Goal: Task Accomplishment & Management: Complete application form

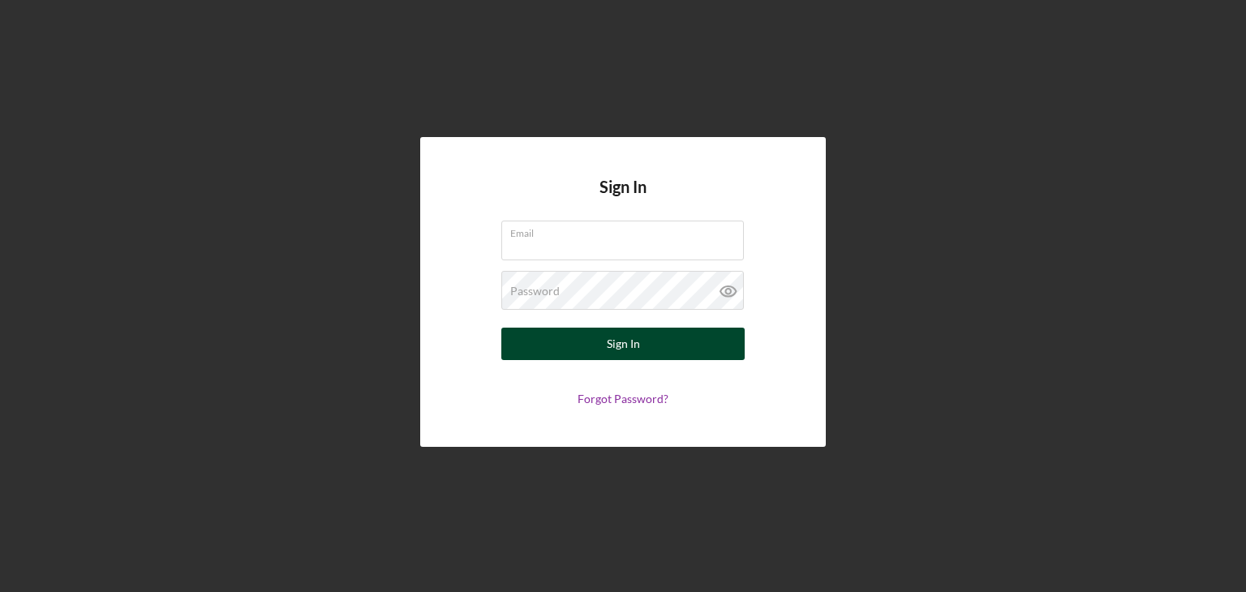
type input "[EMAIL_ADDRESS][DOMAIN_NAME]"
click at [583, 347] on button "Sign In" at bounding box center [622, 344] width 243 height 32
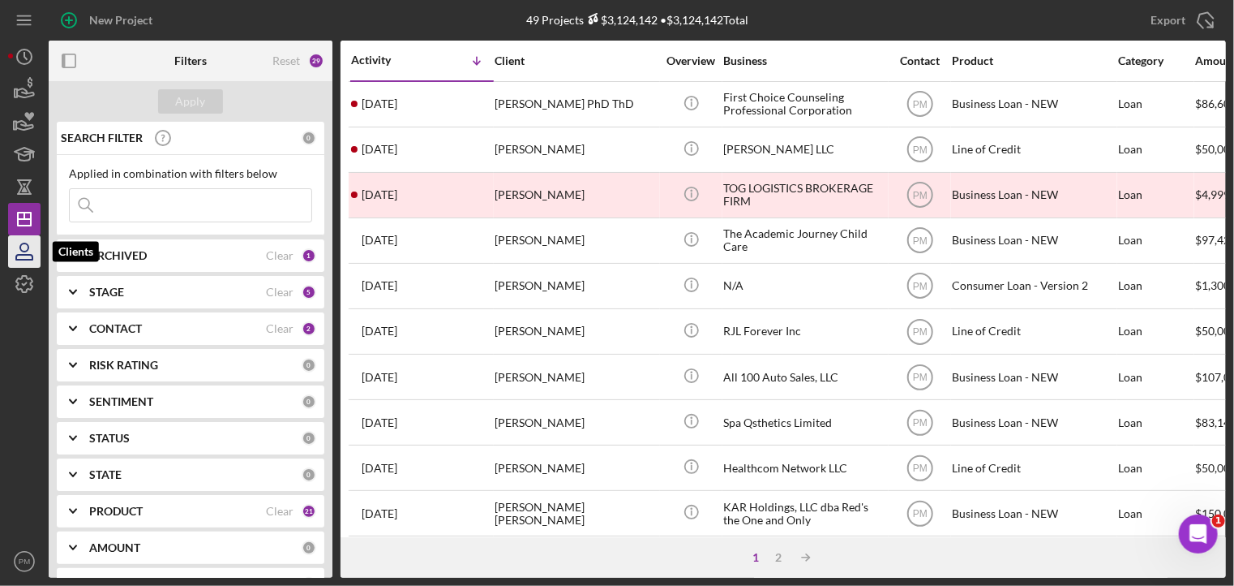
click at [32, 249] on icon "button" at bounding box center [24, 251] width 41 height 41
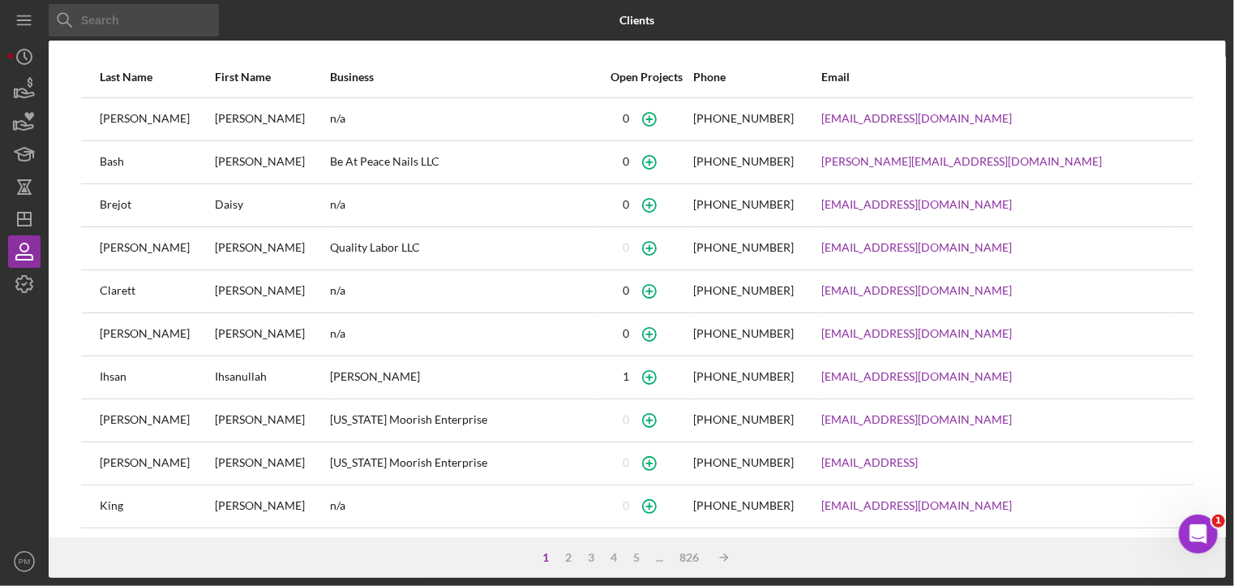
click at [109, 19] on input at bounding box center [134, 20] width 170 height 32
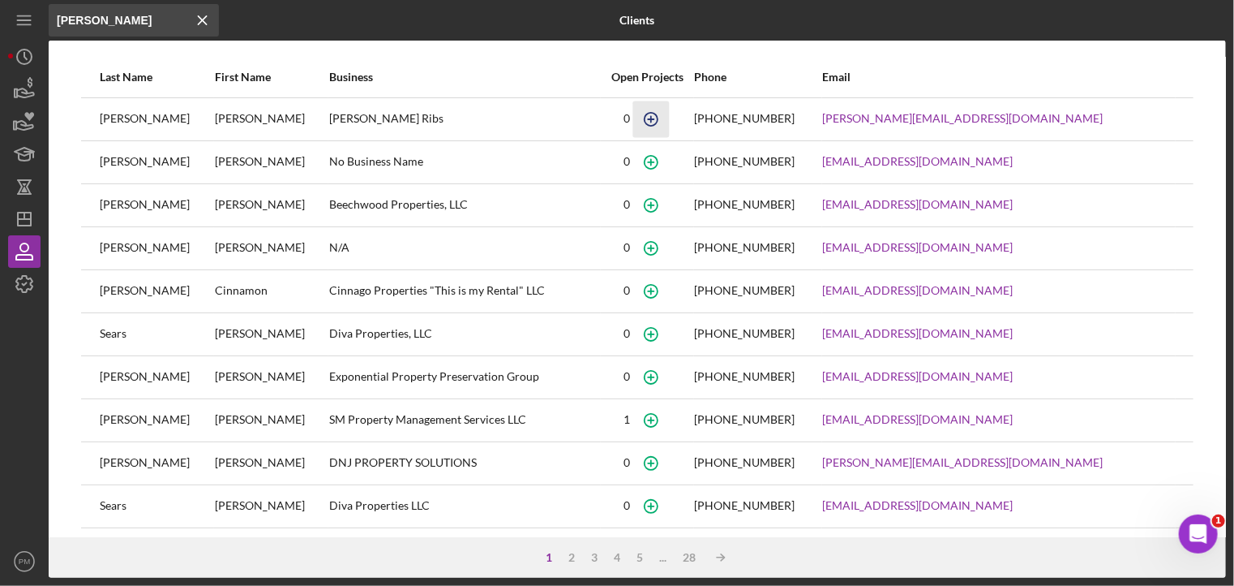
type input "[PERSON_NAME]"
click at [669, 122] on icon "button" at bounding box center [651, 119] width 36 height 36
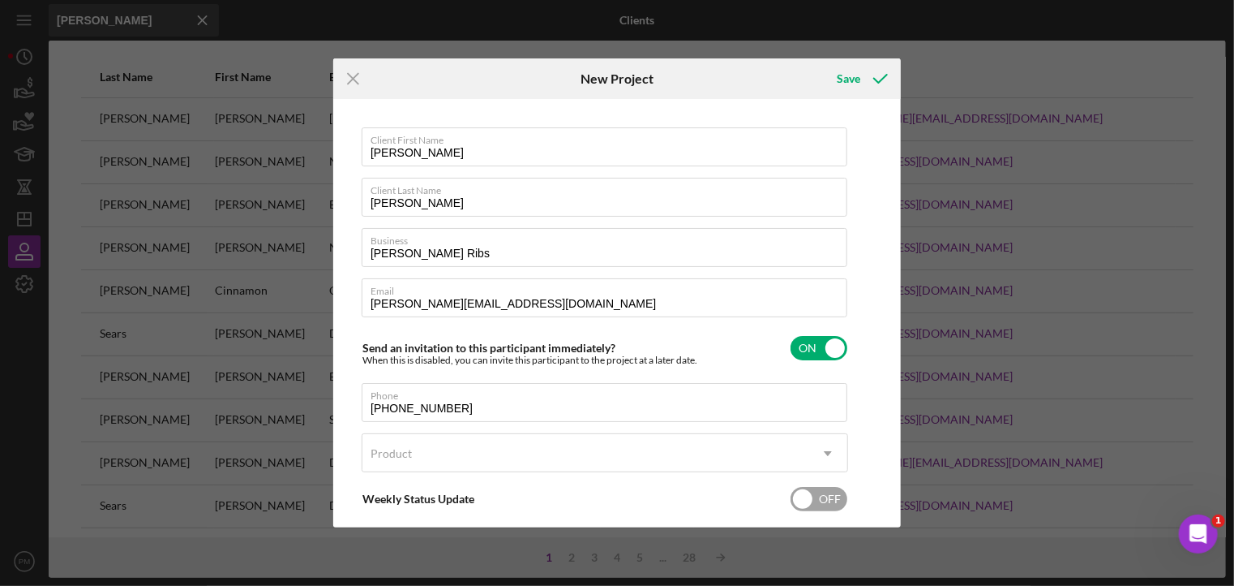
scroll to position [83, 0]
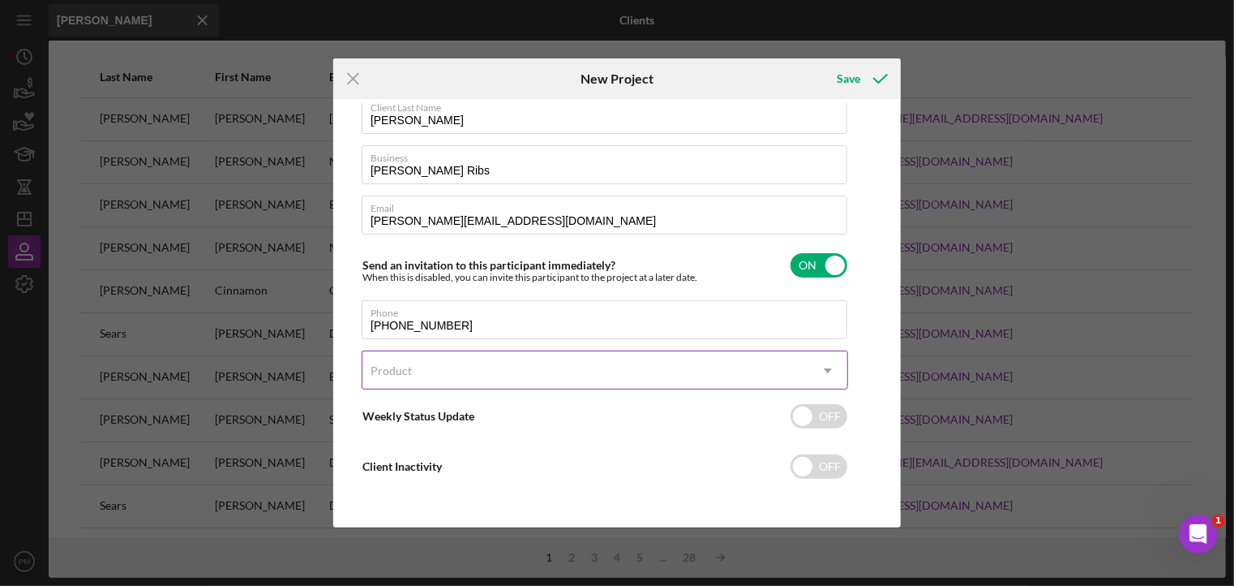
click at [428, 367] on div "Product" at bounding box center [586, 370] width 446 height 37
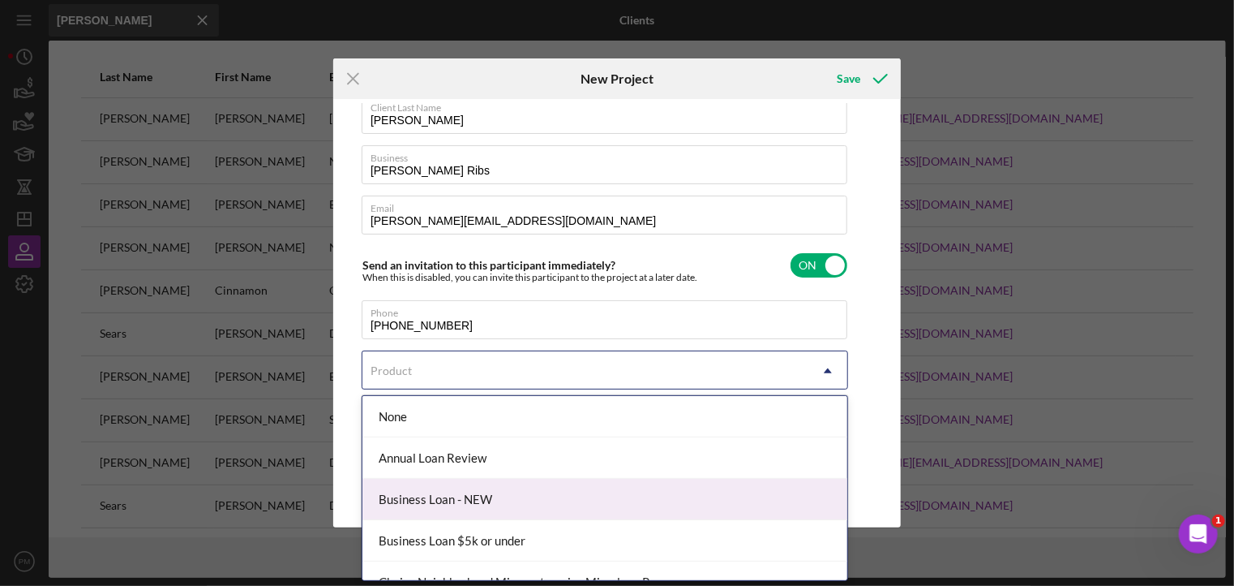
click at [429, 509] on div "Business Loan - NEW" at bounding box center [605, 499] width 485 height 41
checkbox input "true"
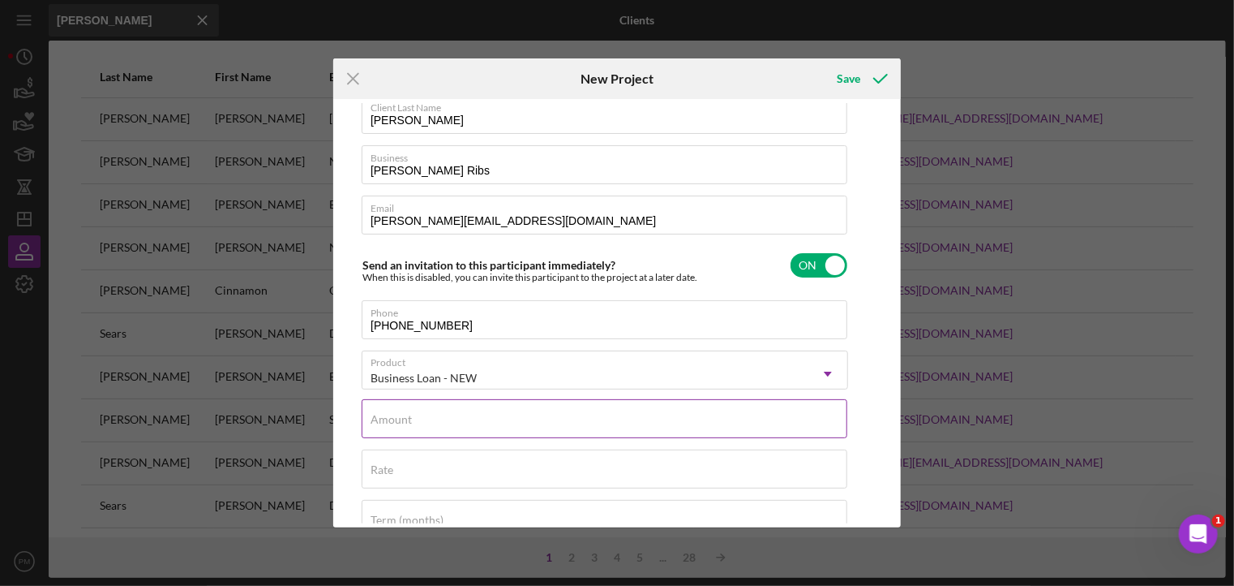
click at [429, 420] on input "Amount" at bounding box center [605, 418] width 486 height 39
type input "$35,000"
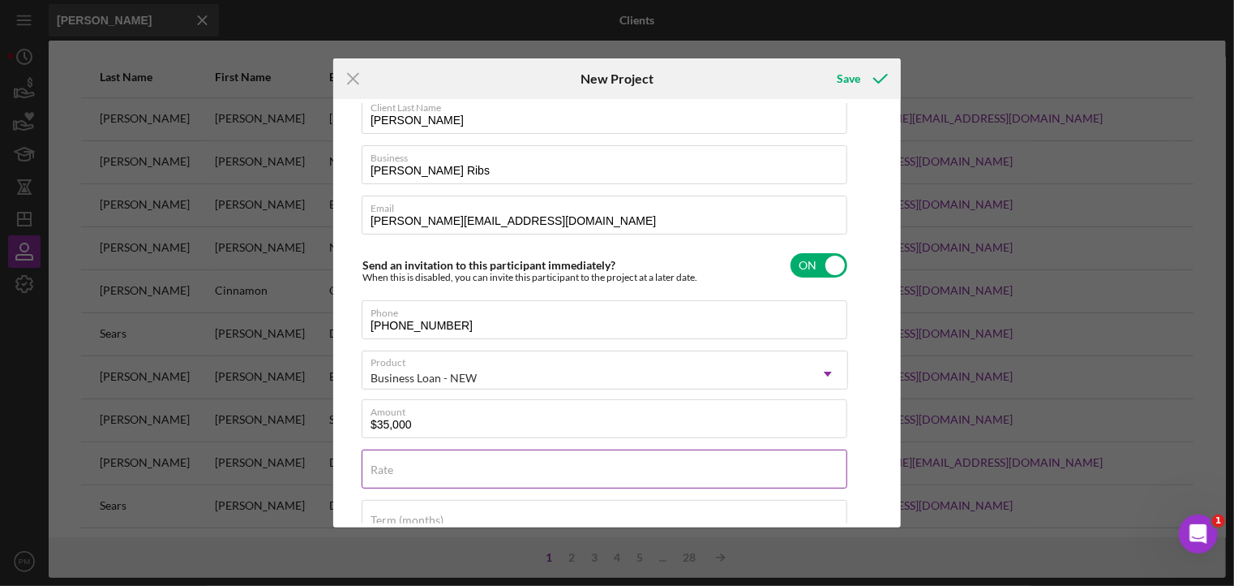
click at [429, 467] on div "Rate" at bounding box center [605, 469] width 487 height 41
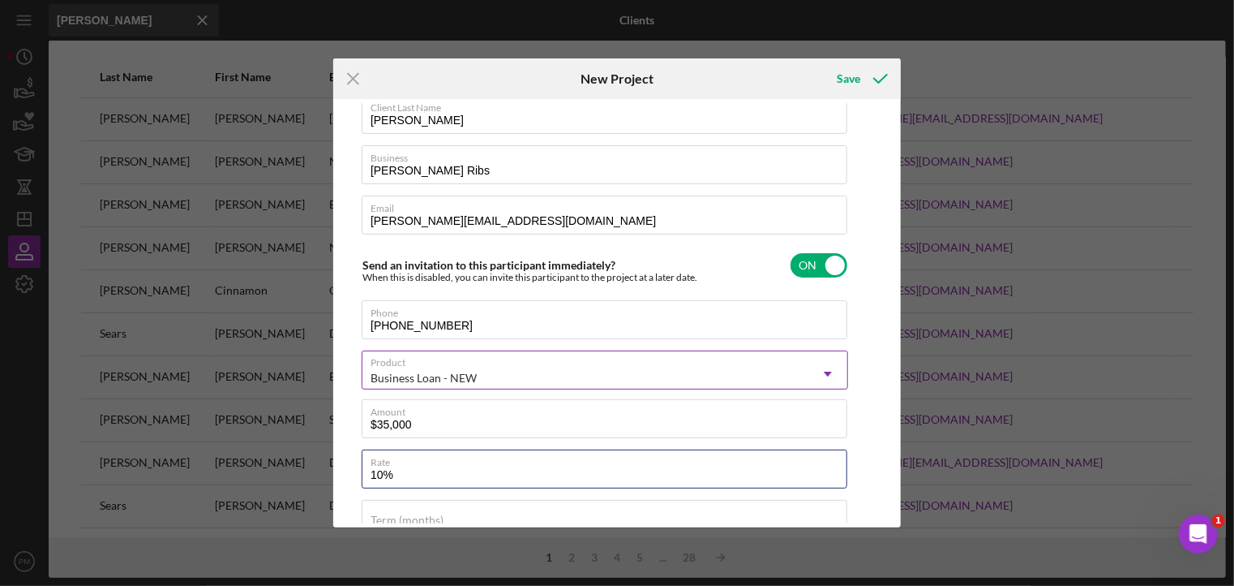
scroll to position [245, 0]
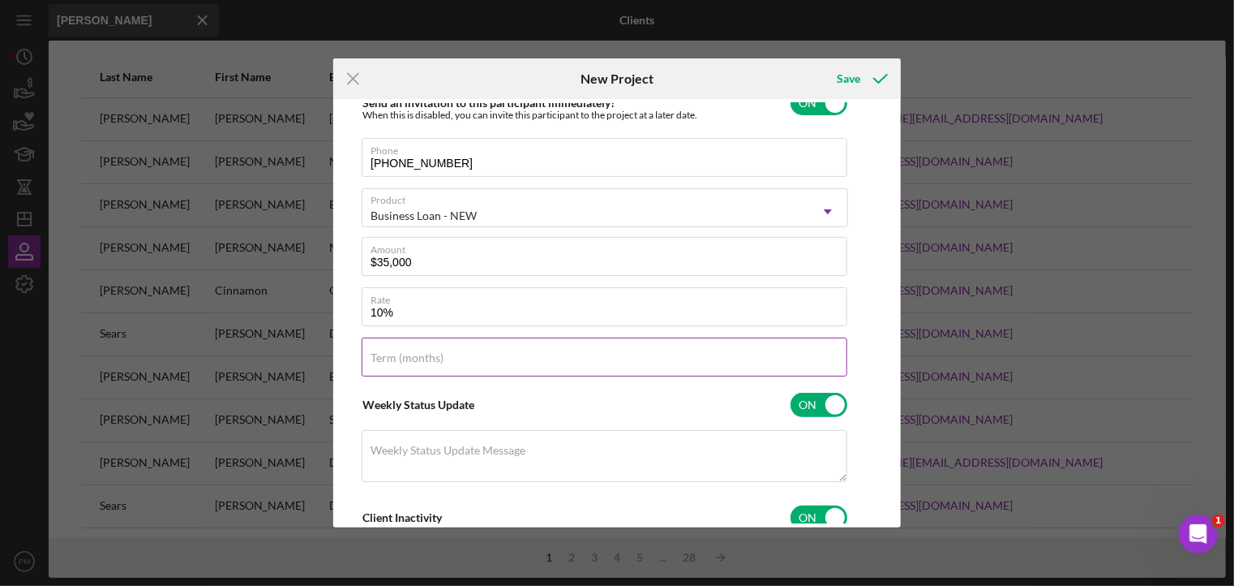
type input "10.000%"
click at [498, 358] on div "Term (months)" at bounding box center [605, 357] width 487 height 41
type input "48"
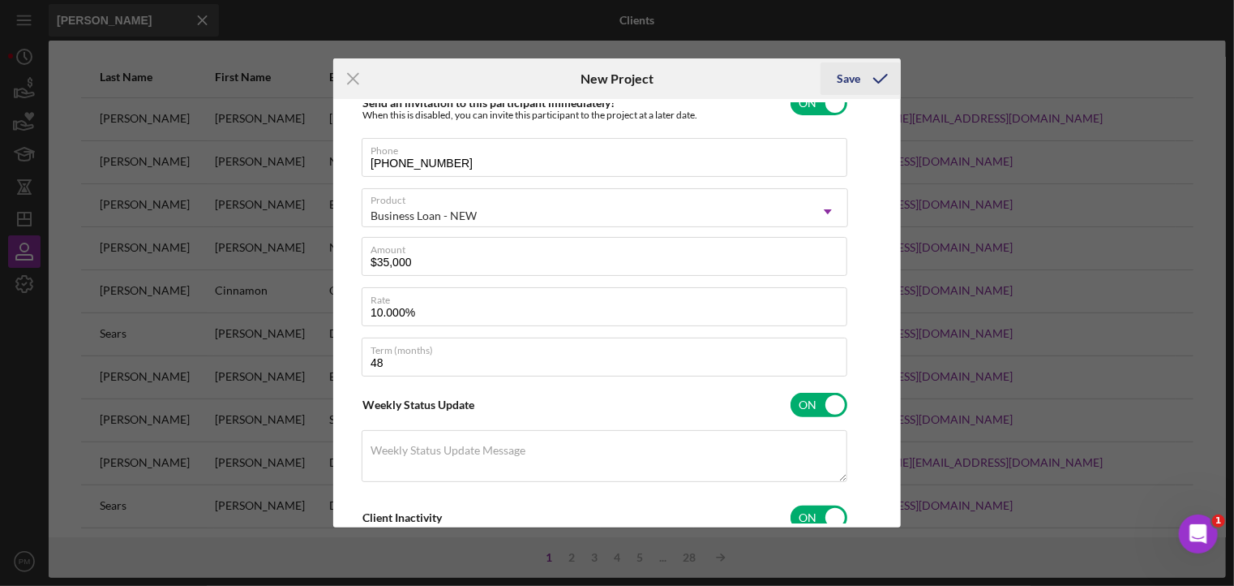
click at [868, 66] on icon "submit" at bounding box center [881, 78] width 41 height 41
checkbox input "false"
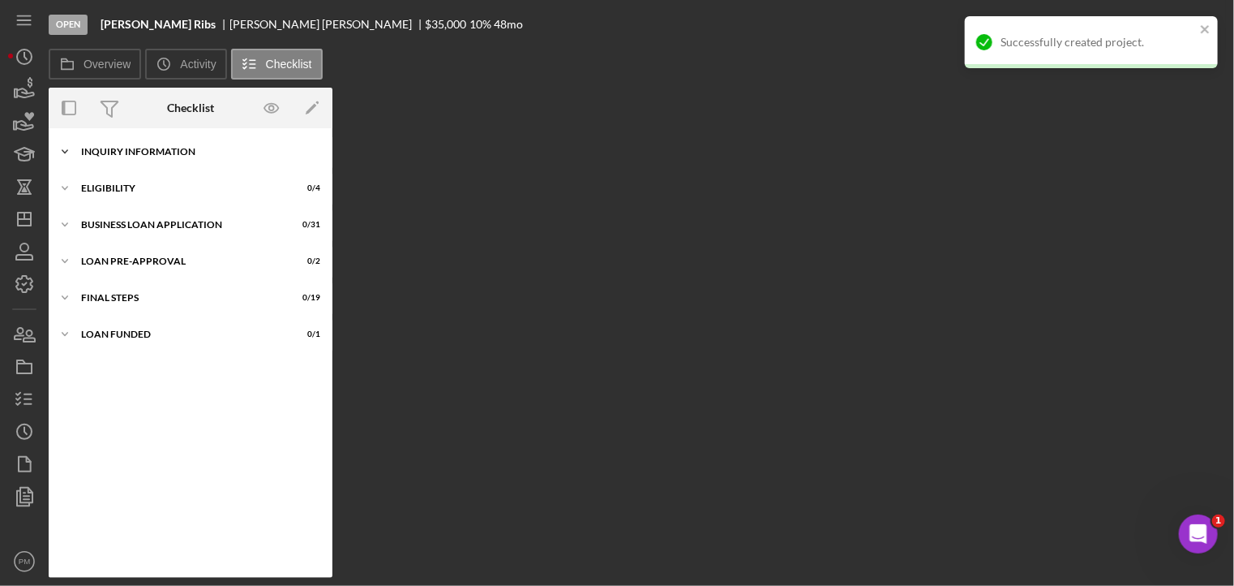
click at [117, 147] on div "INQUIRY INFORMATION" at bounding box center [196, 152] width 231 height 10
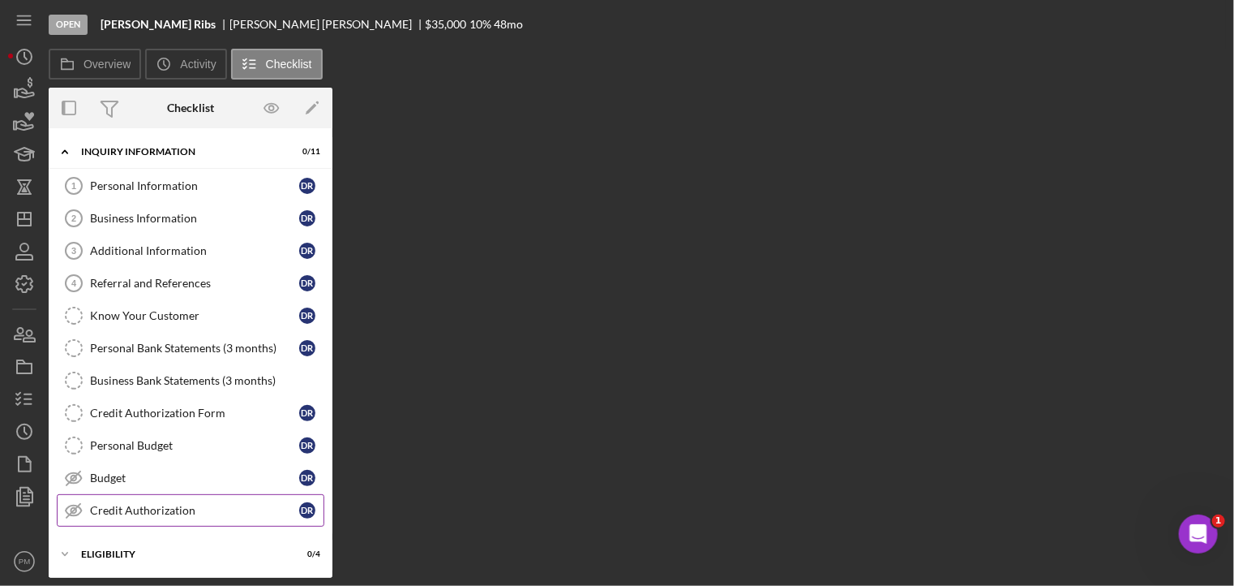
scroll to position [81, 0]
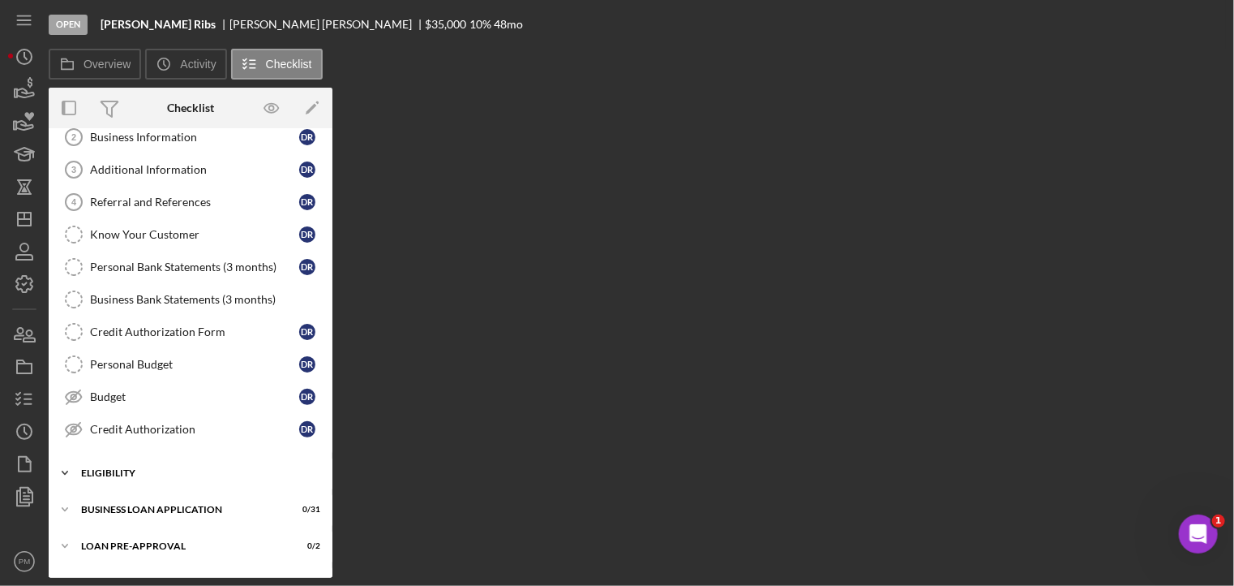
click at [140, 471] on div "ELIGIBILITY" at bounding box center [196, 473] width 231 height 10
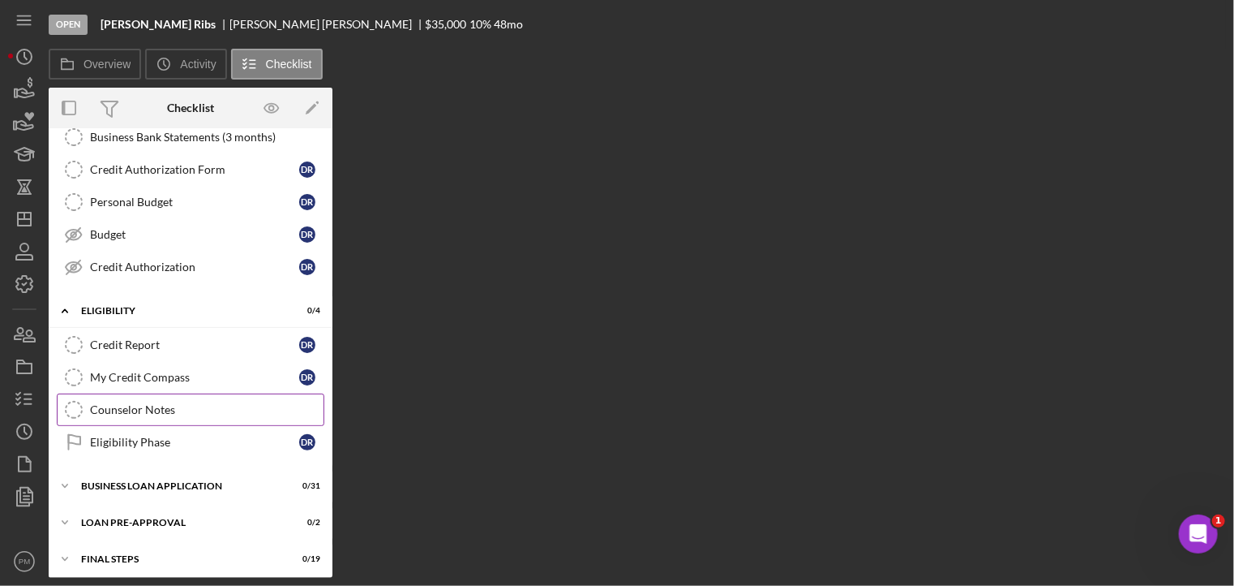
drag, startPoint x: 143, startPoint y: 406, endPoint x: 152, endPoint y: 404, distance: 9.9
click at [143, 406] on div "Counselor Notes" at bounding box center [207, 409] width 234 height 13
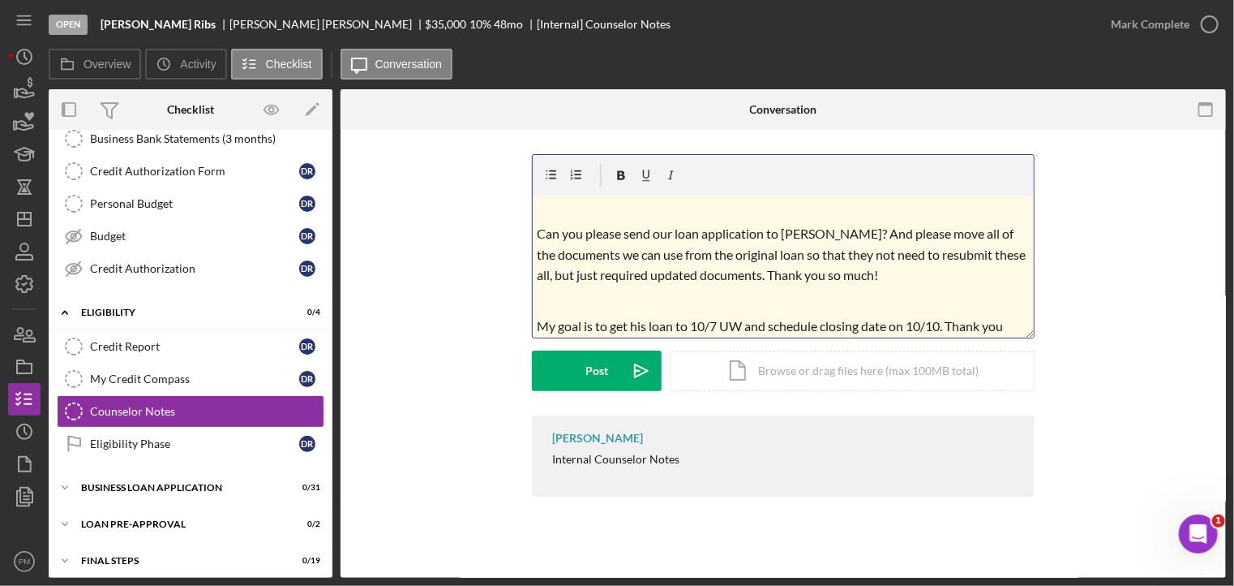
scroll to position [208, 0]
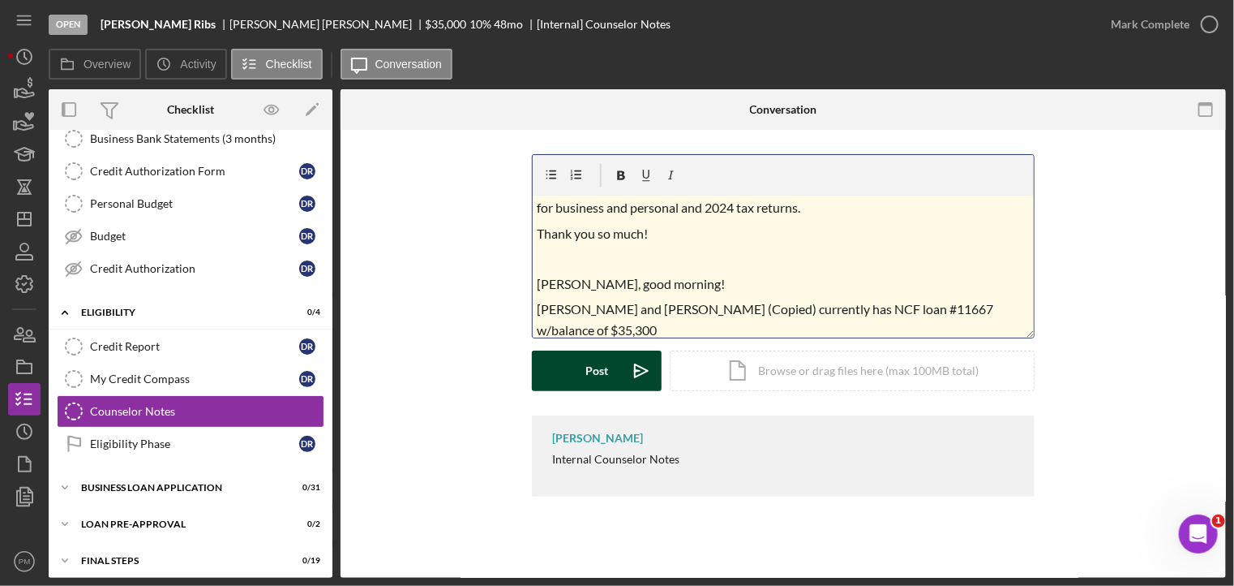
click at [626, 383] on icon "Icon/icon-invite-send" at bounding box center [641, 370] width 41 height 41
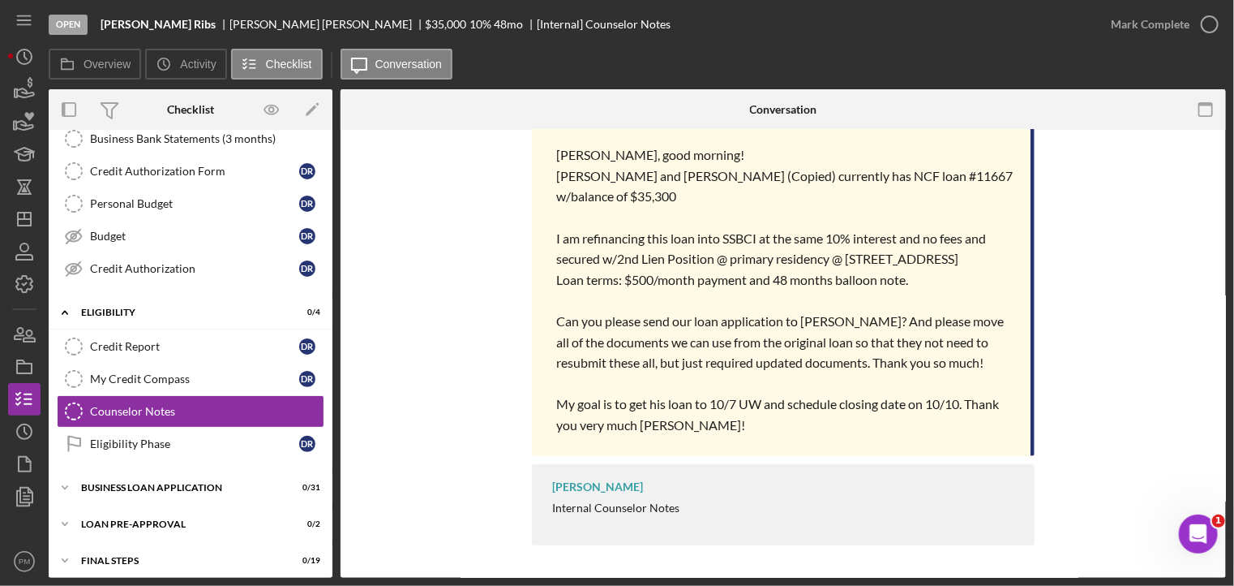
scroll to position [324, 0]
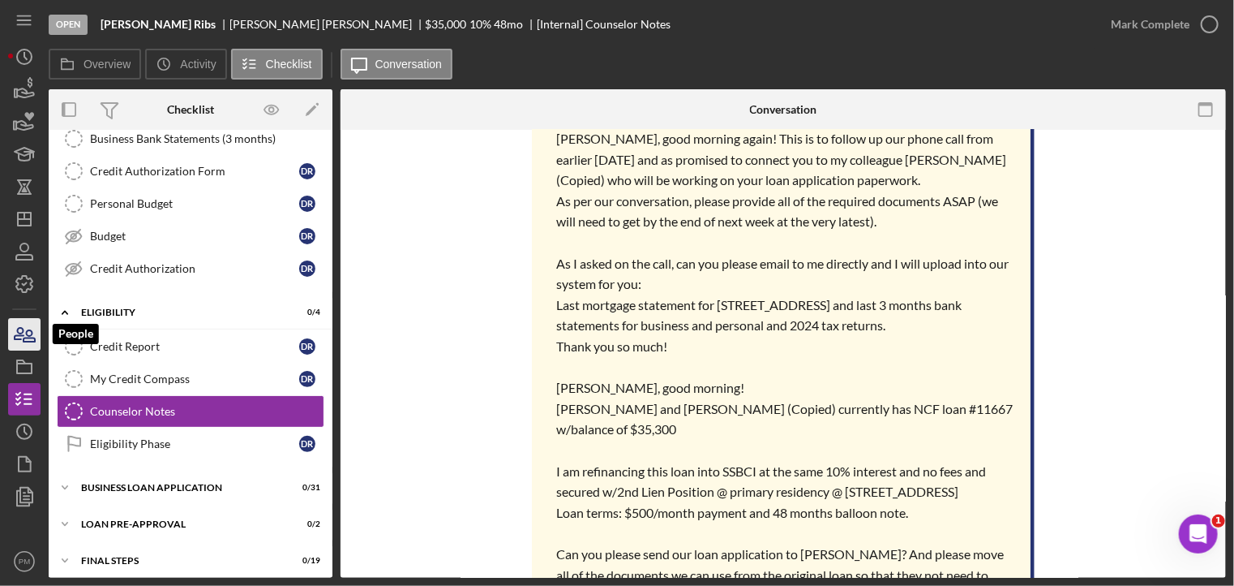
click at [30, 338] on icon "button" at bounding box center [24, 334] width 41 height 41
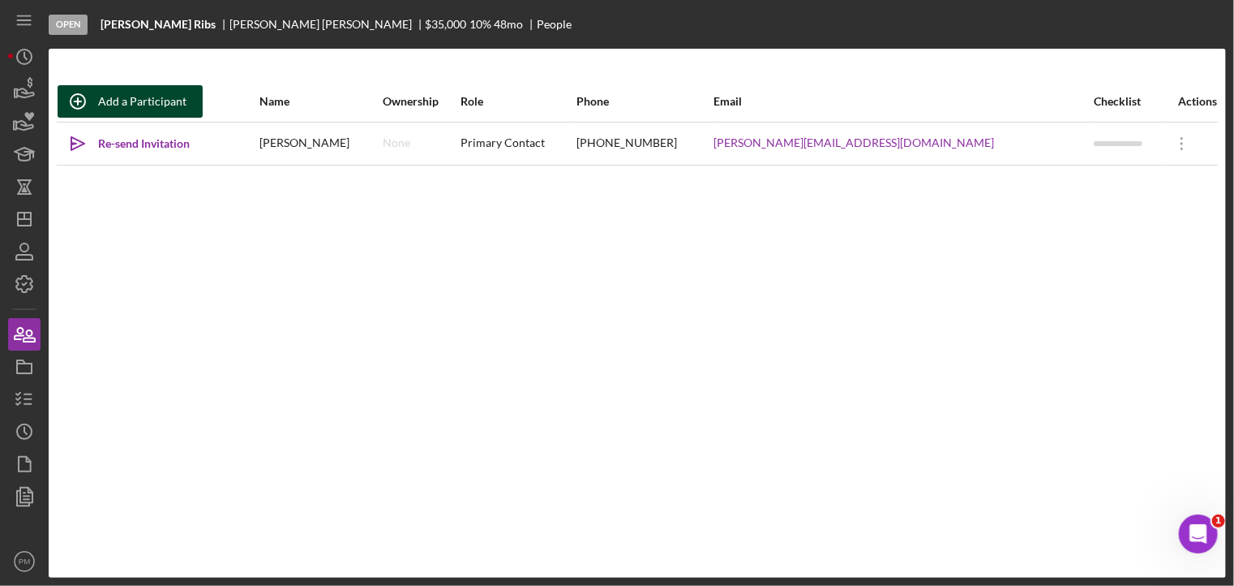
click at [143, 95] on div "Add a Participant" at bounding box center [142, 101] width 88 height 32
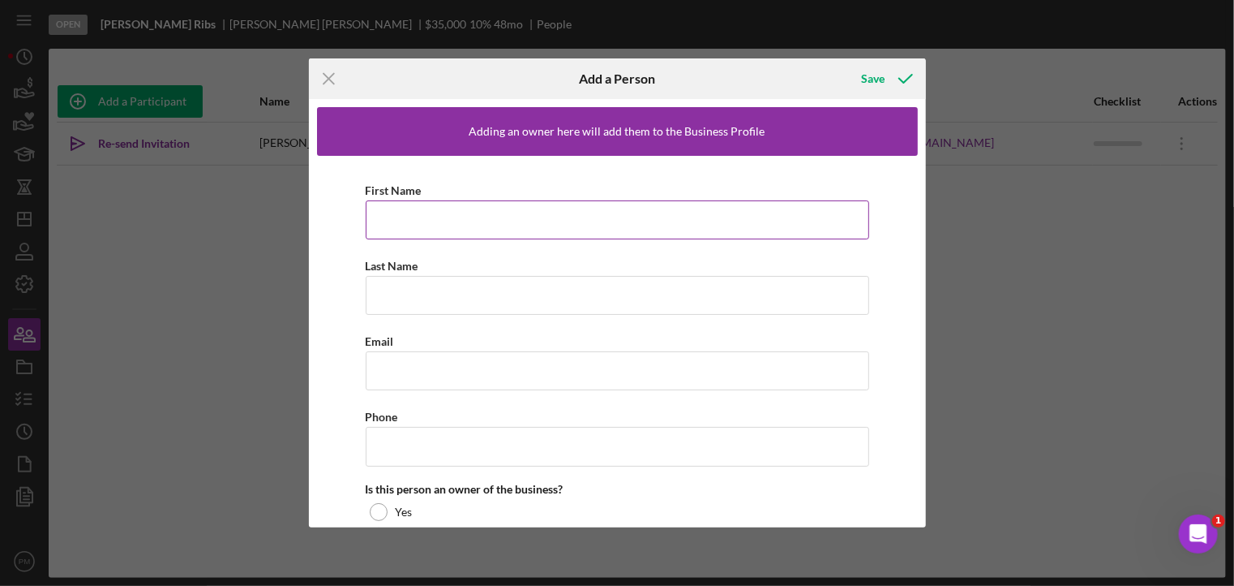
click at [414, 225] on input "First Name" at bounding box center [618, 219] width 504 height 39
type input "Carl"
drag, startPoint x: 415, startPoint y: 324, endPoint x: 406, endPoint y: 299, distance: 25.9
click at [413, 320] on div "First Name Carl Last Name Required Email Phone Is this person an owner of the b…" at bounding box center [617, 409] width 601 height 506
click at [406, 298] on input "Last Name" at bounding box center [618, 295] width 504 height 39
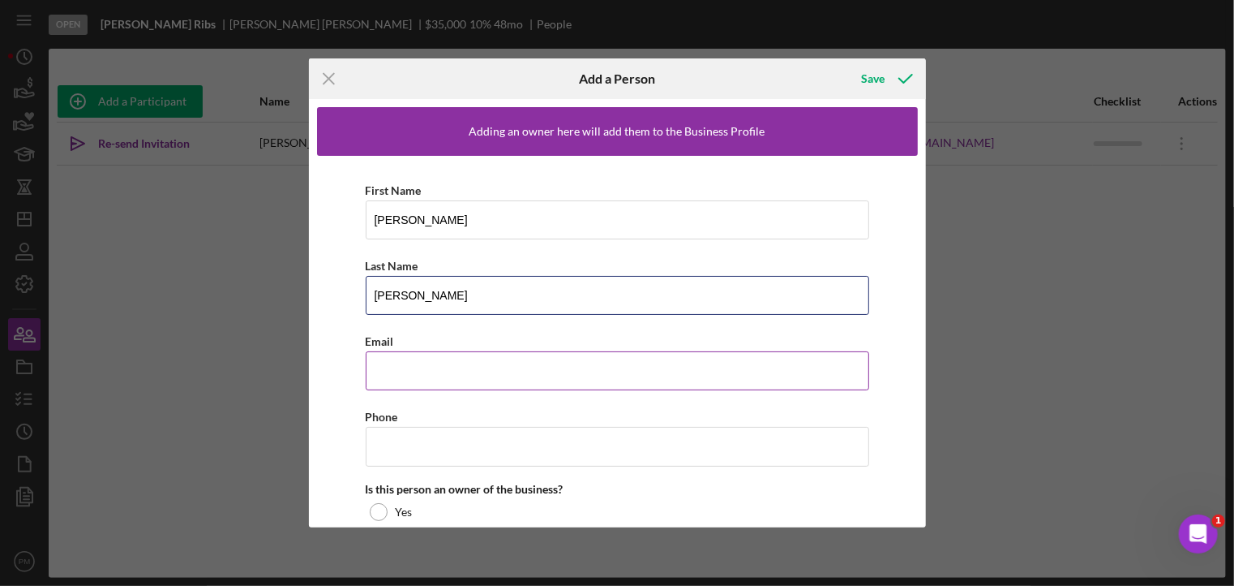
type input "[PERSON_NAME]"
click at [401, 379] on input "Email" at bounding box center [618, 370] width 504 height 39
paste input "carl@ropersribs.com"
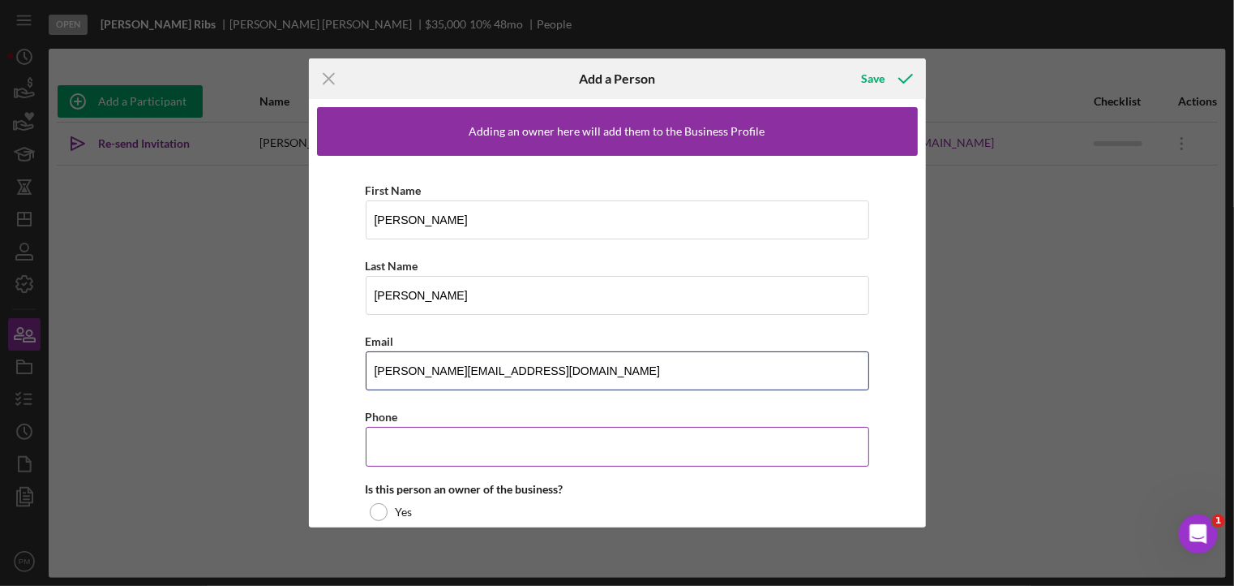
type input "carl@ropersribs.com"
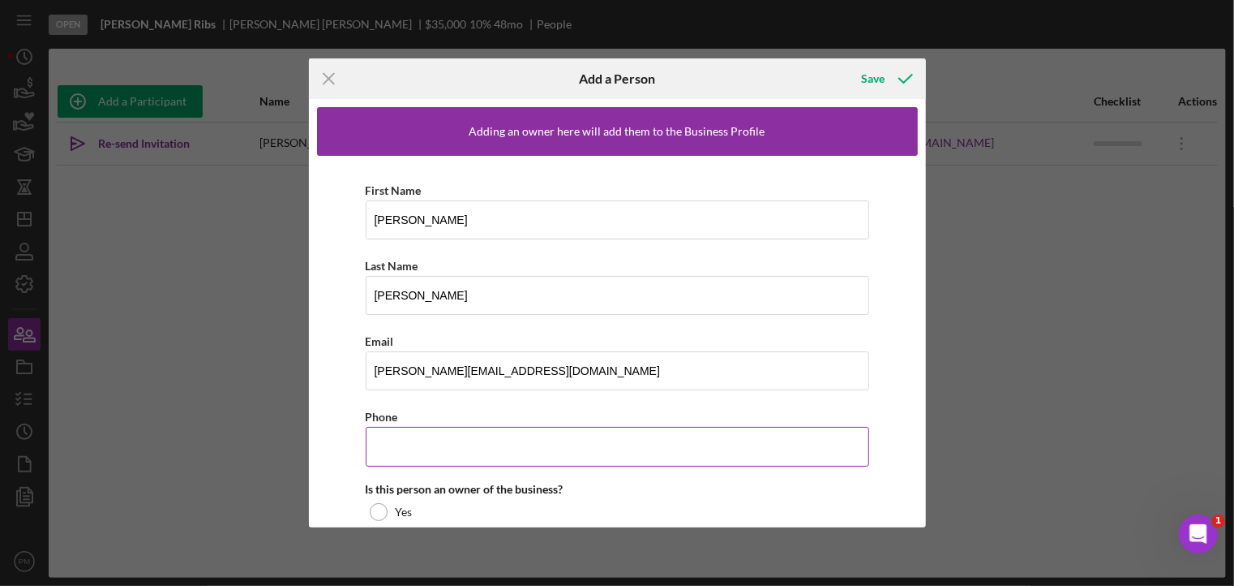
click at [432, 454] on input "Phone" at bounding box center [618, 446] width 504 height 39
paste input "(314) 800-4478"
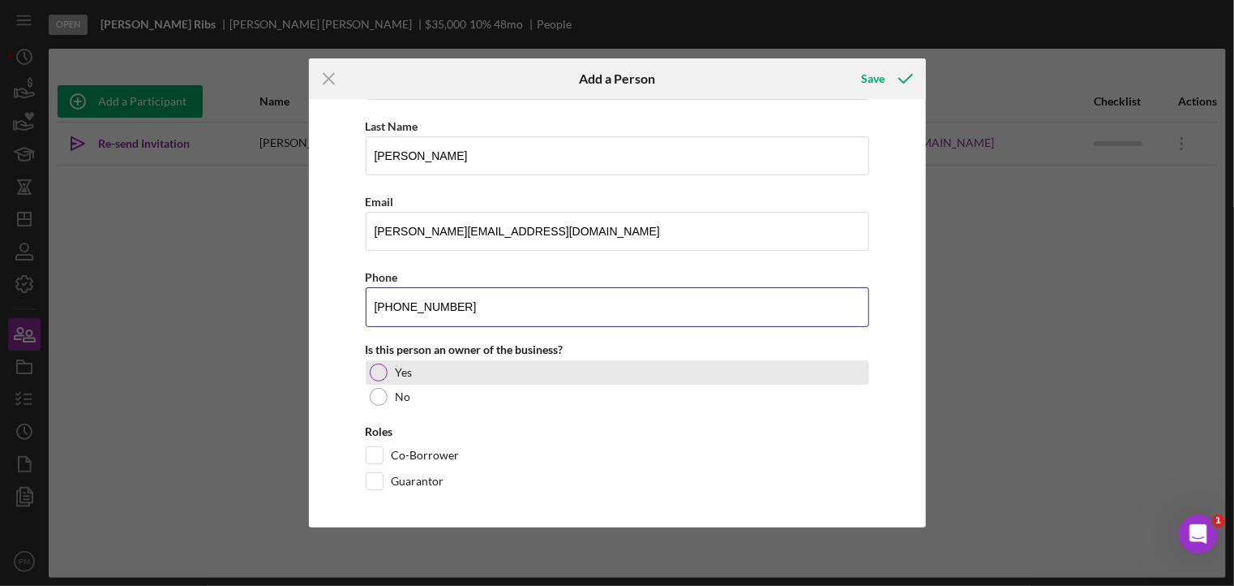
type input "(314) 800-4478"
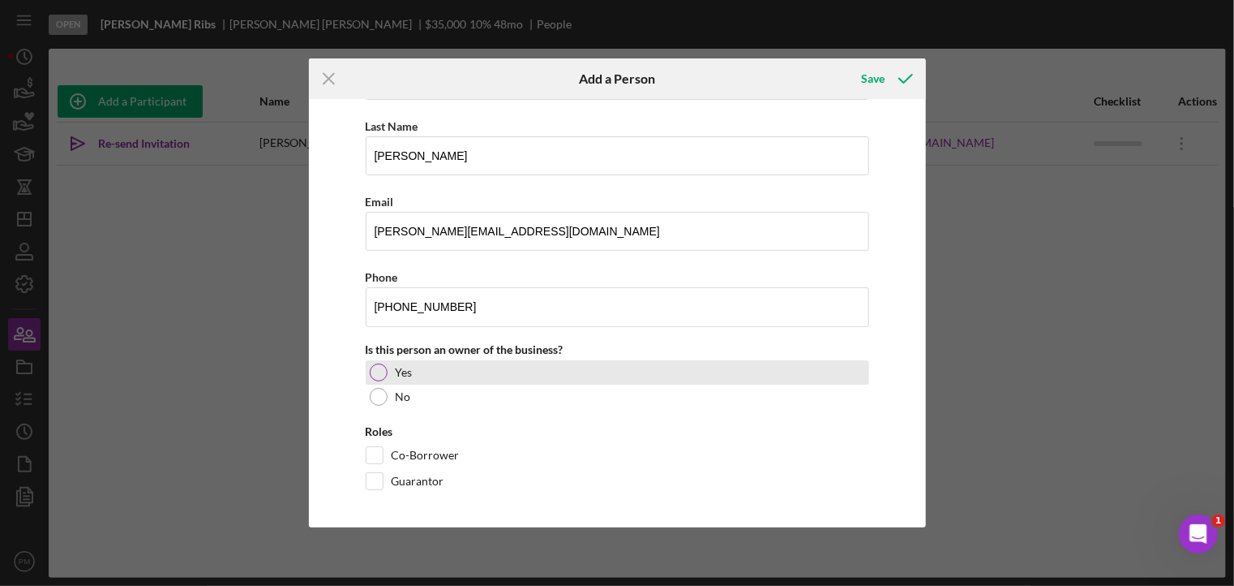
click at [370, 364] on div "Yes" at bounding box center [618, 372] width 504 height 24
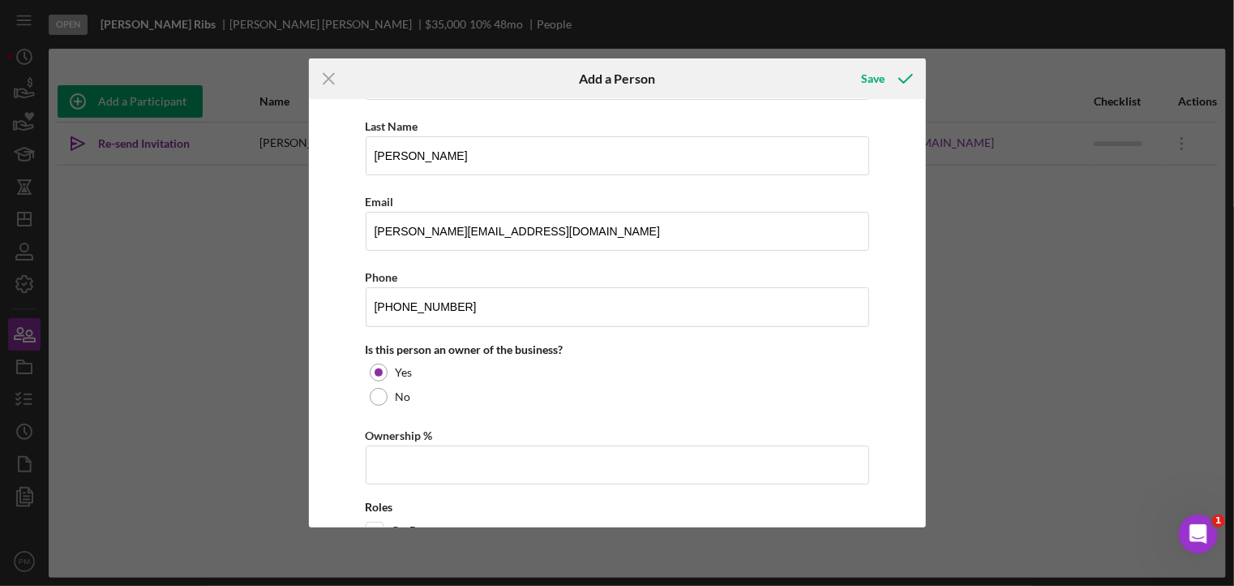
scroll to position [215, 0]
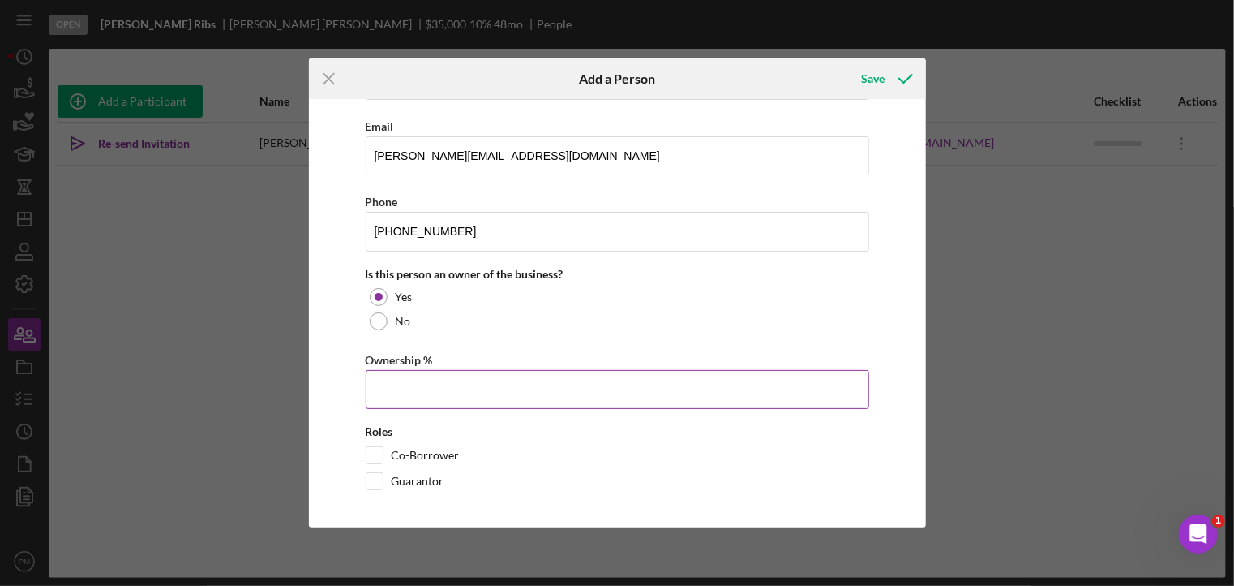
click at [404, 384] on input "Ownership %" at bounding box center [618, 389] width 504 height 39
type input "50.00%"
drag, startPoint x: 375, startPoint y: 452, endPoint x: 496, endPoint y: 338, distance: 166.4
click at [378, 452] on input "Co-Borrower" at bounding box center [375, 455] width 16 height 16
checkbox input "true"
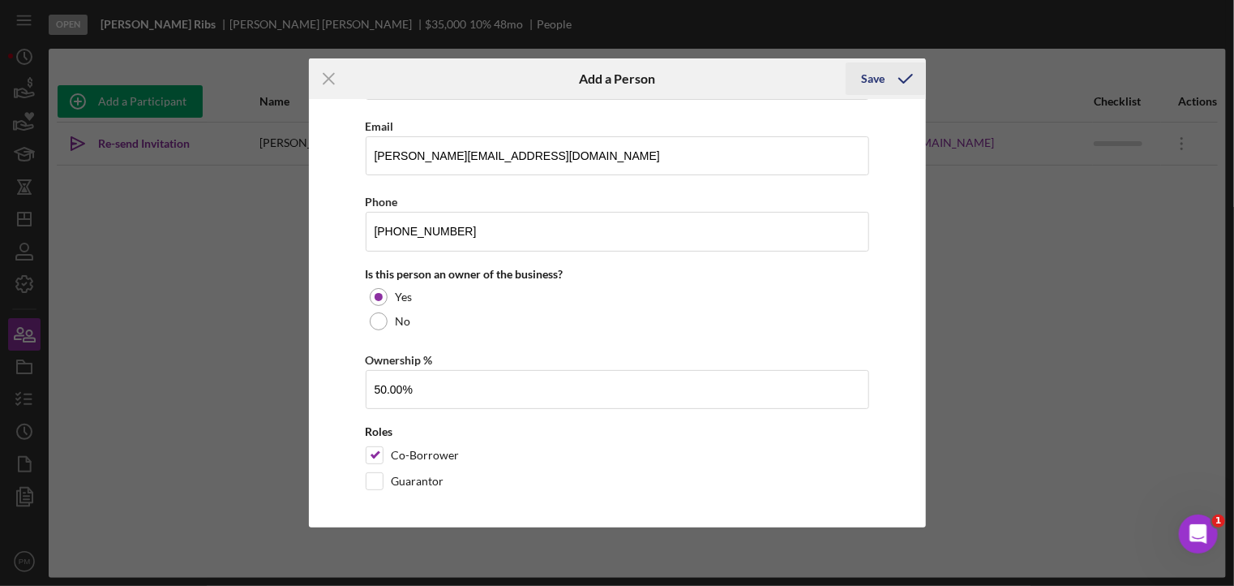
click at [882, 75] on div "Save" at bounding box center [874, 78] width 24 height 32
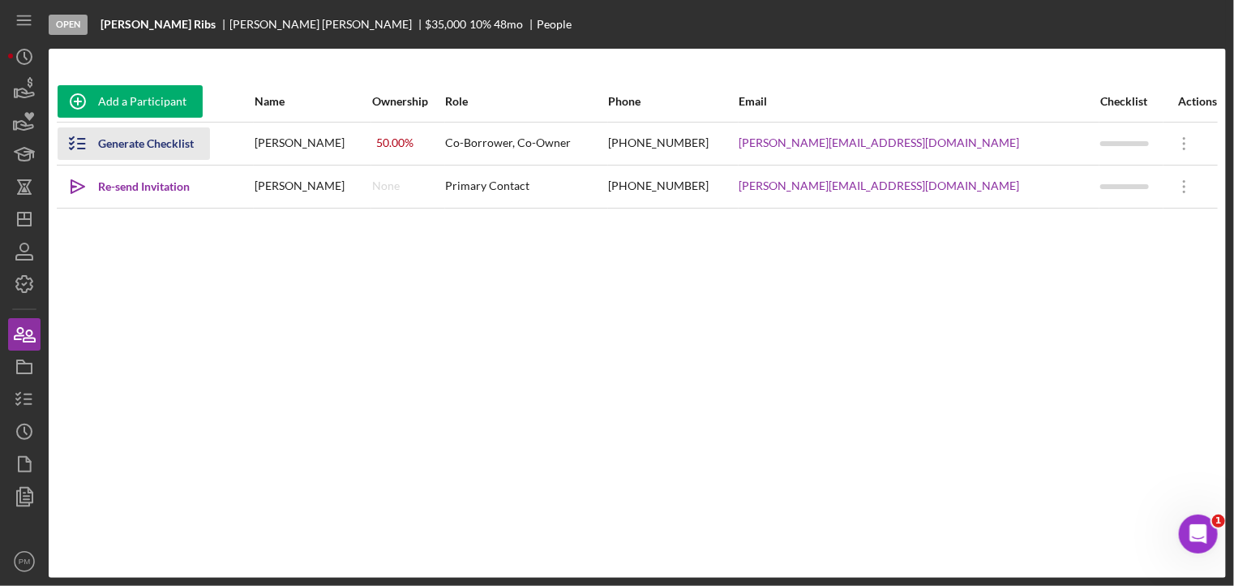
click at [131, 147] on div "Generate Checklist" at bounding box center [146, 143] width 96 height 32
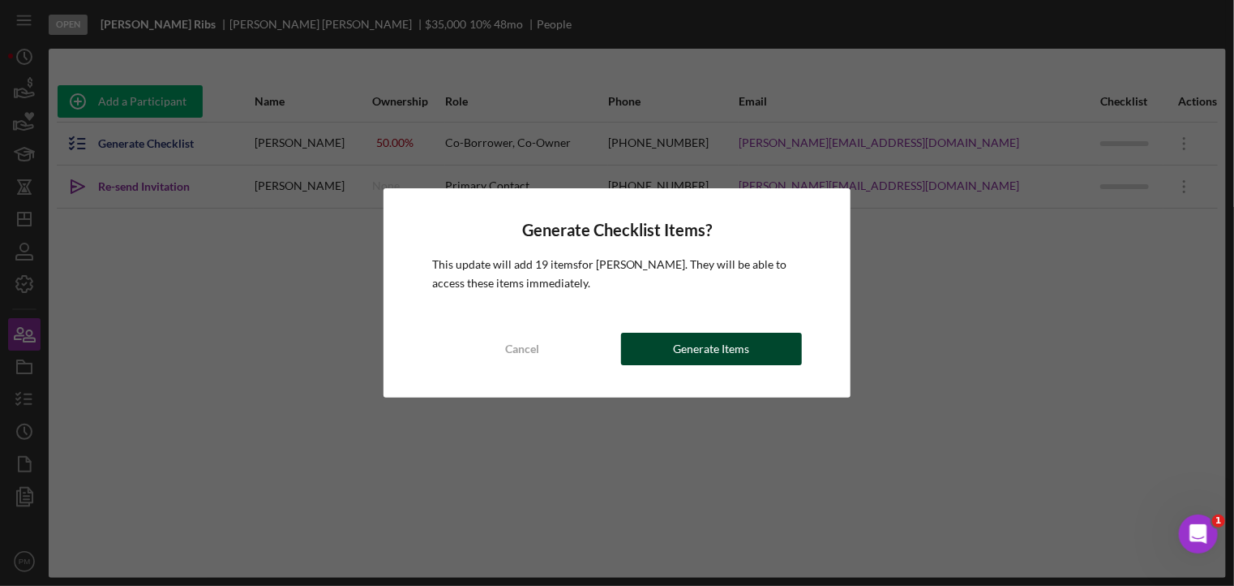
click at [707, 354] on div "Generate Items" at bounding box center [712, 349] width 76 height 32
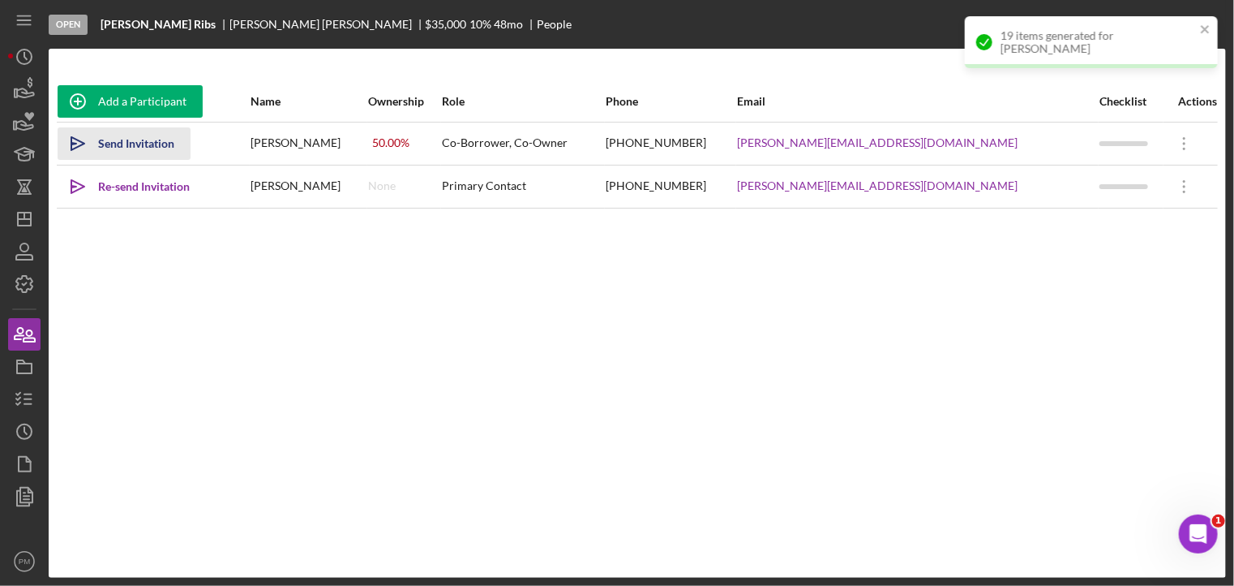
click at [128, 140] on div "Send Invitation" at bounding box center [136, 143] width 76 height 32
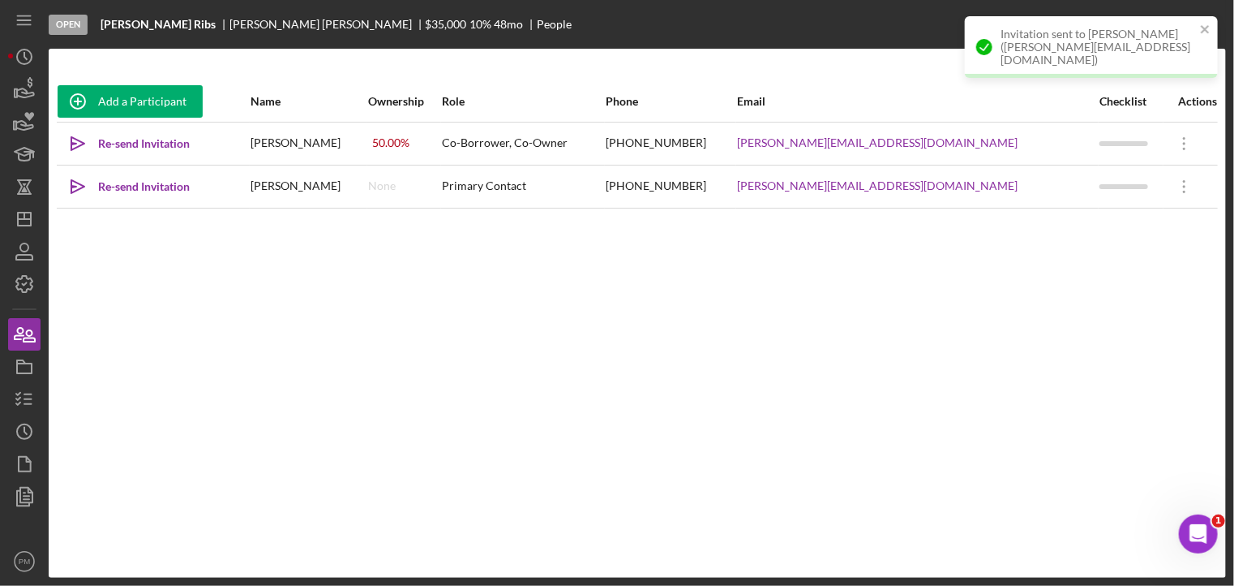
click at [103, 387] on div "Add a Participant Name Ownership Role Phone Email Checklist Actions Icon/icon-i…" at bounding box center [638, 313] width 1178 height 464
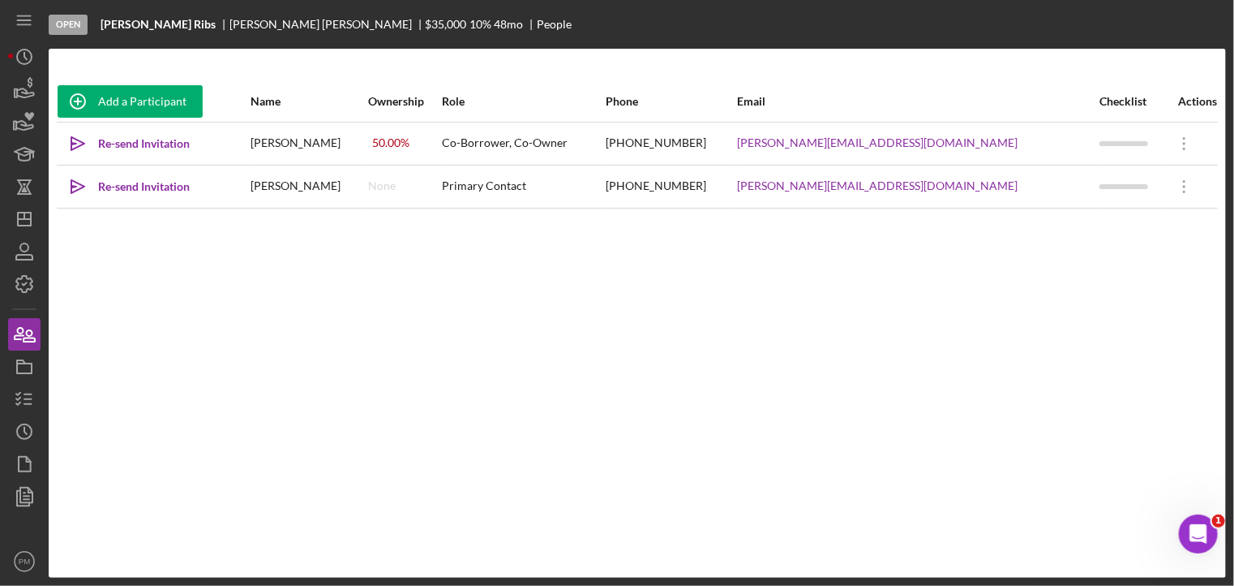
click at [149, 340] on div "Add a Participant Name Ownership Role Phone Email Checklist Actions Icon/icon-i…" at bounding box center [638, 313] width 1178 height 464
click at [25, 247] on icon "button" at bounding box center [24, 251] width 41 height 41
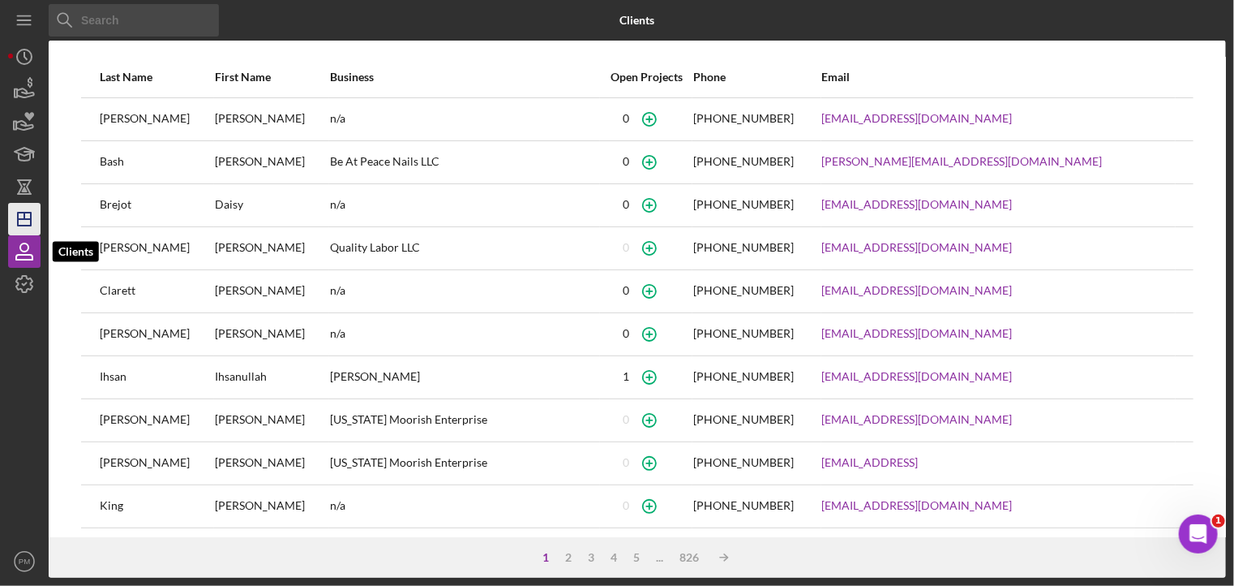
click at [32, 215] on icon "Icon/Dashboard" at bounding box center [24, 219] width 41 height 41
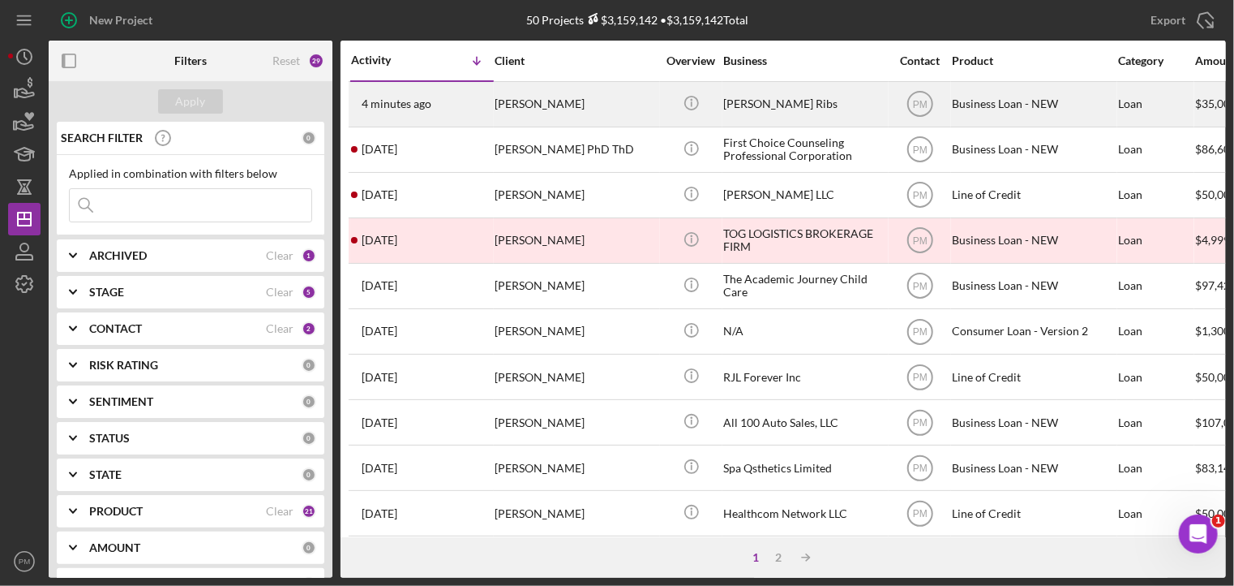
click at [498, 108] on div "[PERSON_NAME]" at bounding box center [576, 104] width 162 height 43
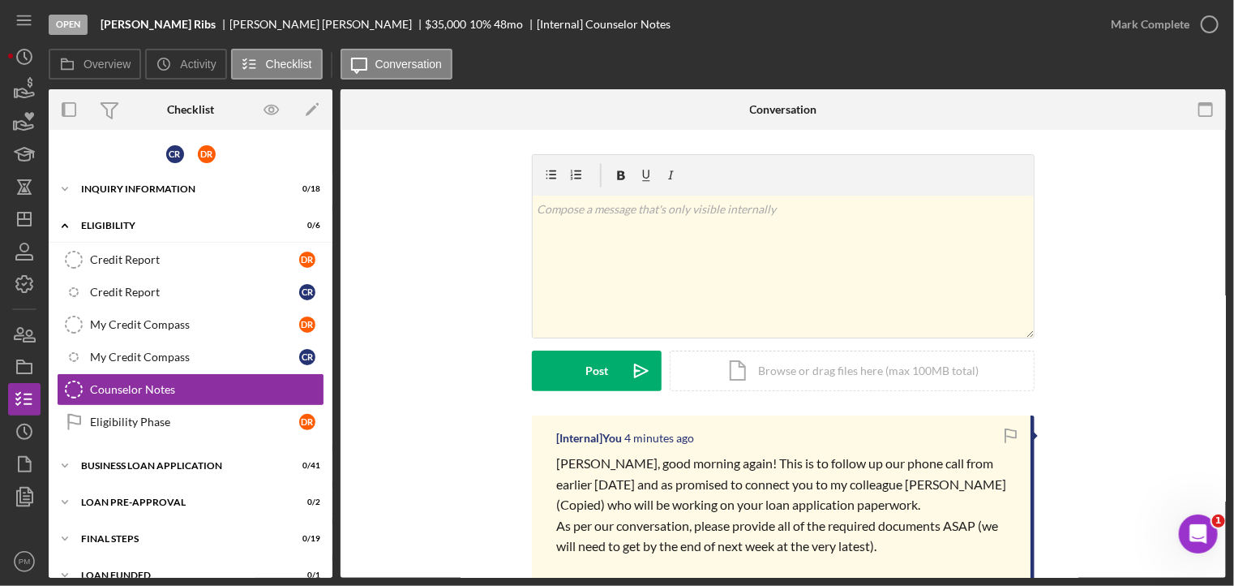
scroll to position [17, 0]
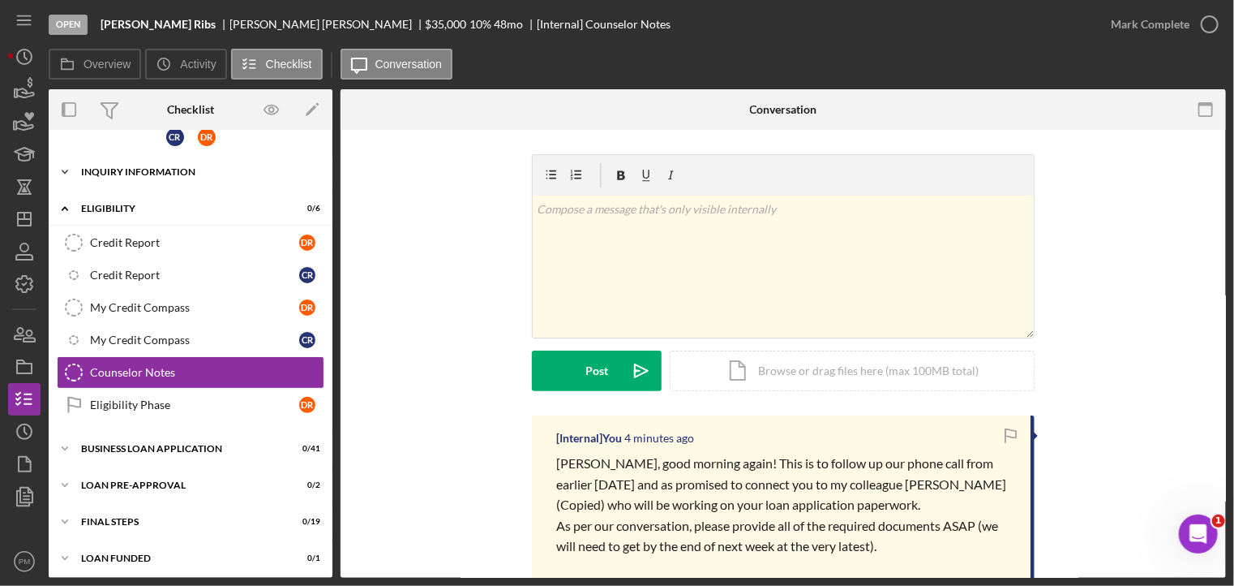
click at [136, 173] on div "INQUIRY INFORMATION" at bounding box center [196, 172] width 231 height 10
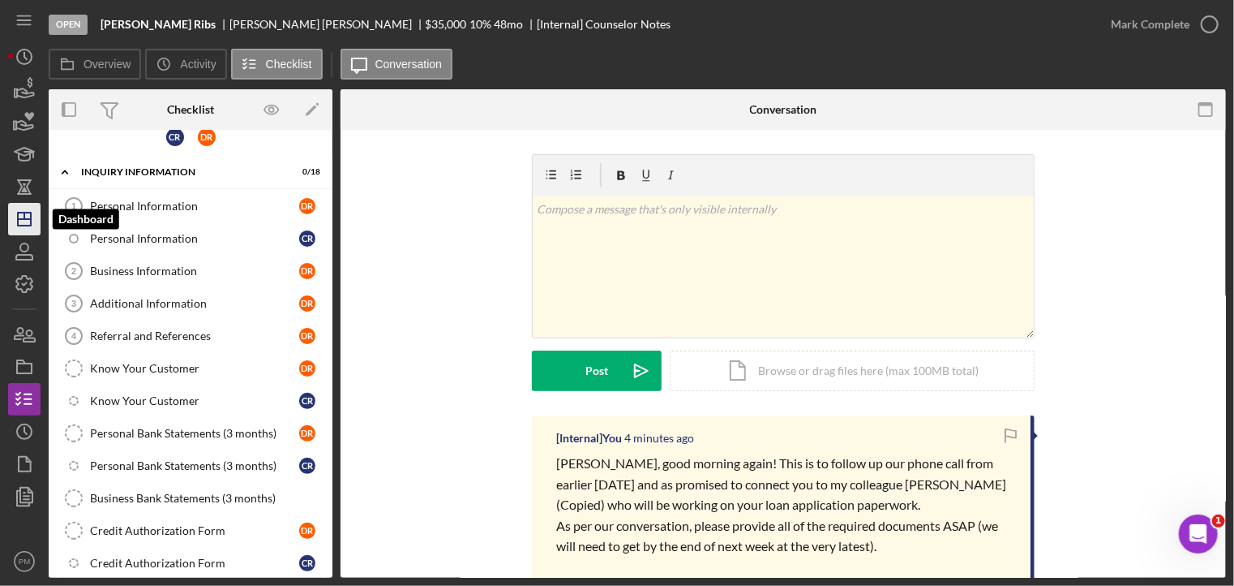
click at [32, 219] on icon "Icon/Dashboard" at bounding box center [24, 219] width 41 height 41
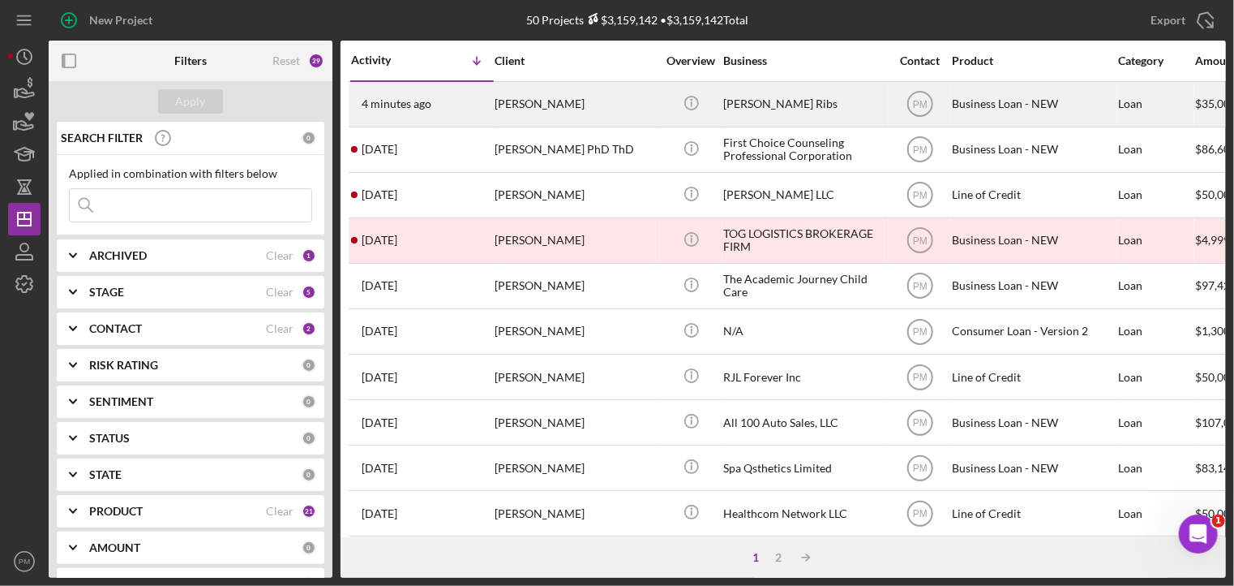
click at [484, 111] on div "4 minutes ago Denise Roper" at bounding box center [422, 104] width 142 height 43
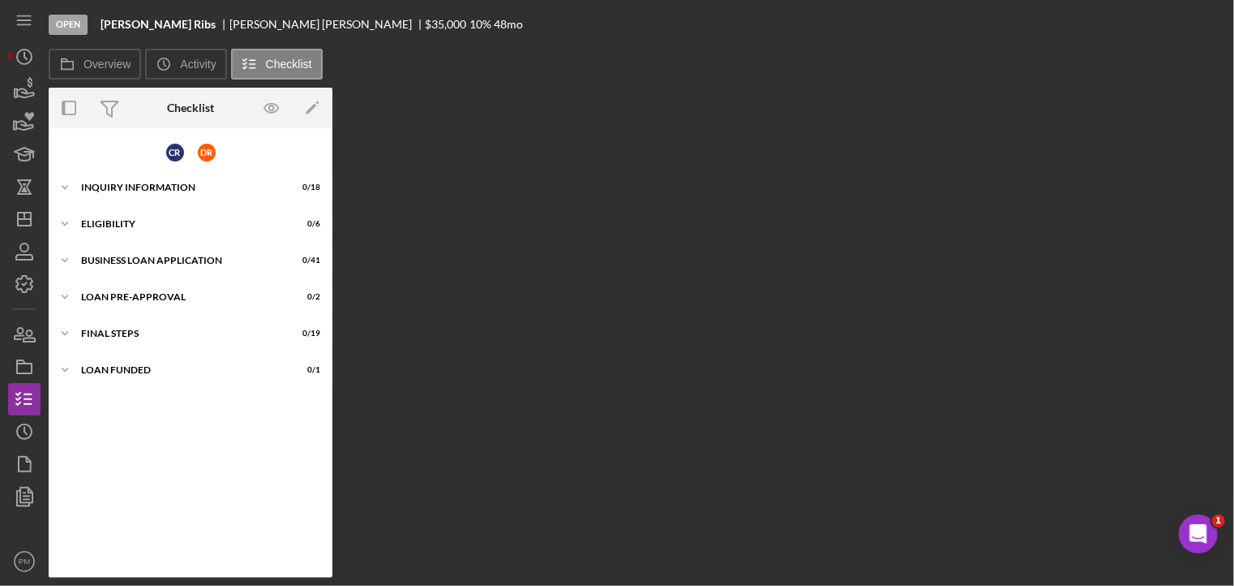
scroll to position [17, 0]
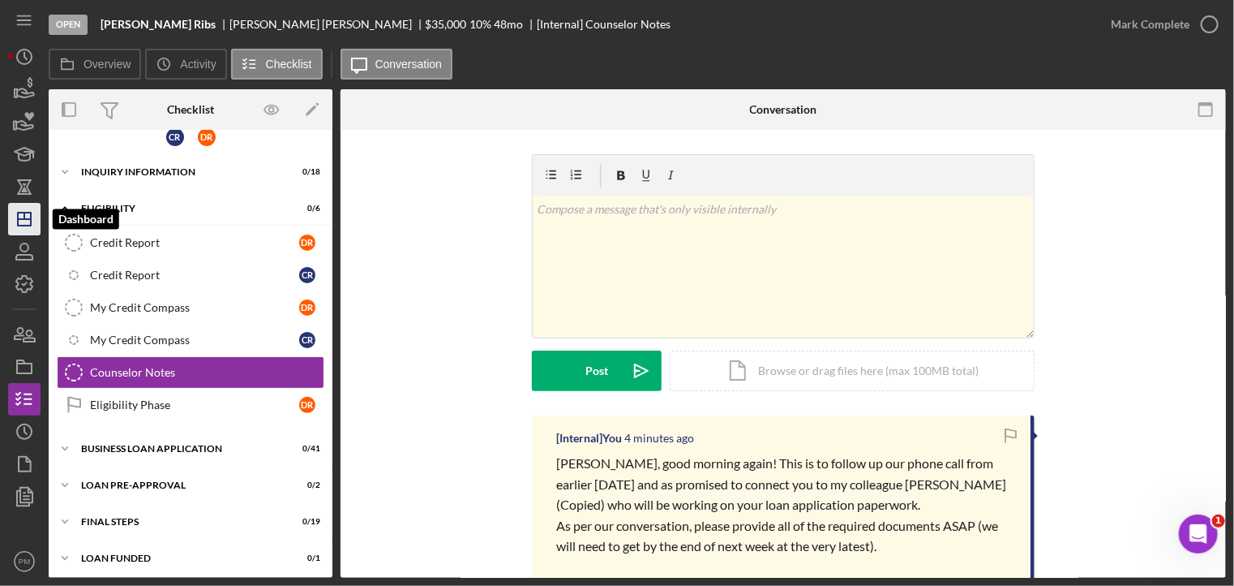
click at [21, 221] on icon "Icon/Dashboard" at bounding box center [24, 219] width 41 height 41
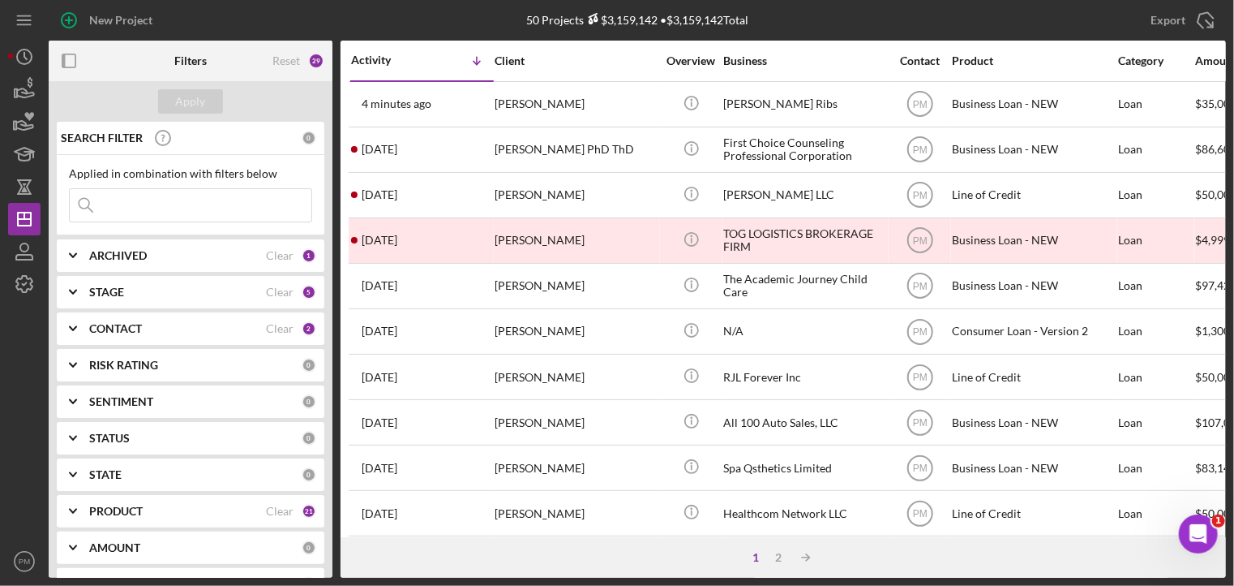
click at [208, 254] on div "ARCHIVED" at bounding box center [177, 255] width 177 height 13
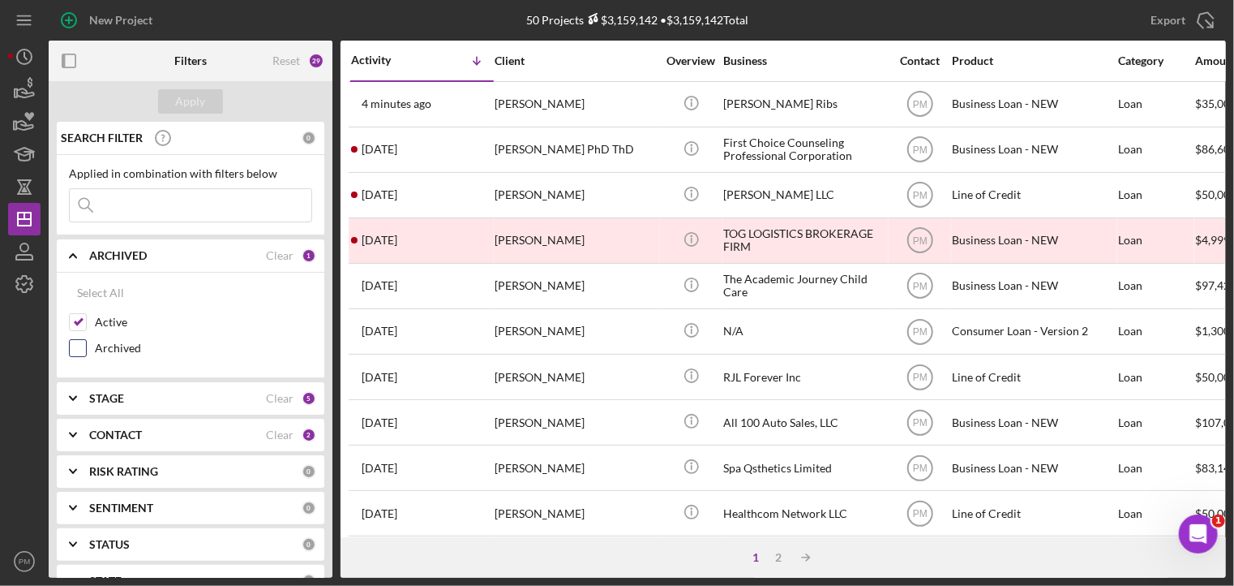
click at [84, 348] on input "Archived" at bounding box center [78, 348] width 16 height 16
click at [78, 348] on input "Archived" at bounding box center [78, 348] width 16 height 16
checkbox input "false"
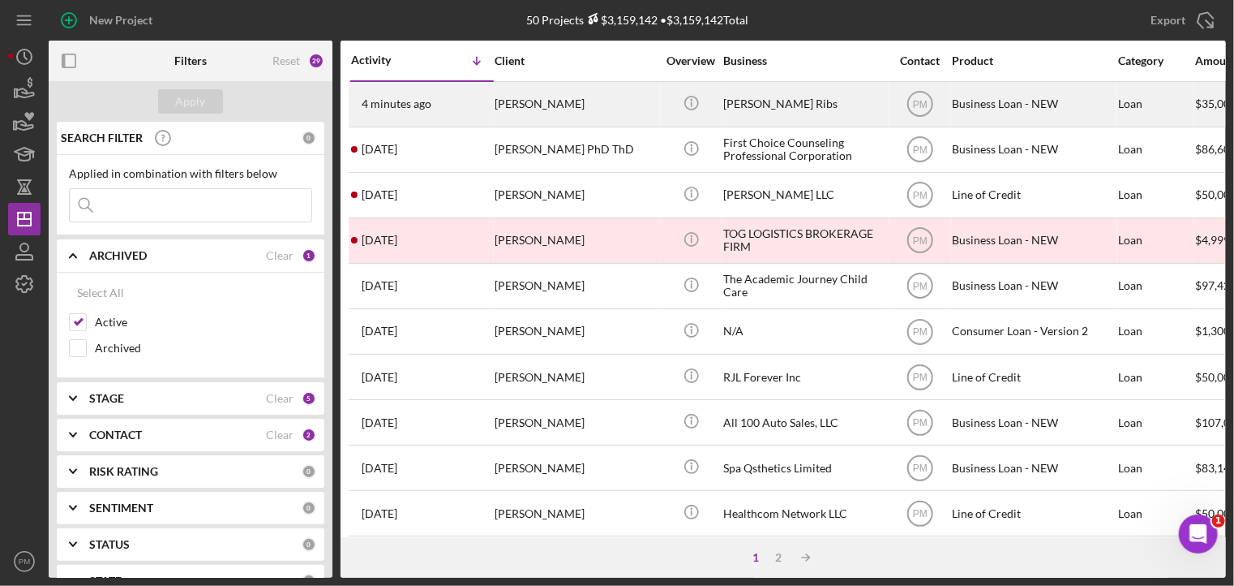
click at [467, 109] on div "4 minutes ago Denise Roper" at bounding box center [422, 104] width 142 height 43
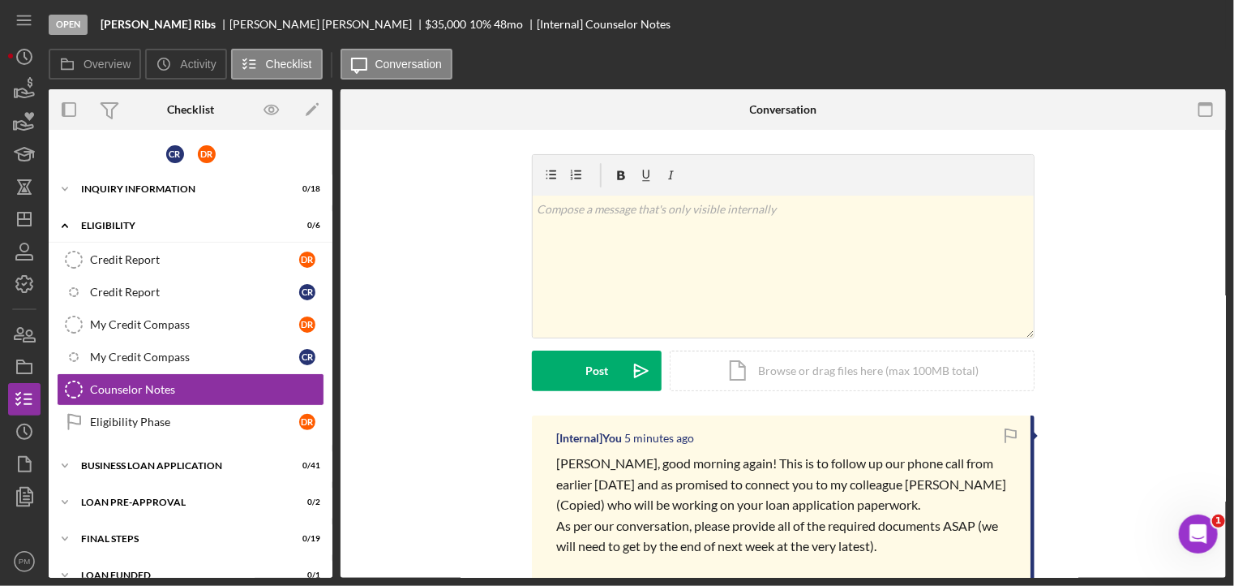
scroll to position [17, 0]
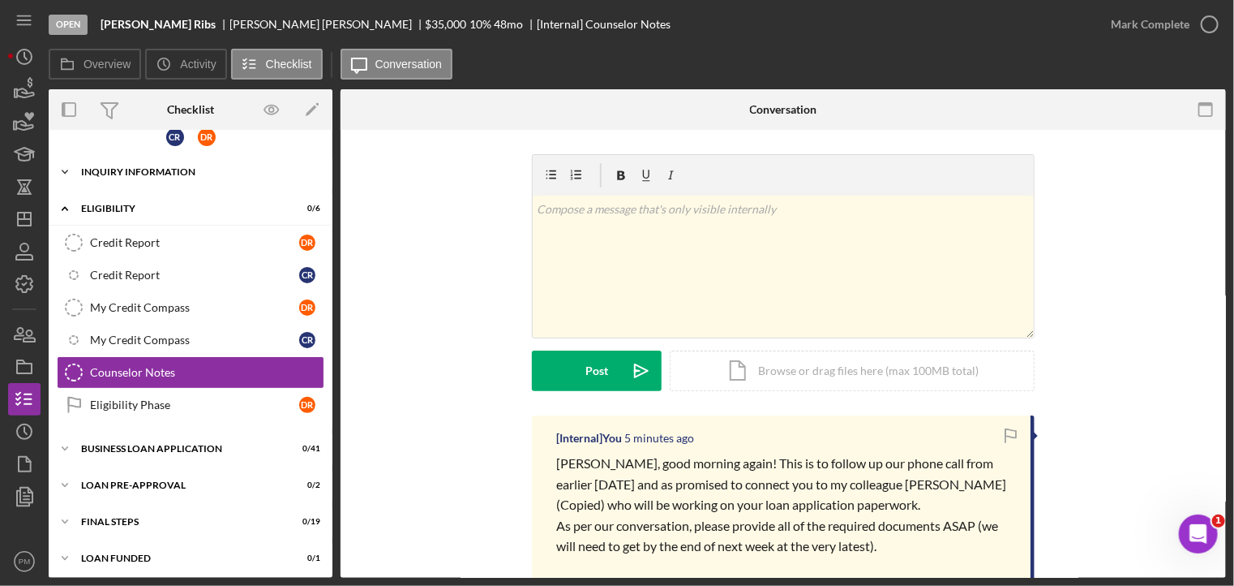
click at [157, 168] on div "INQUIRY INFORMATION" at bounding box center [196, 172] width 231 height 10
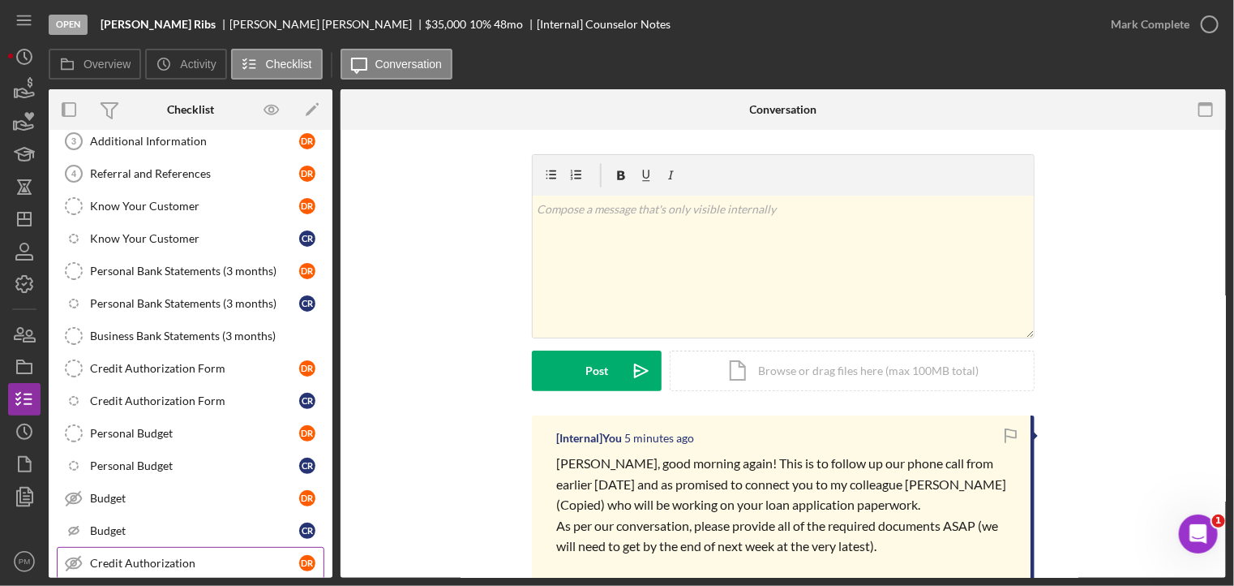
scroll to position [260, 0]
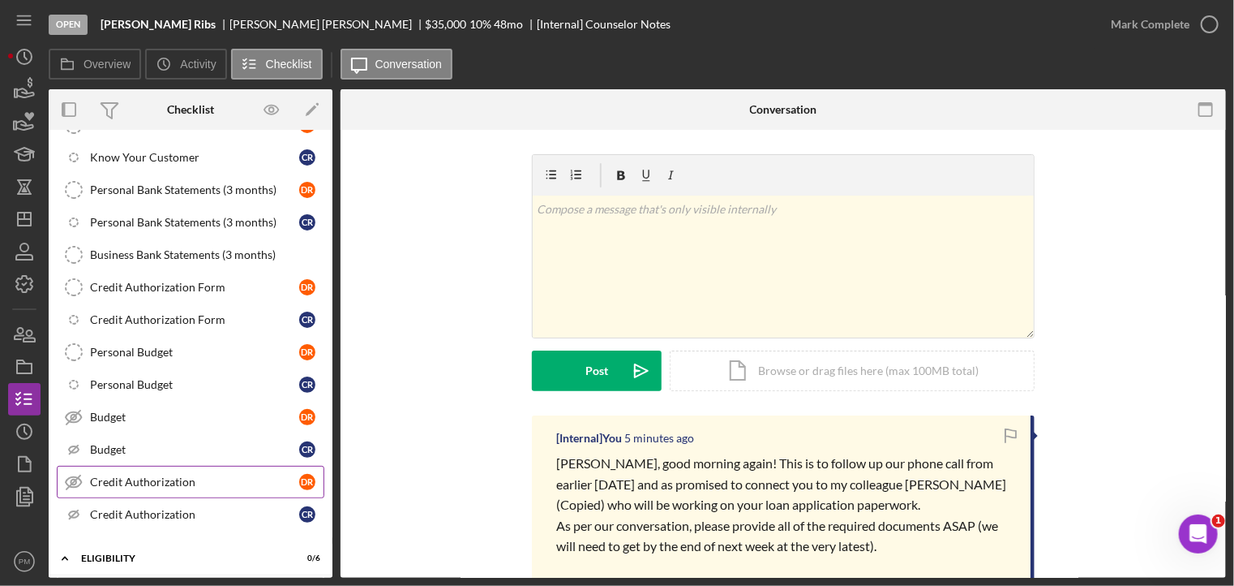
click at [146, 478] on div "Credit Authorization" at bounding box center [194, 481] width 209 height 13
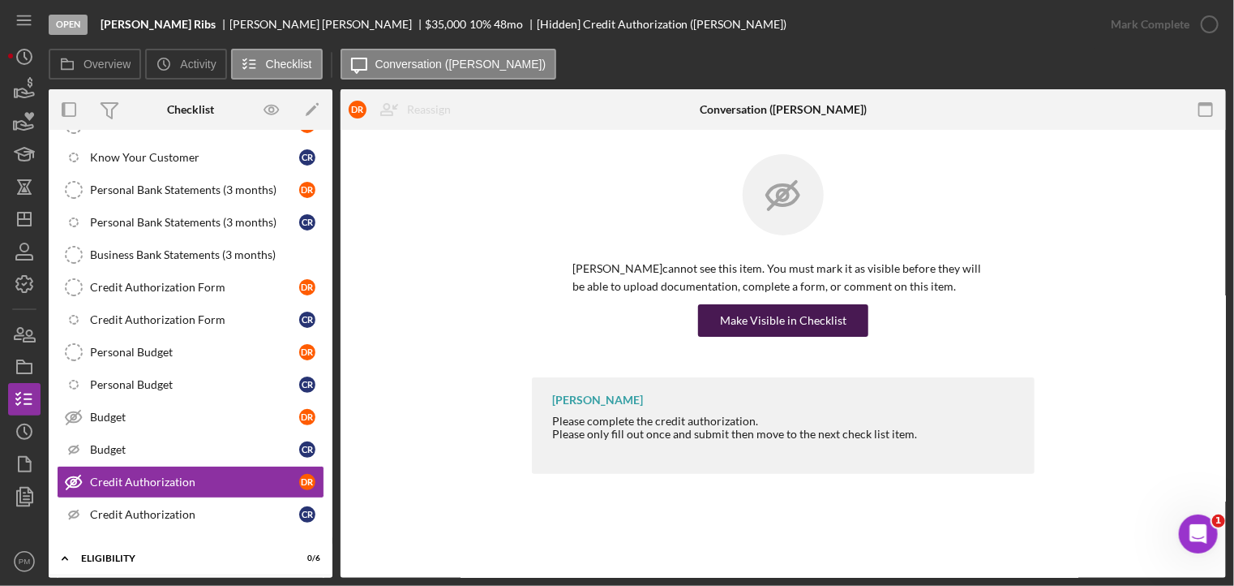
click at [787, 307] on div "Make Visible in Checklist" at bounding box center [783, 320] width 127 height 32
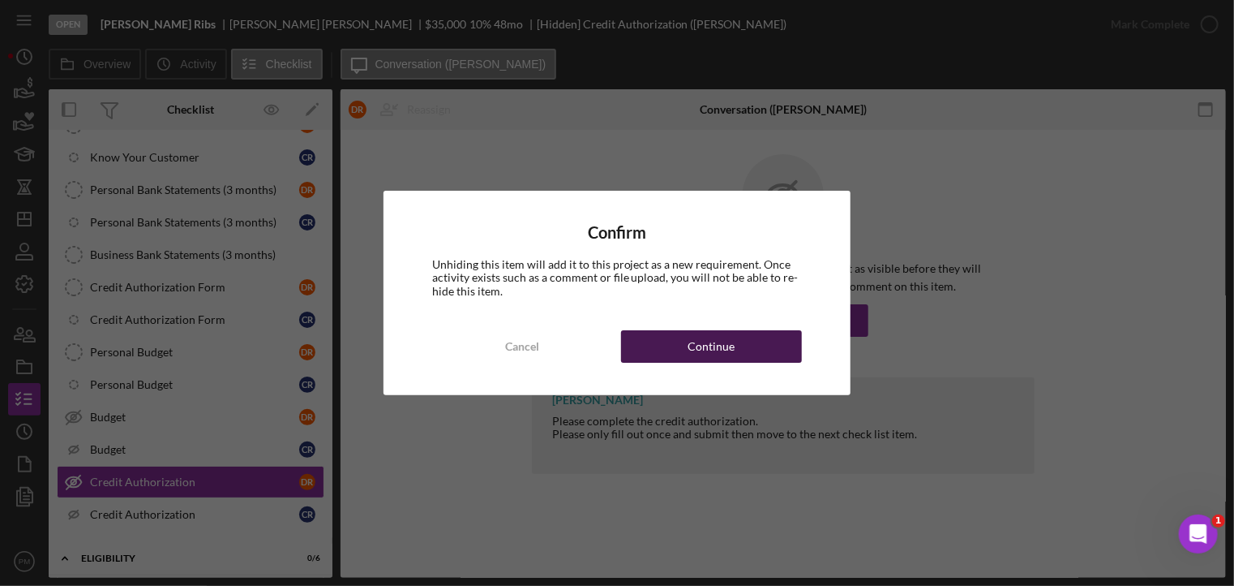
click at [729, 343] on div "Continue" at bounding box center [712, 346] width 47 height 32
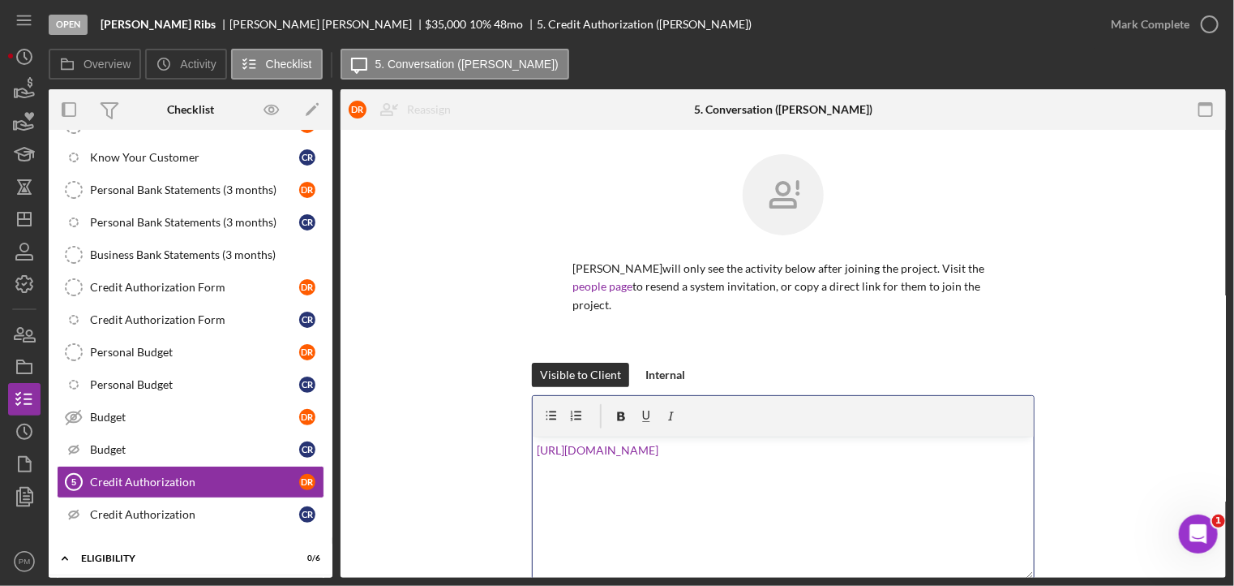
scroll to position [188, 0]
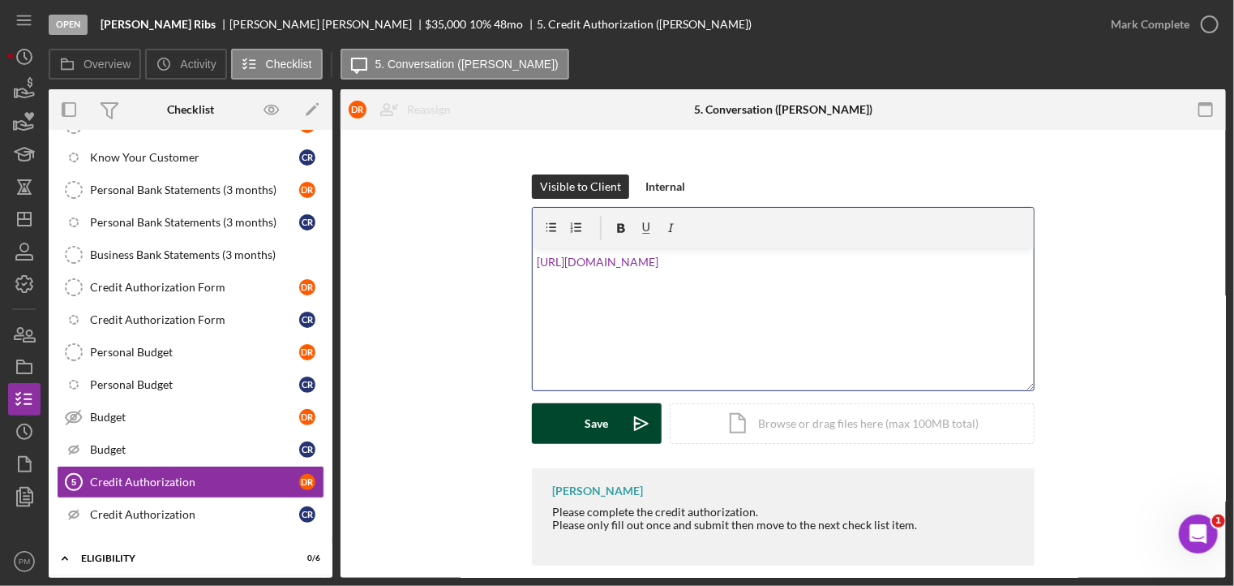
click at [593, 406] on div "Save" at bounding box center [598, 423] width 24 height 41
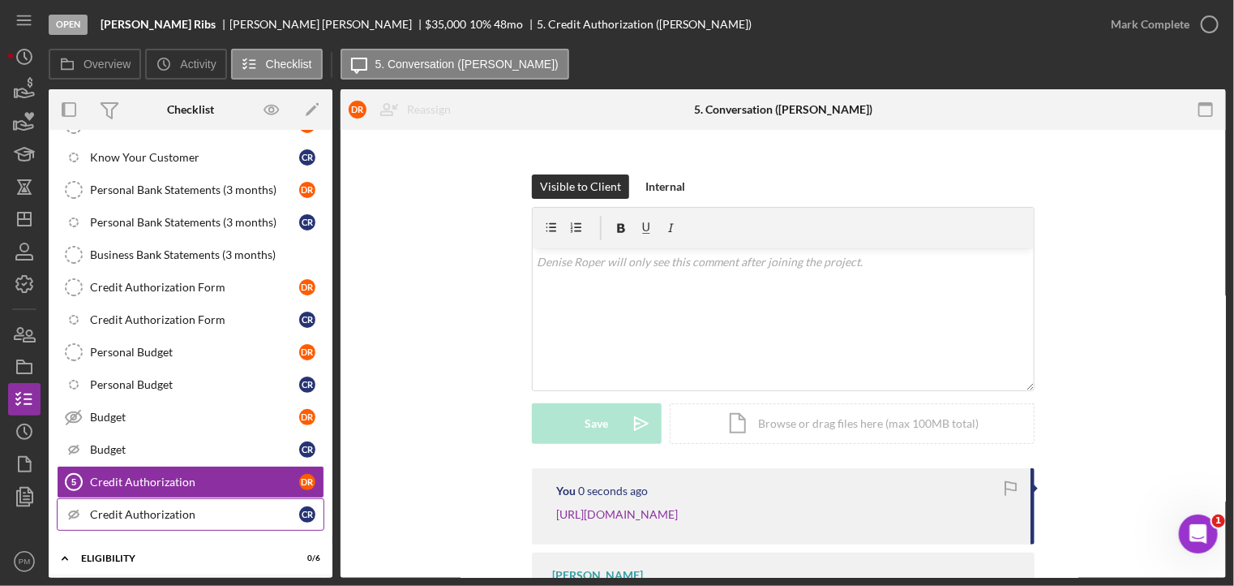
click at [206, 508] on div "Credit Authorization" at bounding box center [194, 514] width 209 height 13
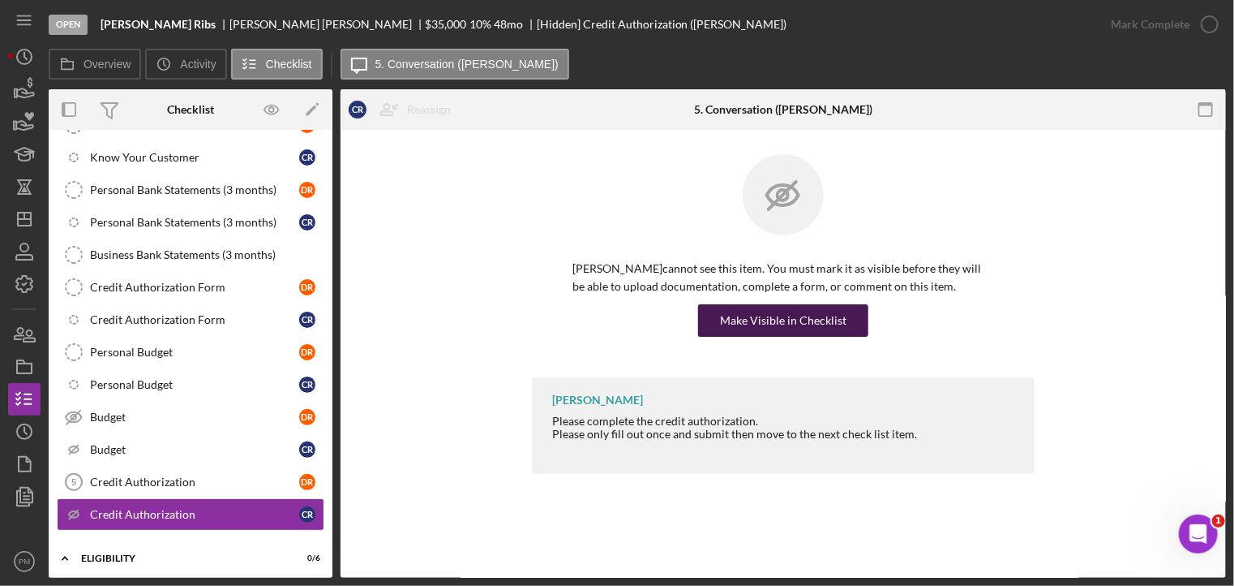
click at [779, 316] on div "Make Visible in Checklist" at bounding box center [783, 320] width 127 height 32
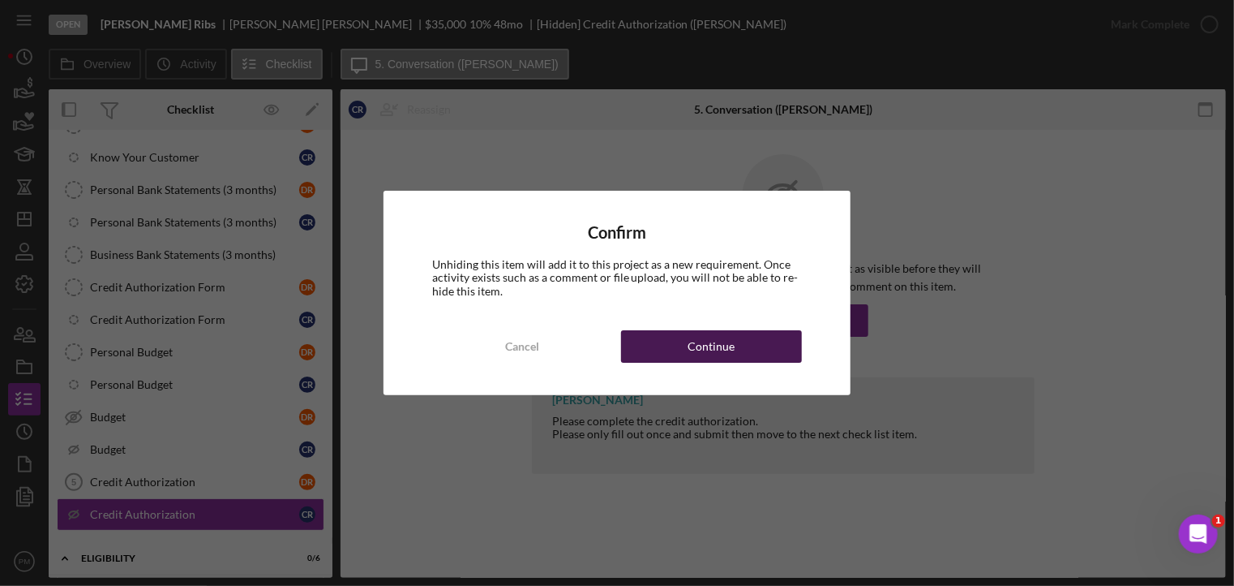
click at [668, 331] on button "Continue" at bounding box center [711, 346] width 181 height 32
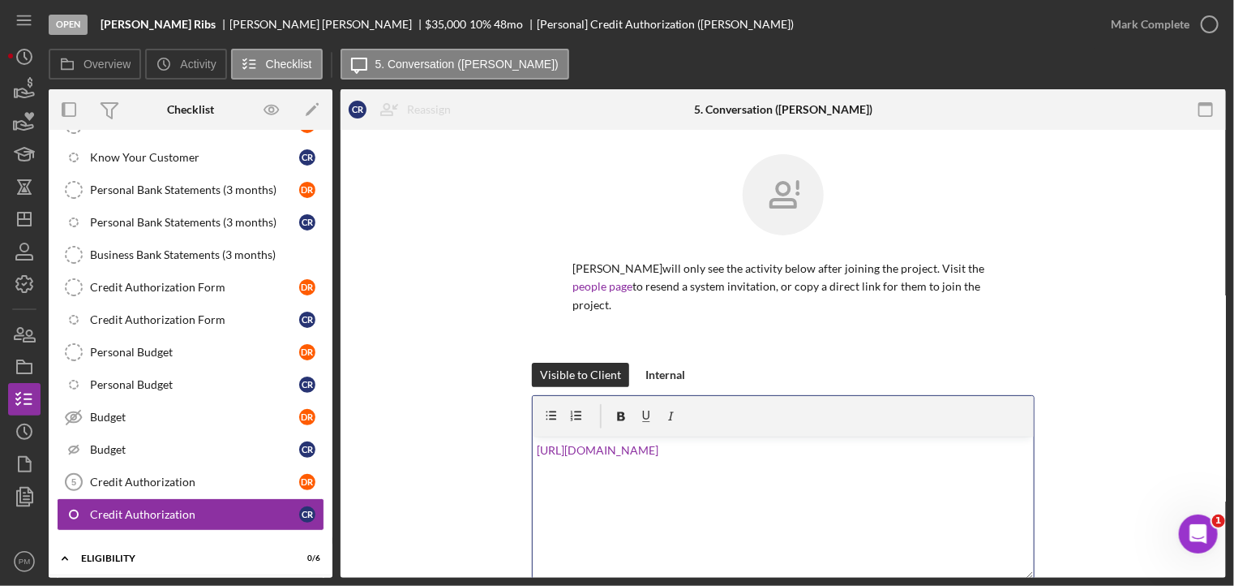
scroll to position [188, 0]
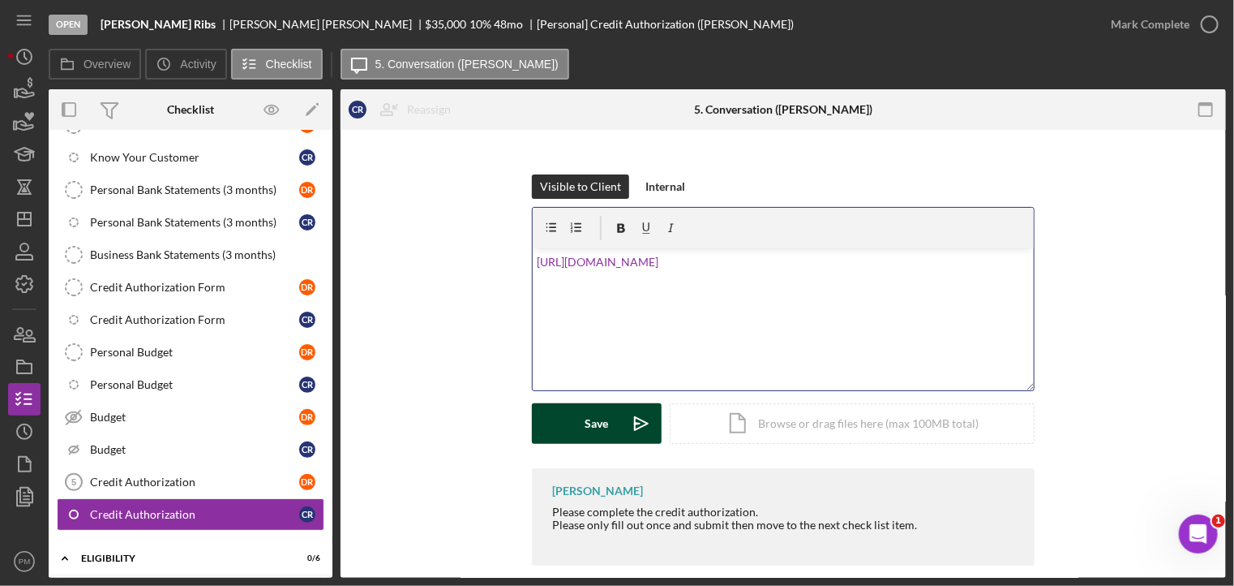
drag, startPoint x: 586, startPoint y: 417, endPoint x: 496, endPoint y: 447, distance: 95.7
click at [586, 416] on div "Save" at bounding box center [598, 423] width 24 height 41
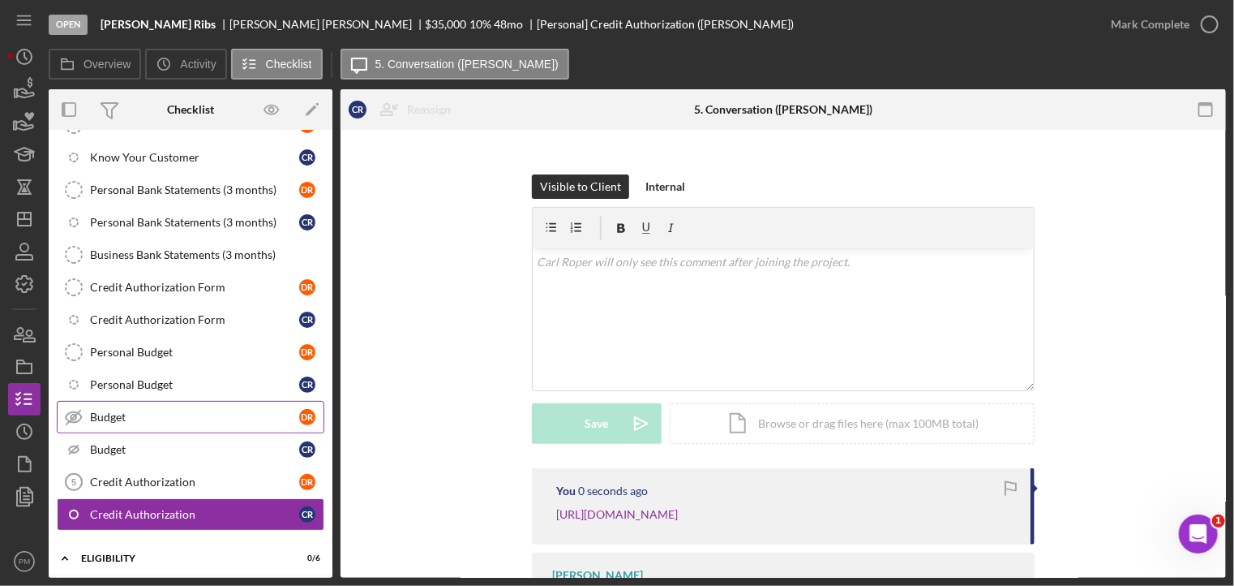
click at [143, 415] on div "Budget" at bounding box center [194, 416] width 209 height 13
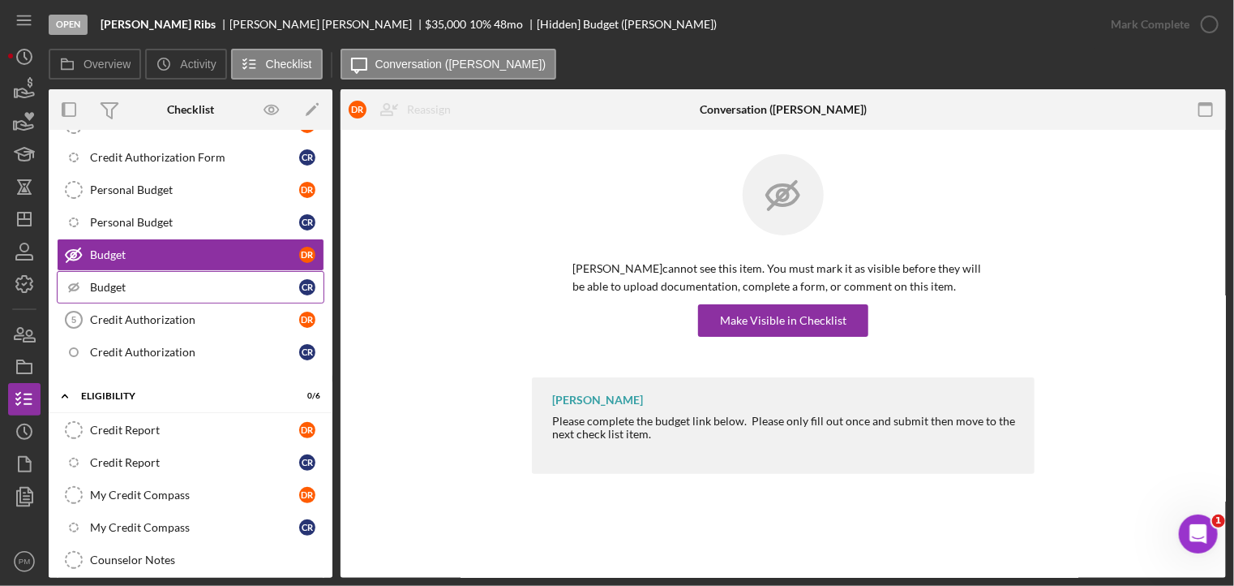
scroll to position [585, 0]
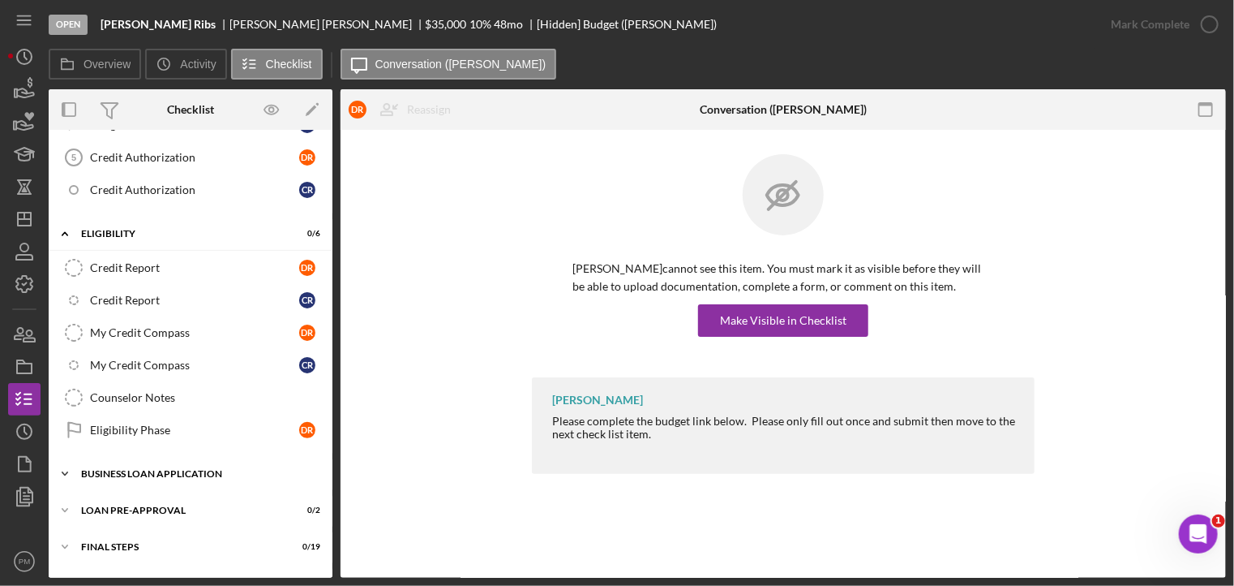
click at [188, 469] on div "BUSINESS LOAN APPLICATION" at bounding box center [196, 474] width 231 height 10
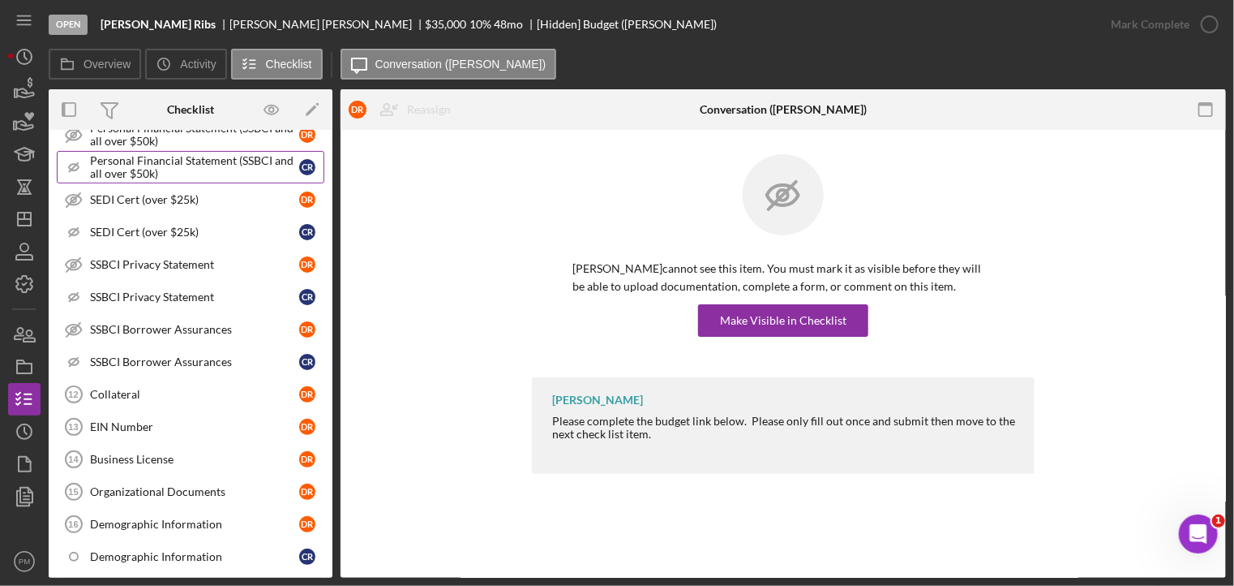
scroll to position [1315, 0]
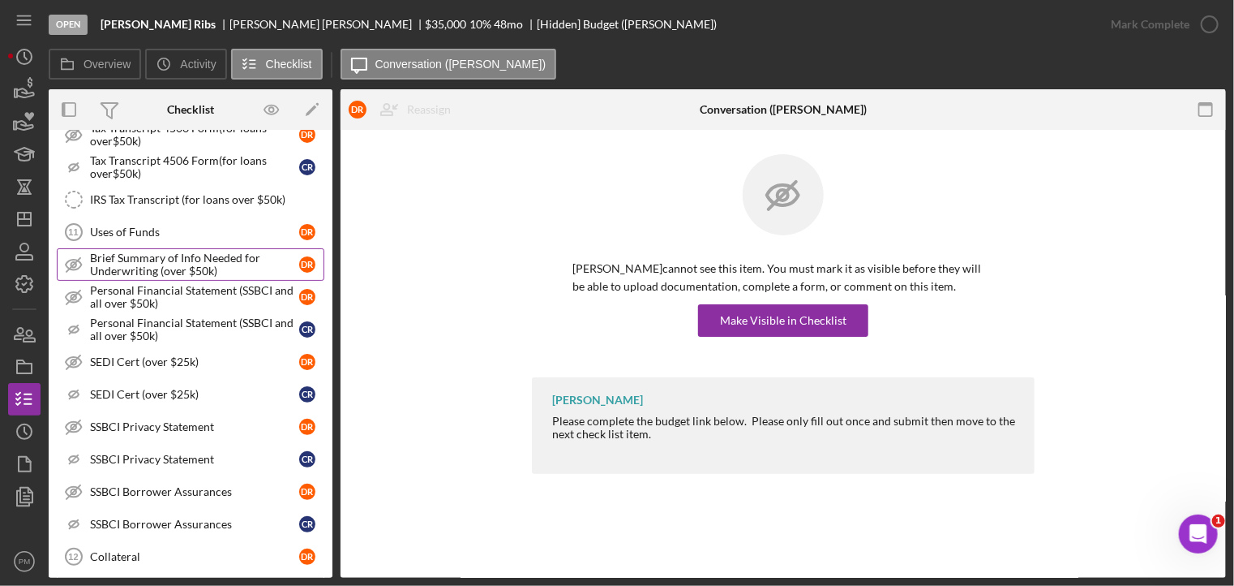
click at [136, 251] on div "Brief Summary of Info Needed for Underwriting (over $50k)" at bounding box center [194, 264] width 209 height 26
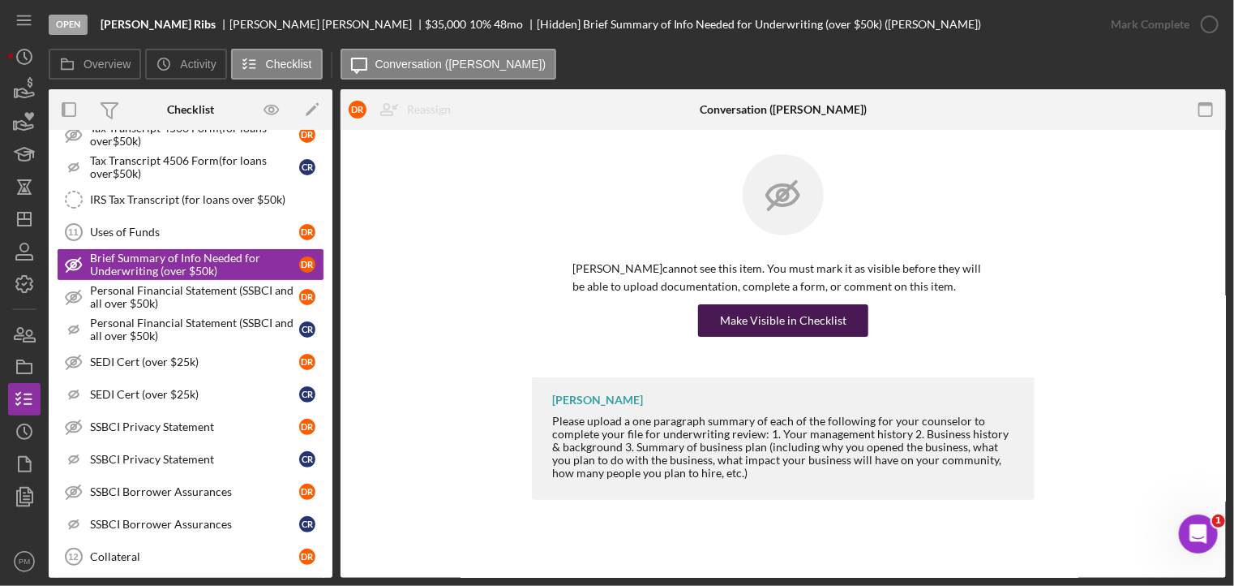
click at [773, 324] on div "Make Visible in Checklist" at bounding box center [783, 320] width 127 height 32
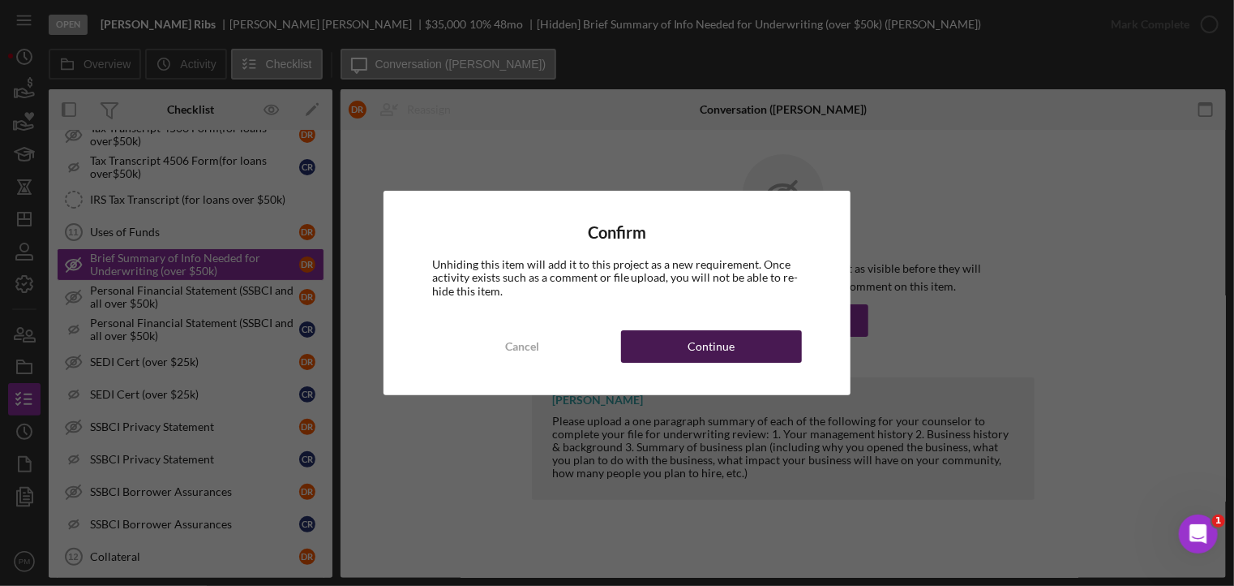
click at [771, 354] on button "Continue" at bounding box center [711, 346] width 181 height 32
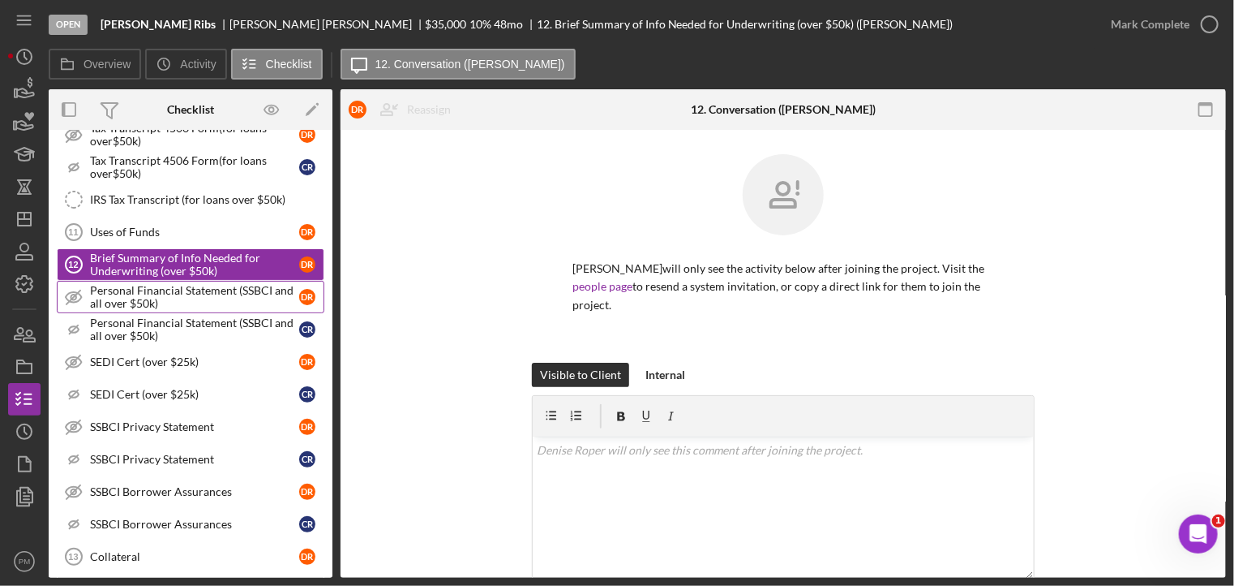
click at [139, 284] on div "Personal Financial Statement (SSBCI and all over $50k)" at bounding box center [194, 297] width 209 height 26
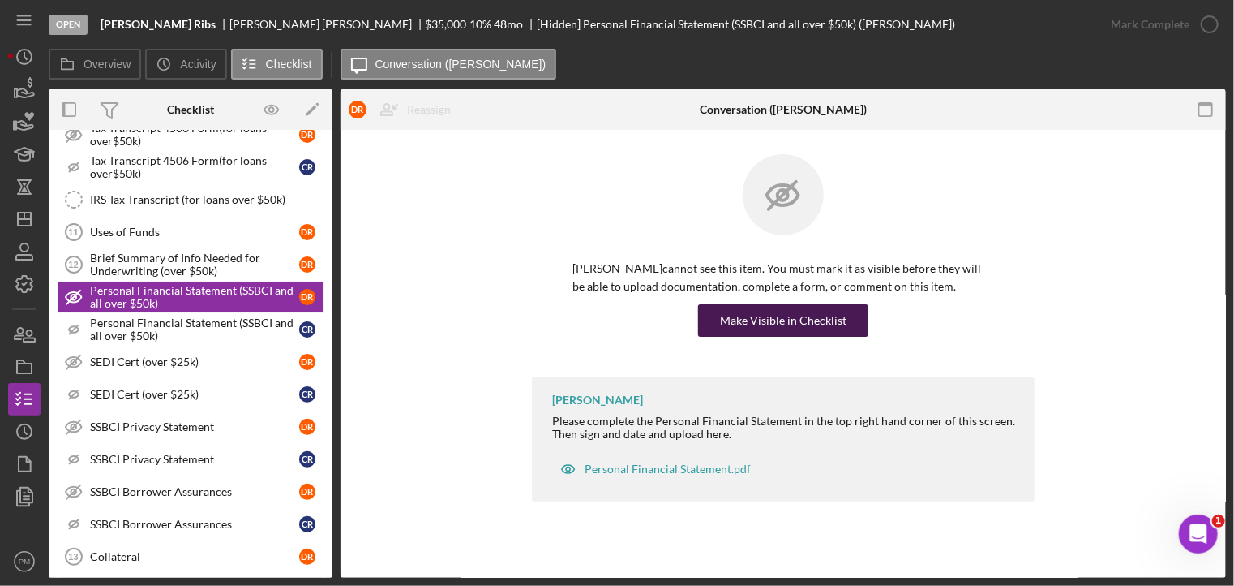
click at [800, 324] on div "Make Visible in Checklist" at bounding box center [783, 320] width 127 height 32
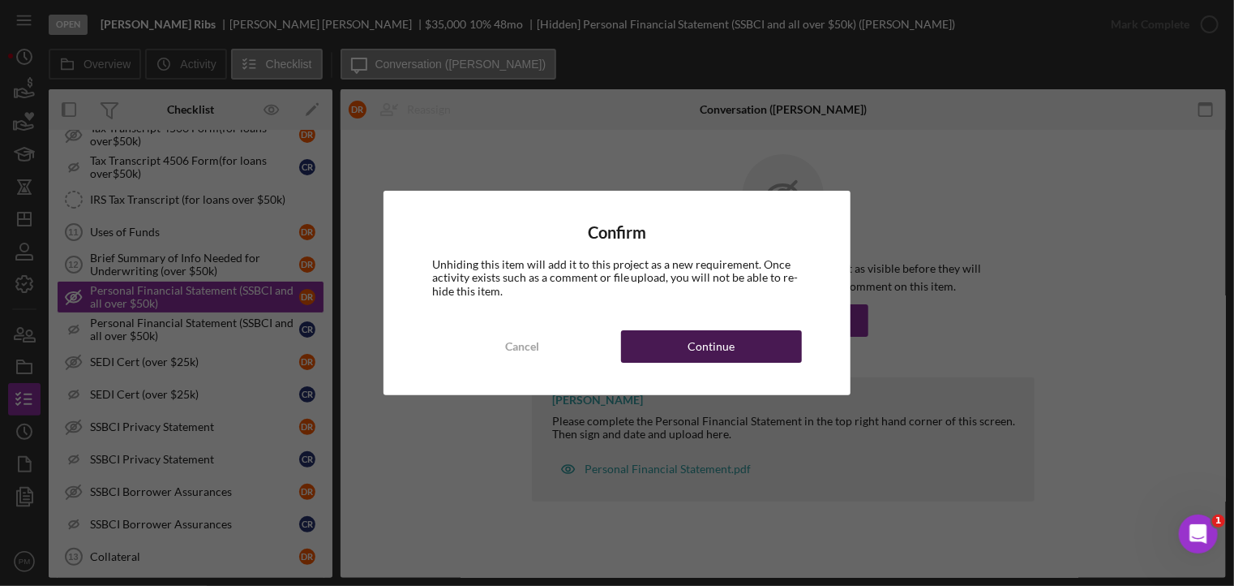
click at [768, 344] on button "Continue" at bounding box center [711, 346] width 181 height 32
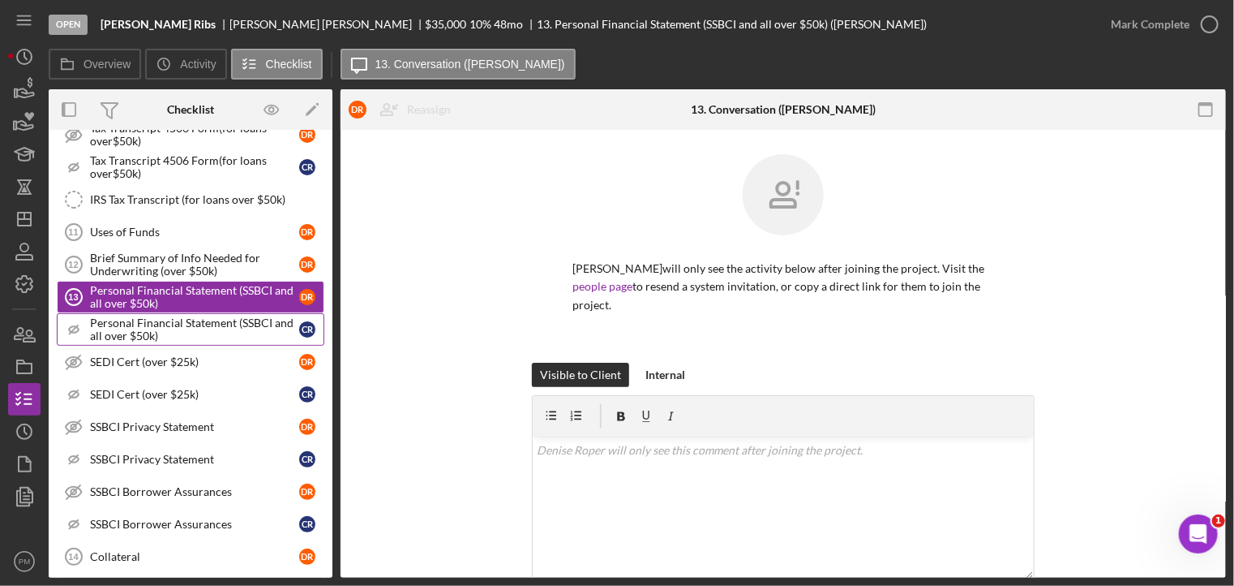
click at [161, 319] on div "Personal Financial Statement (SSBCI and all over $50k)" at bounding box center [194, 329] width 209 height 26
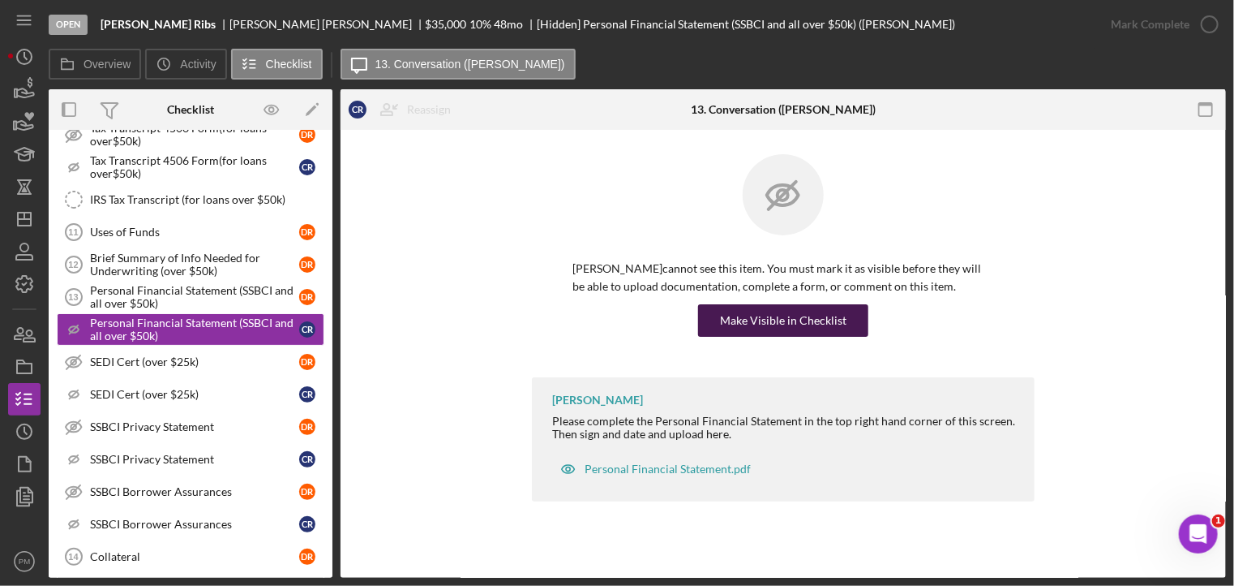
click at [771, 306] on div "Make Visible in Checklist" at bounding box center [783, 320] width 127 height 32
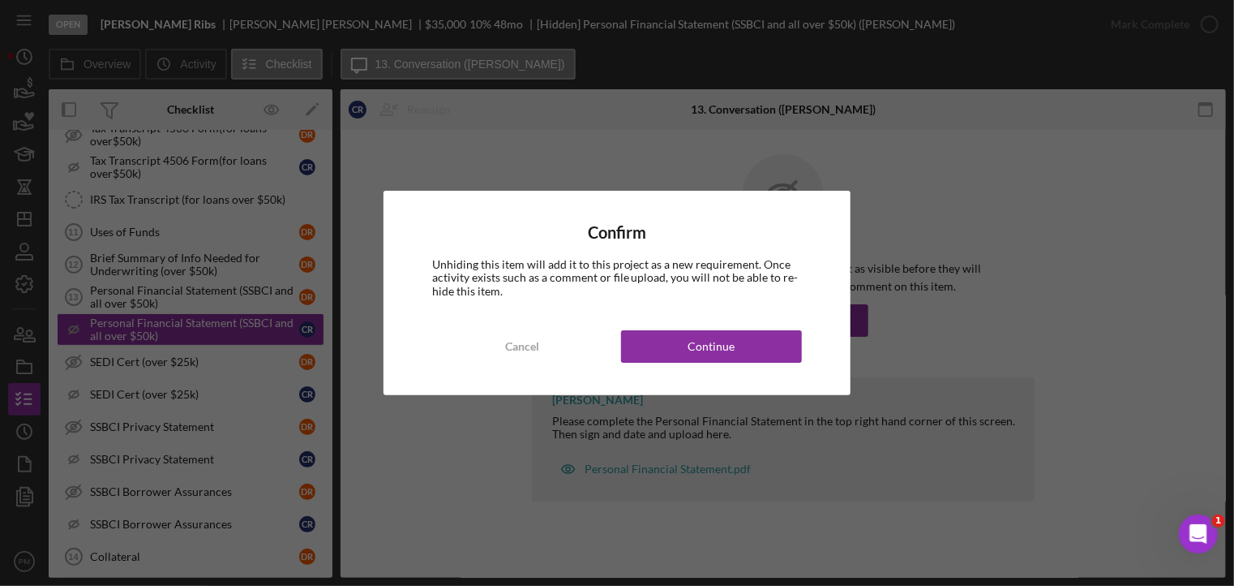
drag, startPoint x: 761, startPoint y: 357, endPoint x: 715, endPoint y: 367, distance: 46.6
click at [759, 358] on button "Continue" at bounding box center [711, 346] width 181 height 32
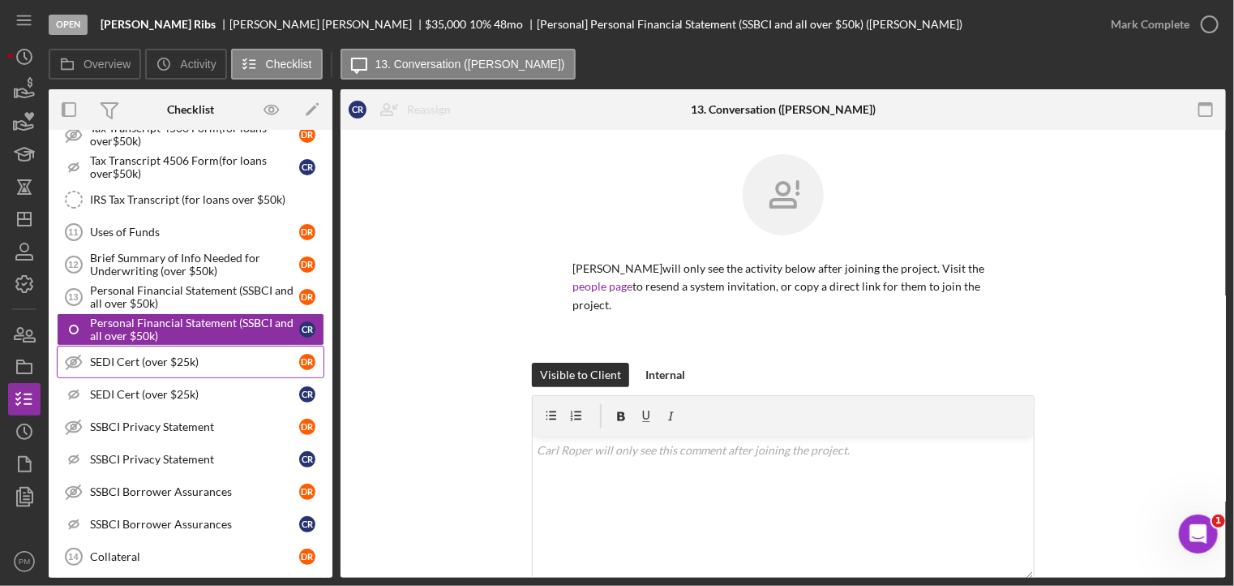
click at [198, 356] on link "SEDI Cert (over $25k) SEDI Cert (over $25k) D R" at bounding box center [191, 362] width 268 height 32
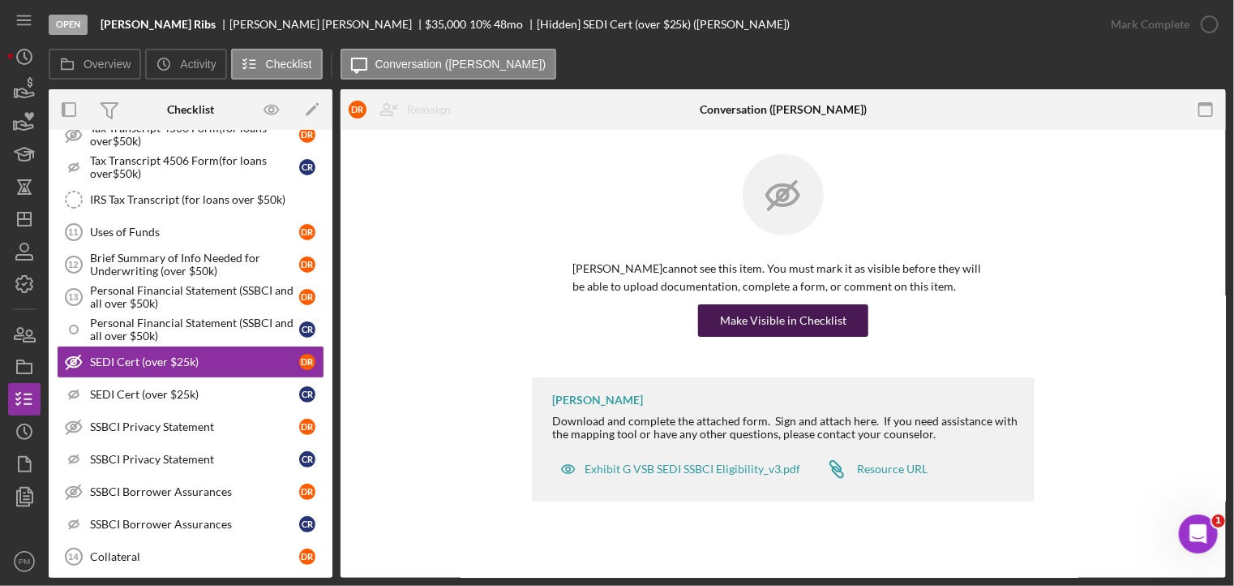
click at [762, 319] on div "Make Visible in Checklist" at bounding box center [783, 320] width 127 height 32
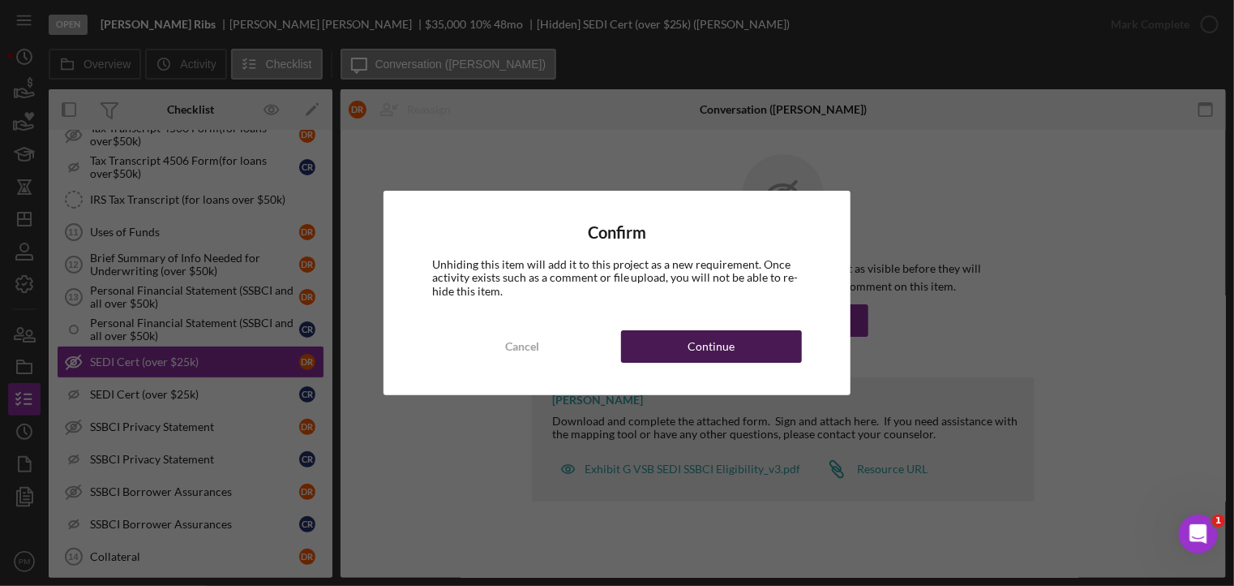
drag, startPoint x: 736, startPoint y: 351, endPoint x: 723, endPoint y: 357, distance: 14.9
click at [736, 351] on button "Continue" at bounding box center [711, 346] width 181 height 32
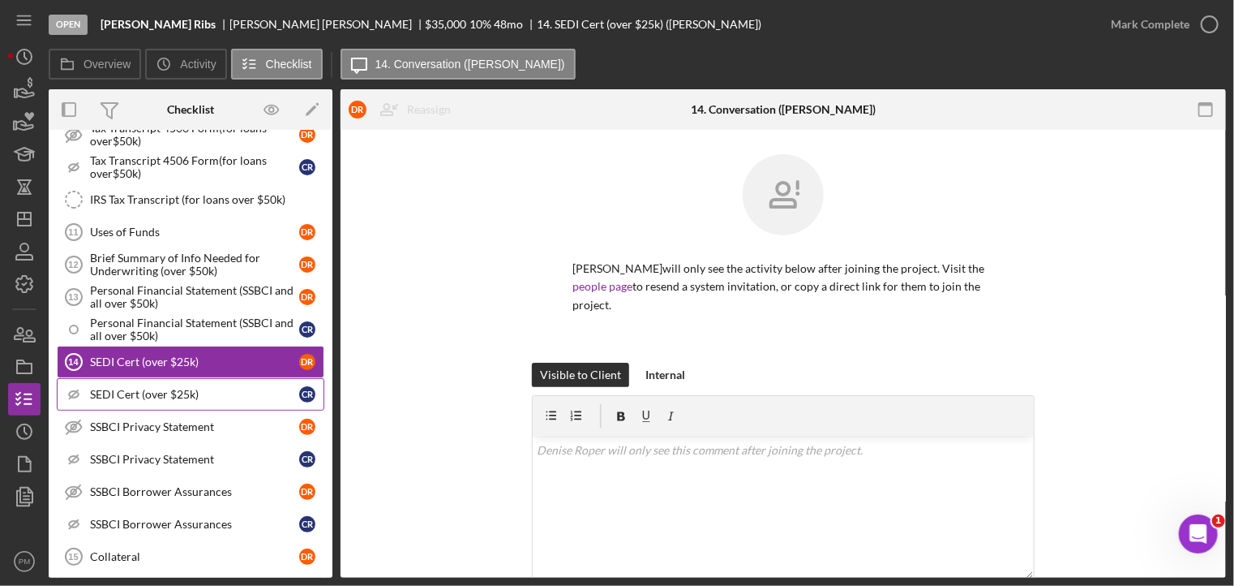
click at [225, 378] on link "Icon/Checklist Item Sub Hidden SEDI Cert (over $25k) C R" at bounding box center [191, 394] width 268 height 32
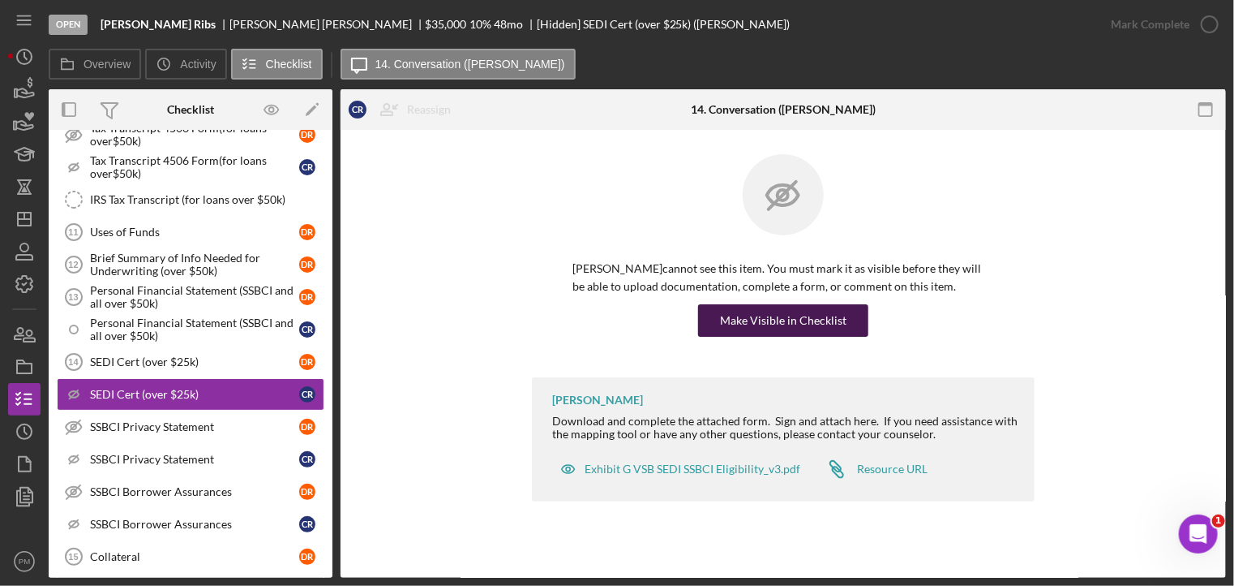
click at [743, 317] on div "Make Visible in Checklist" at bounding box center [783, 320] width 127 height 32
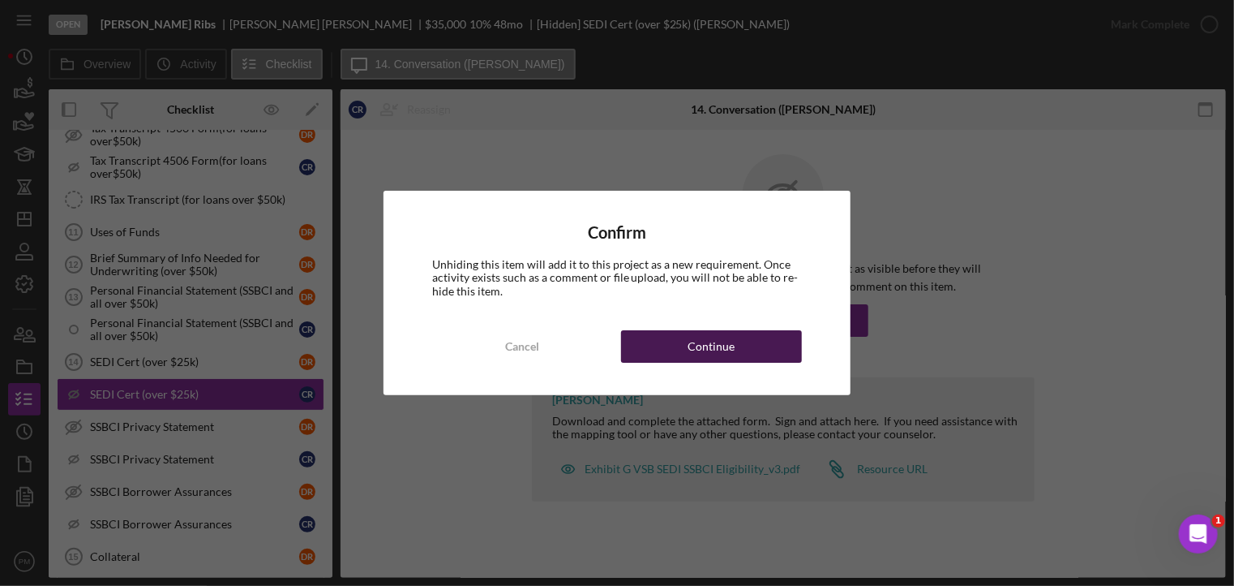
click at [727, 354] on div "Continue" at bounding box center [712, 346] width 47 height 32
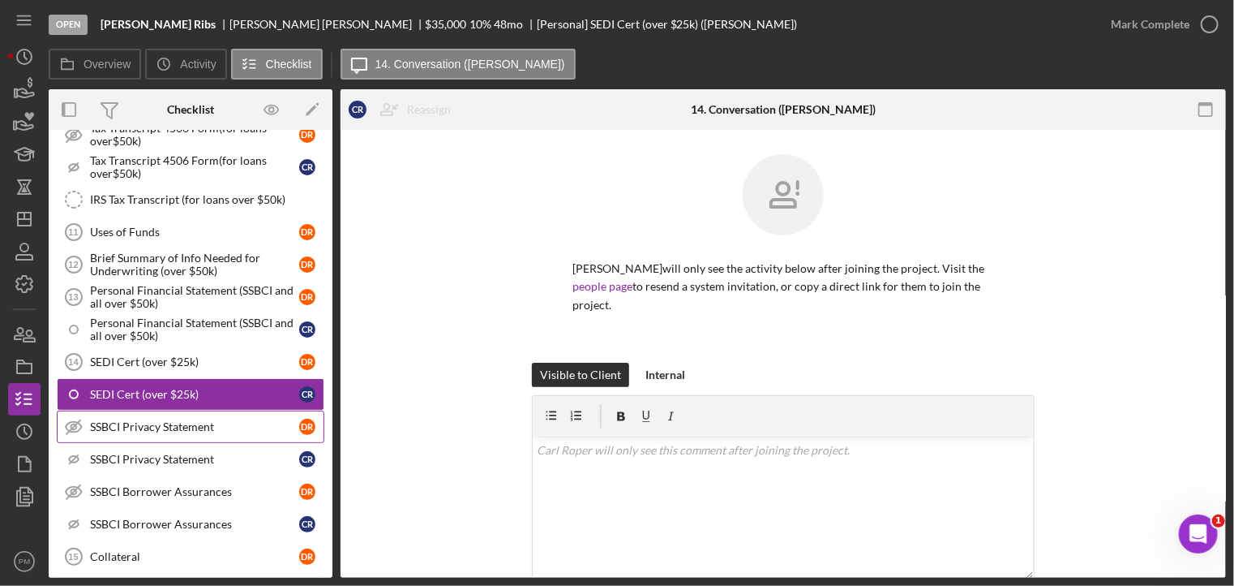
click at [166, 420] on div "SSBCI Privacy Statement" at bounding box center [194, 426] width 209 height 13
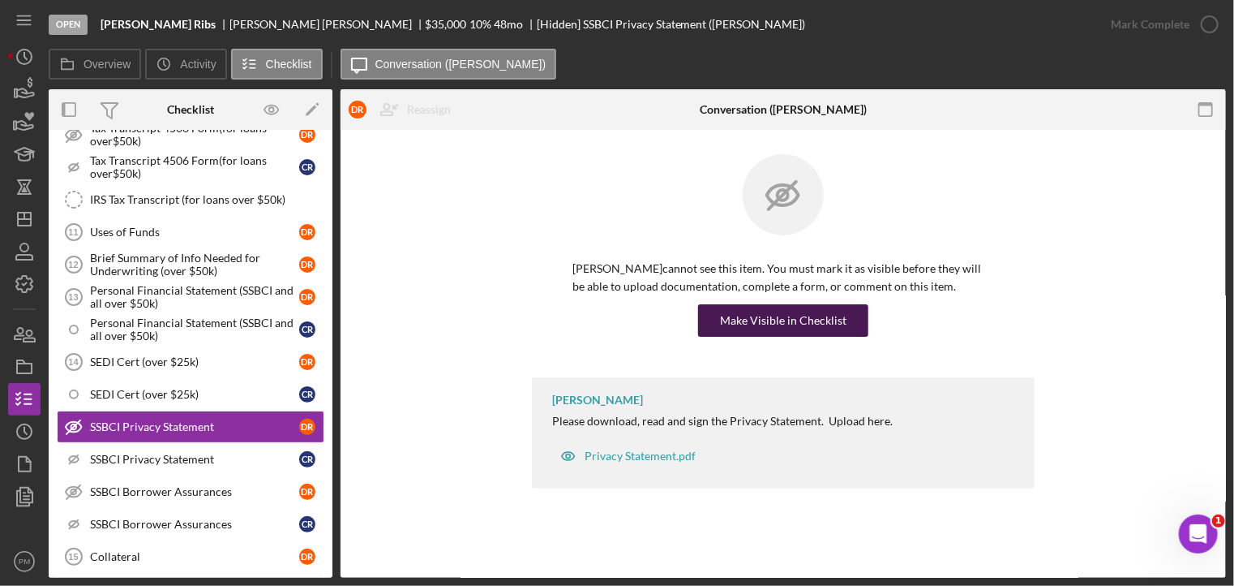
click at [766, 316] on div "Make Visible in Checklist" at bounding box center [783, 320] width 127 height 32
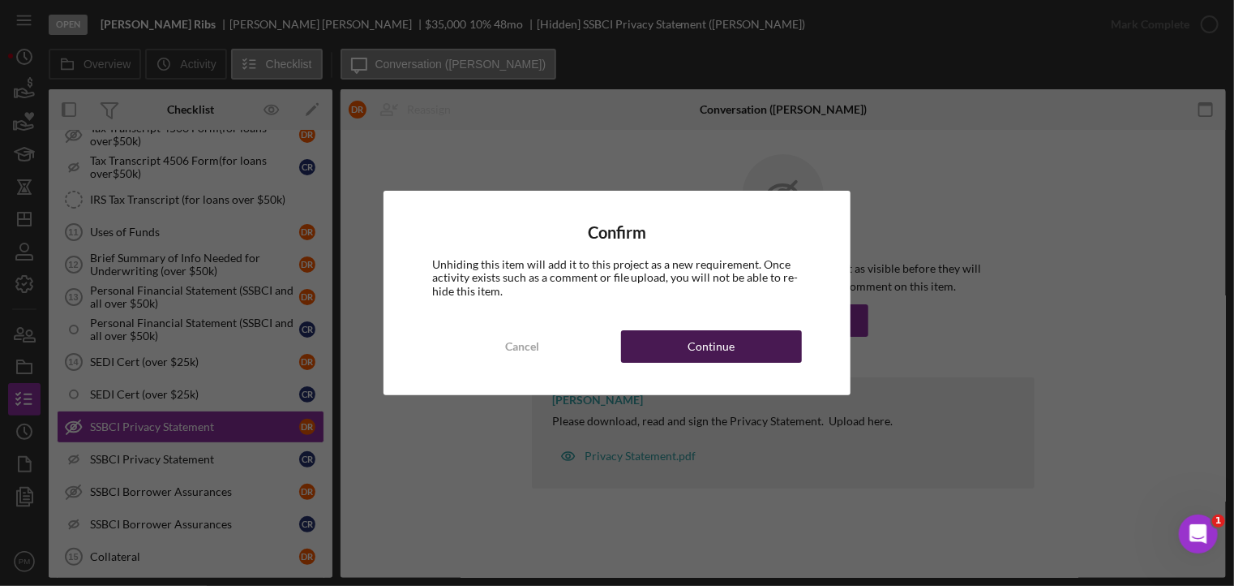
click at [725, 359] on div "Continue" at bounding box center [712, 346] width 47 height 32
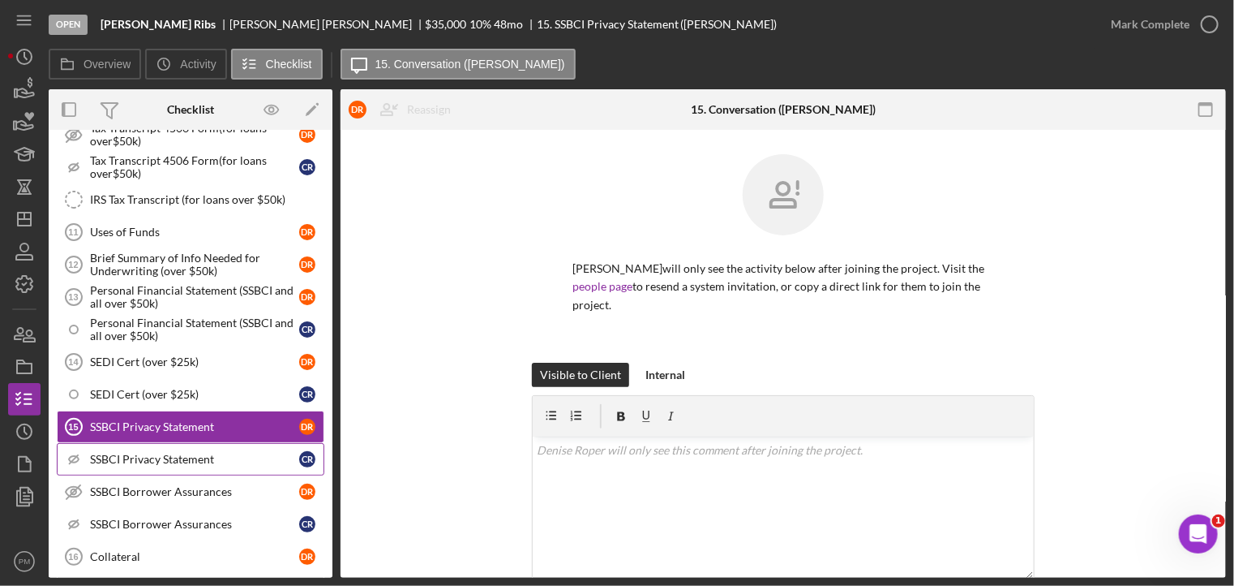
click at [121, 451] on link "Icon/Checklist Item Sub Hidden SSBCI Privacy Statement C R" at bounding box center [191, 459] width 268 height 32
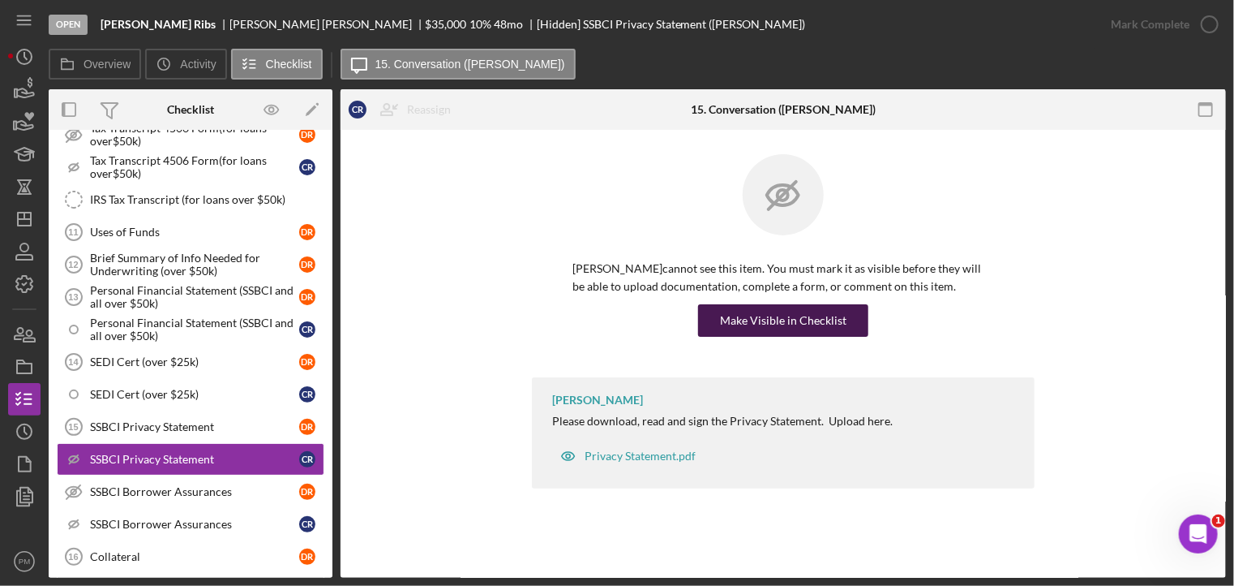
click at [759, 325] on div "Make Visible in Checklist" at bounding box center [783, 320] width 127 height 32
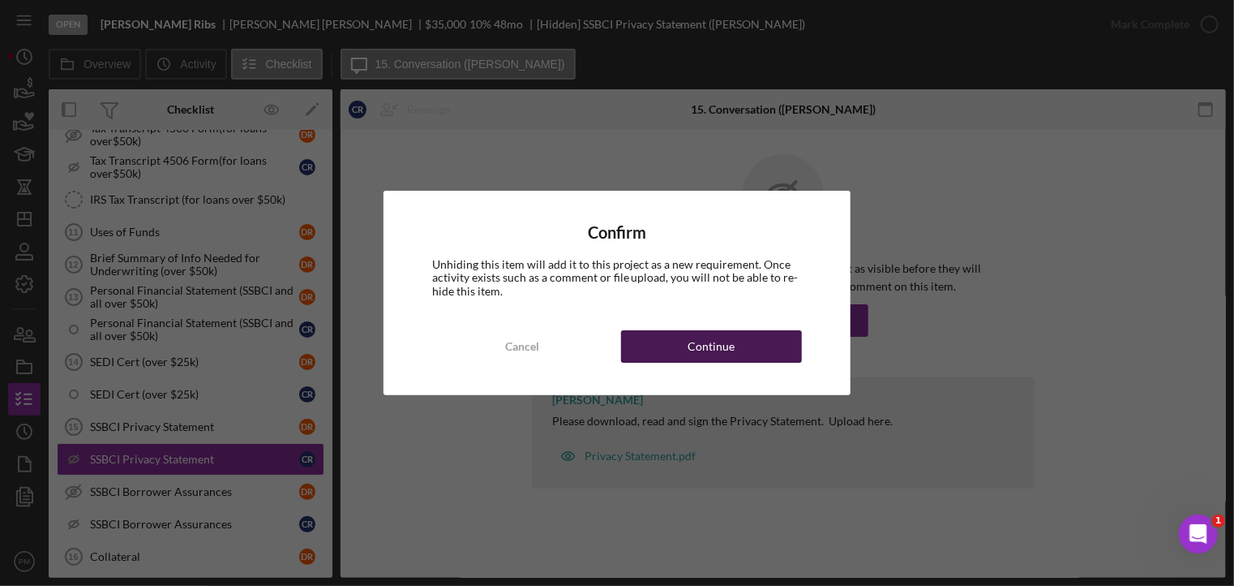
click at [733, 349] on div "Continue" at bounding box center [712, 346] width 47 height 32
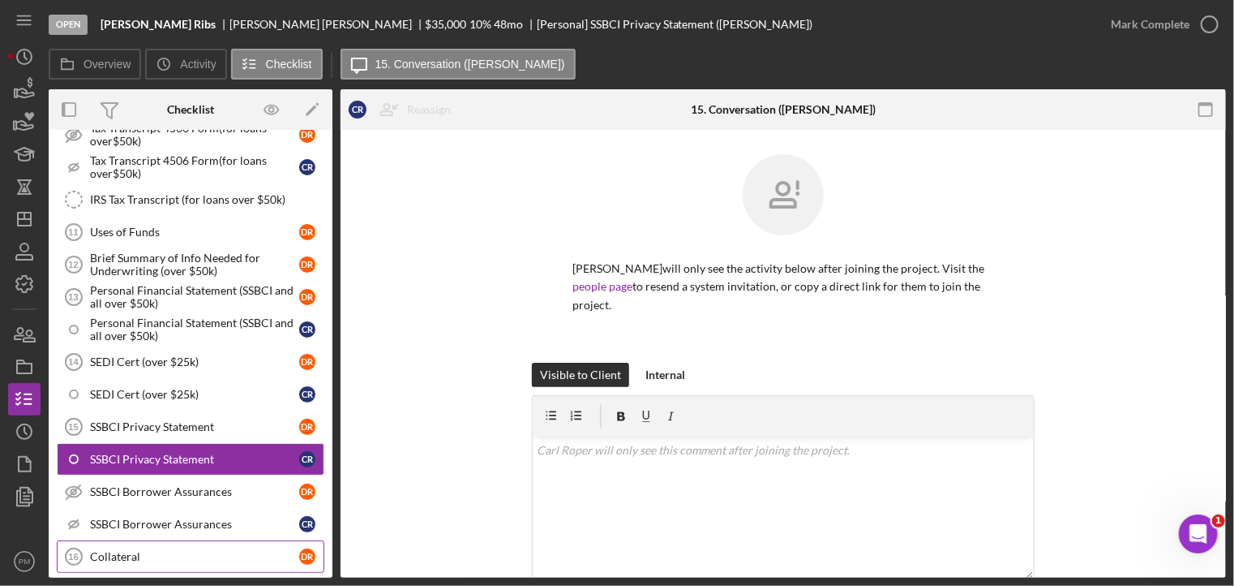
scroll to position [1477, 0]
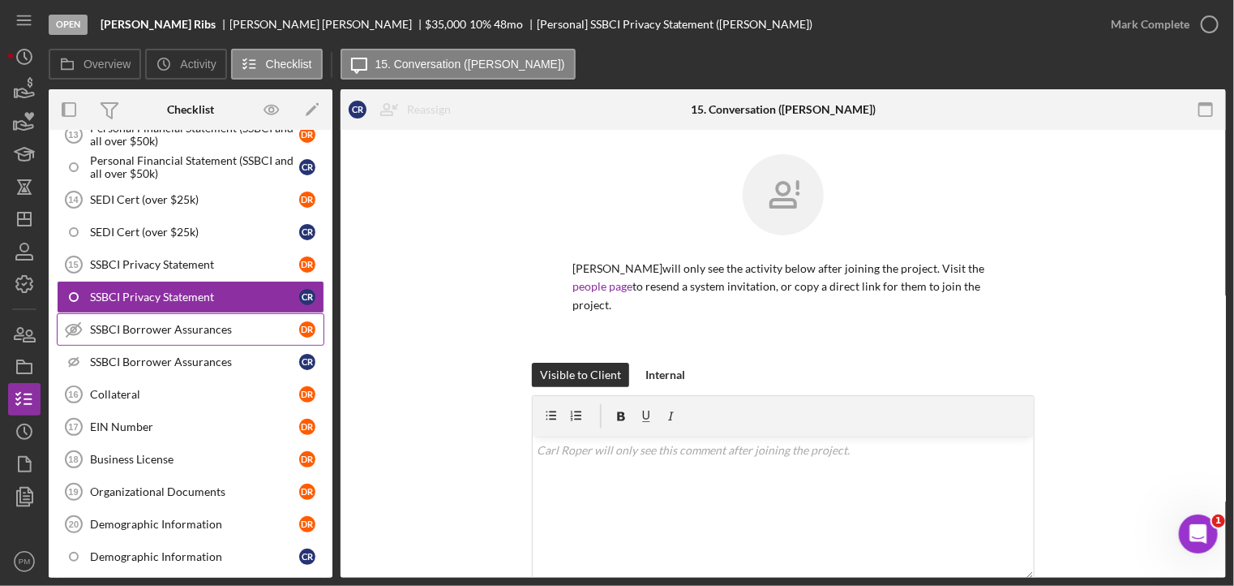
click at [142, 323] on div "SSBCI Borrower Assurances" at bounding box center [194, 329] width 209 height 13
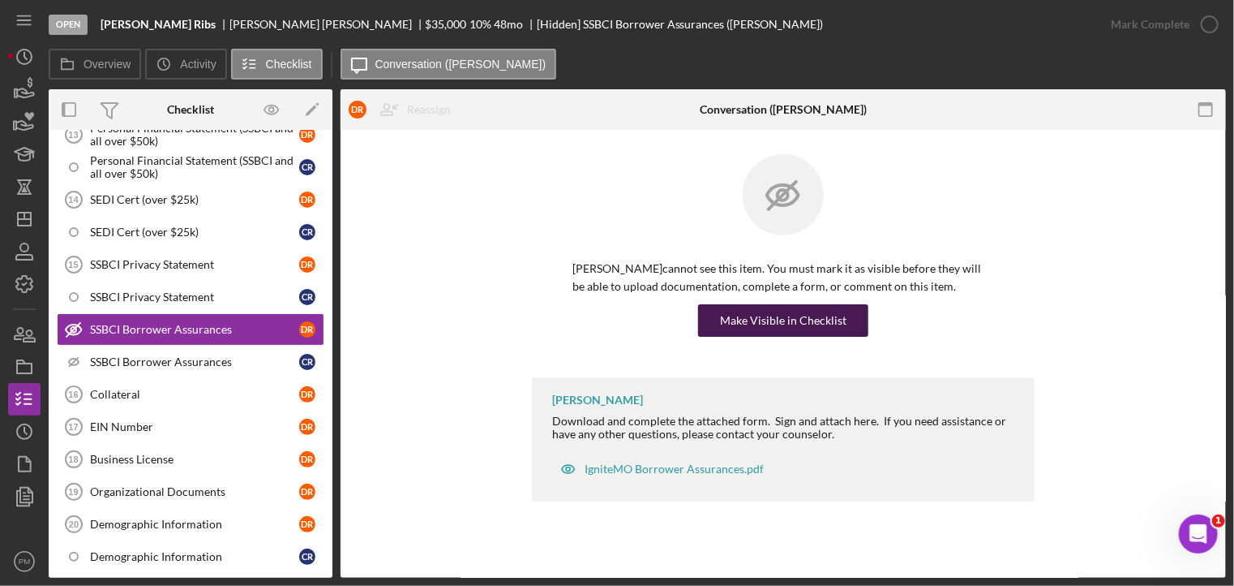
click at [753, 323] on div "Make Visible in Checklist" at bounding box center [783, 320] width 127 height 32
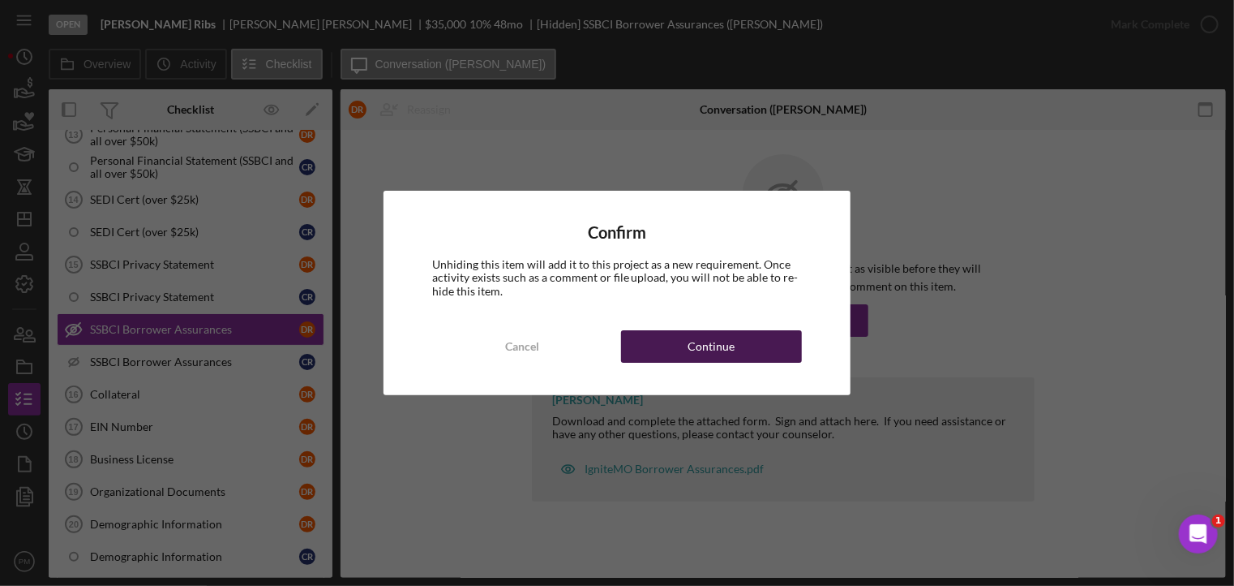
click at [740, 354] on button "Continue" at bounding box center [711, 346] width 181 height 32
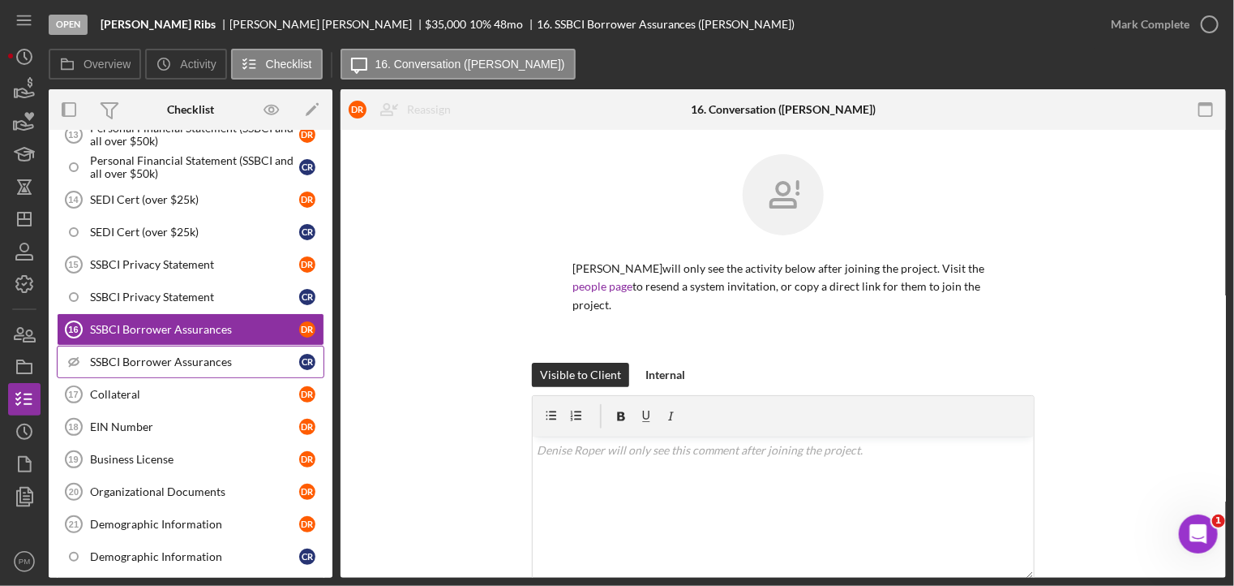
drag, startPoint x: 148, startPoint y: 345, endPoint x: 243, endPoint y: 344, distance: 94.9
click at [149, 355] on div "SSBCI Borrower Assurances" at bounding box center [194, 361] width 209 height 13
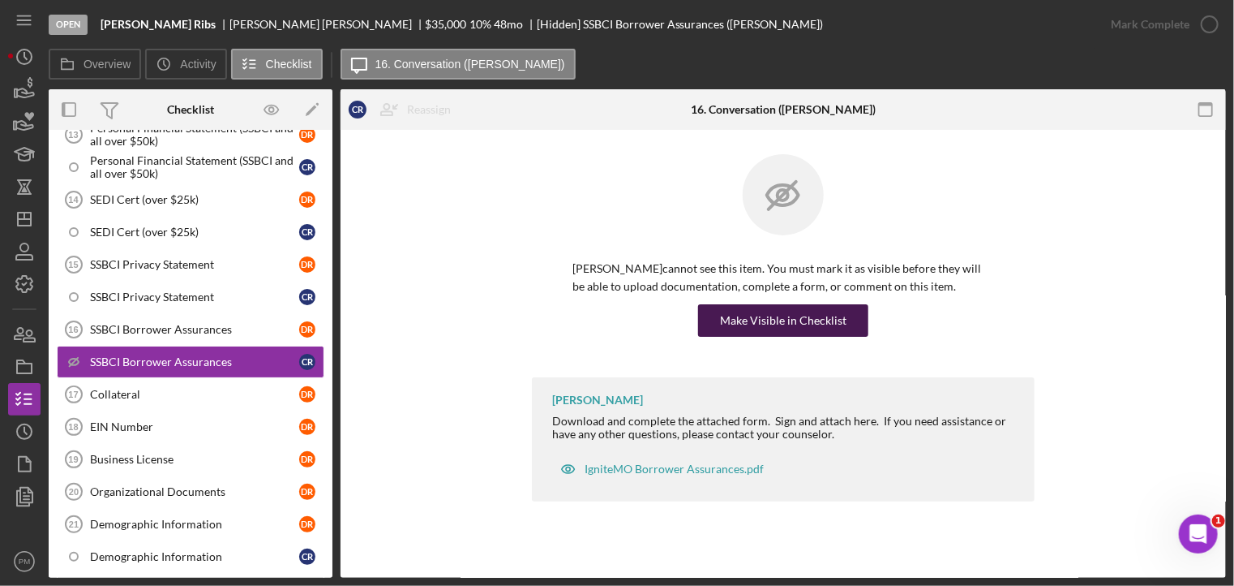
click at [775, 326] on div "Make Visible in Checklist" at bounding box center [783, 320] width 127 height 32
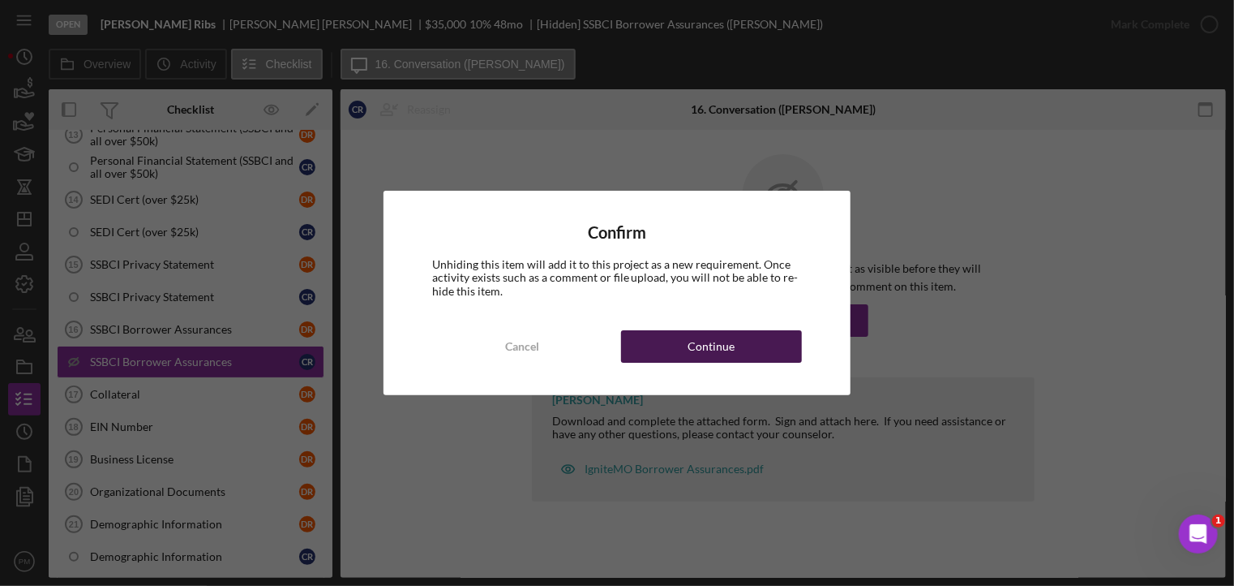
click at [766, 360] on button "Continue" at bounding box center [711, 346] width 181 height 32
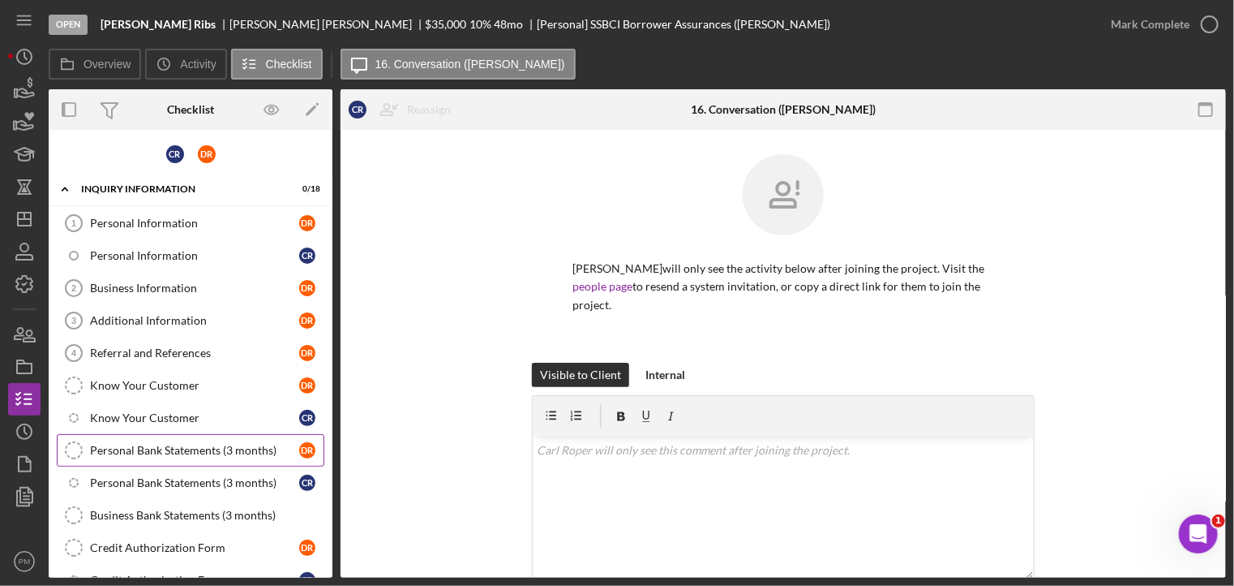
click at [182, 449] on div "Personal Bank Statements (3 months)" at bounding box center [194, 450] width 209 height 13
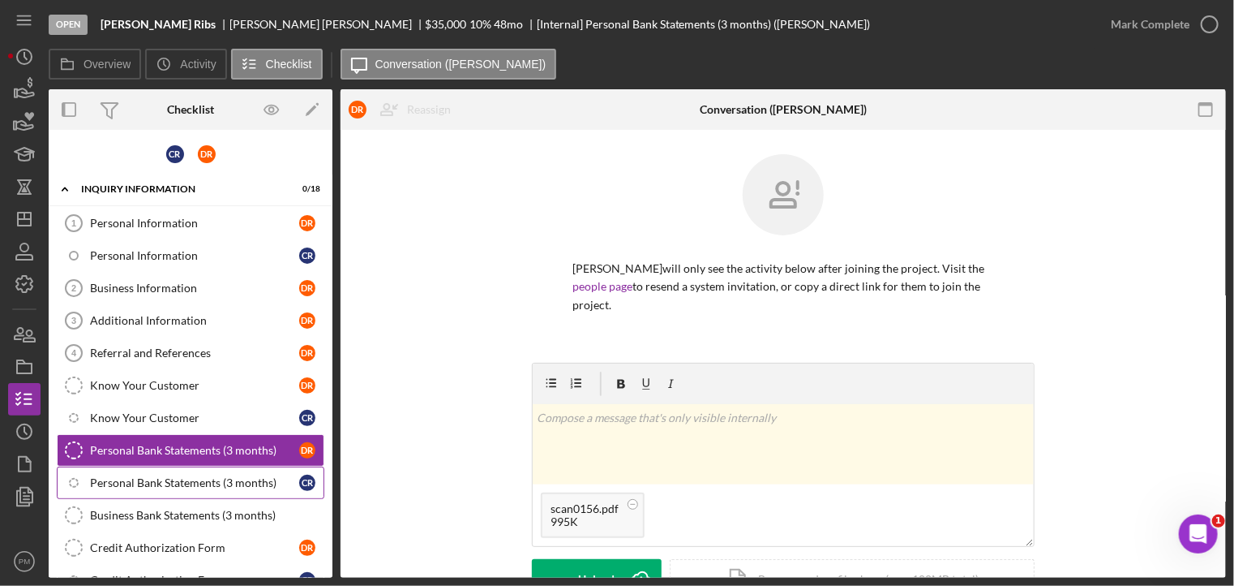
click at [118, 476] on div "Personal Bank Statements (3 months)" at bounding box center [194, 482] width 209 height 13
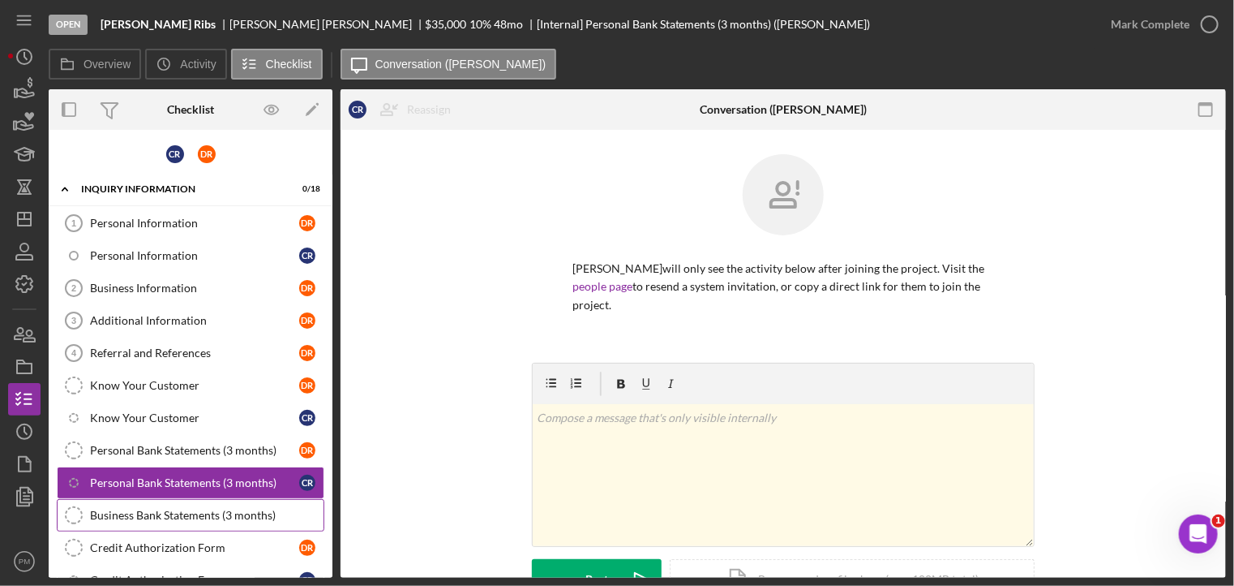
click at [191, 510] on div "Business Bank Statements (3 months)" at bounding box center [207, 515] width 234 height 13
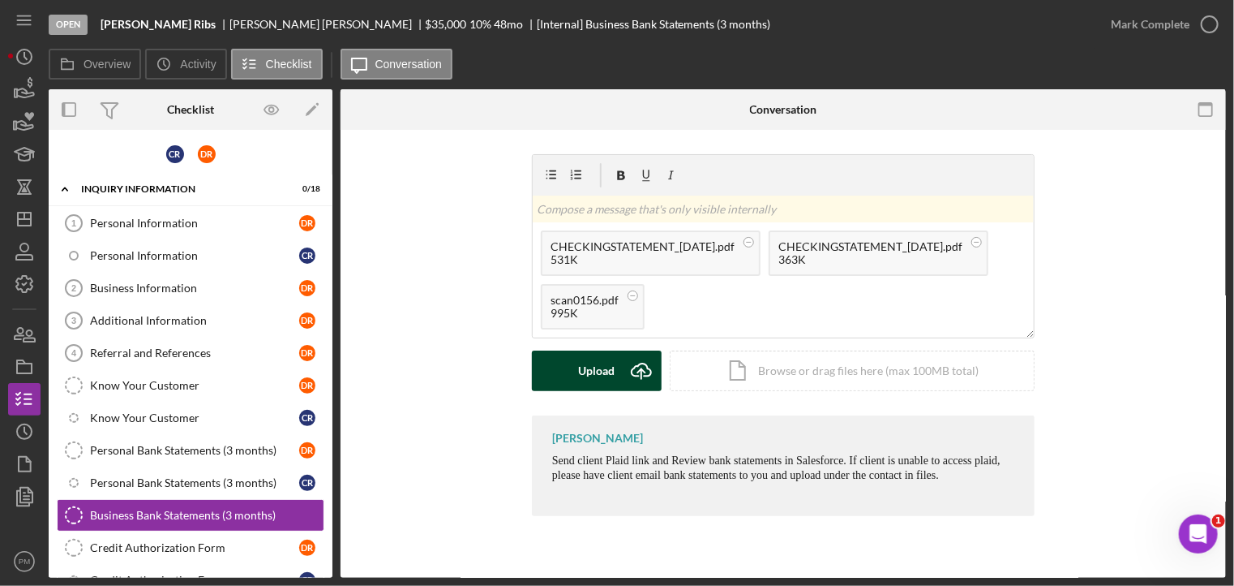
click at [619, 367] on button "Upload Icon/Upload" at bounding box center [597, 370] width 130 height 41
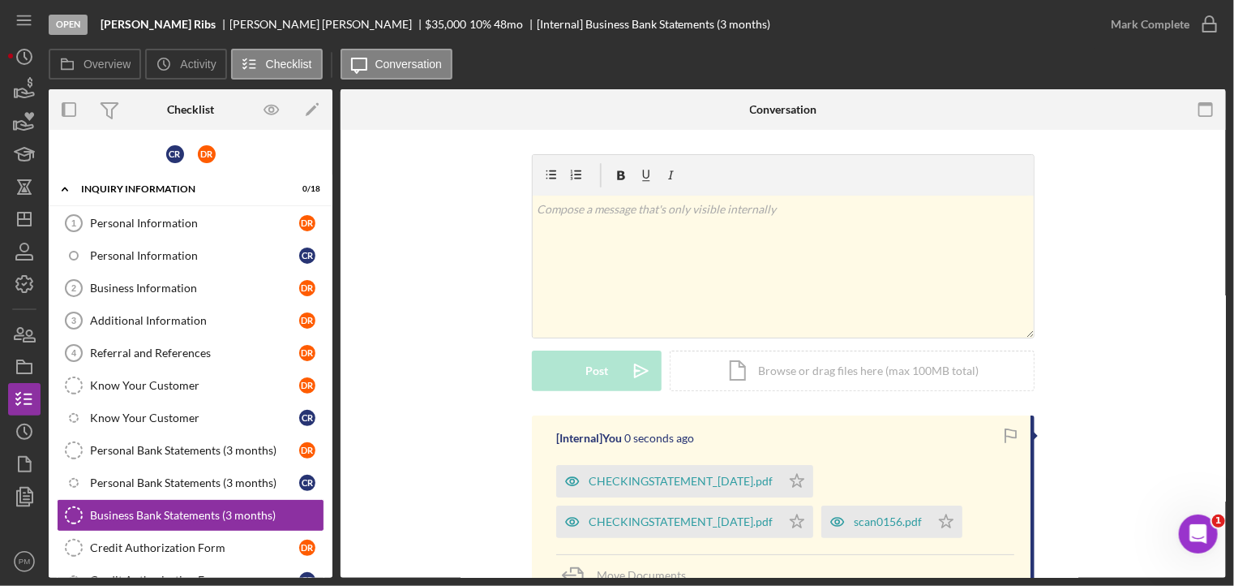
scroll to position [159, 0]
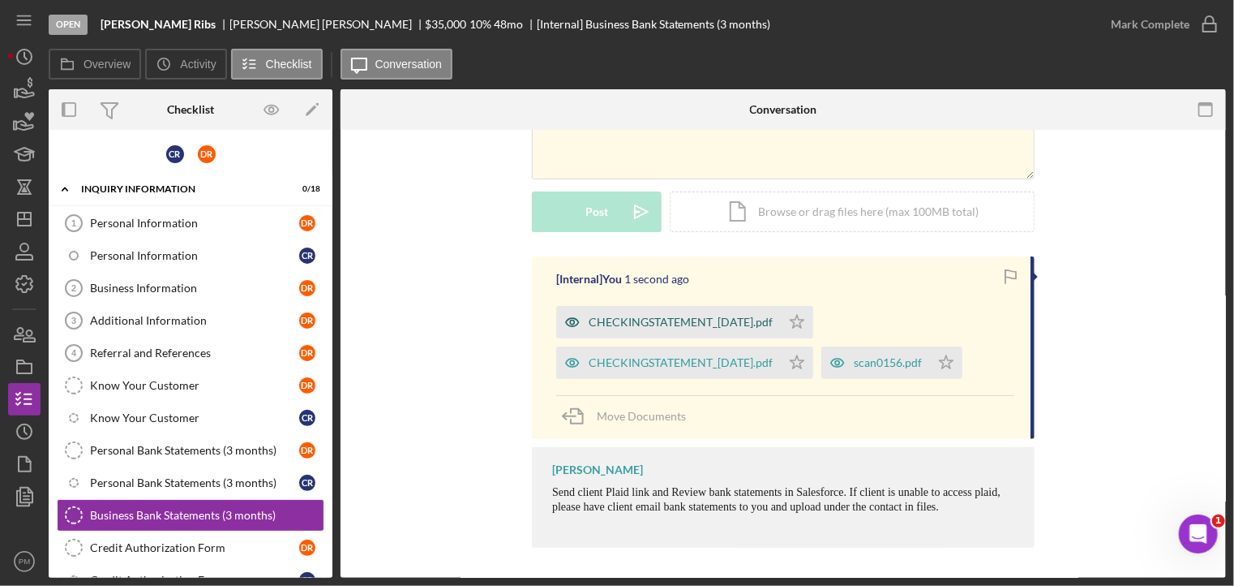
click at [704, 334] on div "CHECKINGSTATEMENT_07-31-2025.pdf" at bounding box center [668, 322] width 225 height 32
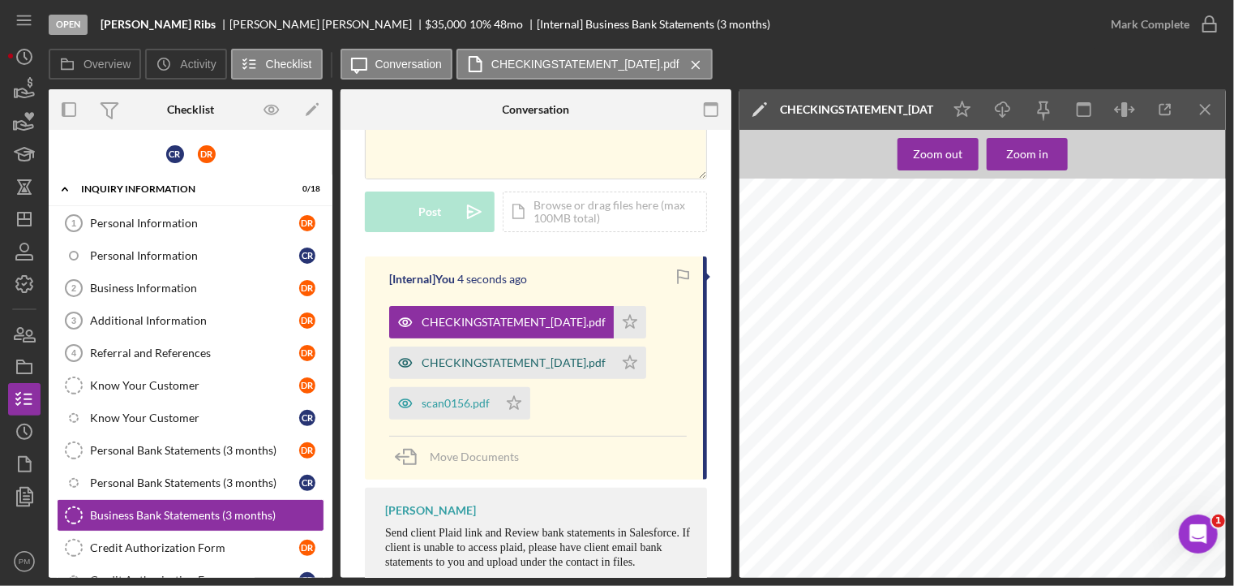
click at [552, 364] on div "CHECKINGSTATEMENT_07-21-2025.pdf" at bounding box center [514, 362] width 184 height 13
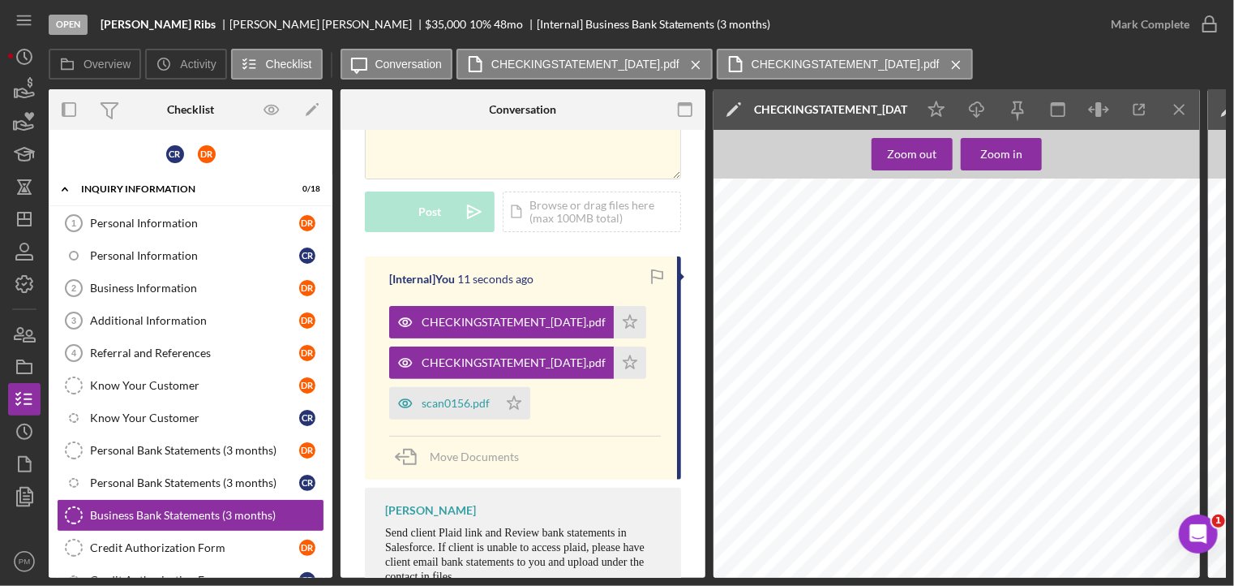
scroll to position [568, 0]
click at [1194, 107] on icon "Icon/Menu Close" at bounding box center [1180, 110] width 36 height 36
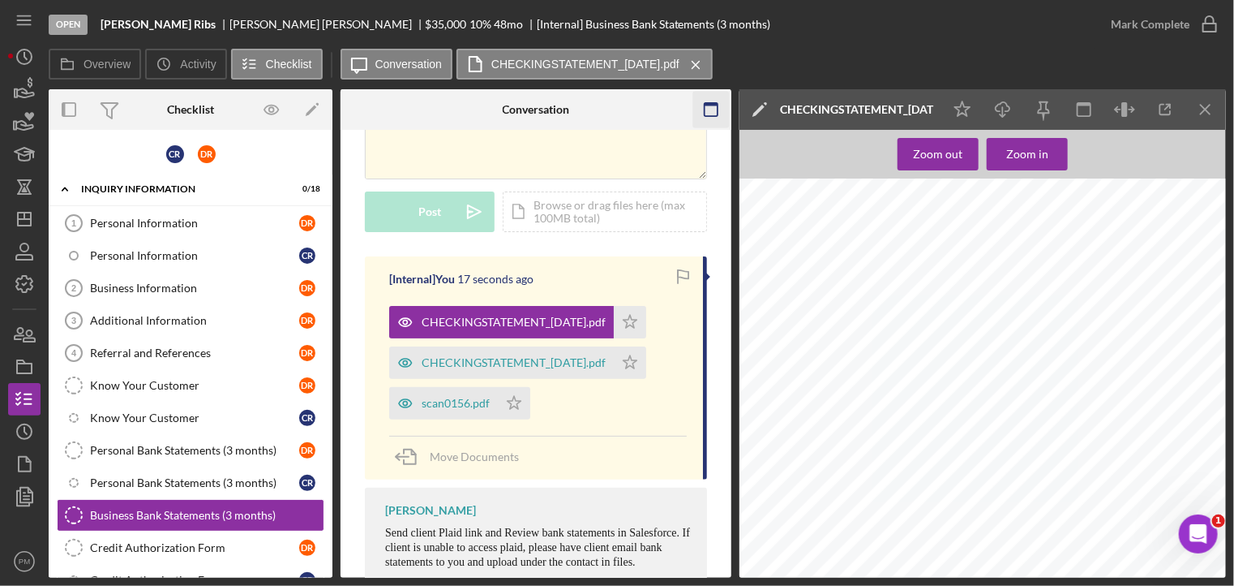
drag, startPoint x: 1204, startPoint y: 111, endPoint x: 1196, endPoint y: 115, distance: 8.4
click at [1204, 111] on line "button" at bounding box center [1205, 109] width 9 height 9
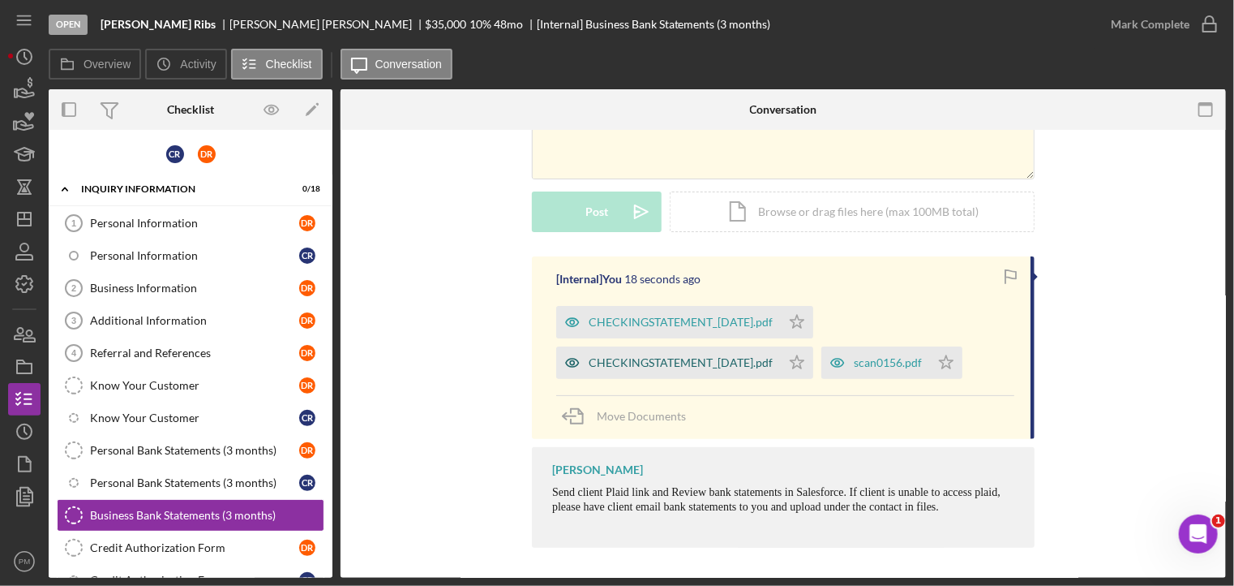
click at [703, 356] on div "CHECKINGSTATEMENT_07-21-2025.pdf" at bounding box center [681, 362] width 184 height 13
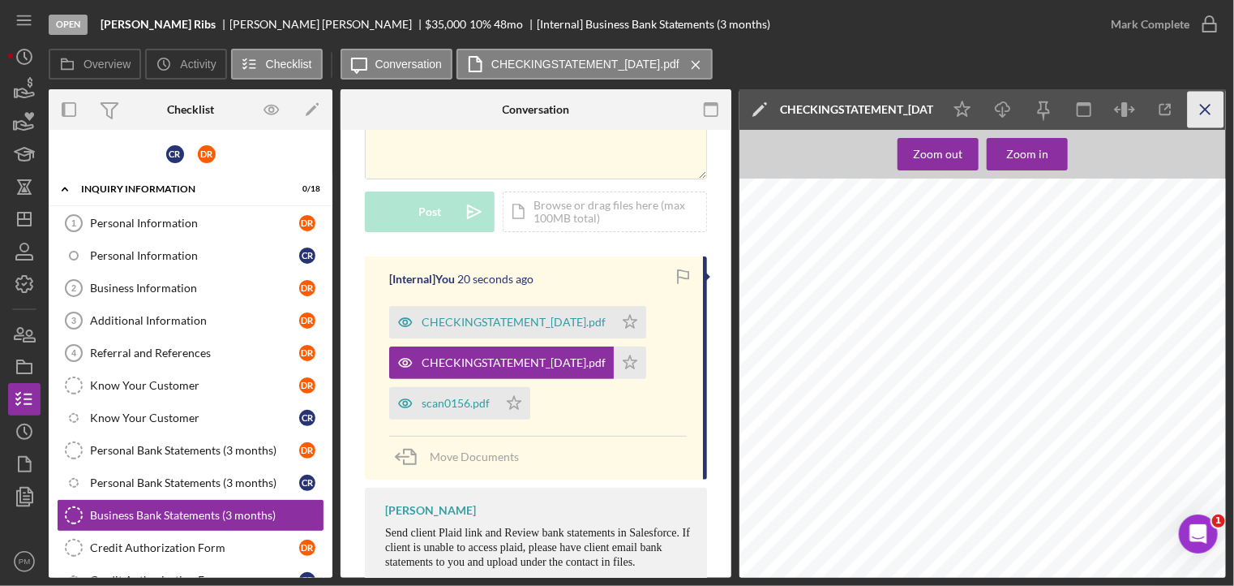
click at [1222, 108] on icon "Icon/Menu Close" at bounding box center [1206, 110] width 36 height 36
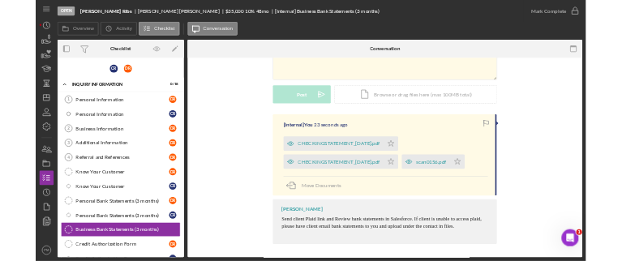
scroll to position [0, 0]
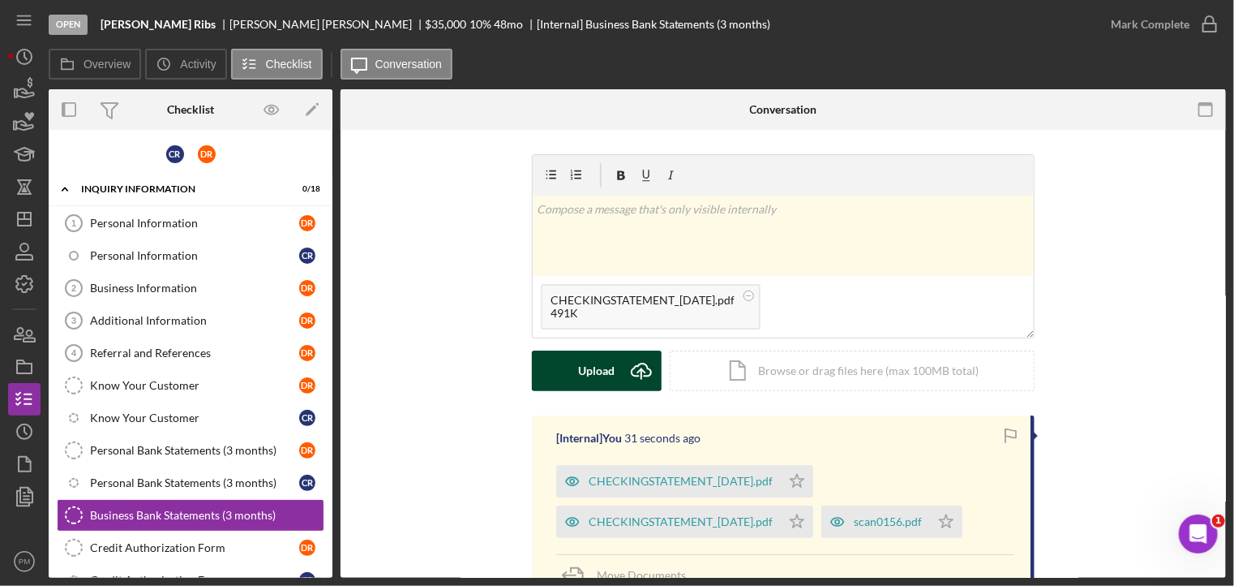
click at [612, 366] on div "Upload" at bounding box center [597, 370] width 36 height 41
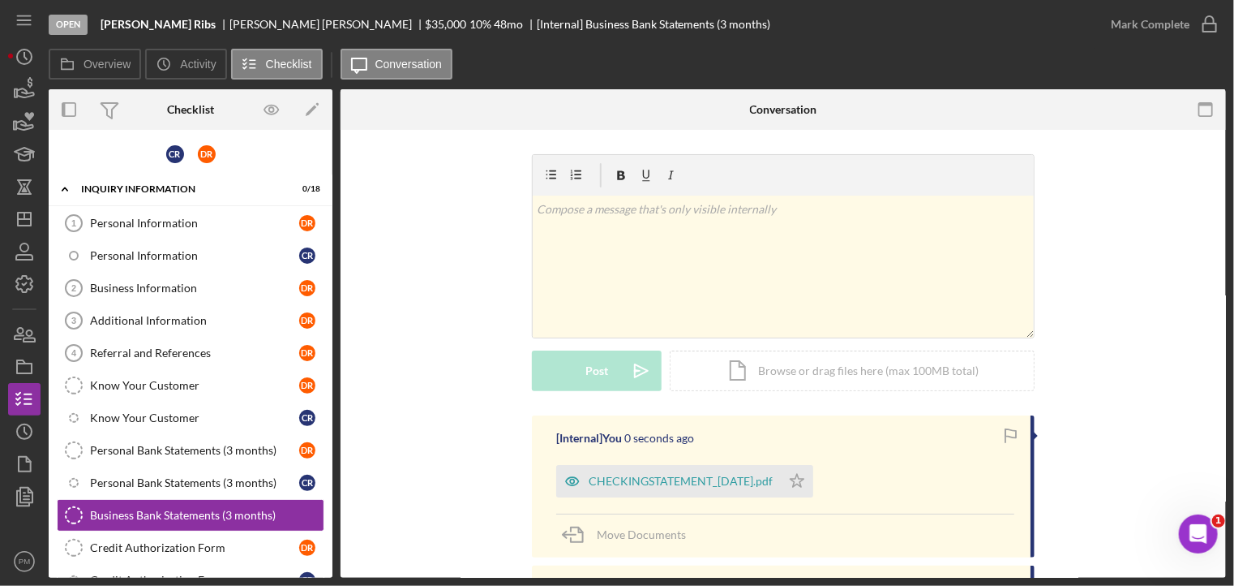
click at [659, 498] on div "[Internal] You 0 seconds ago CHECKINGSTATEMENT_06-30-2025.pdf Icon/Star Move Do…" at bounding box center [783, 486] width 503 height 142
click at [663, 482] on div "CHECKINGSTATEMENT_06-30-2025.pdf" at bounding box center [681, 480] width 184 height 13
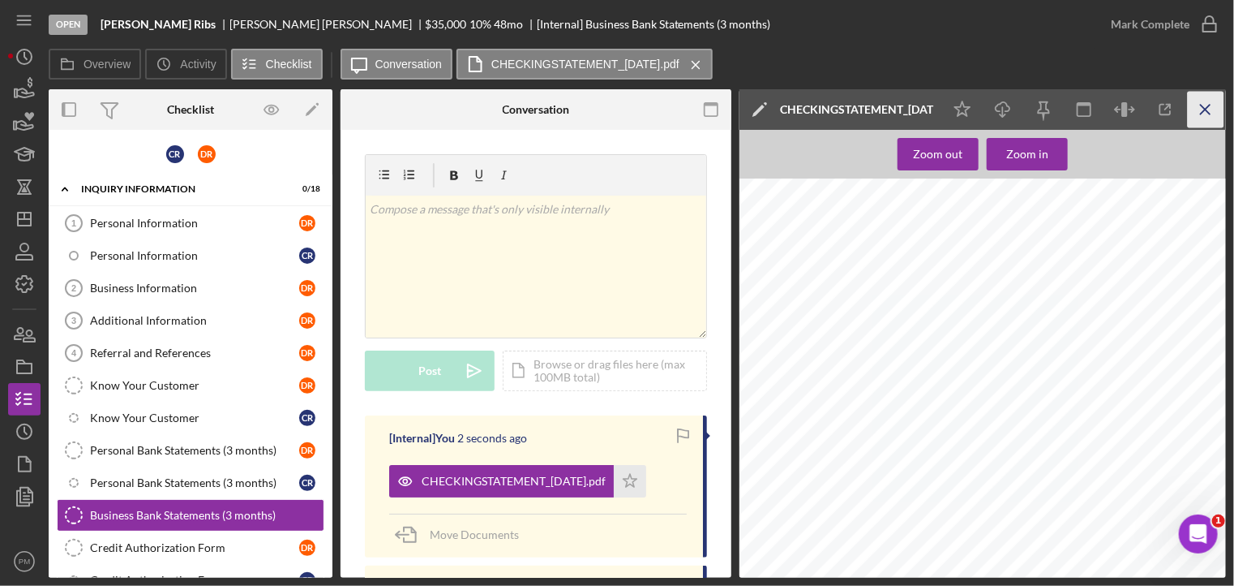
click at [1200, 102] on icon "Icon/Menu Close" at bounding box center [1206, 110] width 36 height 36
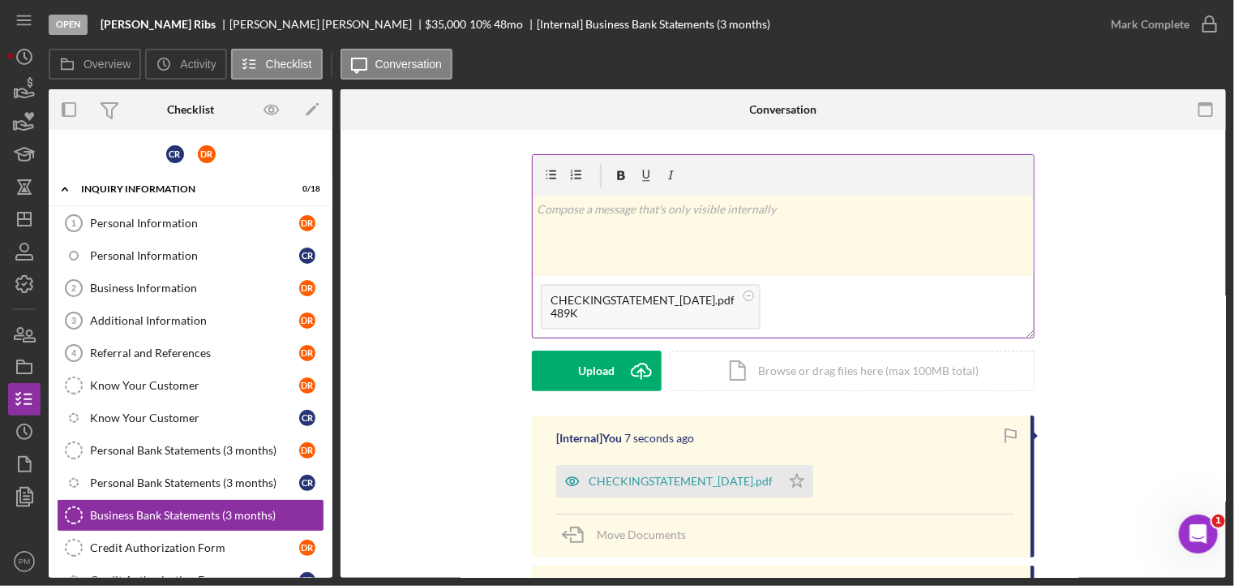
click at [633, 313] on div "489K" at bounding box center [643, 313] width 184 height 13
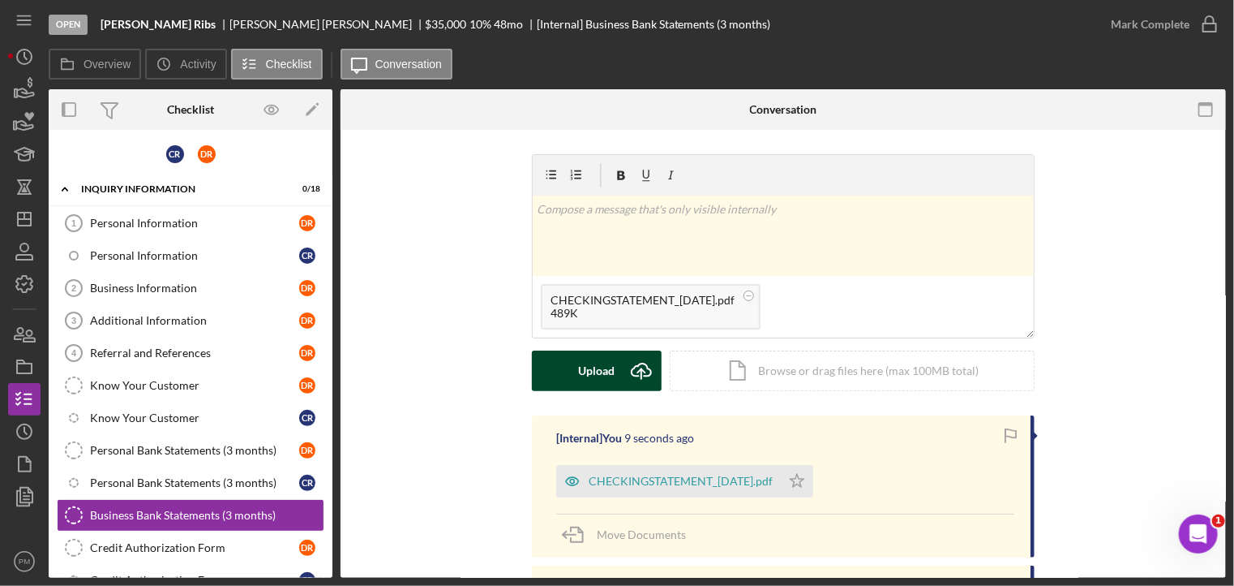
click at [616, 373] on button "Upload Icon/Upload" at bounding box center [597, 370] width 130 height 41
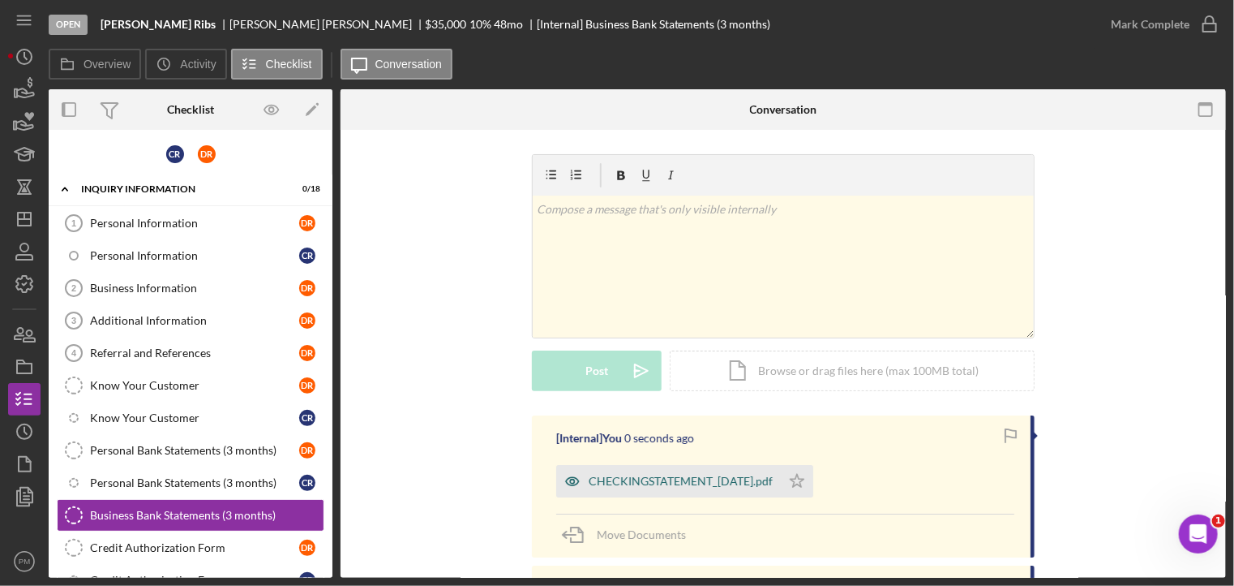
click at [701, 494] on div "CHECKINGSTATEMENT_08-29-2025.pdf" at bounding box center [668, 481] width 225 height 32
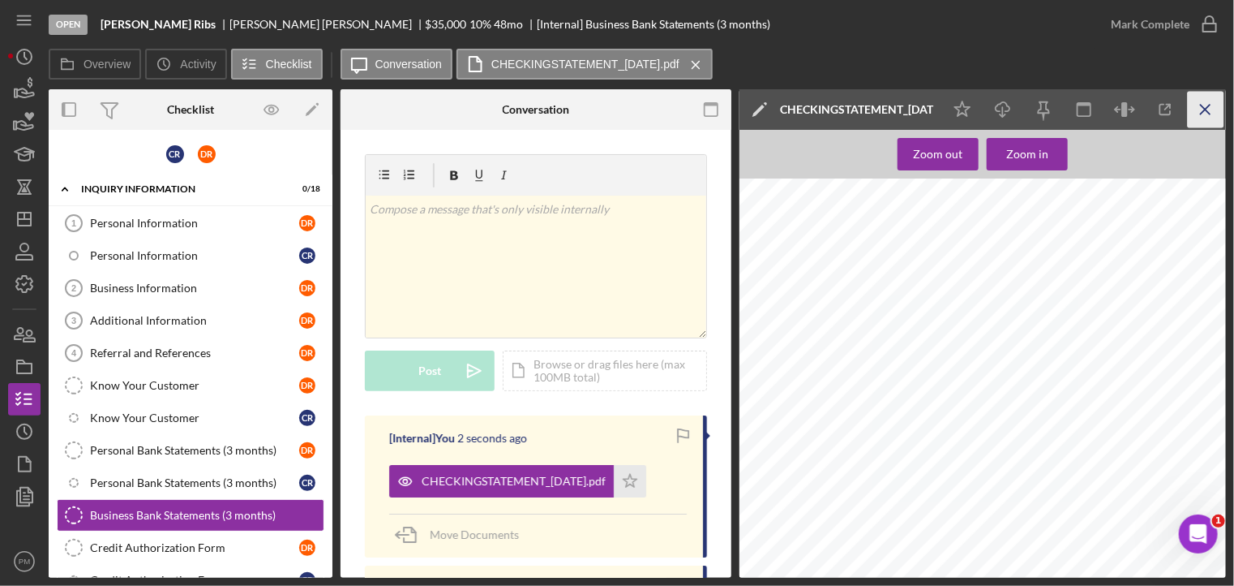
click at [1212, 114] on icon "Icon/Menu Close" at bounding box center [1206, 110] width 36 height 36
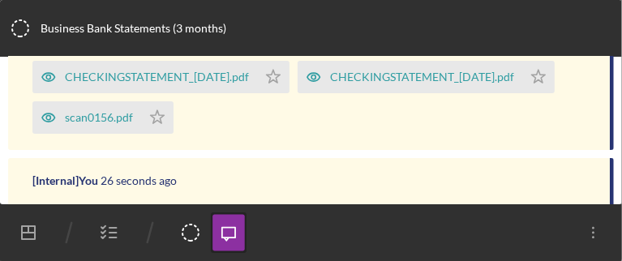
click at [540, 73] on div "CHECKINGSTATEMENT_07-31-2025.pdf Icon/Star CHECKINGSTATEMENT_07-21-2025.pdf Ico…" at bounding box center [312, 93] width 561 height 81
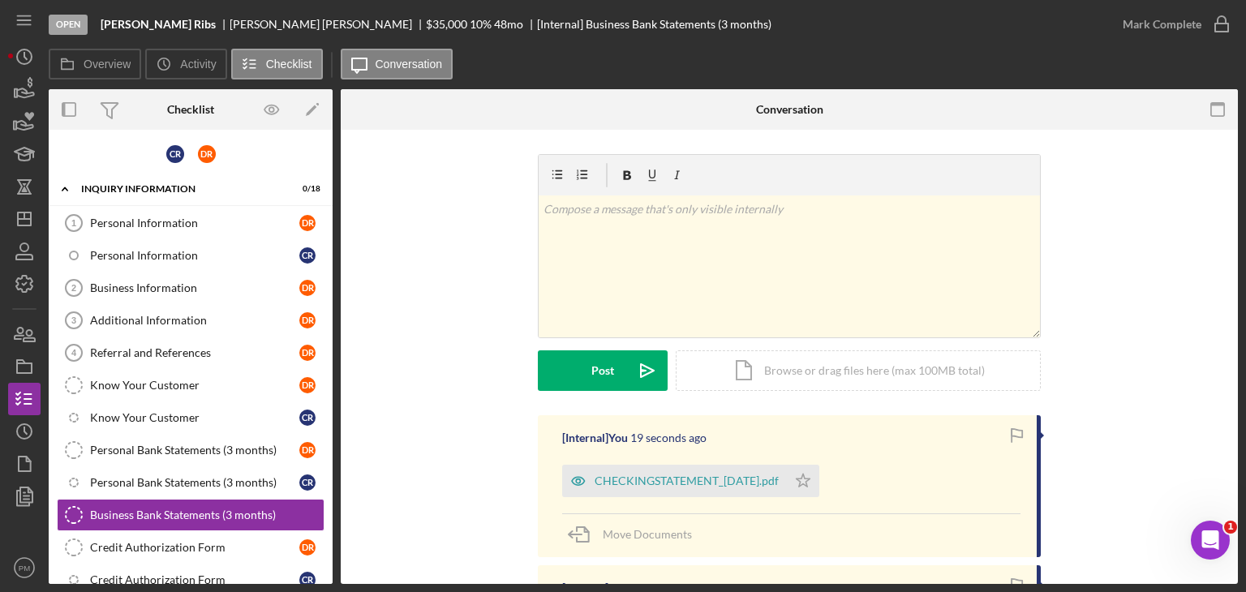
scroll to position [149, 0]
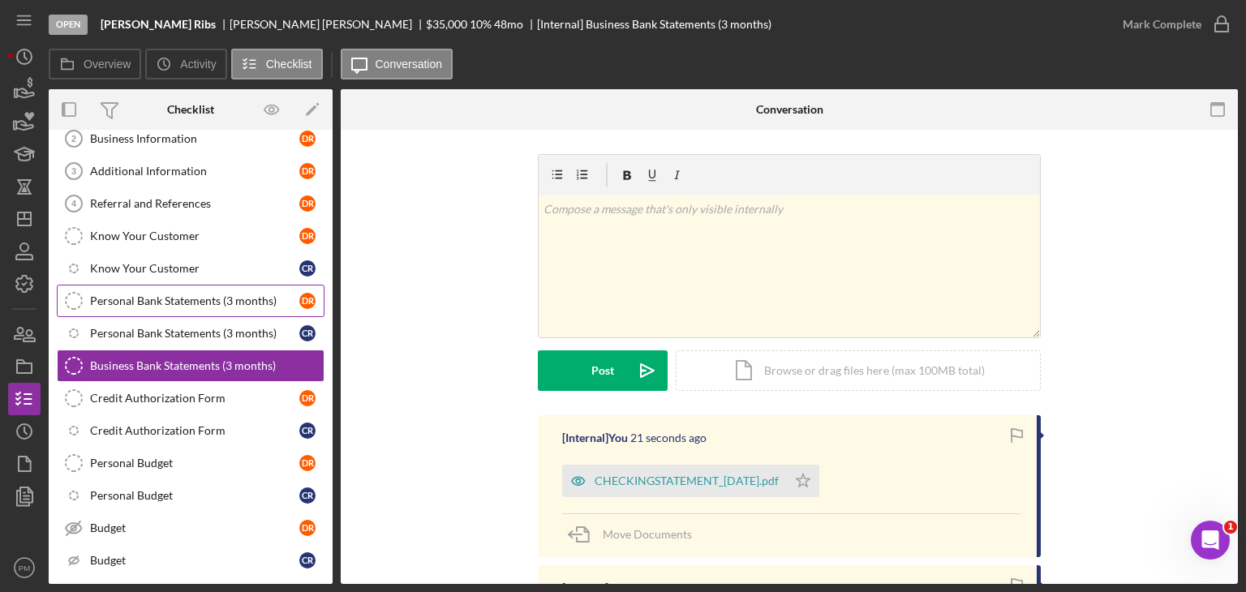
click at [172, 307] on link "Personal Bank Statements (3 months) Personal Bank Statements (3 months) D R" at bounding box center [191, 301] width 268 height 32
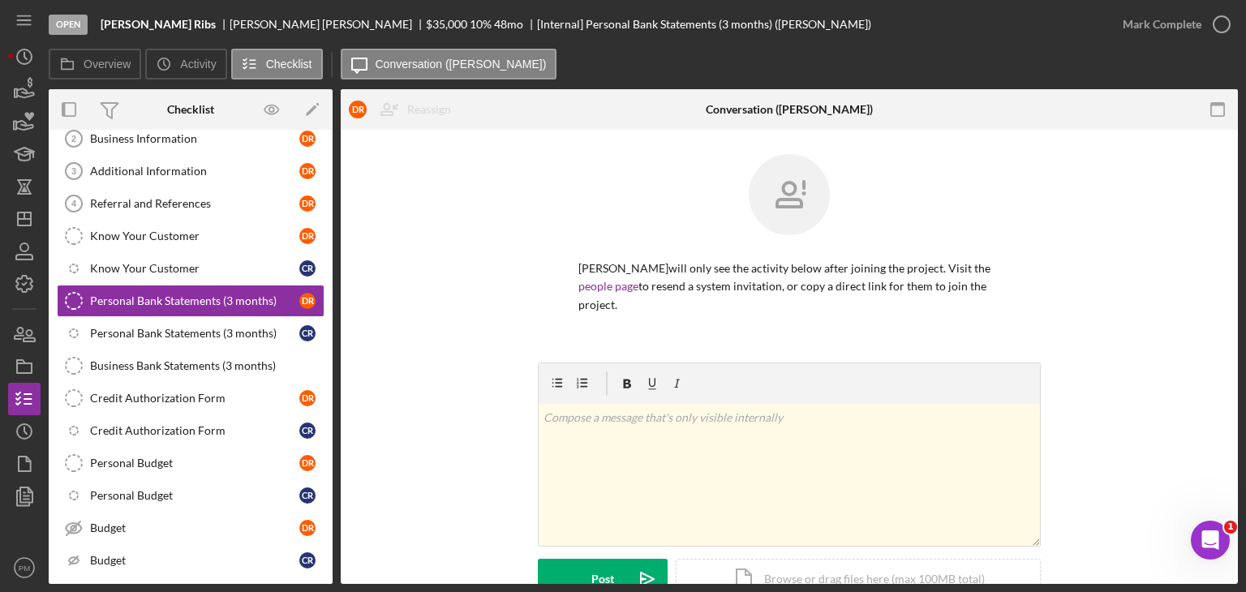
scroll to position [140, 0]
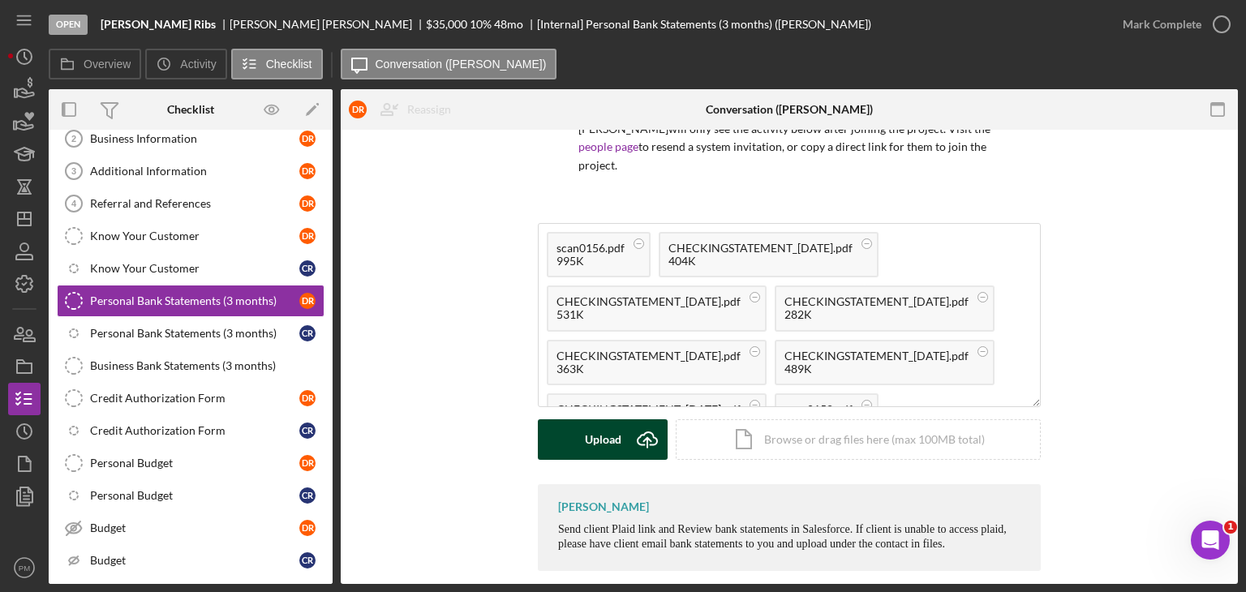
click at [597, 419] on div "Upload" at bounding box center [603, 439] width 36 height 41
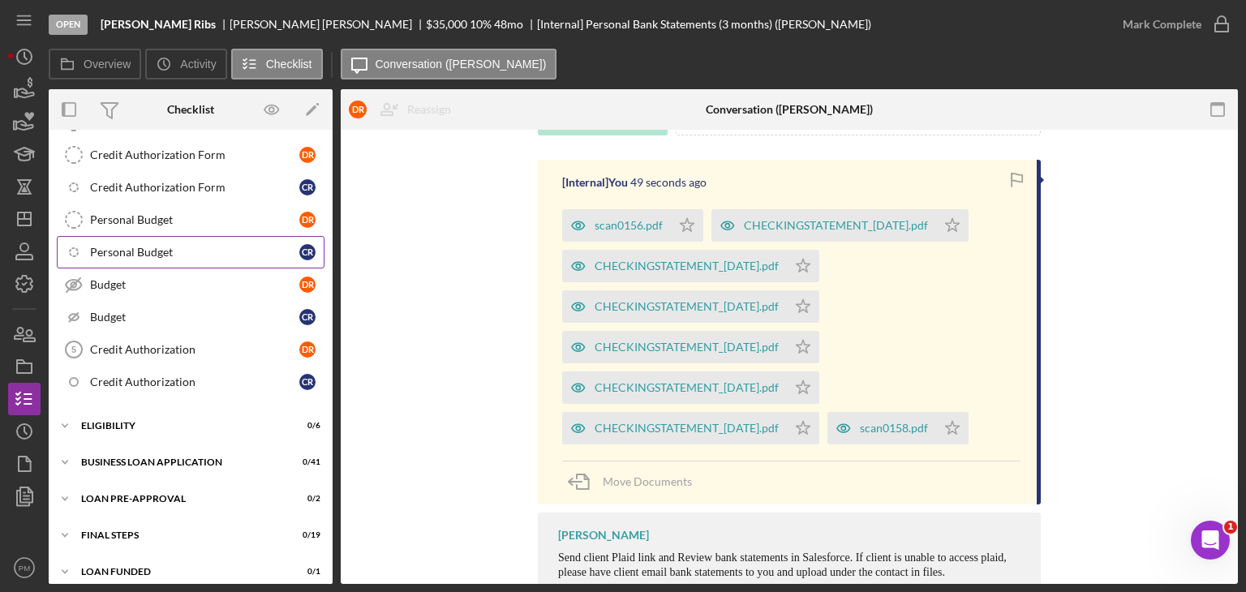
scroll to position [398, 0]
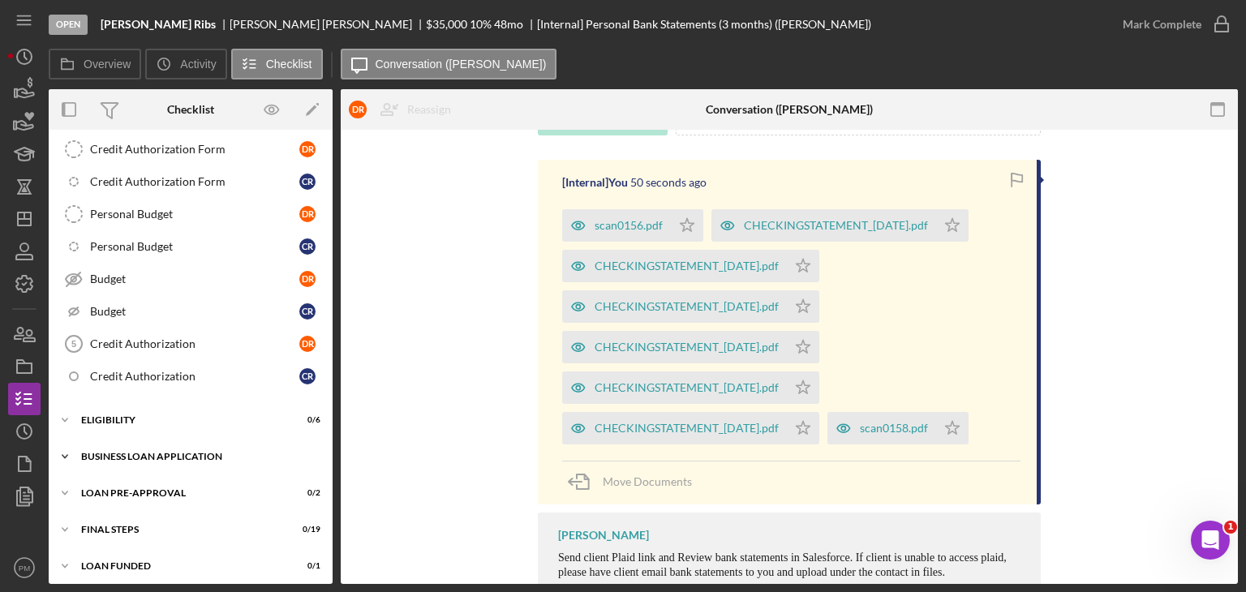
click at [165, 455] on div "Icon/Expander BUSINESS LOAN APPLICATION 0 / 41" at bounding box center [191, 456] width 284 height 32
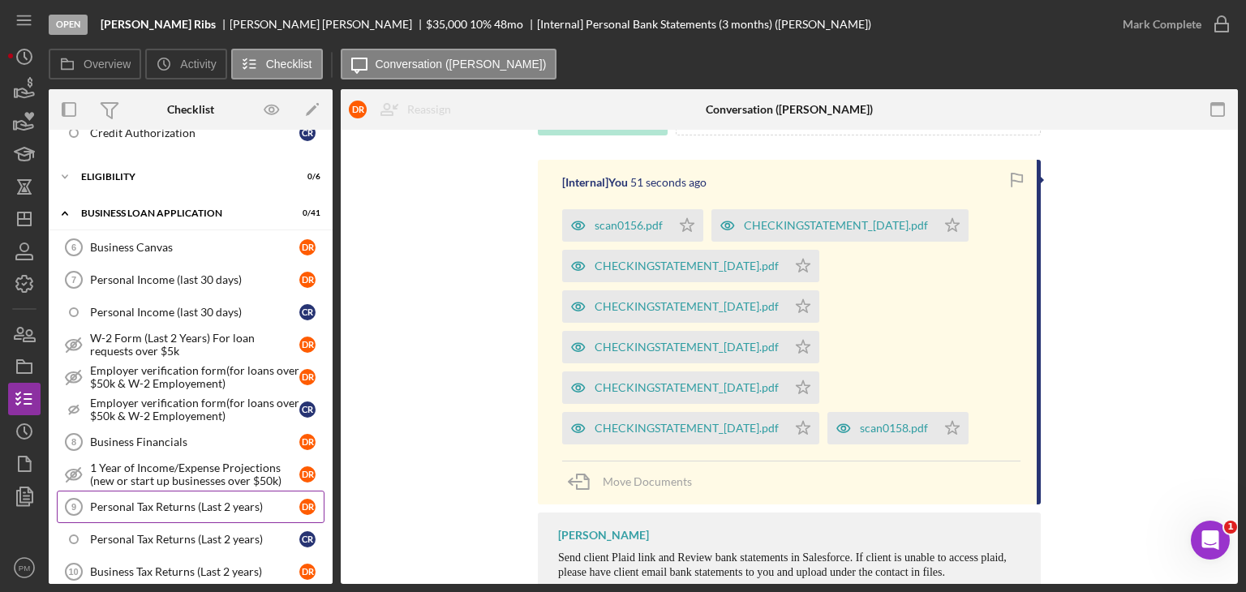
scroll to position [723, 0]
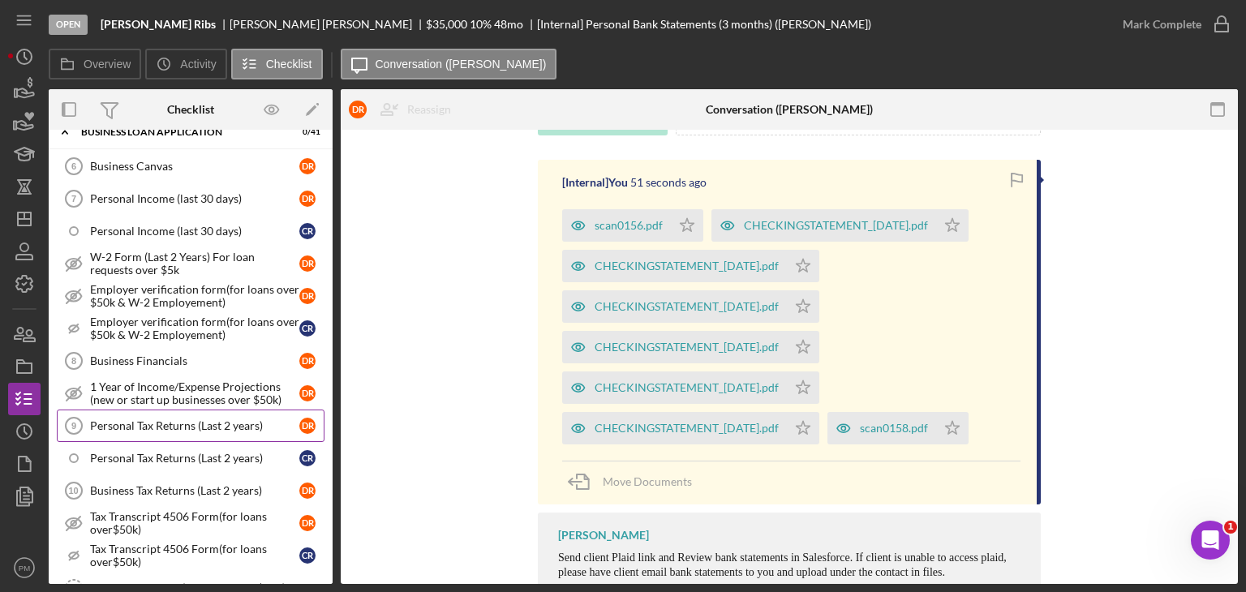
click at [165, 410] on link "Personal Tax Returns (Last 2 years) 9 Personal Tax Returns (Last 2 years) D R" at bounding box center [191, 426] width 268 height 32
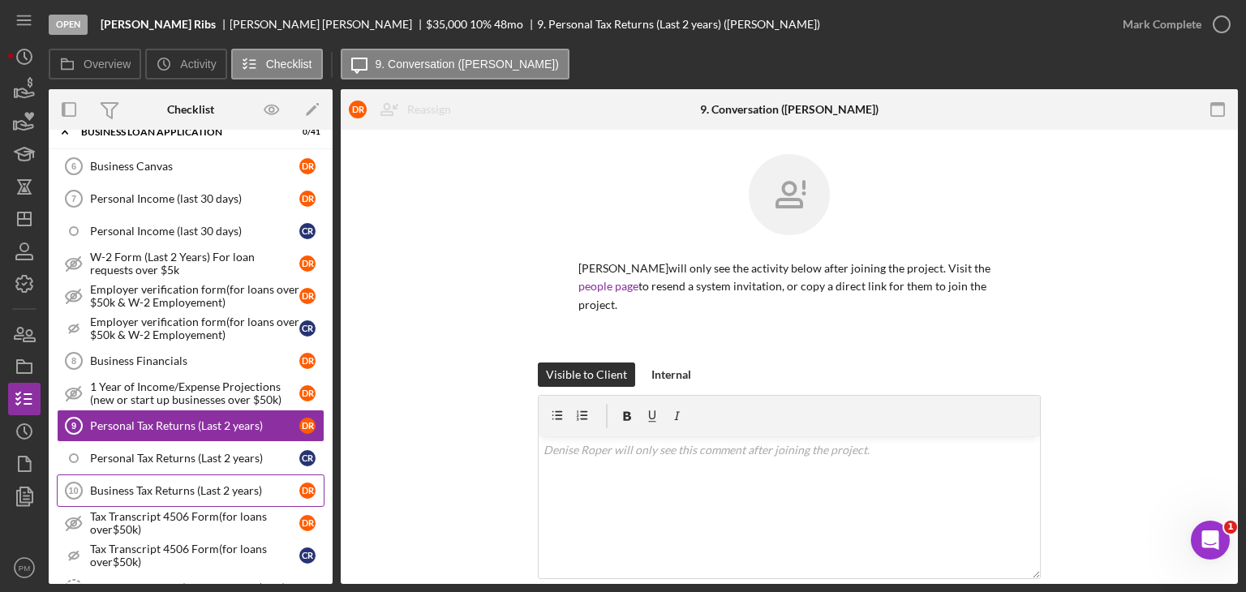
drag, startPoint x: 153, startPoint y: 474, endPoint x: 165, endPoint y: 474, distance: 12.2
click at [153, 484] on div "Business Tax Returns (Last 2 years)" at bounding box center [194, 490] width 209 height 13
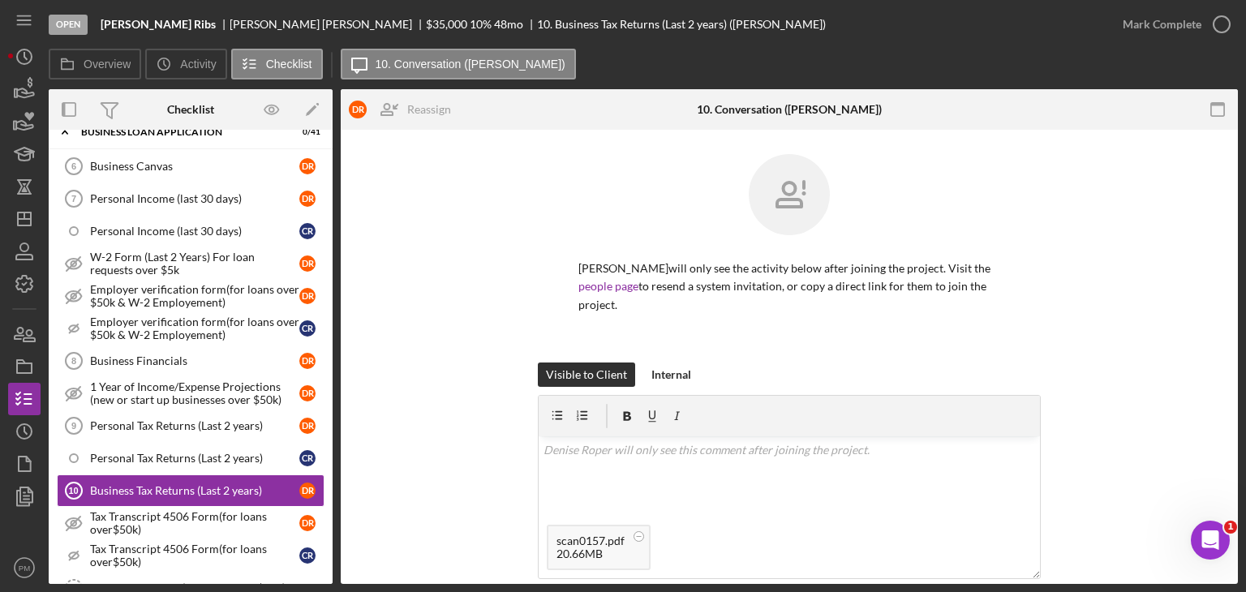
scroll to position [162, 0]
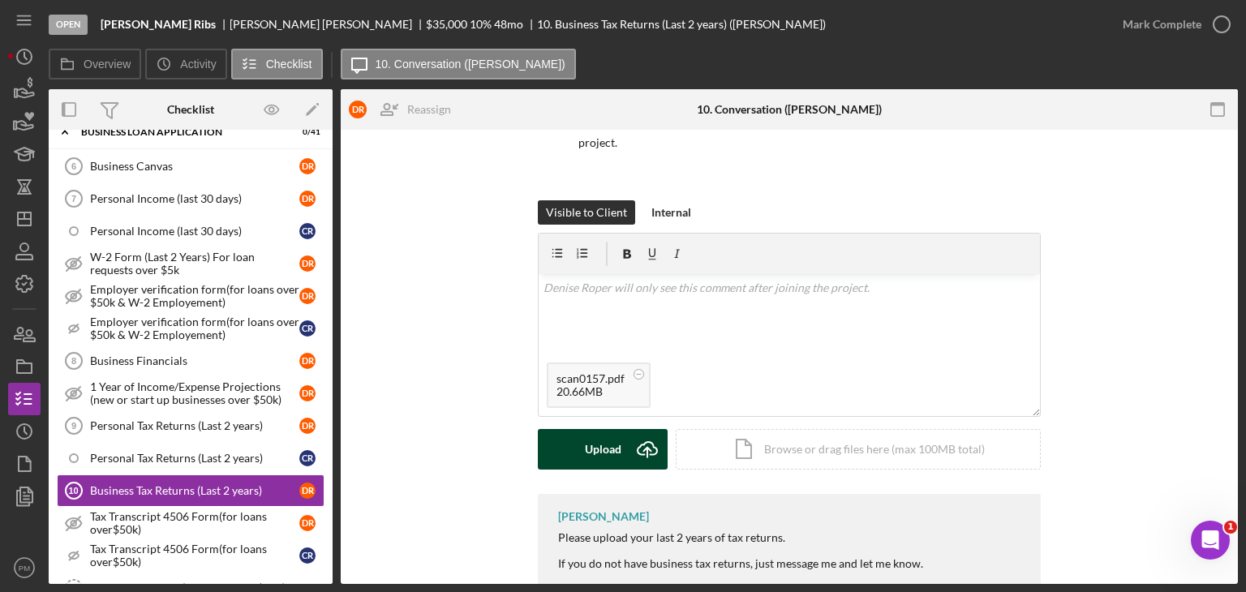
click at [594, 437] on div "Upload" at bounding box center [603, 449] width 36 height 41
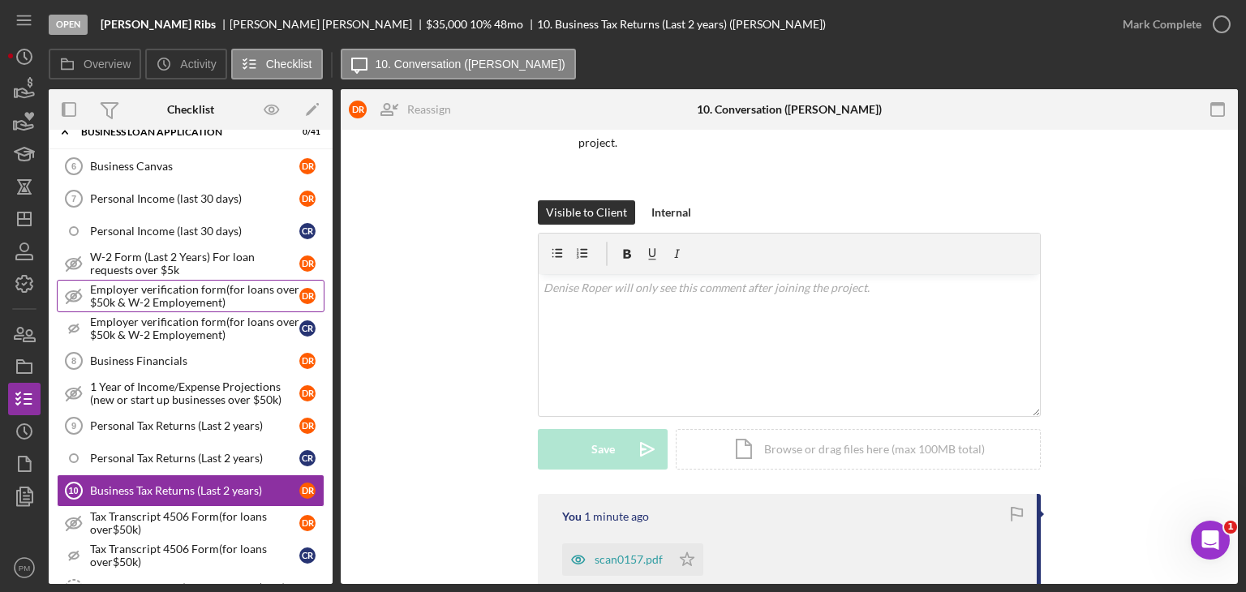
scroll to position [560, 0]
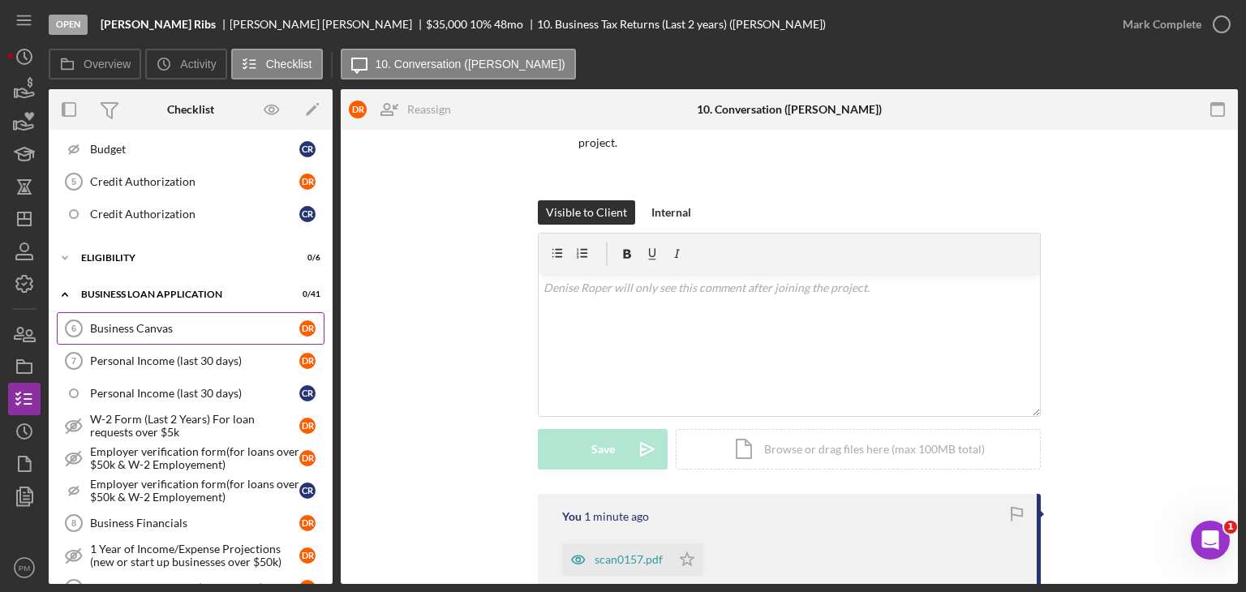
drag, startPoint x: 133, startPoint y: 329, endPoint x: 141, endPoint y: 326, distance: 8.7
click at [133, 328] on link "Business Canvas 6 Business Canvas D R" at bounding box center [191, 328] width 268 height 32
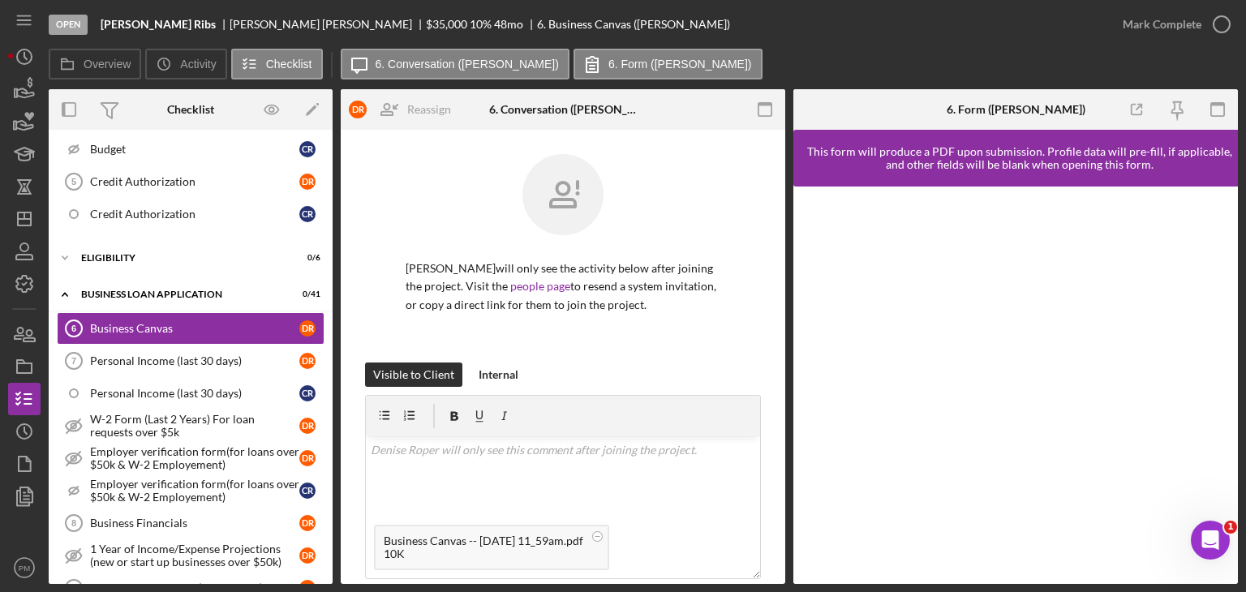
scroll to position [243, 0]
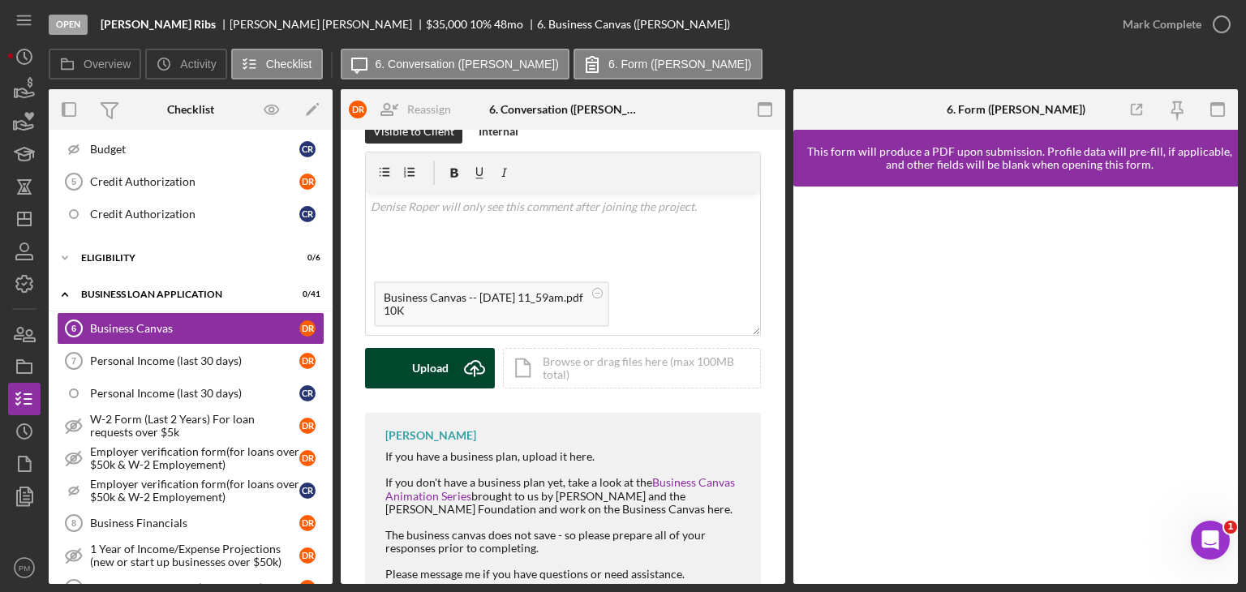
click at [449, 367] on button "Upload Icon/Upload" at bounding box center [430, 368] width 130 height 41
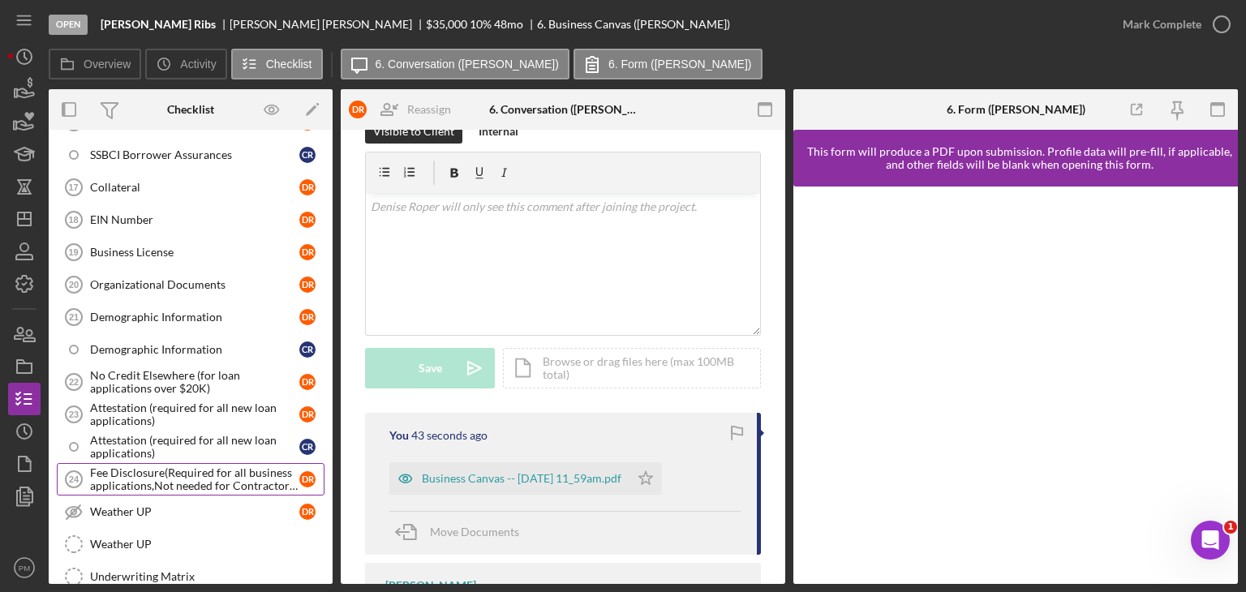
scroll to position [1399, 0]
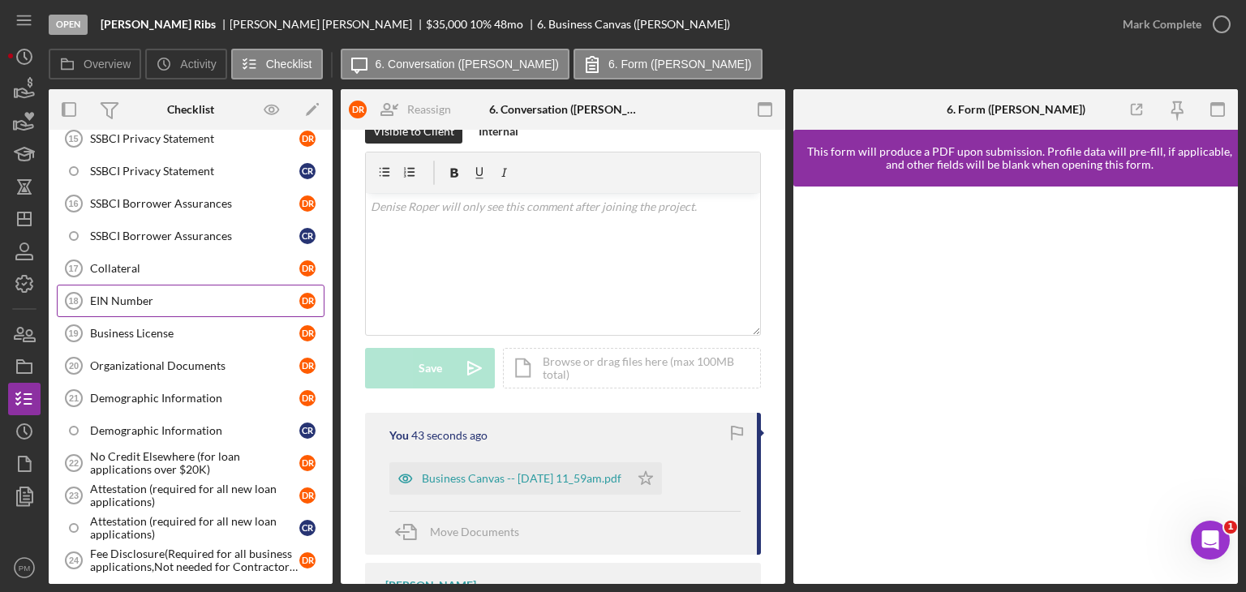
click at [146, 294] on div "EIN Number" at bounding box center [194, 300] width 209 height 13
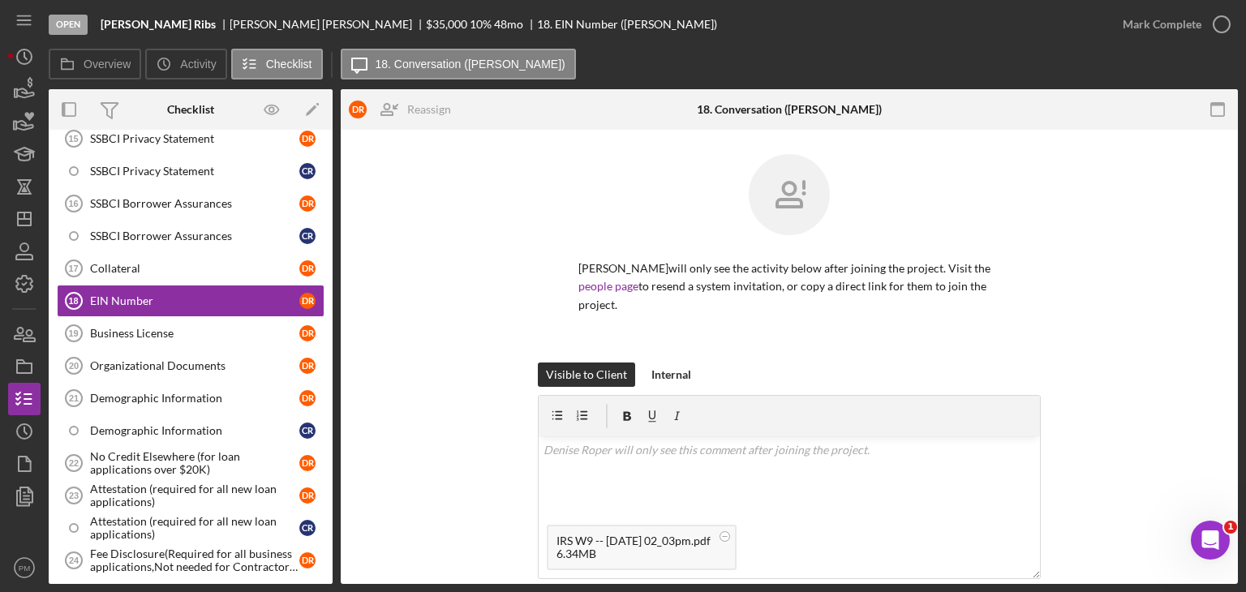
scroll to position [170, 0]
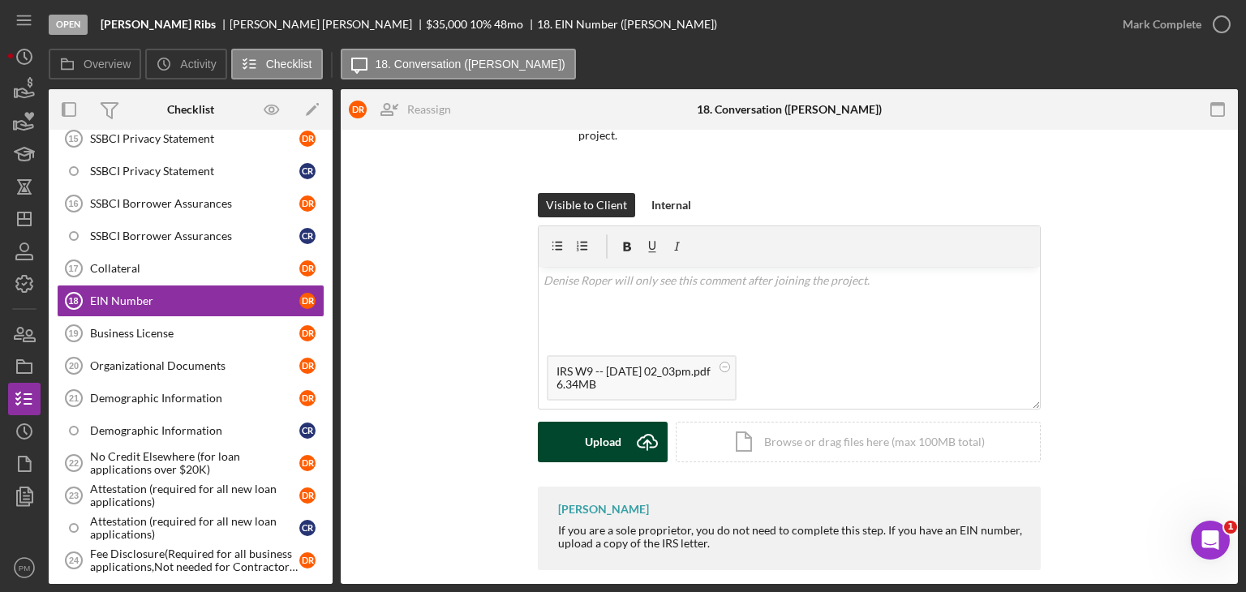
click at [578, 423] on button "Upload Icon/Upload" at bounding box center [603, 442] width 130 height 41
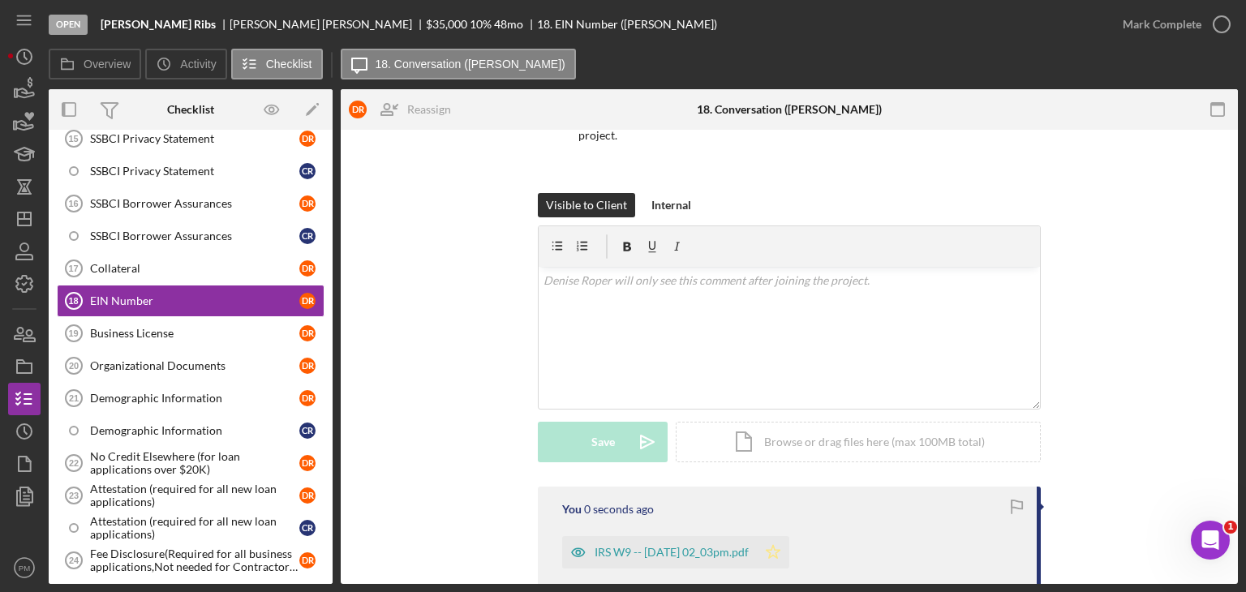
click at [789, 536] on icon "Icon/Star" at bounding box center [773, 552] width 32 height 32
click at [1143, 22] on div "Mark Complete" at bounding box center [1162, 24] width 79 height 32
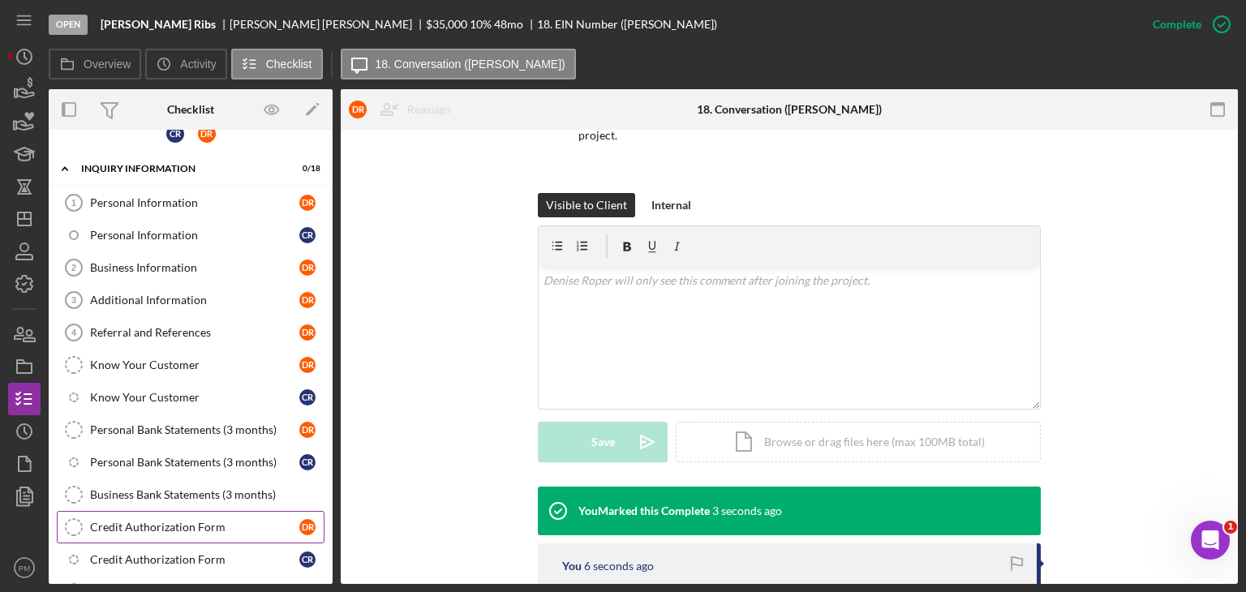
scroll to position [0, 0]
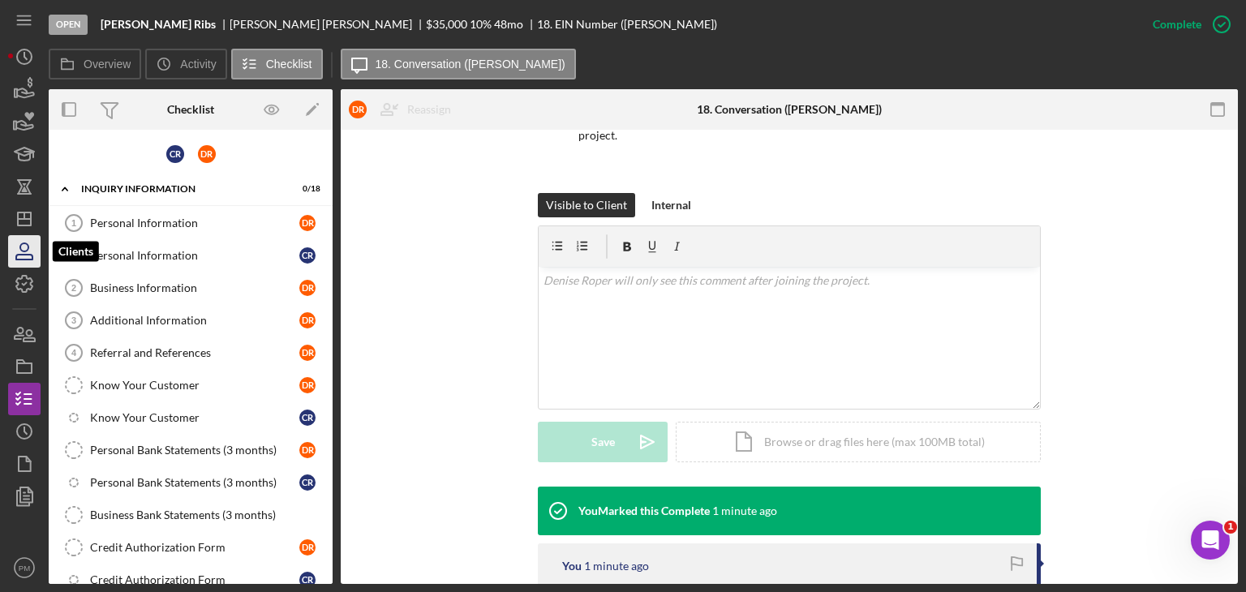
click at [25, 255] on icon "button" at bounding box center [24, 257] width 16 height 5
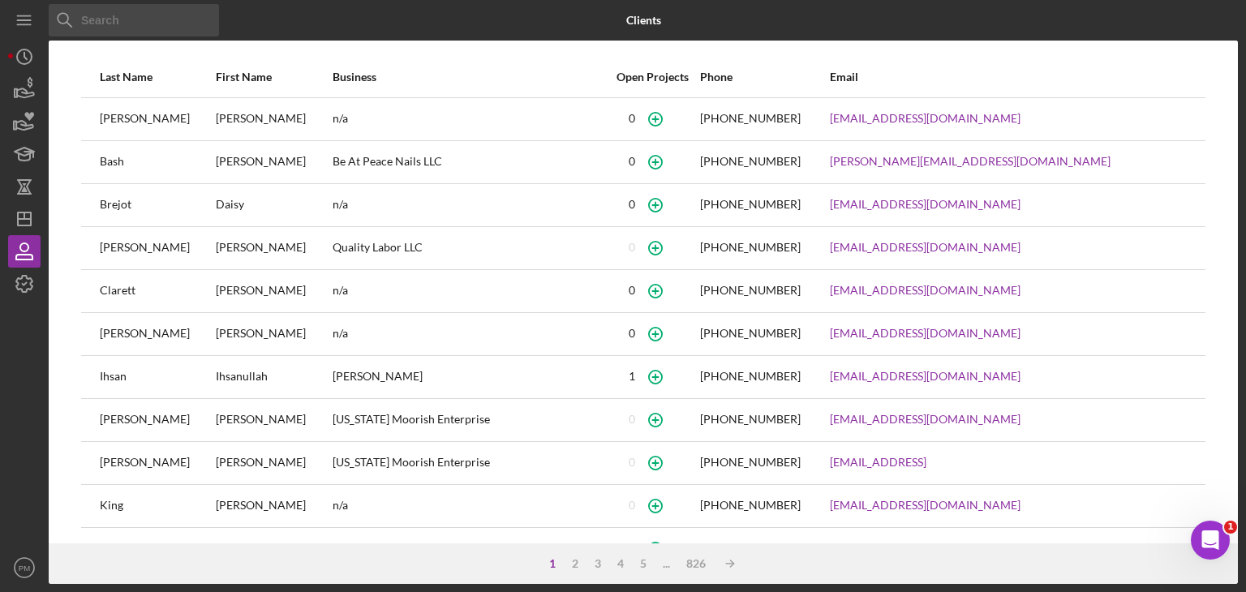
click at [148, 24] on input at bounding box center [134, 20] width 170 height 32
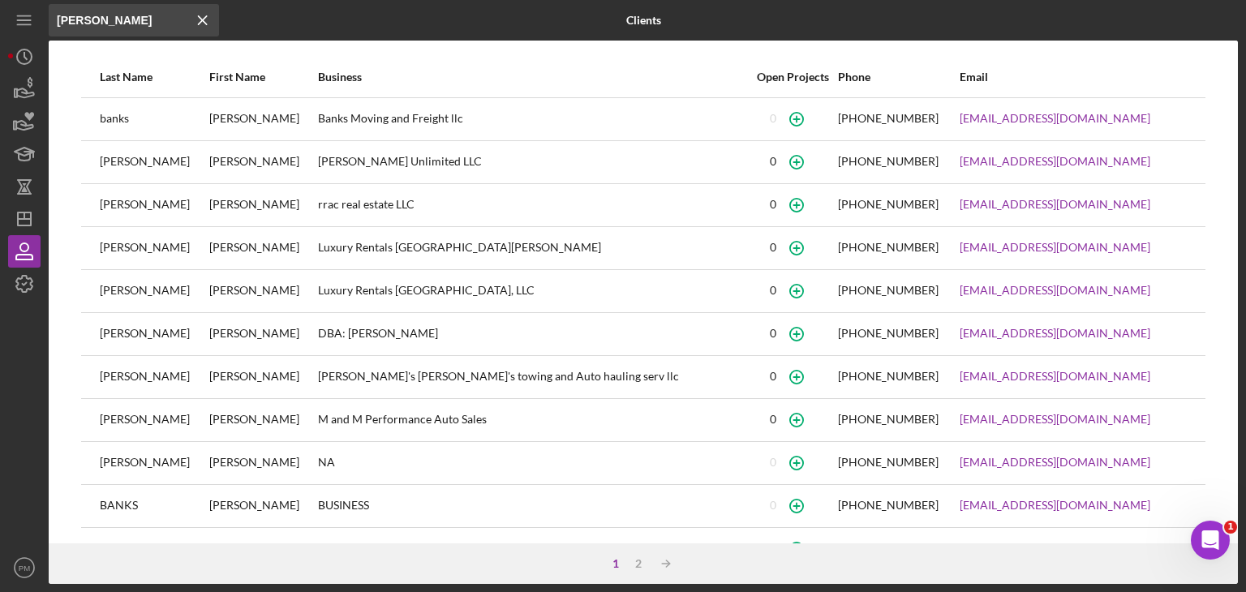
type input "melvin"
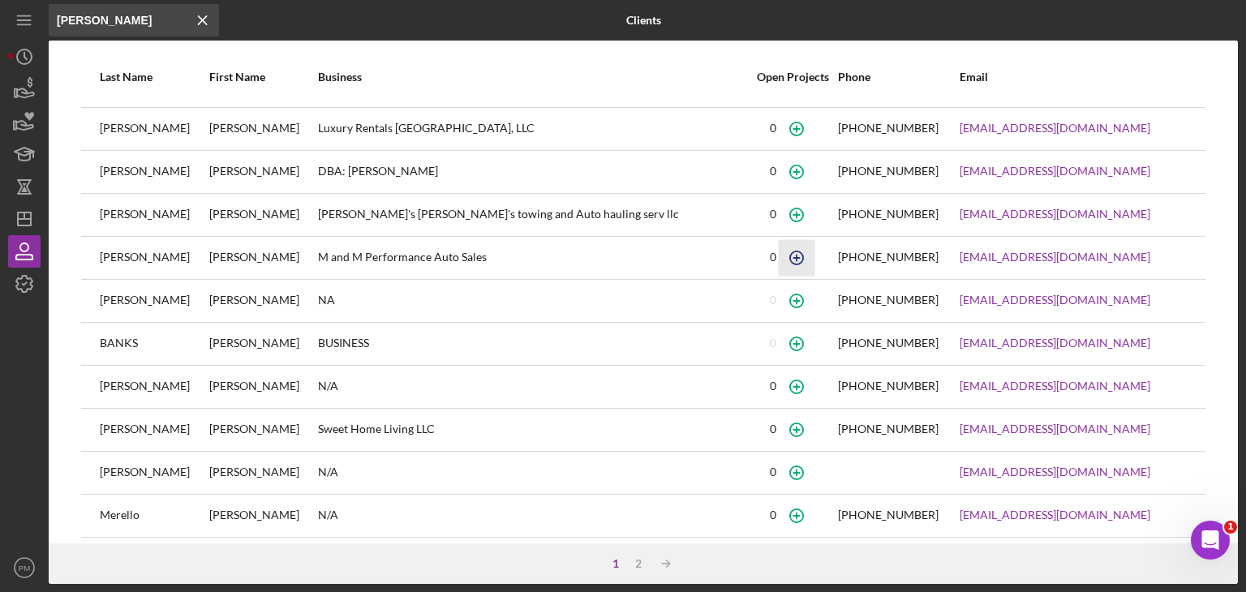
click at [778, 250] on icon "button" at bounding box center [796, 257] width 36 height 36
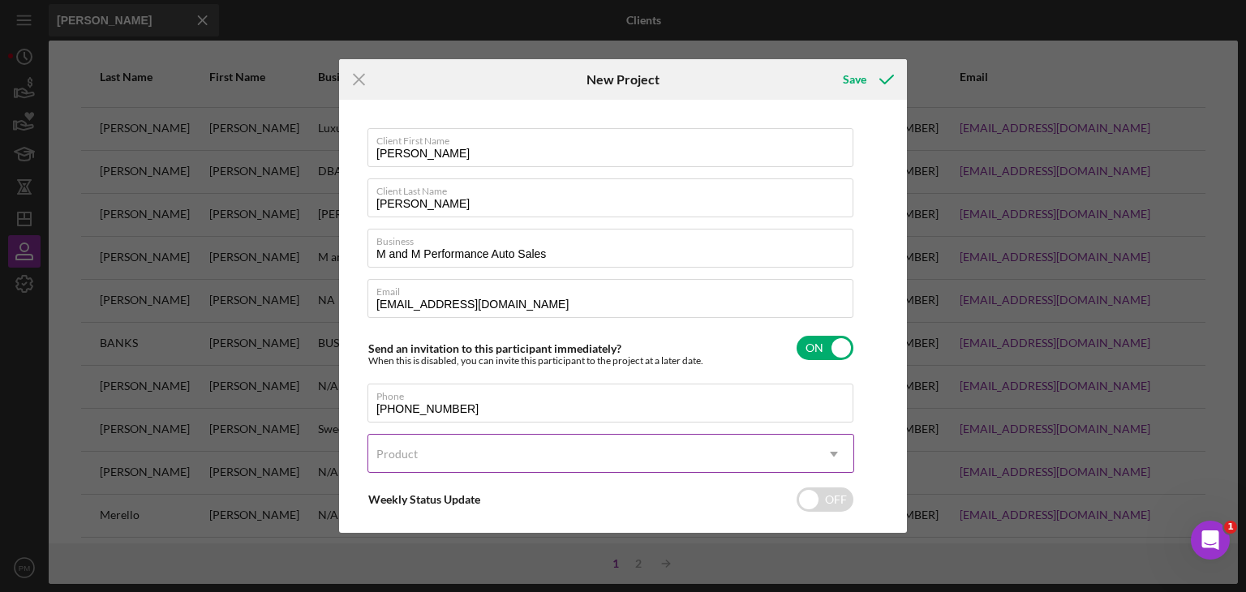
scroll to position [78, 0]
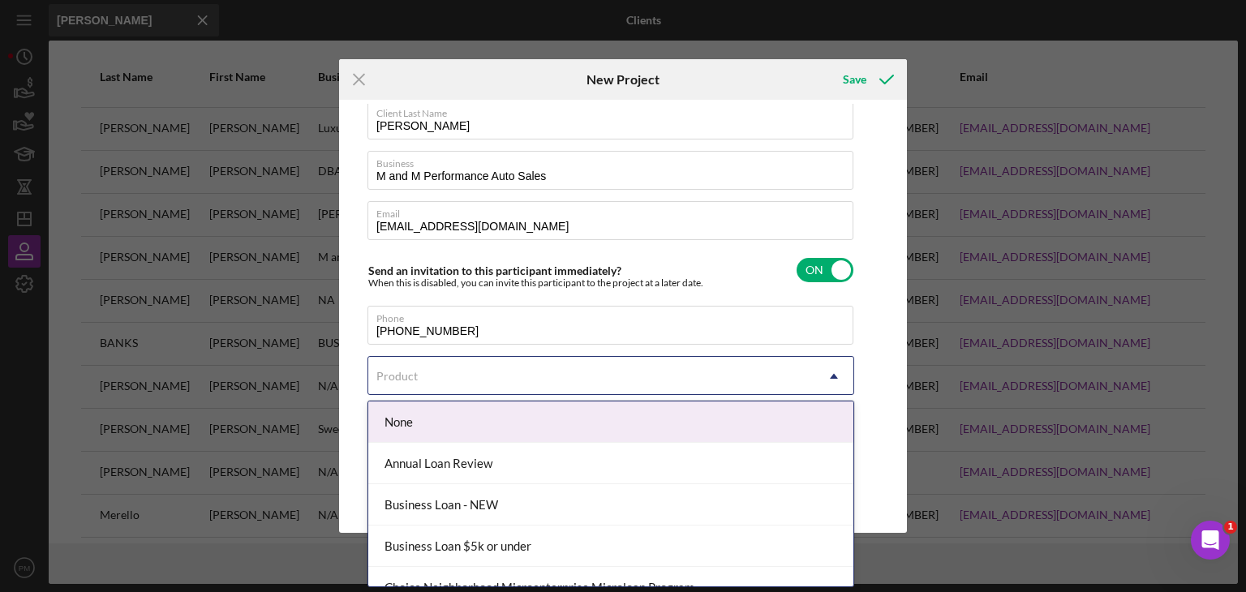
click at [450, 384] on div "Product" at bounding box center [591, 376] width 446 height 37
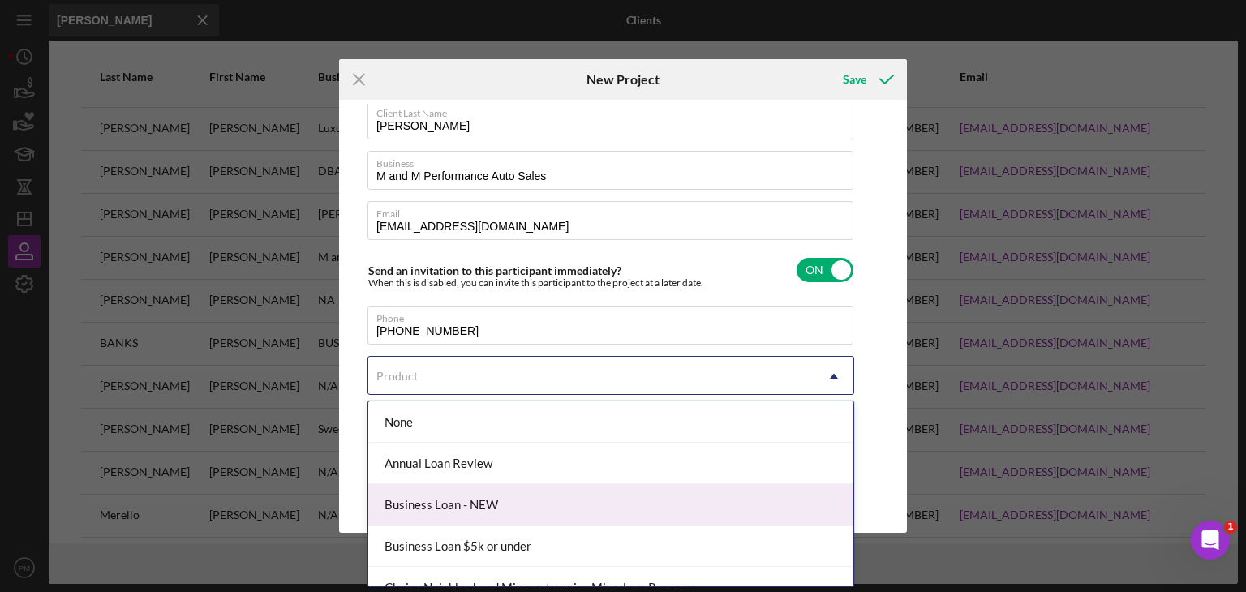
click at [448, 512] on div "Business Loan - NEW" at bounding box center [610, 504] width 485 height 41
checkbox input "true"
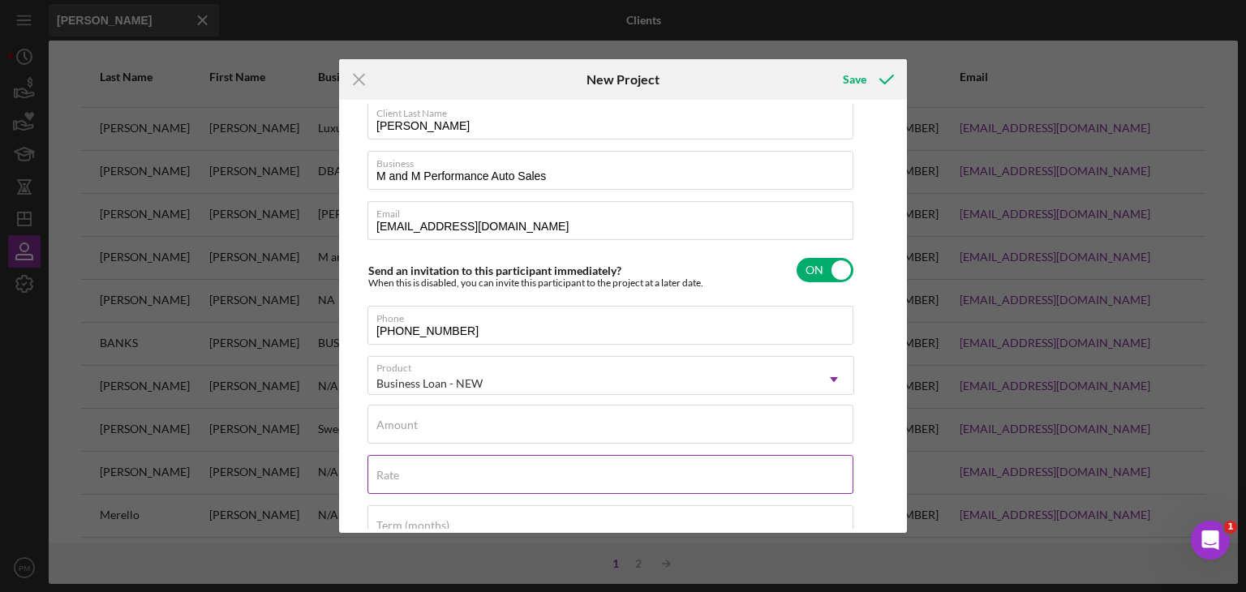
scroll to position [240, 0]
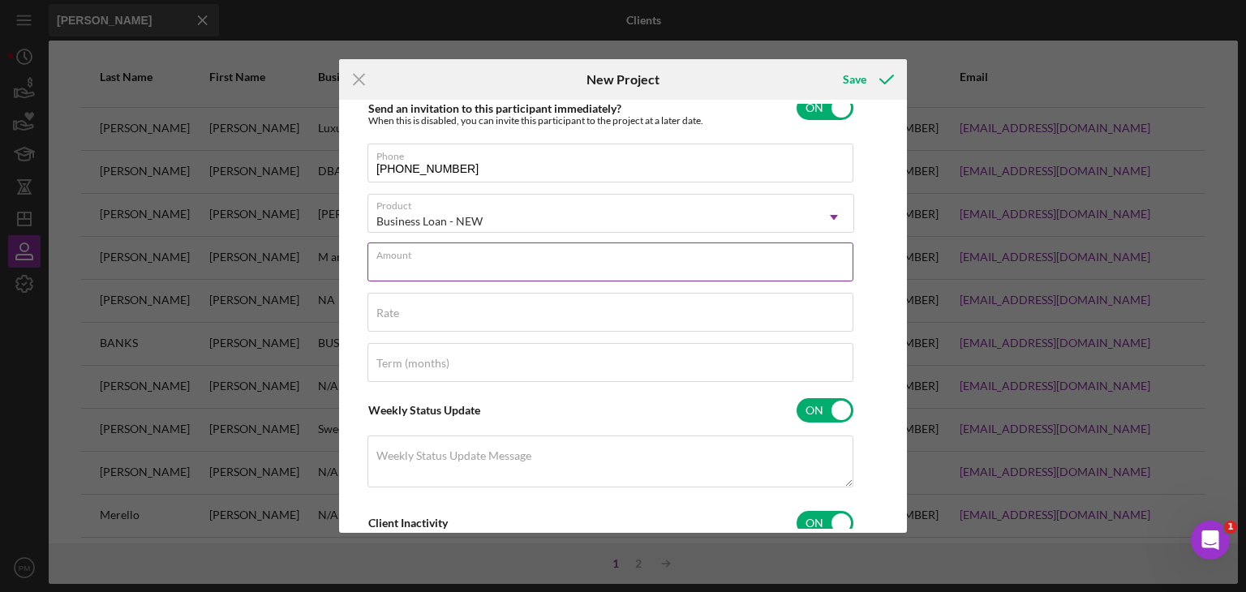
click at [429, 251] on div "Amount" at bounding box center [610, 263] width 487 height 41
type input "$72,000"
click at [522, 316] on input "Rate" at bounding box center [610, 312] width 486 height 39
type input "10.000%"
click at [498, 367] on input "Term (months)" at bounding box center [610, 362] width 486 height 39
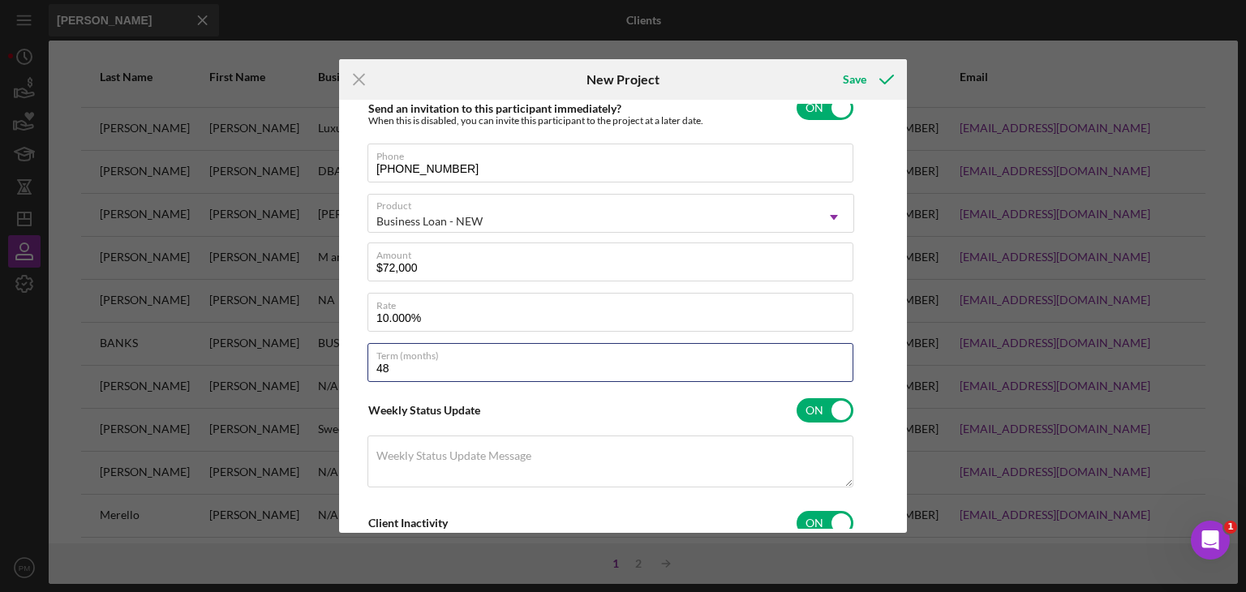
drag, startPoint x: 396, startPoint y: 371, endPoint x: 341, endPoint y: 371, distance: 54.3
click at [341, 371] on div "Client First Name Melvin Client Last Name Williams Business M and M Performance…" at bounding box center [623, 316] width 568 height 433
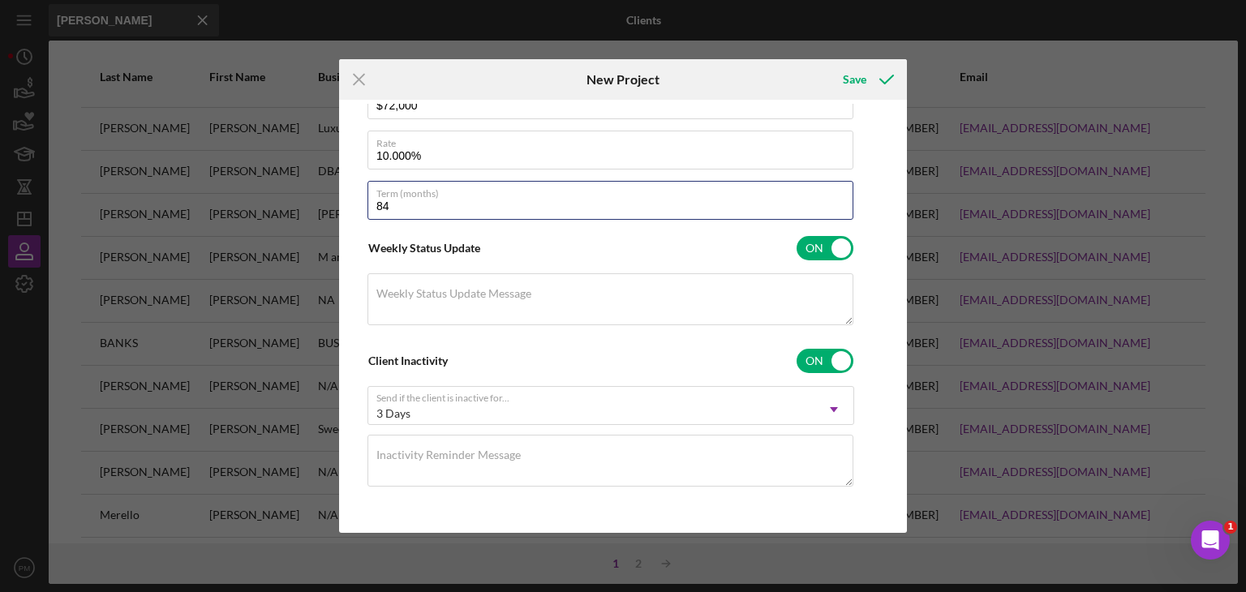
scroll to position [78, 0]
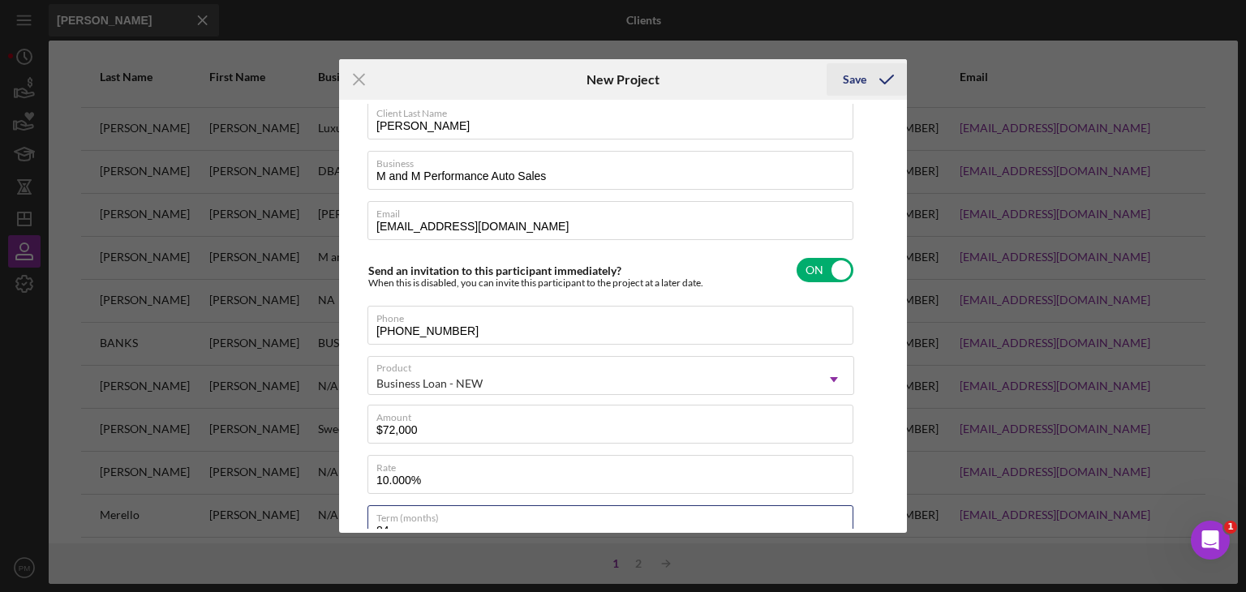
type input "84"
click at [865, 92] on button "Save" at bounding box center [867, 79] width 80 height 32
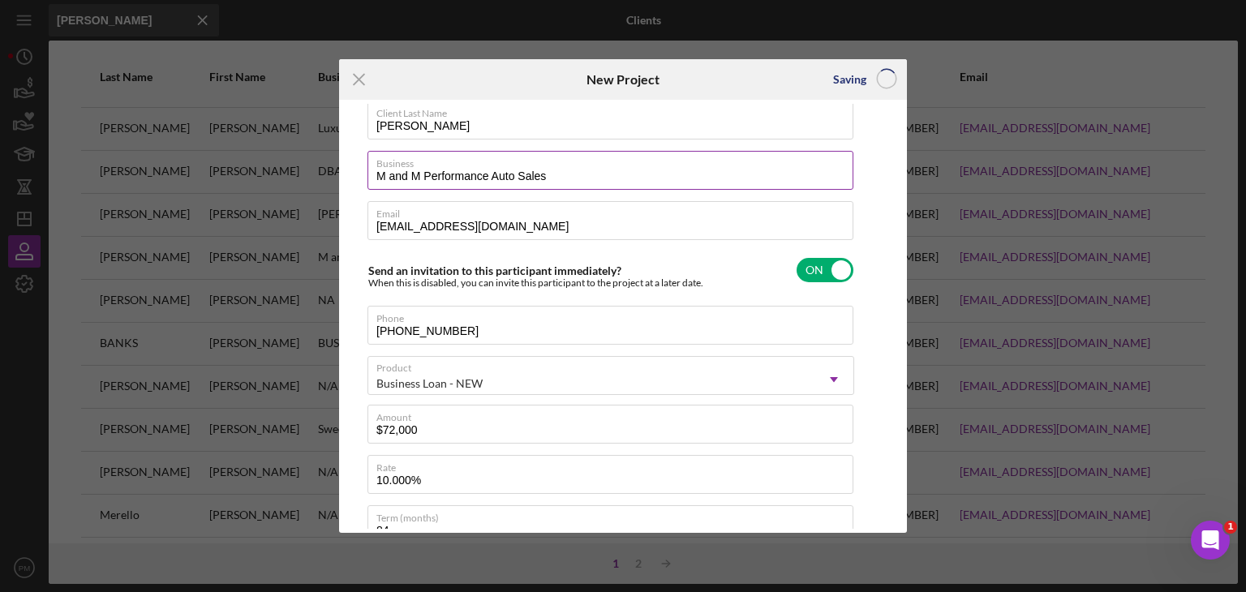
checkbox input "false"
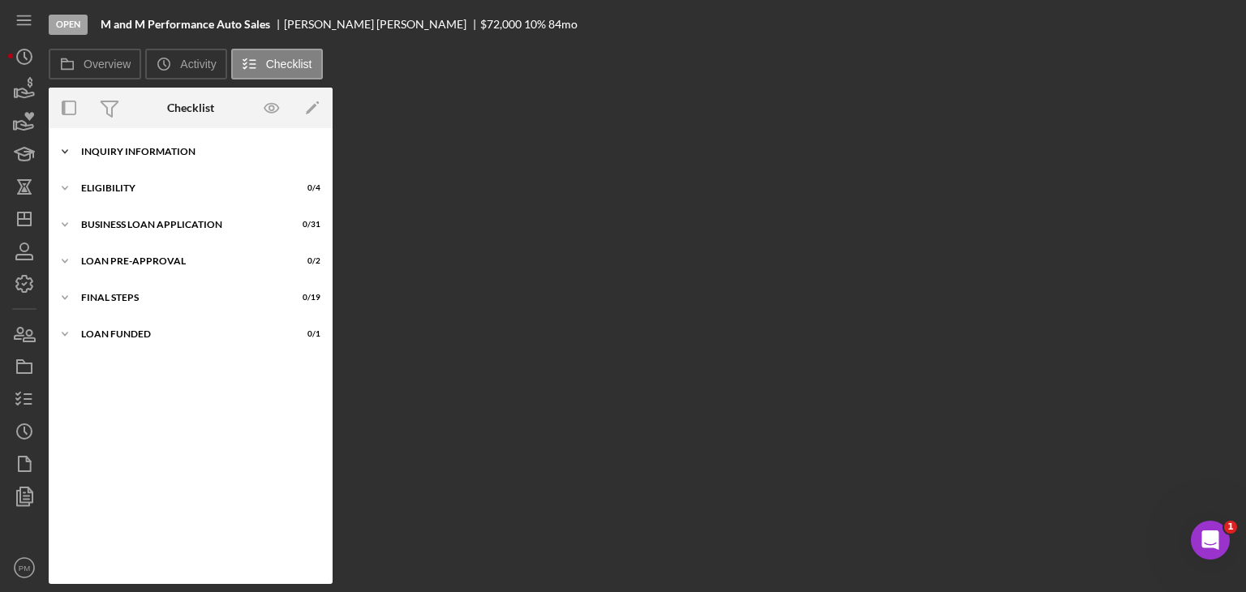
click at [129, 153] on div "INQUIRY INFORMATION" at bounding box center [196, 152] width 231 height 10
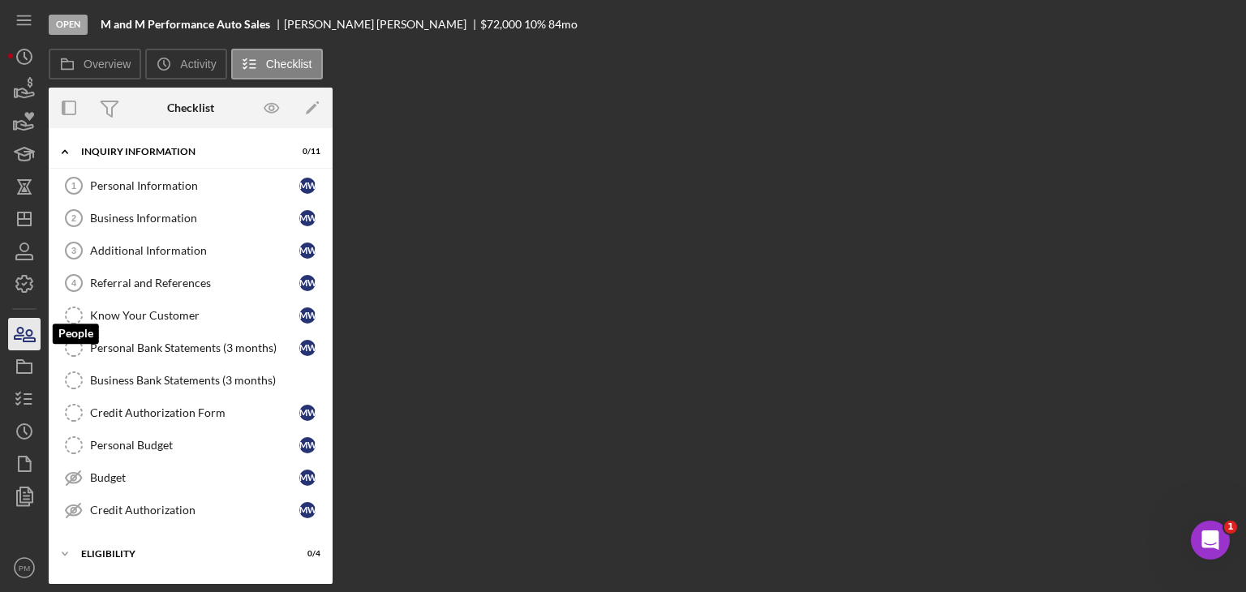
click at [32, 334] on icon "button" at bounding box center [29, 335] width 11 height 11
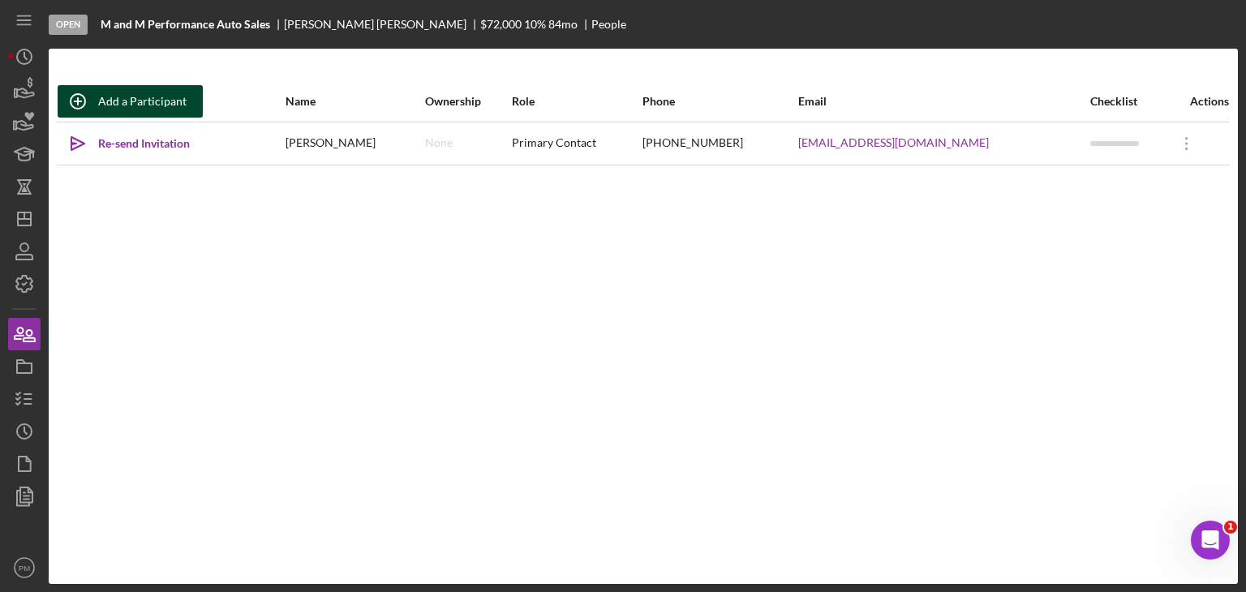
click at [140, 105] on div "Add a Participant" at bounding box center [142, 101] width 88 height 32
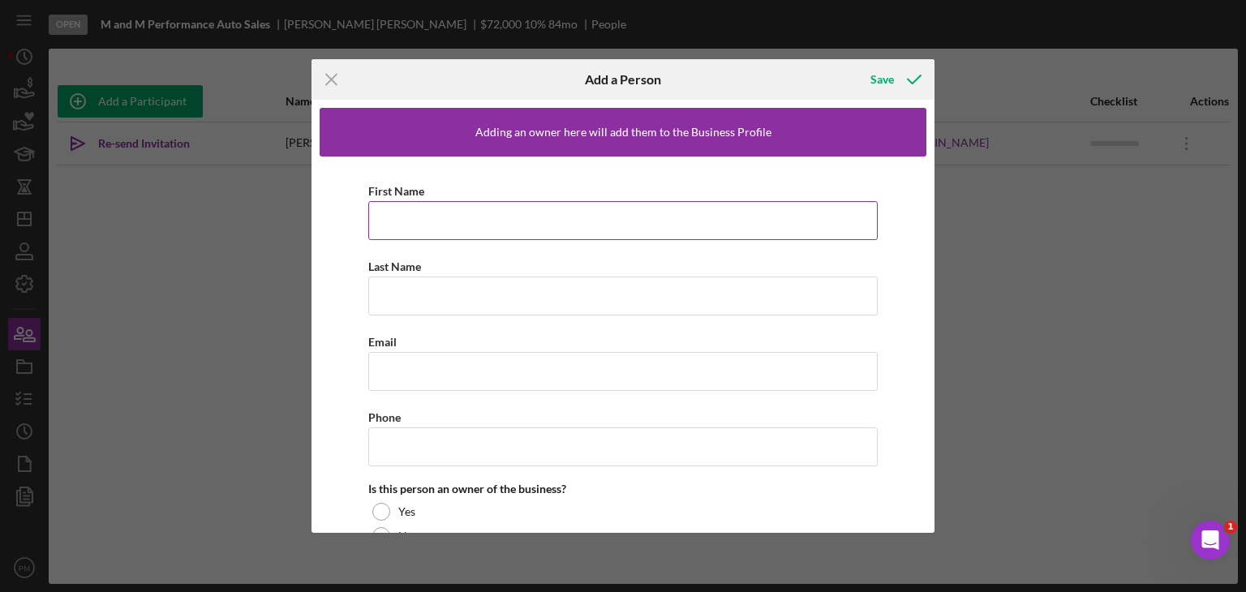
click at [389, 218] on input "First Name" at bounding box center [622, 220] width 509 height 39
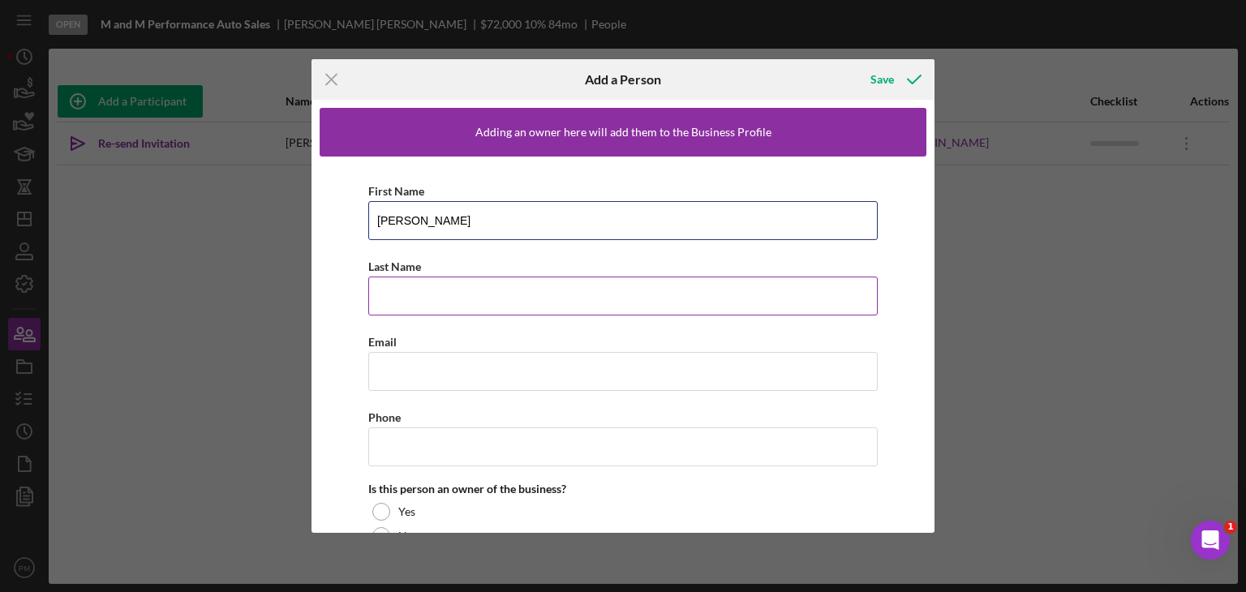
type input "Markeith"
click at [423, 299] on input "Last Name" at bounding box center [622, 296] width 509 height 39
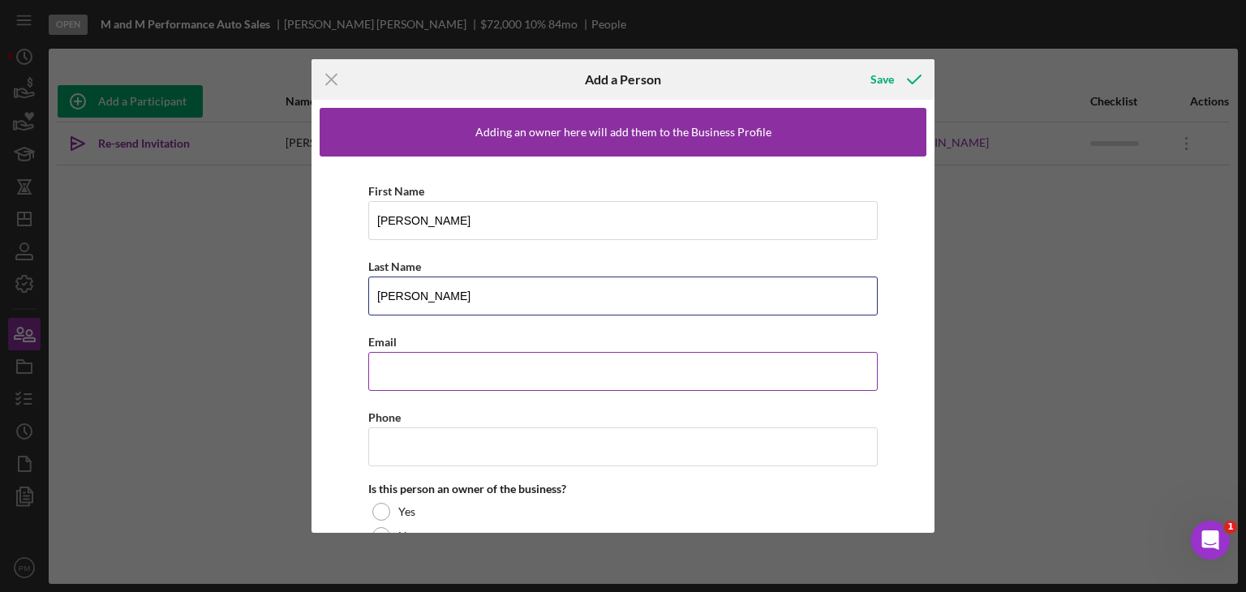
type input "Crawford"
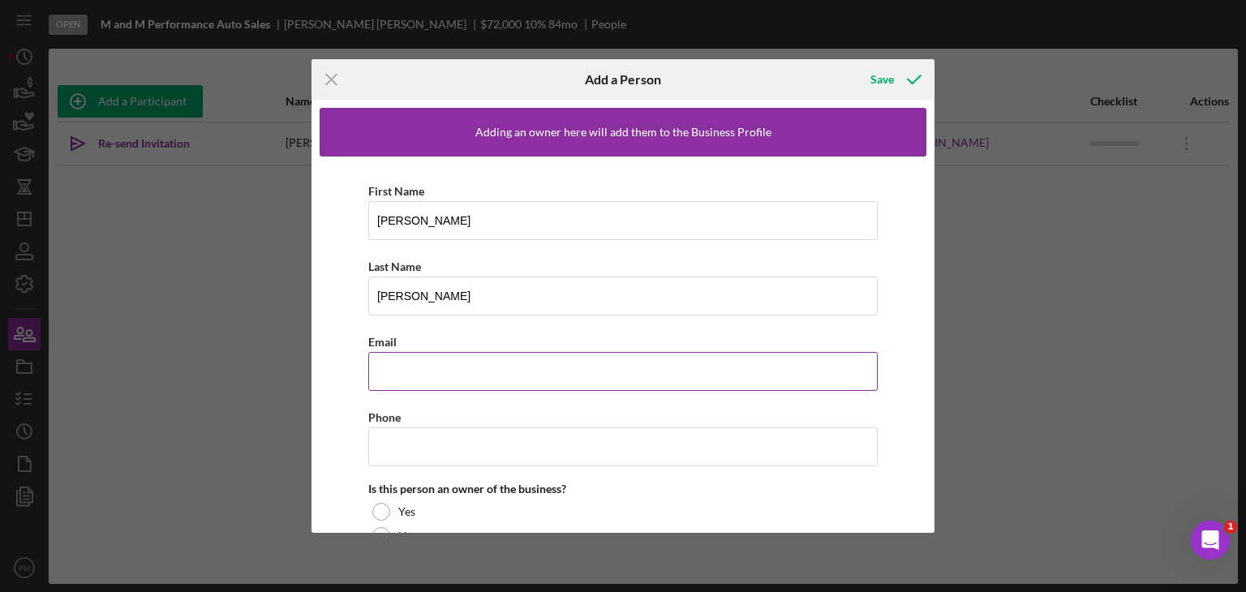
click at [405, 363] on input "Email" at bounding box center [622, 371] width 509 height 39
paste input "mmpautosales@gmail.com"
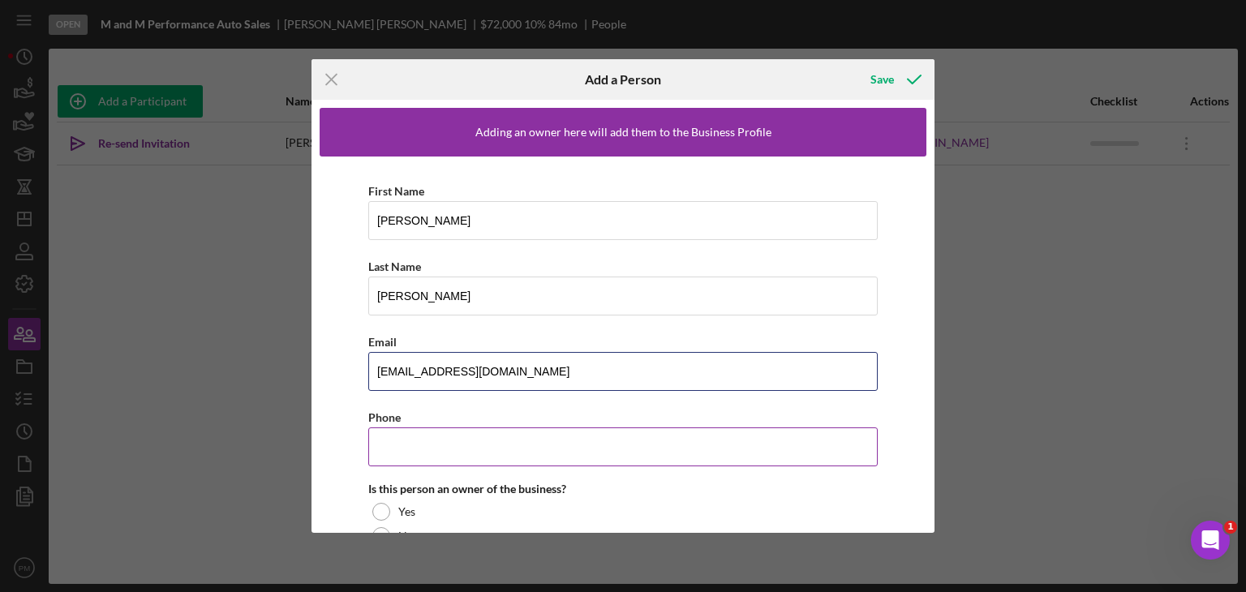
type input "mmpautosales@gmail.com"
click at [406, 449] on input "Phone" at bounding box center [622, 446] width 509 height 39
paste input "(314) 605-2603"
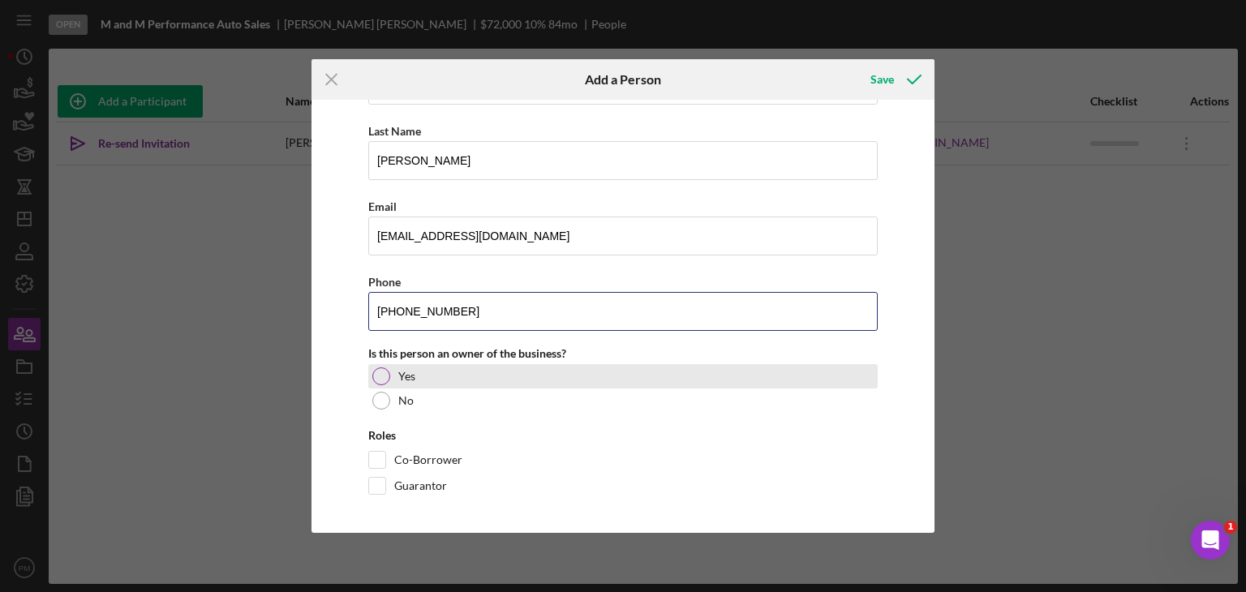
type input "(314) 605-2603"
click at [383, 373] on div at bounding box center [381, 376] width 18 height 18
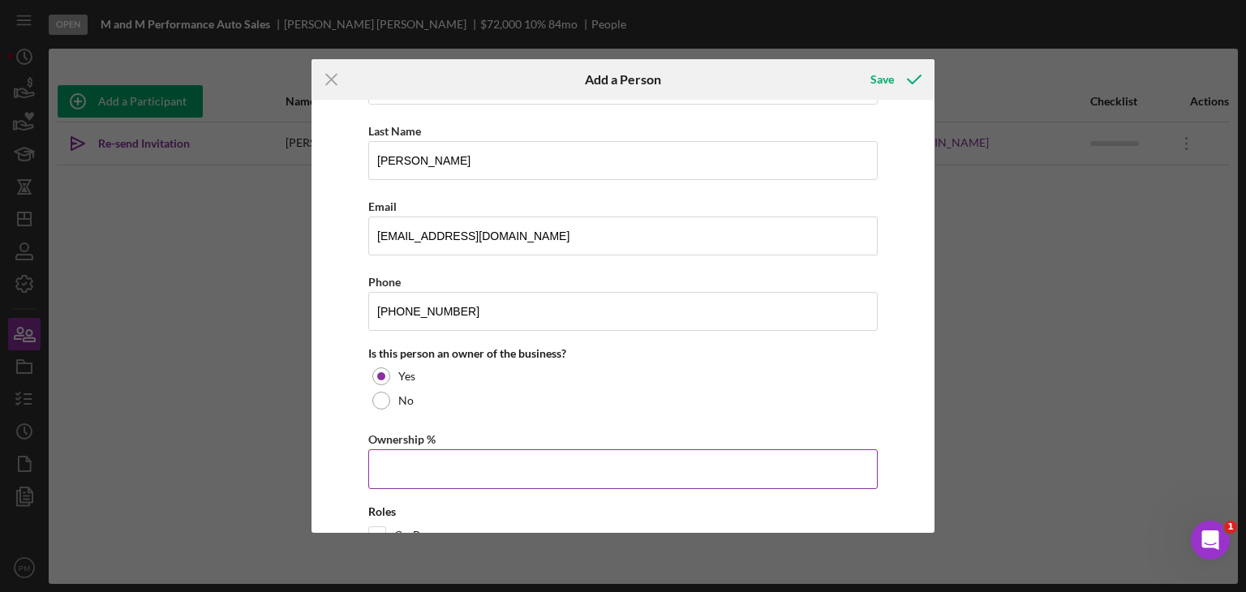
click at [376, 467] on input "Ownership %" at bounding box center [622, 468] width 509 height 39
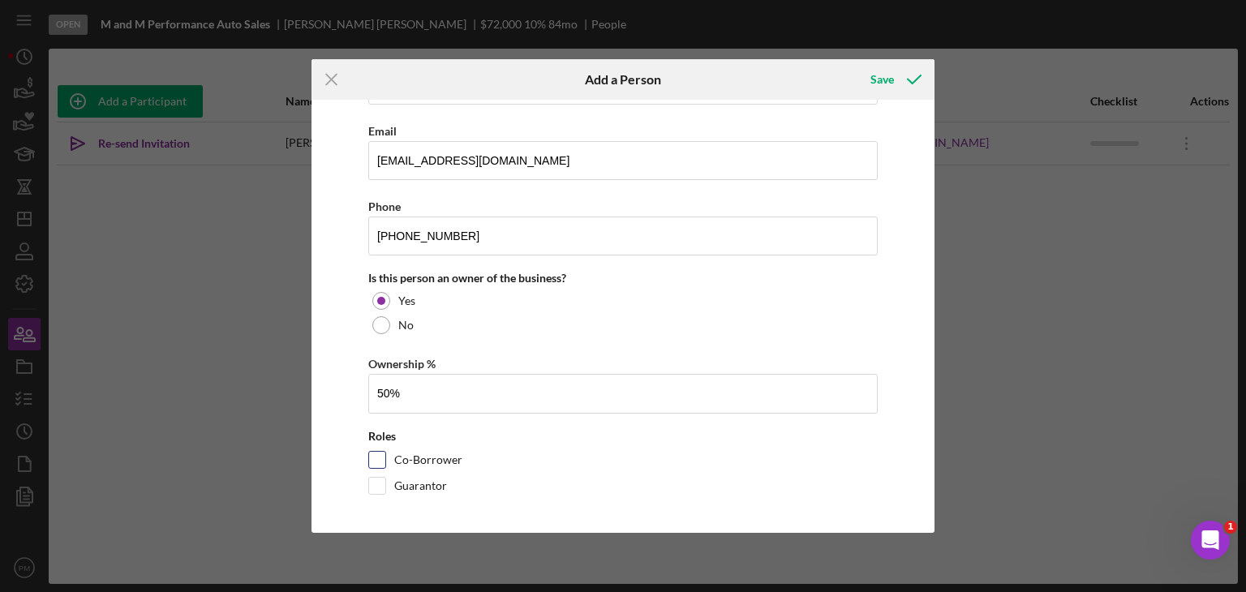
type input "50.00%"
drag, startPoint x: 375, startPoint y: 457, endPoint x: 424, endPoint y: 406, distance: 71.1
click at [376, 457] on input "Co-Borrower" at bounding box center [377, 460] width 16 height 16
checkbox input "true"
click at [897, 84] on icon "button" at bounding box center [914, 79] width 41 height 41
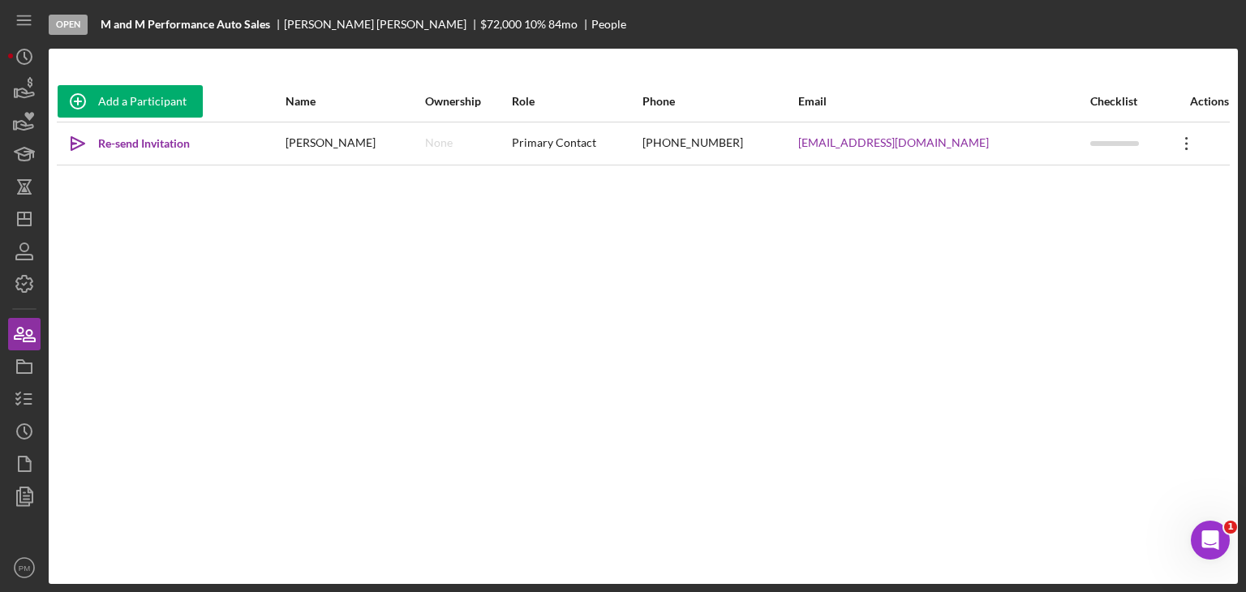
click at [1183, 147] on icon "Icon/Overflow" at bounding box center [1186, 143] width 41 height 41
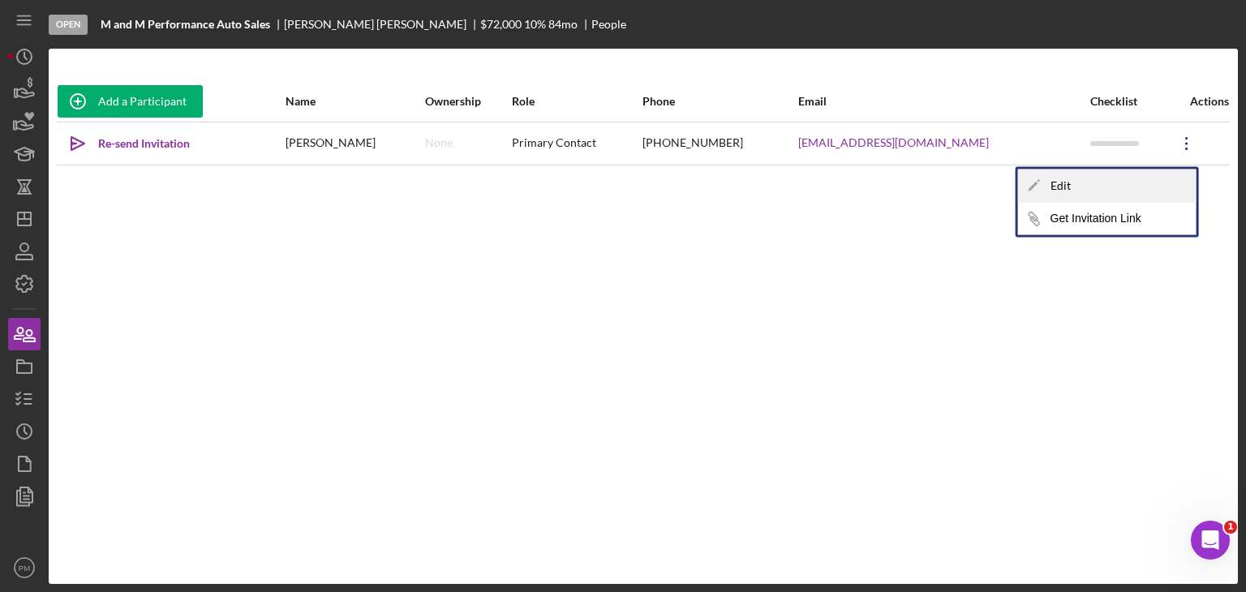
click at [1117, 192] on div "Icon/Edit Edit" at bounding box center [1107, 186] width 178 height 33
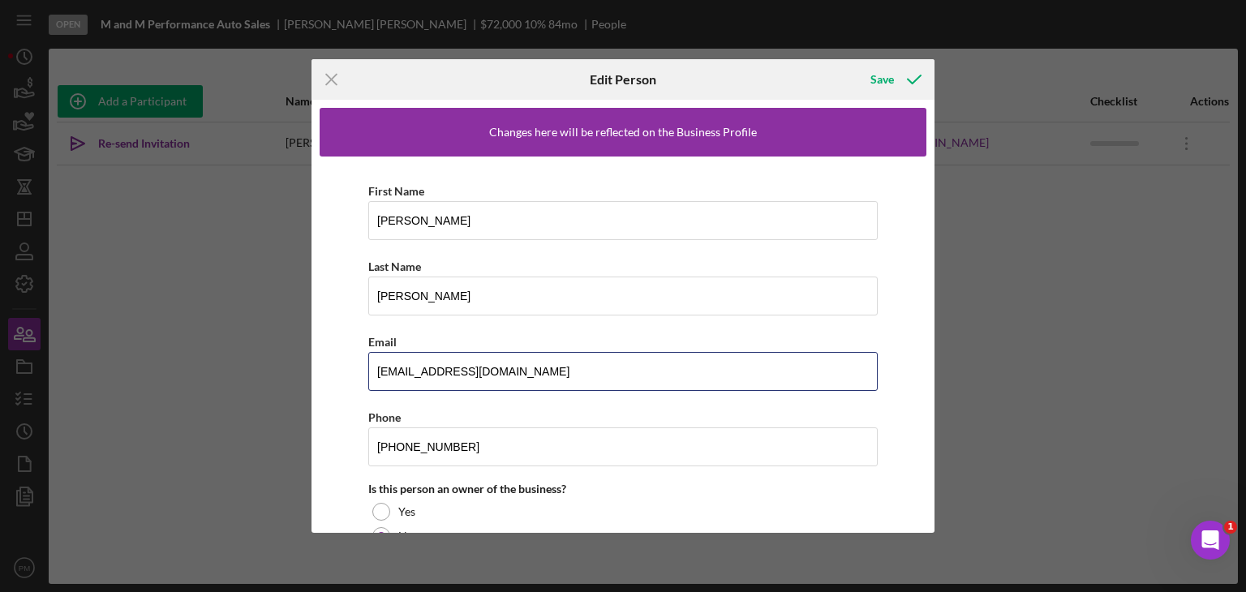
drag, startPoint x: 526, startPoint y: 376, endPoint x: 309, endPoint y: 376, distance: 217.4
click at [279, 376] on div "Icon/Menu Close Edit Person Save Changes here will be reflected on the Business…" at bounding box center [623, 296] width 1246 height 592
paste input "marwilliams@sbcglobal.net"
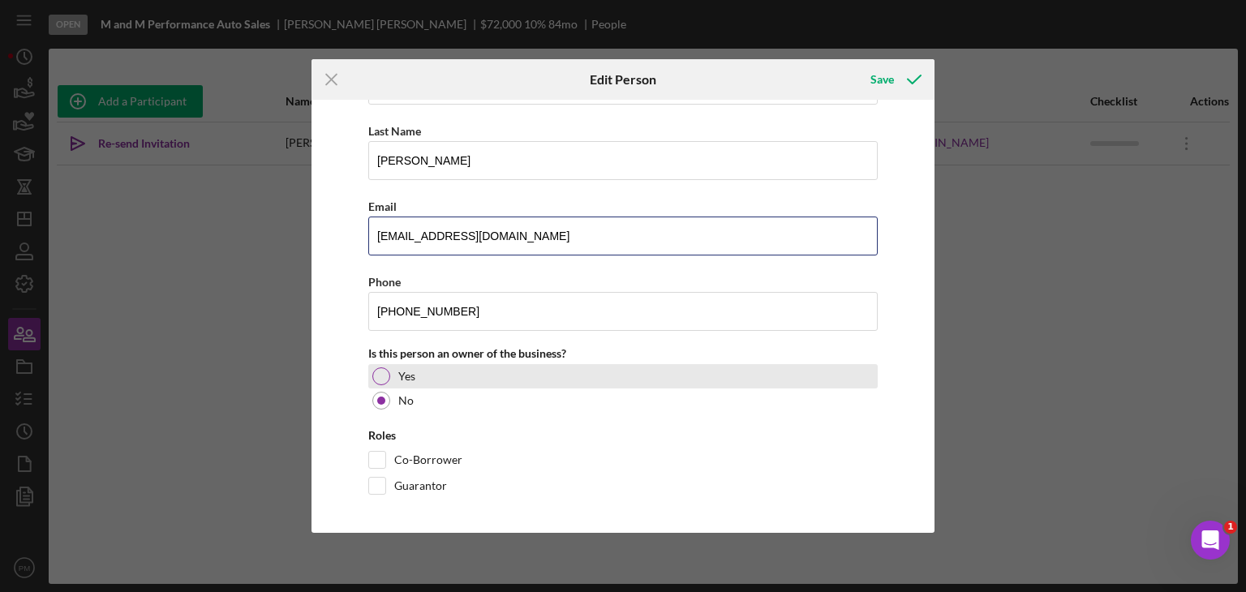
type input "marwilliams@sbcglobal.net"
click at [376, 376] on div at bounding box center [381, 376] width 18 height 18
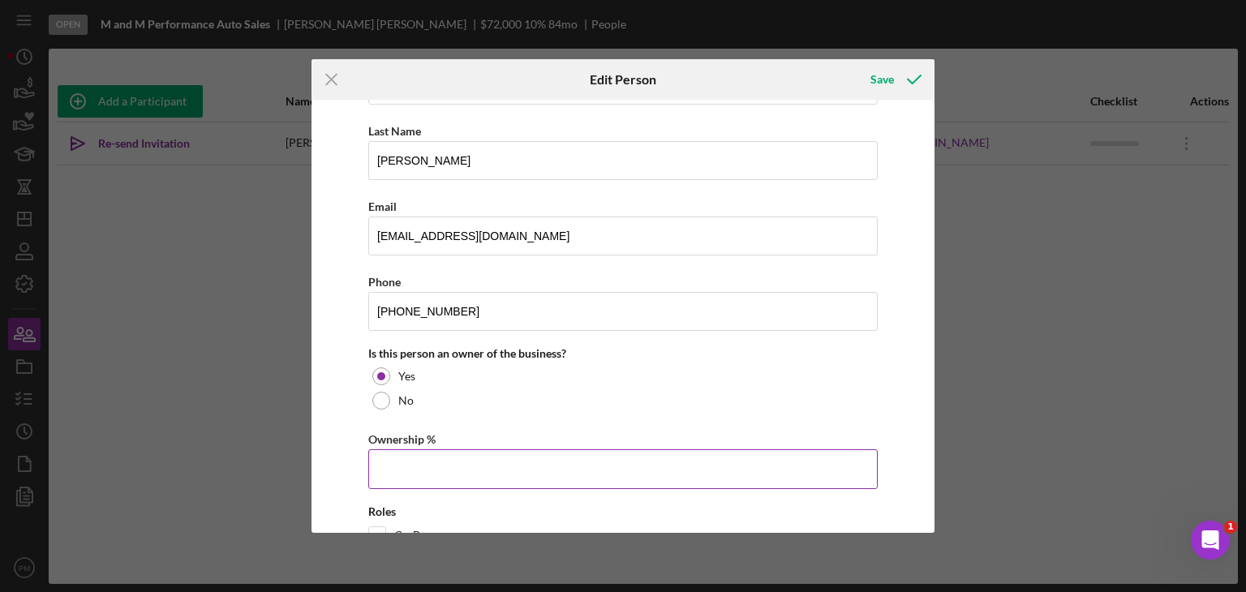
click at [386, 465] on input "Ownership %" at bounding box center [622, 468] width 509 height 39
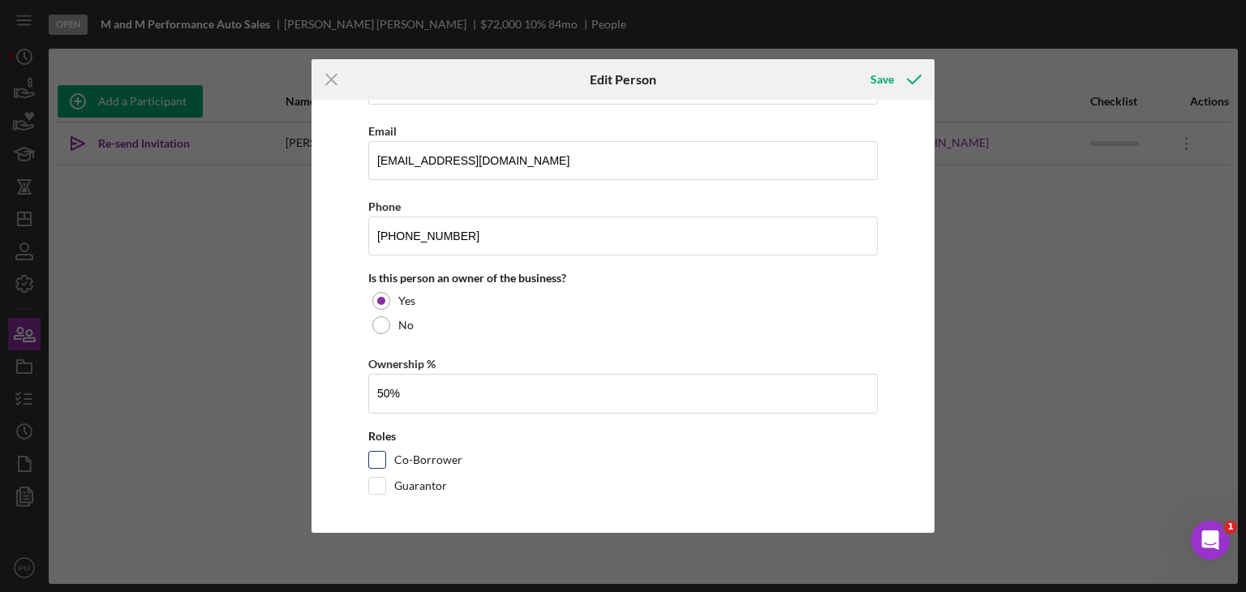
type input "50.00%"
click at [384, 462] on input "Co-Borrower" at bounding box center [377, 460] width 16 height 16
checkbox input "true"
drag, startPoint x: 908, startPoint y: 76, endPoint x: 890, endPoint y: 84, distance: 19.3
click at [906, 77] on icon "button" at bounding box center [914, 79] width 41 height 41
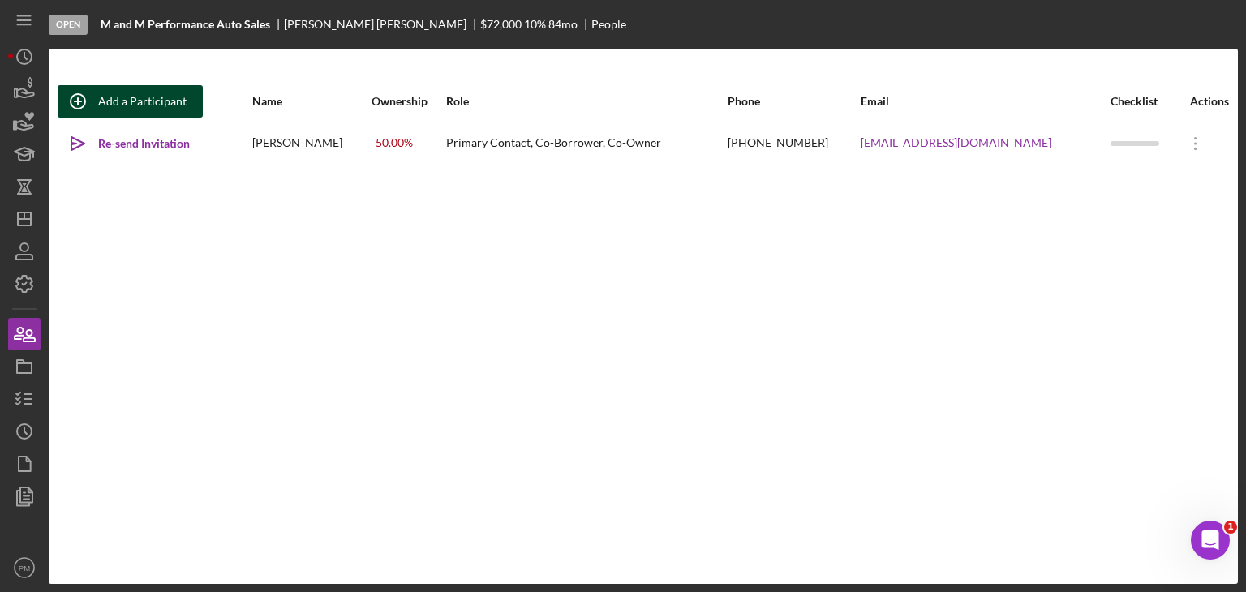
click at [146, 101] on div "Add a Participant" at bounding box center [142, 101] width 88 height 32
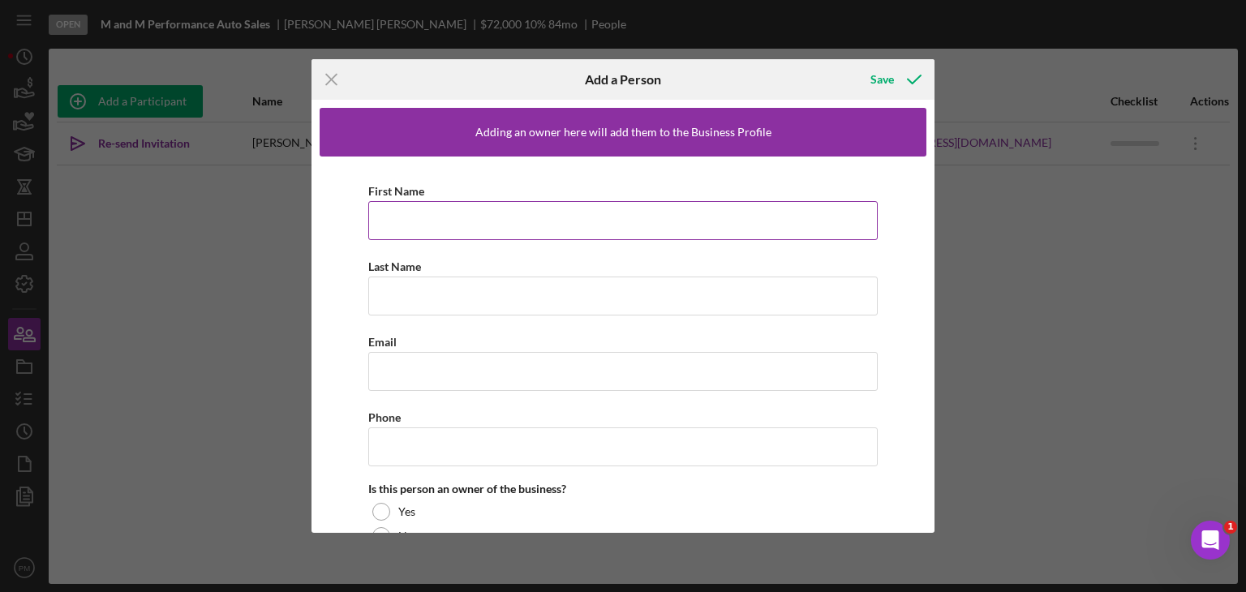
click at [410, 215] on input "First Name" at bounding box center [622, 220] width 509 height 39
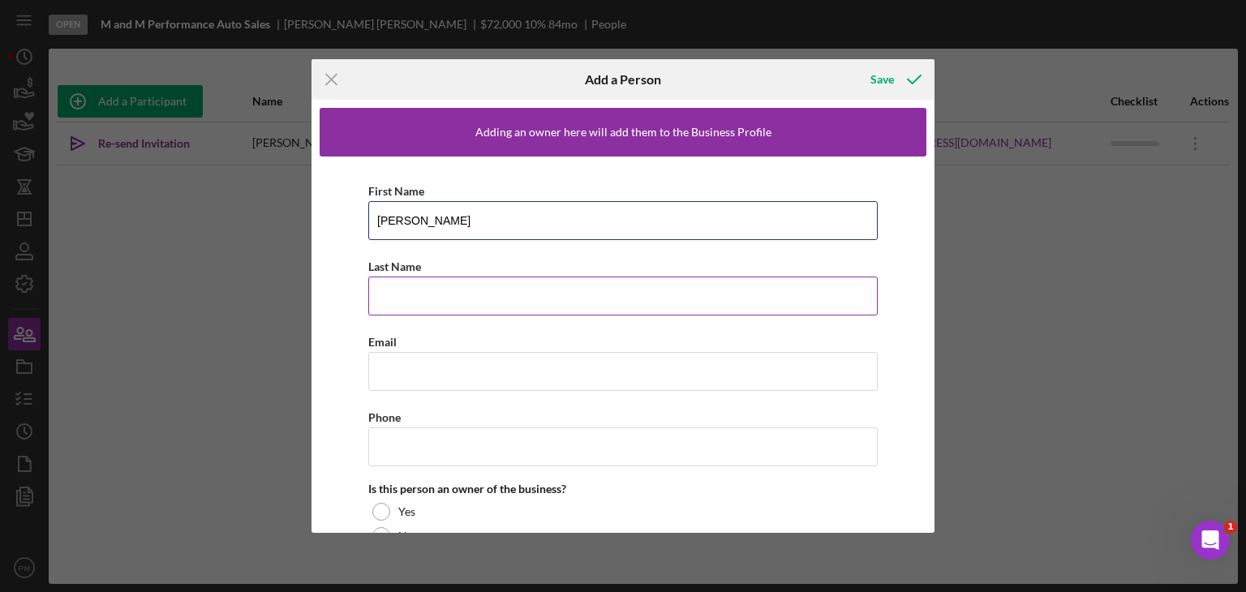
type input "Markeith"
click at [403, 295] on input "Last Name" at bounding box center [622, 296] width 509 height 39
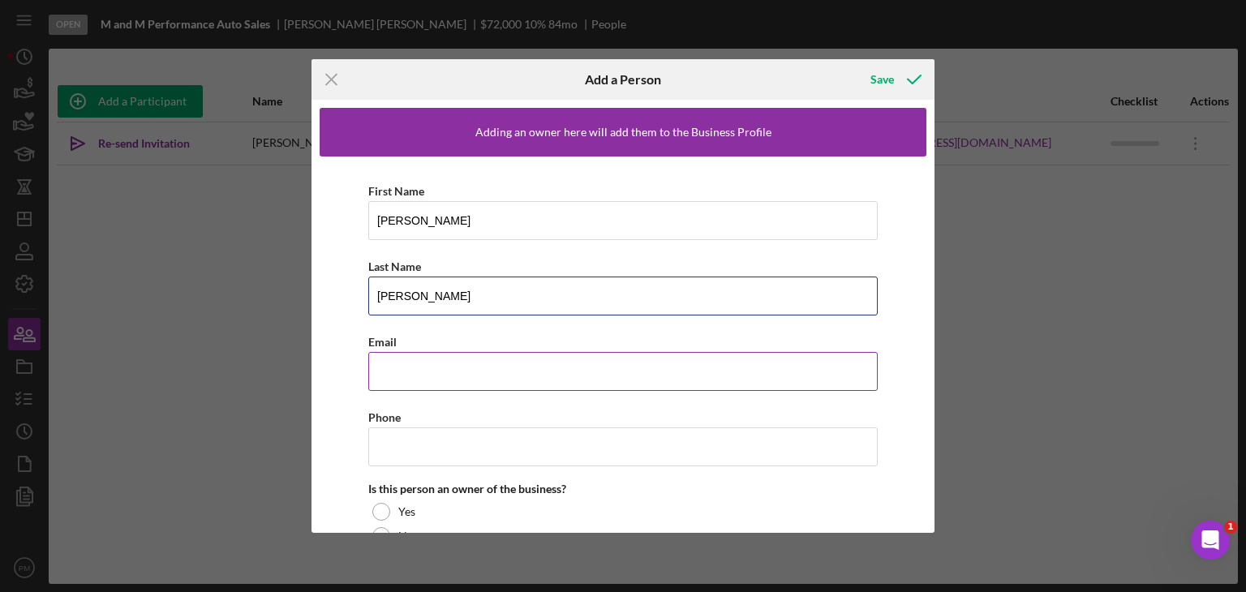
type input "Crawford"
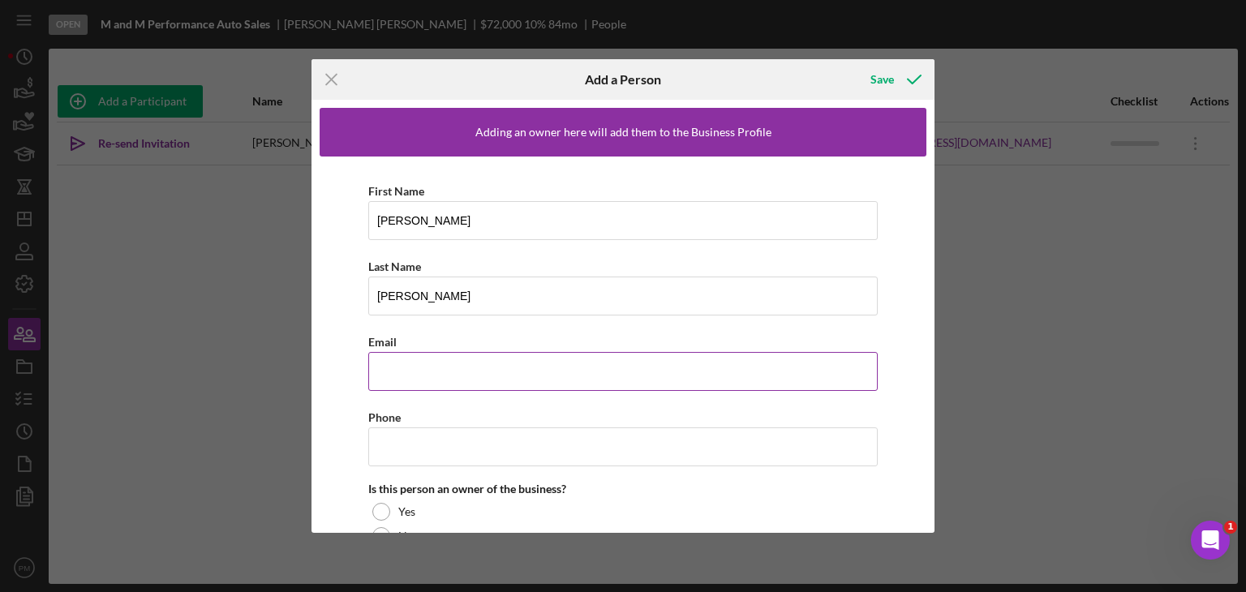
click at [420, 384] on input "Email" at bounding box center [622, 371] width 509 height 39
paste input "mmpautosales@gmail.com"
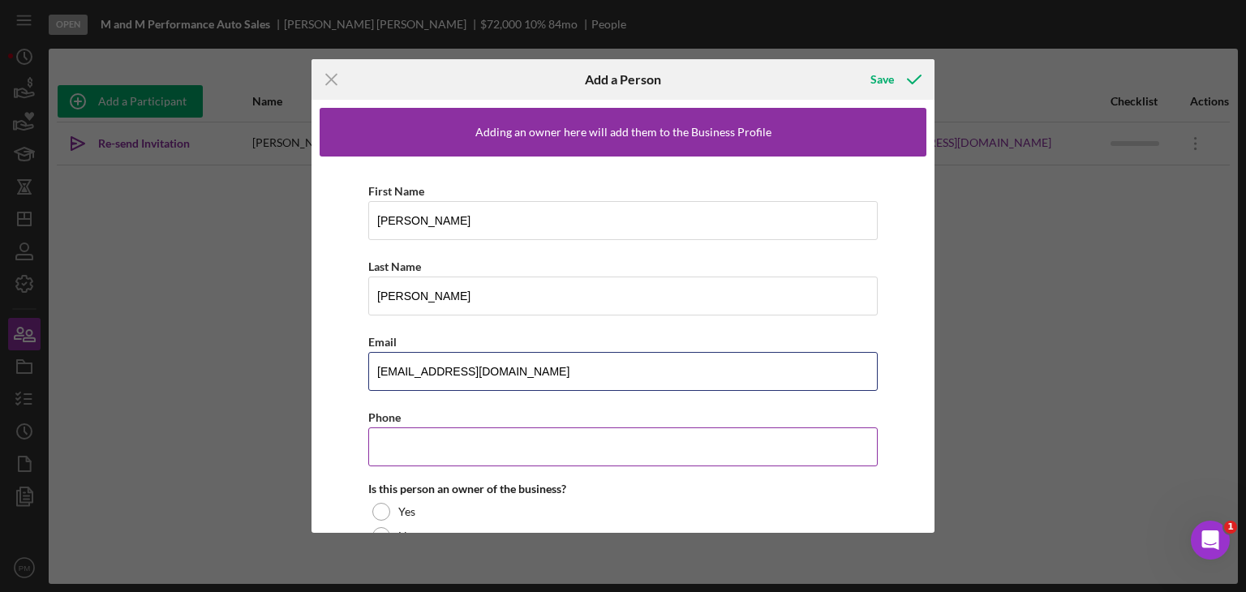
scroll to position [135, 0]
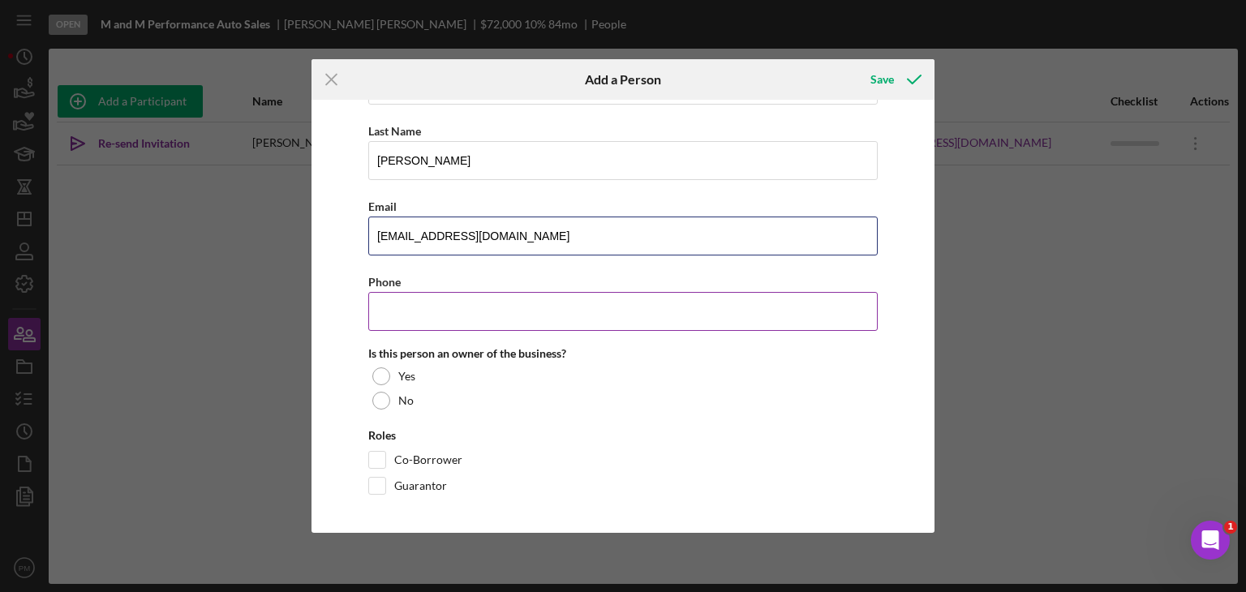
type input "mmpautosales@gmail.com"
click at [412, 322] on input "Phone" at bounding box center [622, 311] width 509 height 39
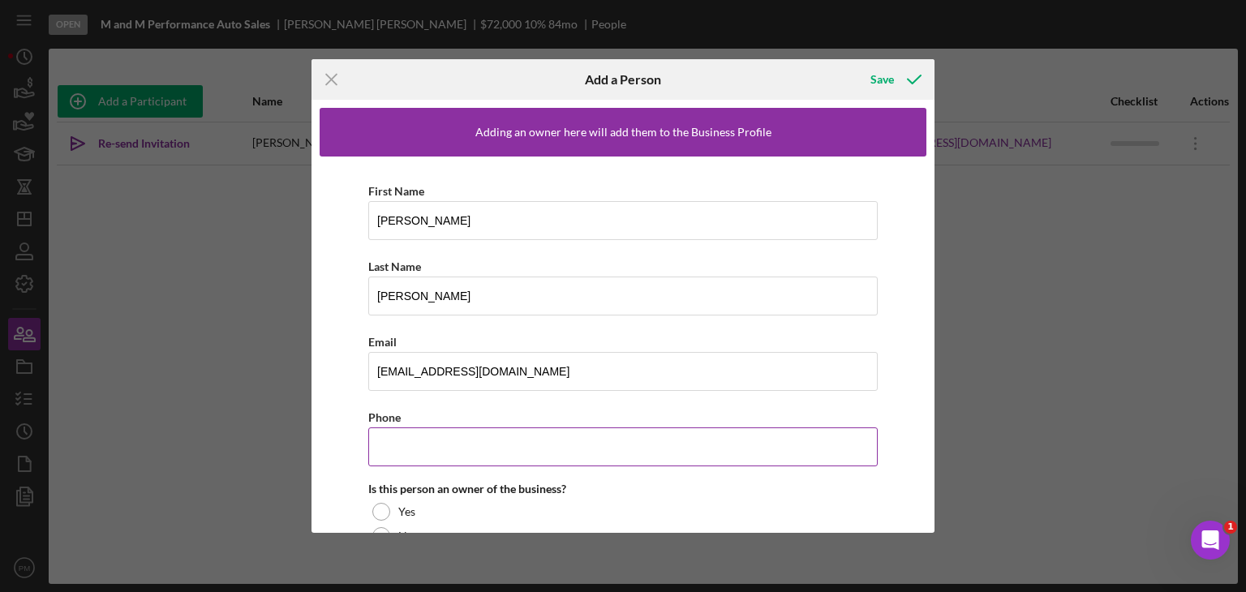
paste input "(314) 605-2603"
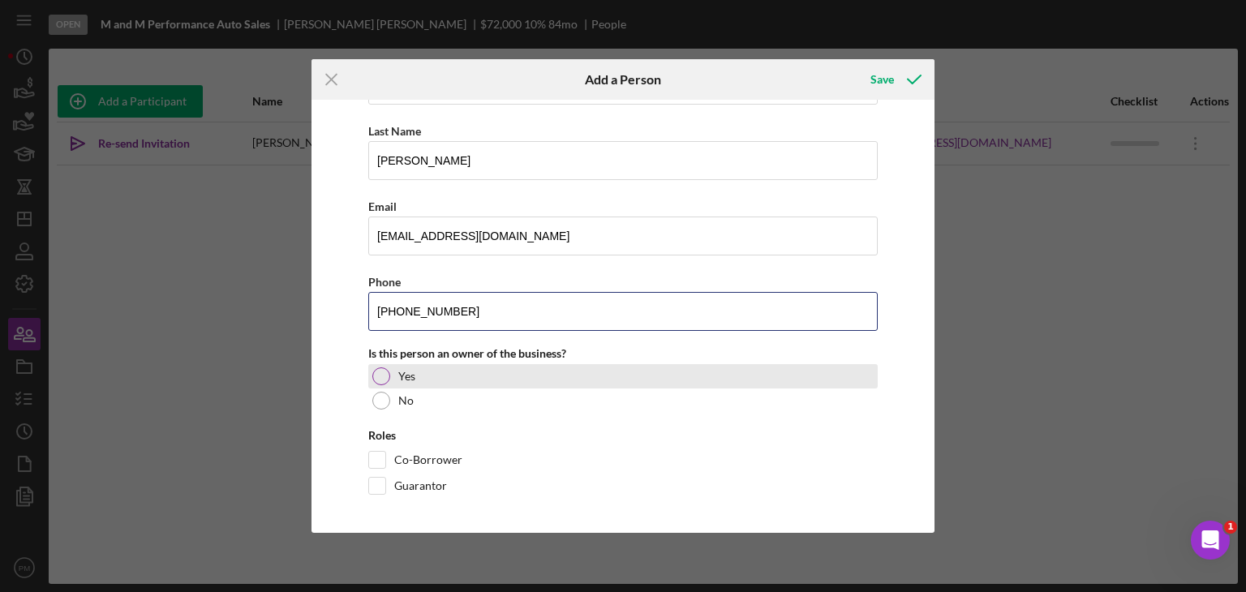
type input "(314) 605-2603"
click at [377, 379] on div at bounding box center [381, 376] width 18 height 18
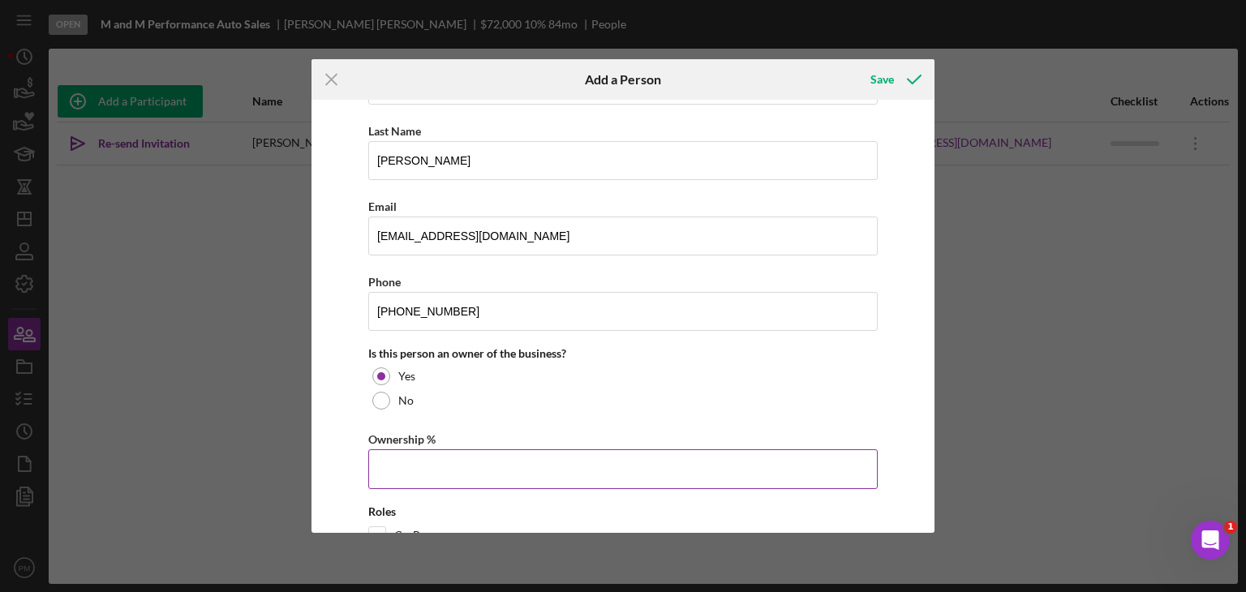
click at [376, 478] on input "Ownership %" at bounding box center [622, 468] width 509 height 39
type input "50.00%"
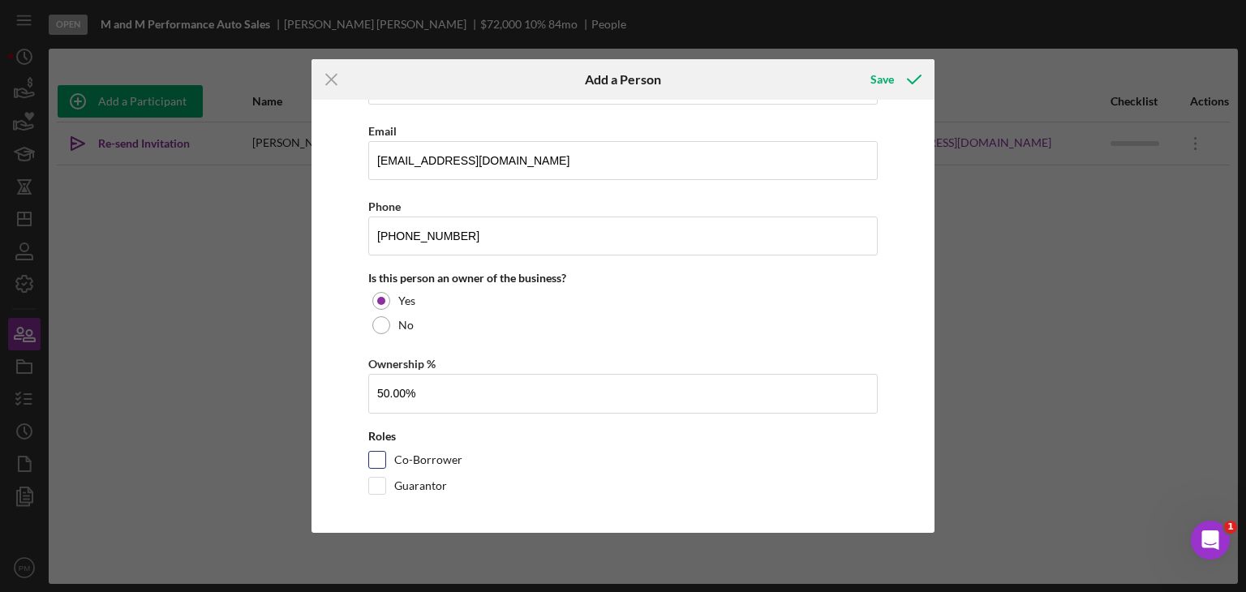
click at [384, 458] on input "Co-Borrower" at bounding box center [377, 460] width 16 height 16
checkbox input "true"
click at [891, 80] on div "Save" at bounding box center [882, 79] width 24 height 32
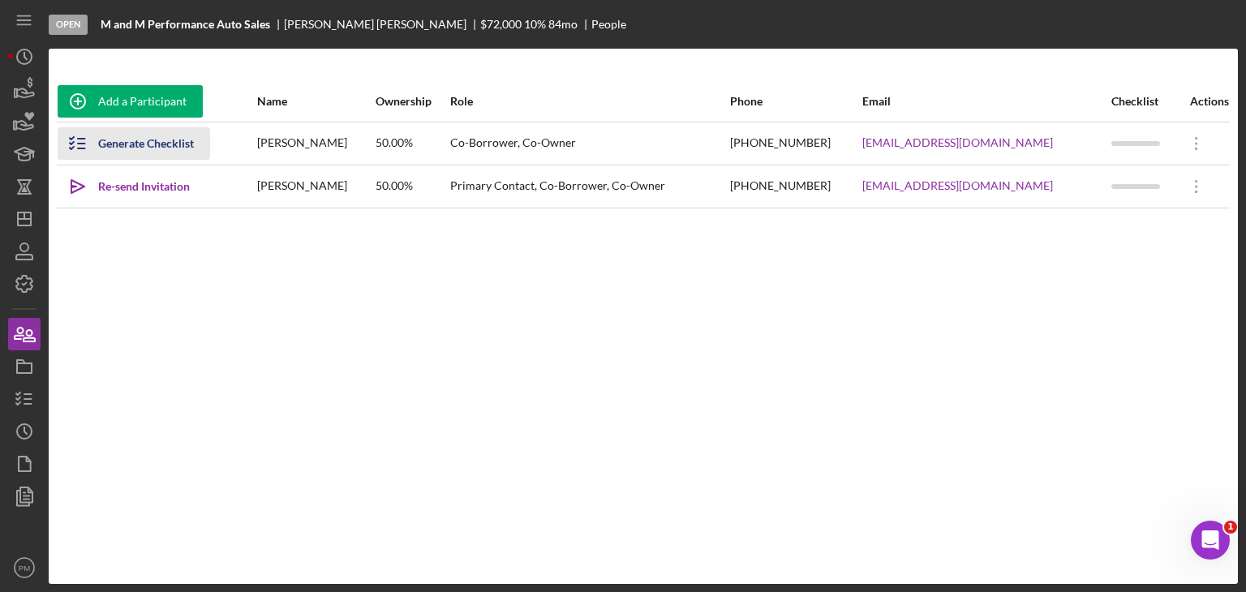
click at [84, 147] on icon "button" at bounding box center [78, 143] width 41 height 41
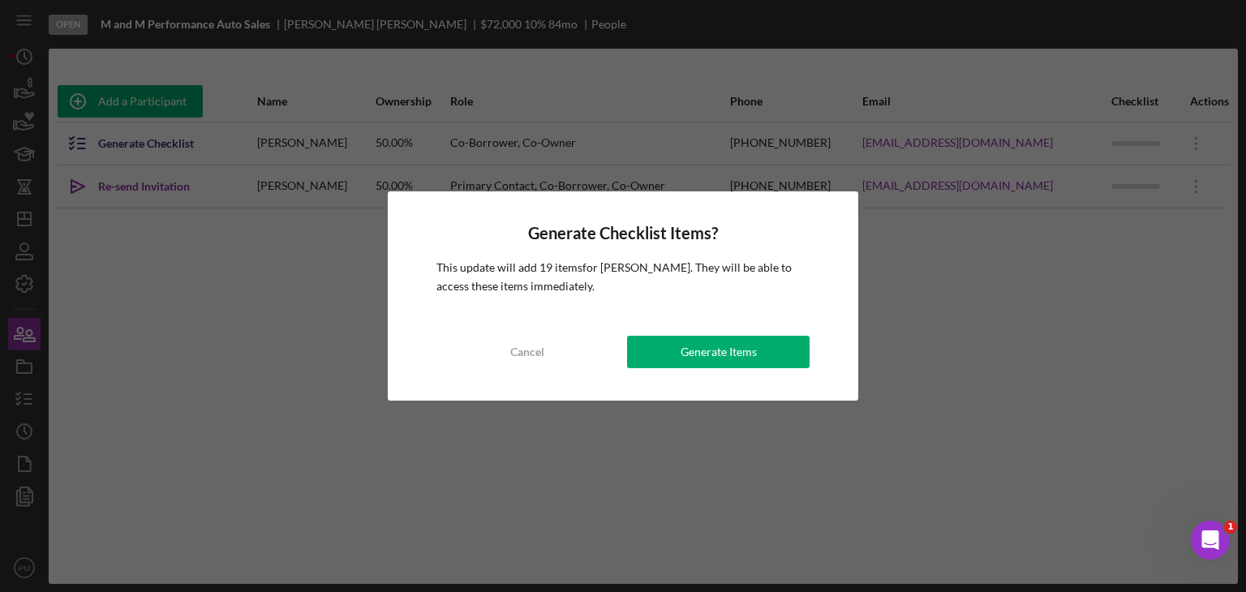
click at [650, 363] on button "Generate Items" at bounding box center [718, 352] width 182 height 32
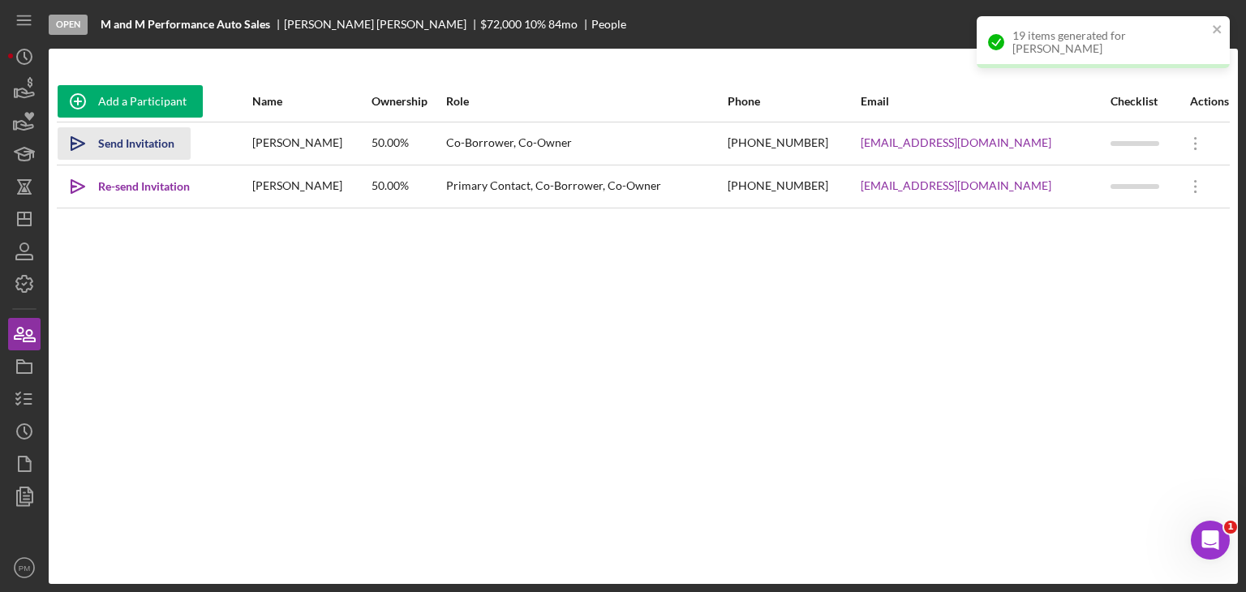
click at [132, 145] on div "Send Invitation" at bounding box center [136, 143] width 76 height 32
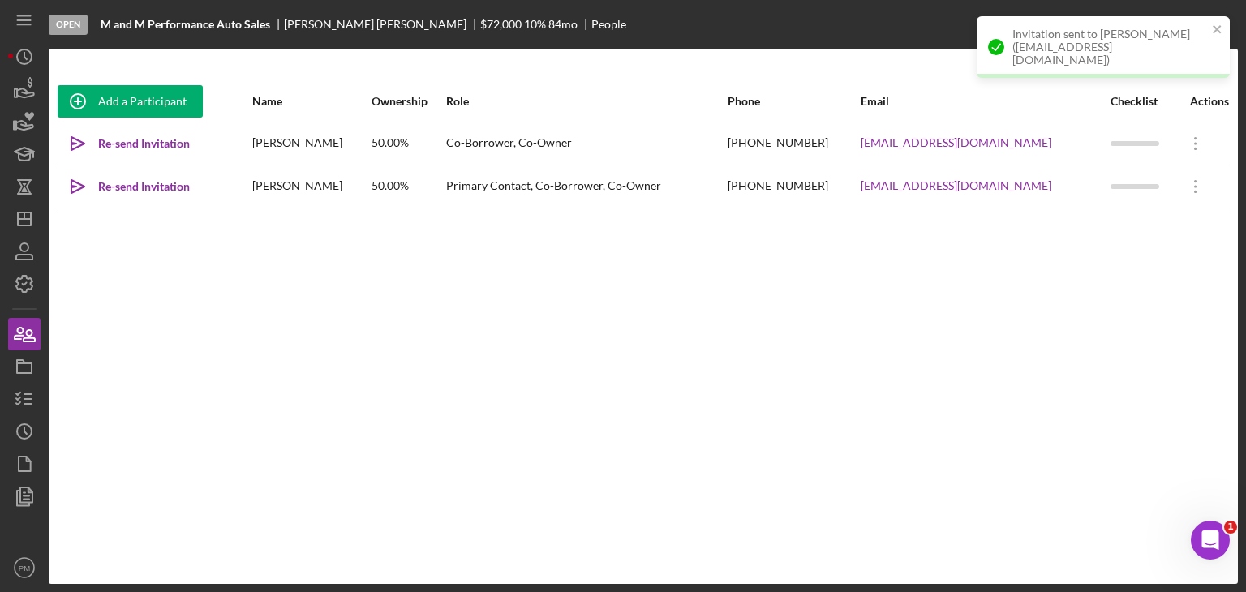
click at [170, 365] on div "Add a Participant Name Ownership Role Phone Email Checklist Actions Icon/icon-i…" at bounding box center [643, 316] width 1189 height 470
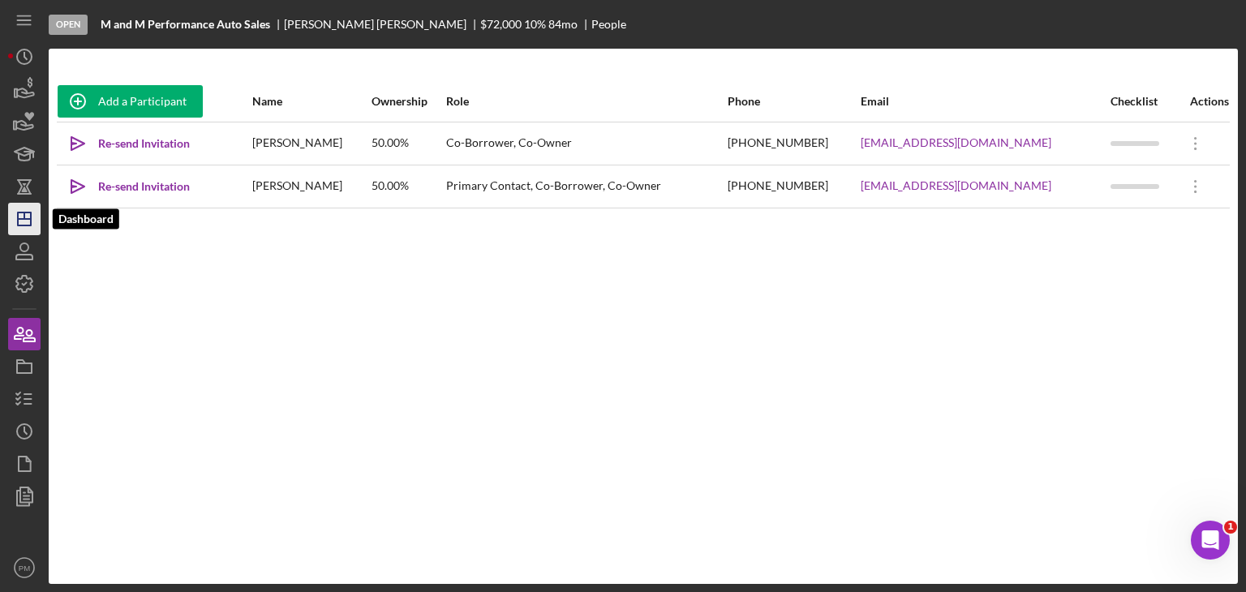
drag, startPoint x: 33, startPoint y: 221, endPoint x: 45, endPoint y: 228, distance: 13.1
click at [34, 222] on icon "Icon/Dashboard" at bounding box center [24, 219] width 41 height 41
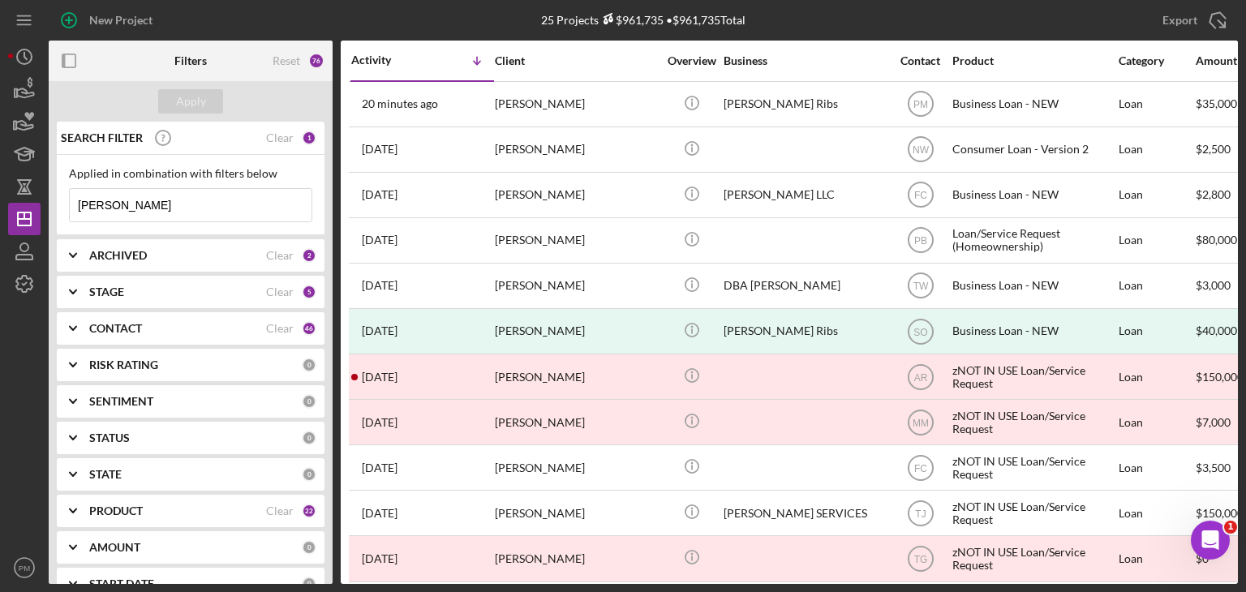
drag, startPoint x: 118, startPoint y: 211, endPoint x: 42, endPoint y: 209, distance: 76.3
click at [44, 210] on div "New Project 25 Projects $961,735 • $961,735 Total denise Export Icon/Export Fil…" at bounding box center [623, 292] width 1230 height 584
click at [136, 249] on b "ARCHIVED" at bounding box center [118, 255] width 58 height 13
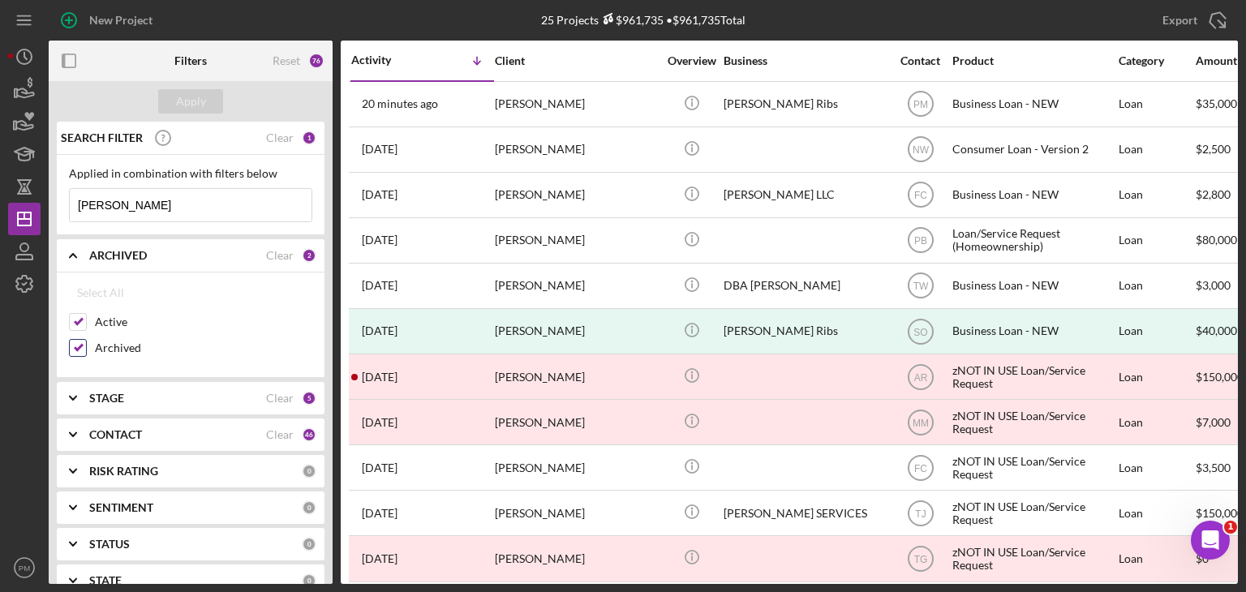
click at [74, 341] on input "Archived" at bounding box center [78, 348] width 16 height 16
checkbox input "false"
click at [156, 431] on div "CONTACT" at bounding box center [177, 434] width 177 height 13
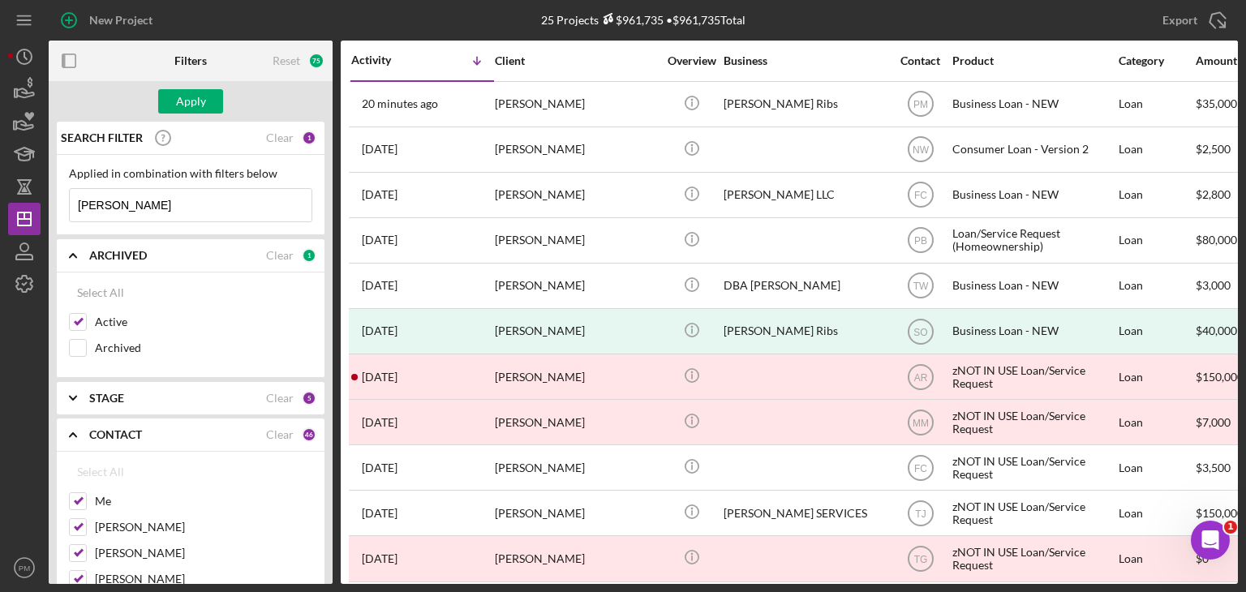
drag, startPoint x: 279, startPoint y: 430, endPoint x: 230, endPoint y: 444, distance: 50.8
click at [273, 432] on div "Clear" at bounding box center [280, 434] width 28 height 13
checkbox input "false"
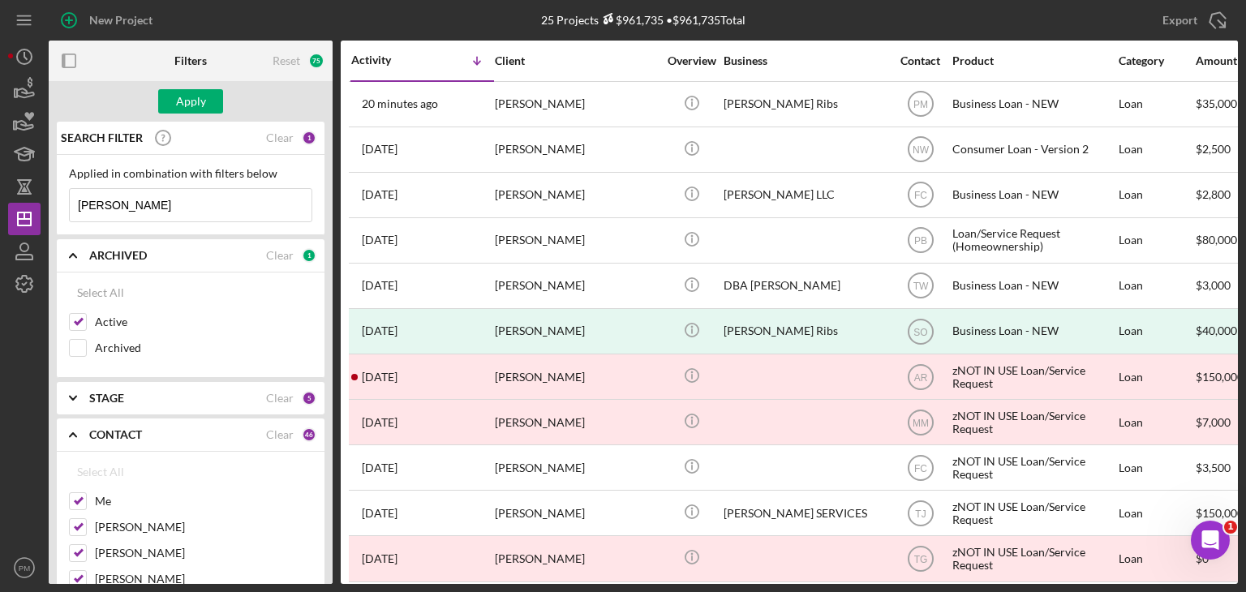
checkbox input "false"
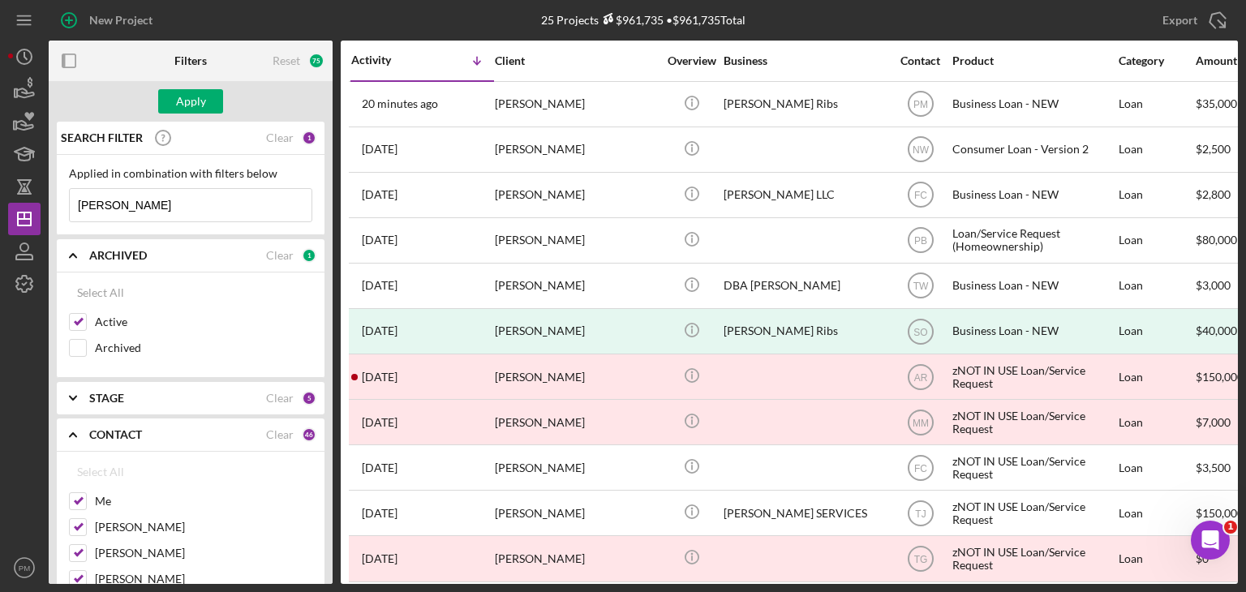
checkbox input "false"
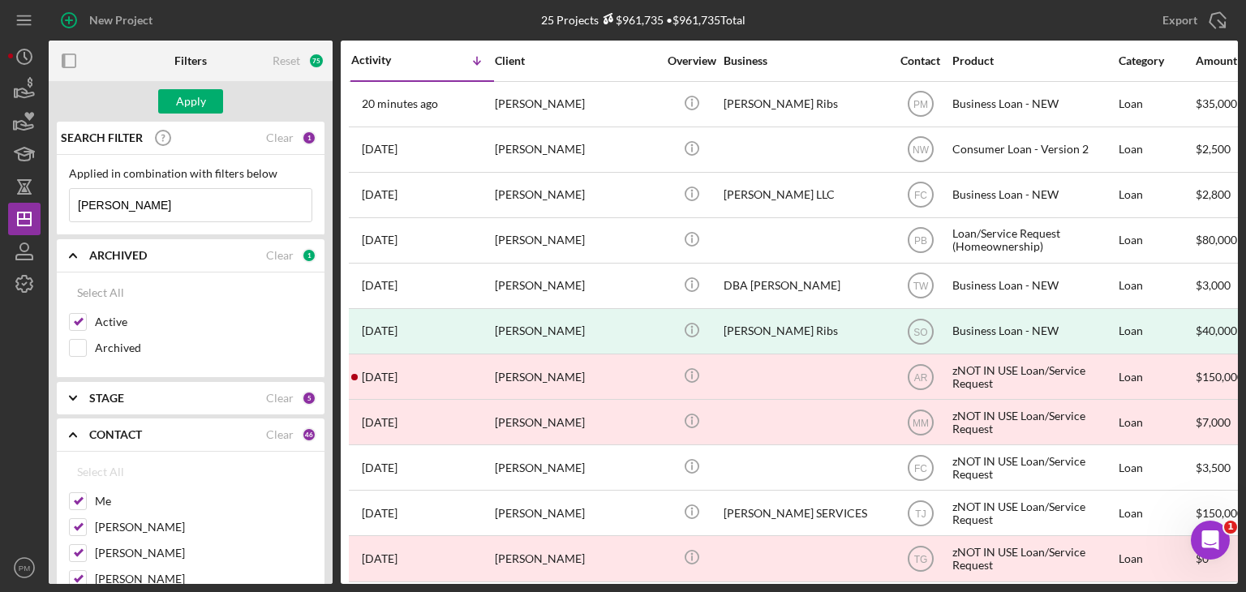
checkbox input "false"
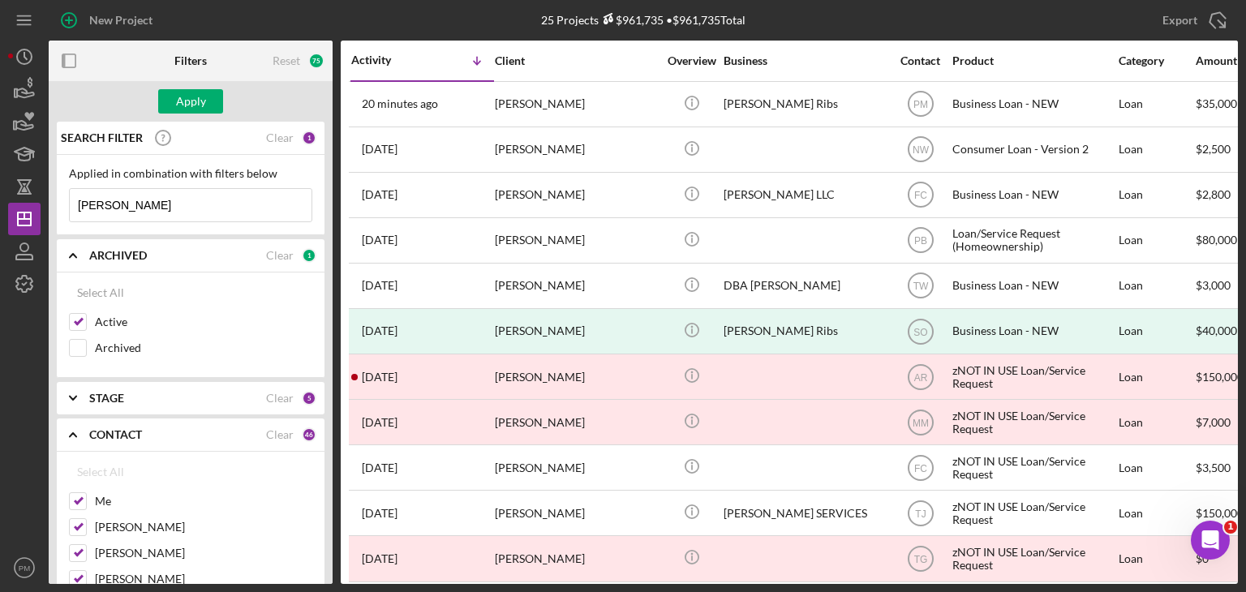
checkbox input "false"
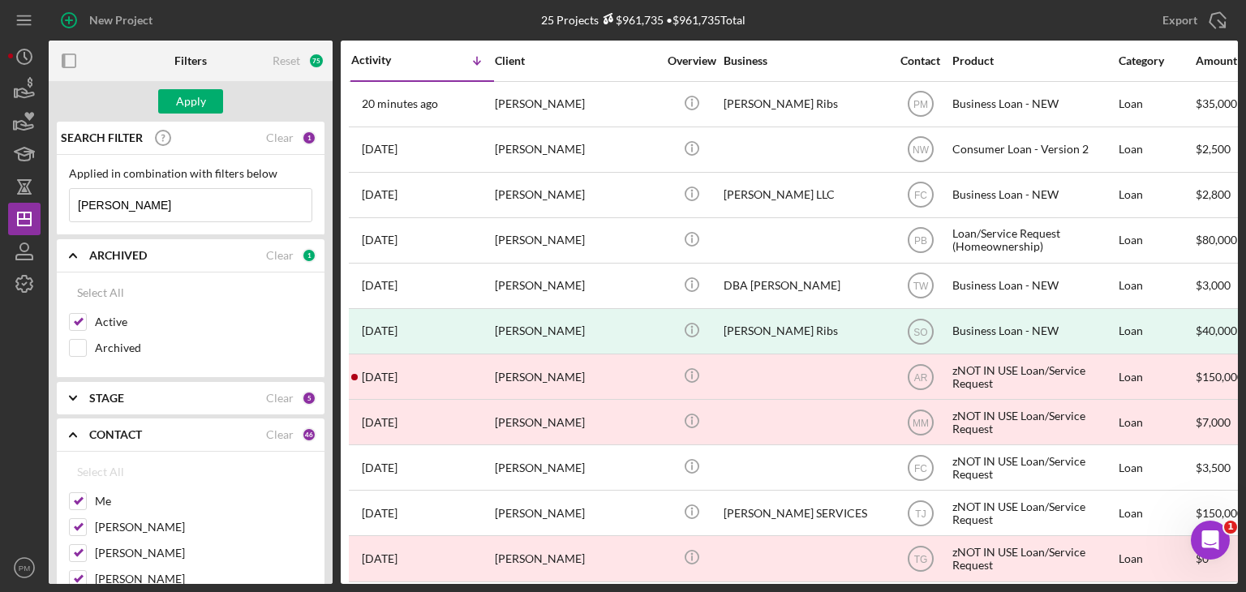
checkbox input "false"
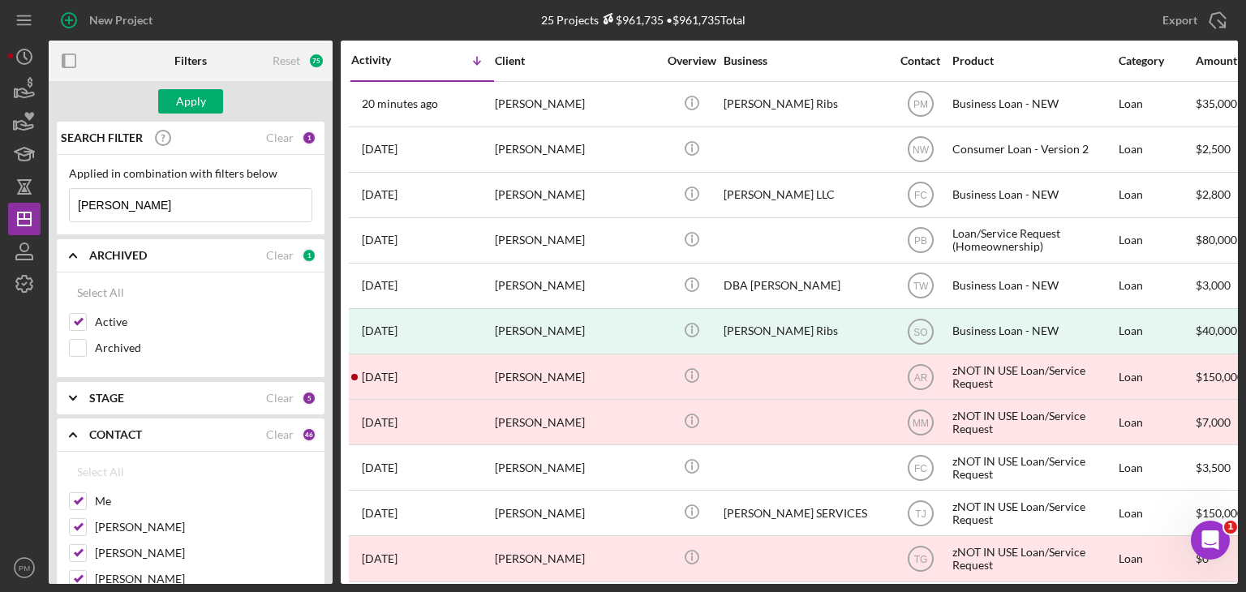
checkbox input "false"
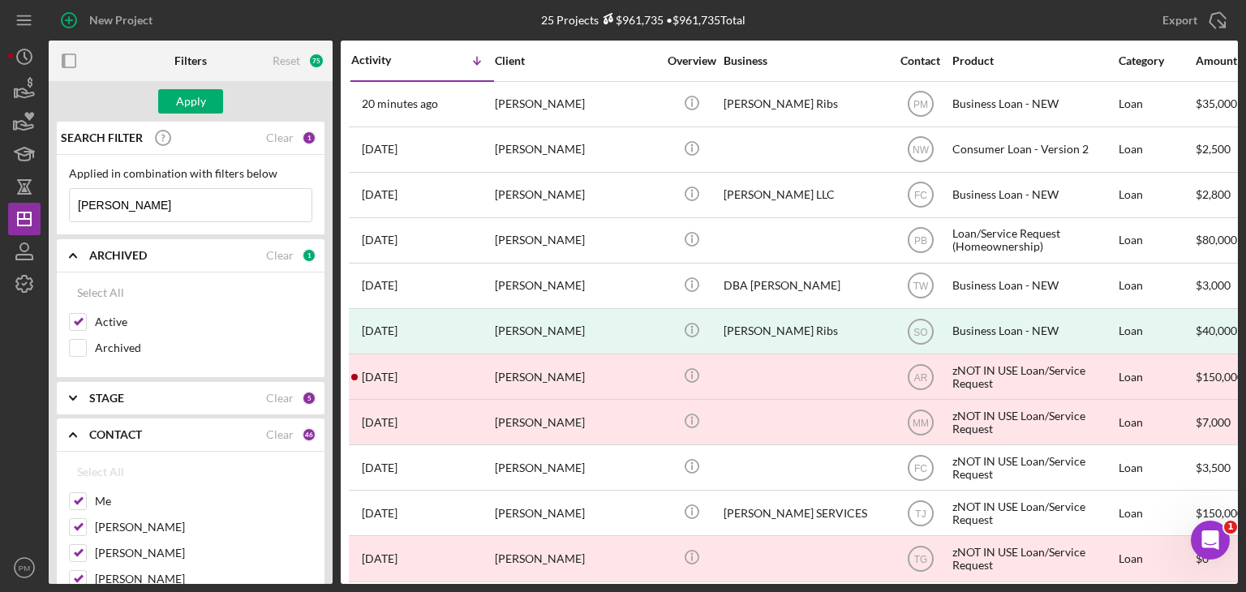
checkbox input "false"
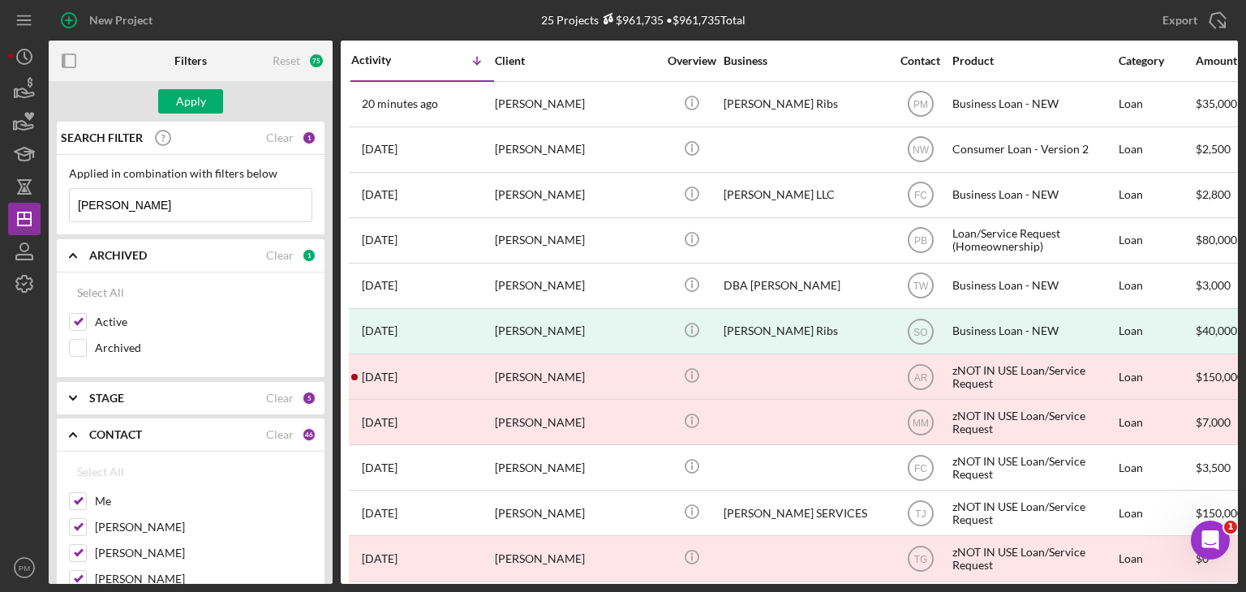
checkbox input "false"
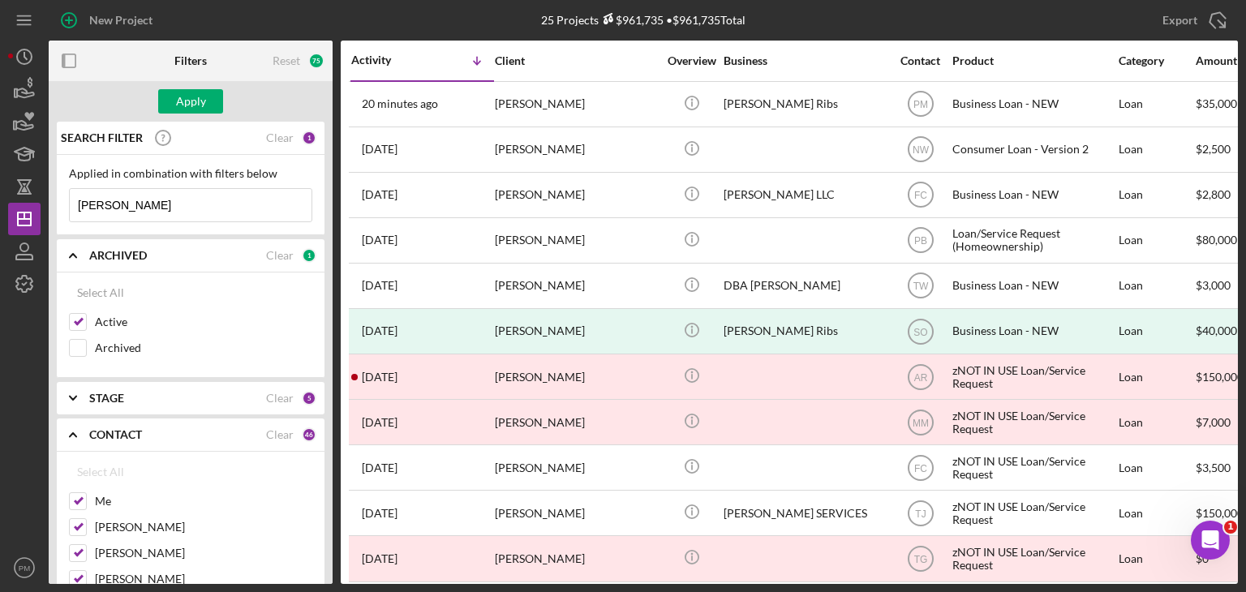
checkbox input "false"
drag, startPoint x: 78, startPoint y: 504, endPoint x: 71, endPoint y: 543, distance: 39.5
click at [78, 504] on input "Me" at bounding box center [78, 501] width 16 height 16
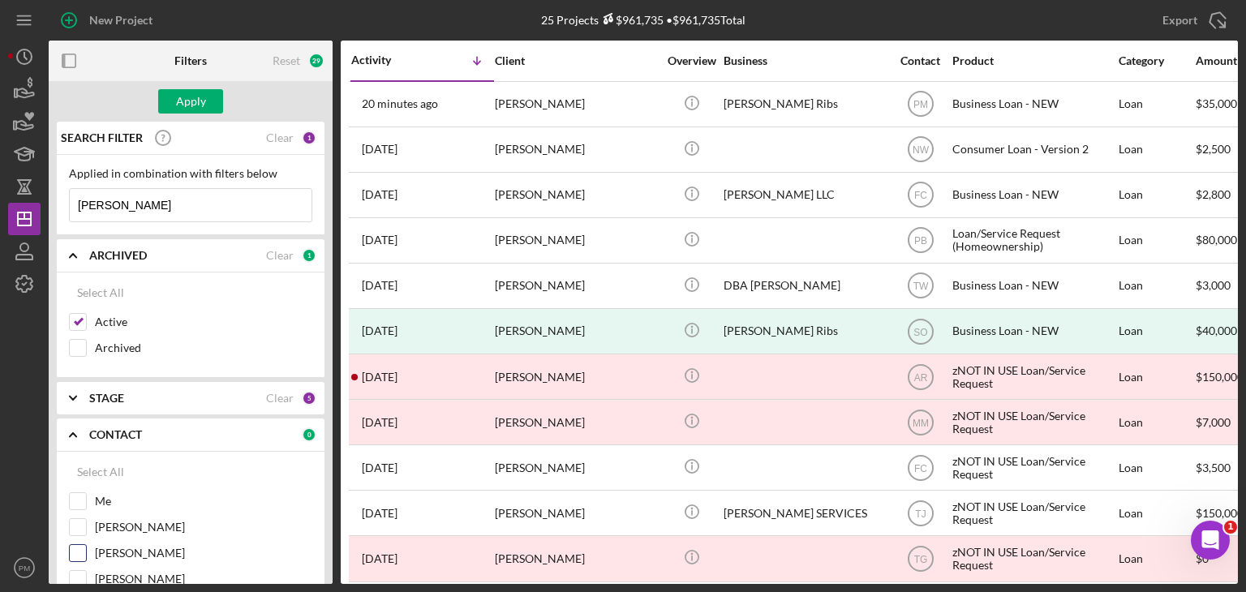
checkbox input "true"
click at [69, 531] on div at bounding box center [78, 527] width 18 height 18
click at [75, 526] on input "[PERSON_NAME]" at bounding box center [78, 527] width 16 height 16
checkbox input "true"
click at [201, 101] on div "Apply" at bounding box center [191, 101] width 30 height 24
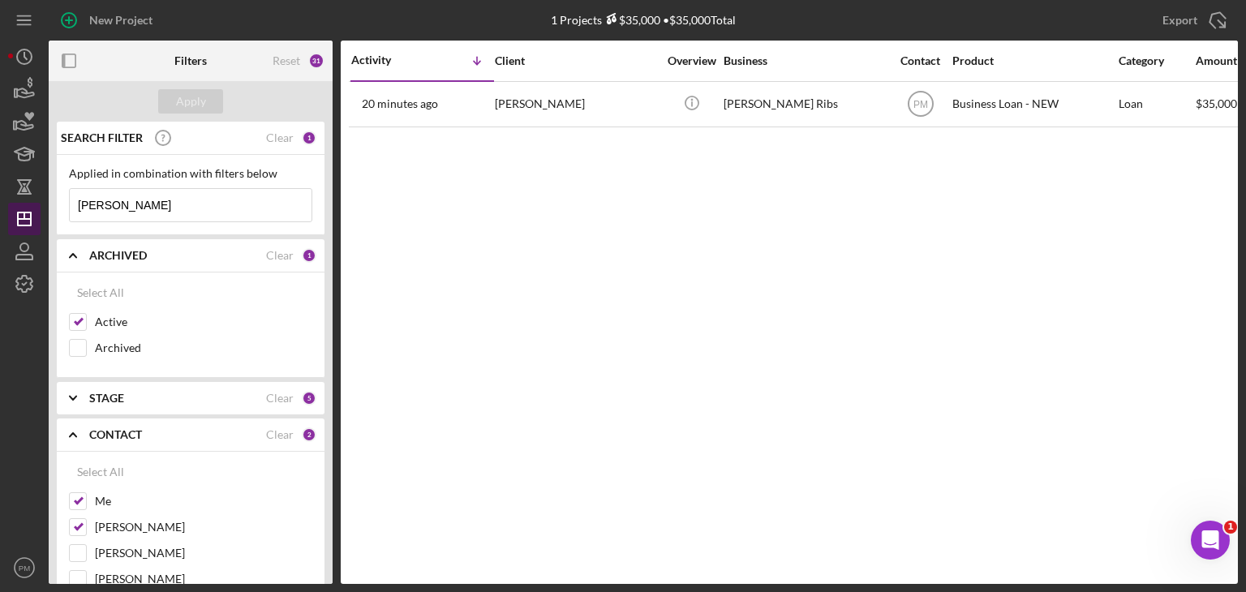
drag, startPoint x: 125, startPoint y: 203, endPoint x: 36, endPoint y: 203, distance: 88.4
click at [36, 203] on div "New Project 1 Projects $35,000 • $35,000 Total denise Export Icon/Export Filter…" at bounding box center [623, 292] width 1230 height 584
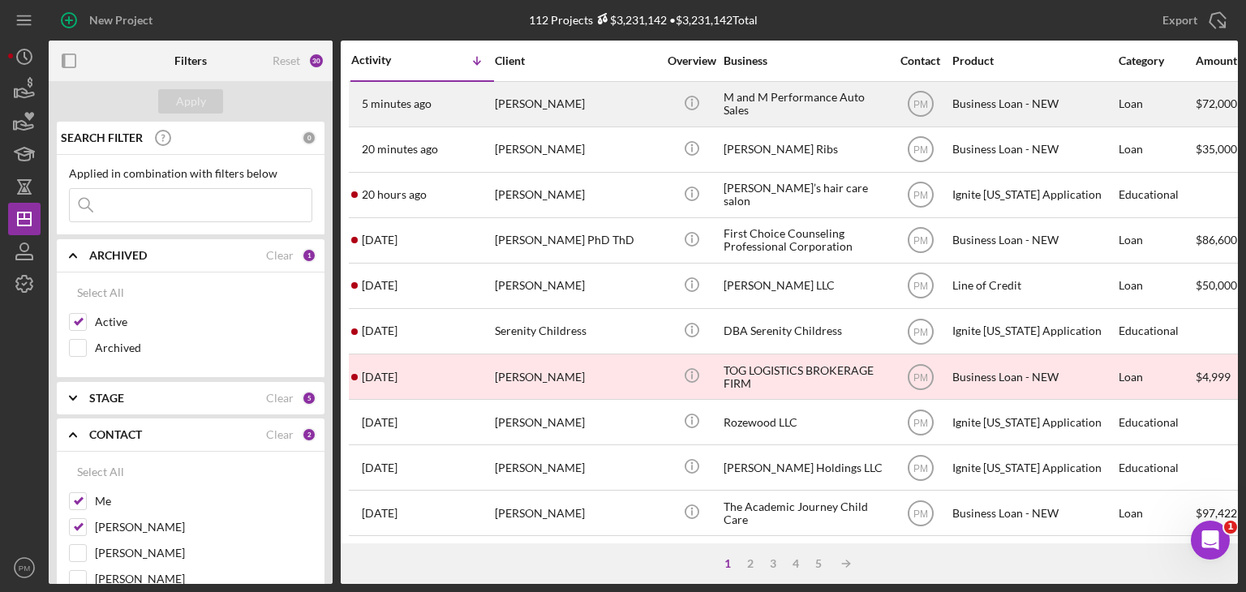
click at [541, 113] on div "Melvin Williams" at bounding box center [576, 104] width 162 height 43
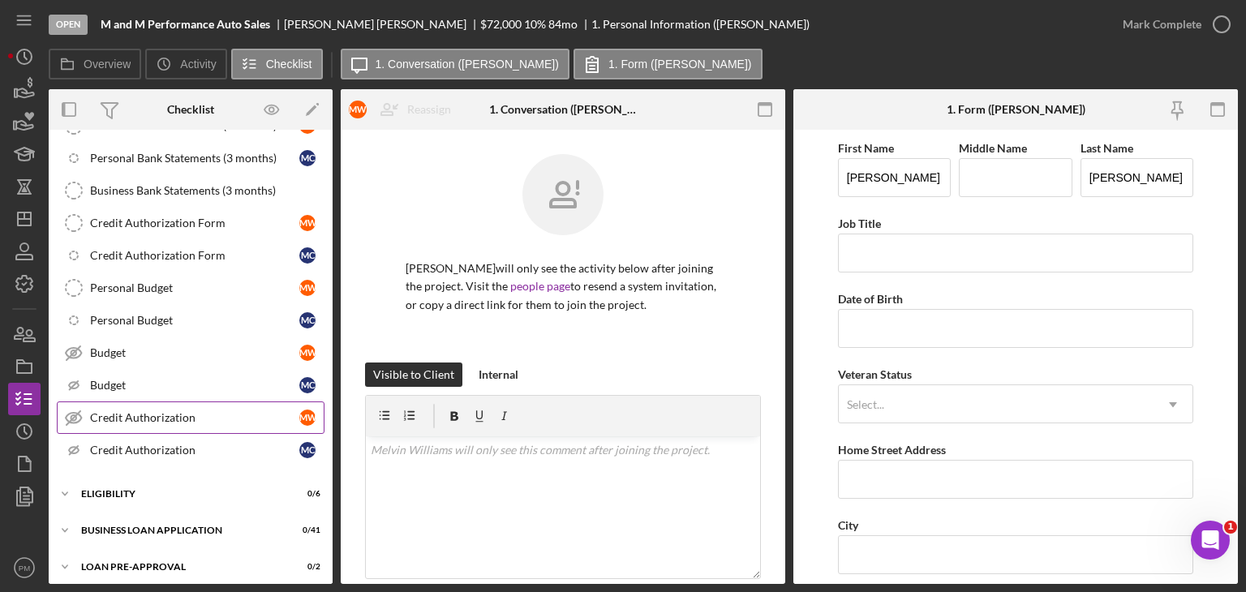
scroll to position [398, 0]
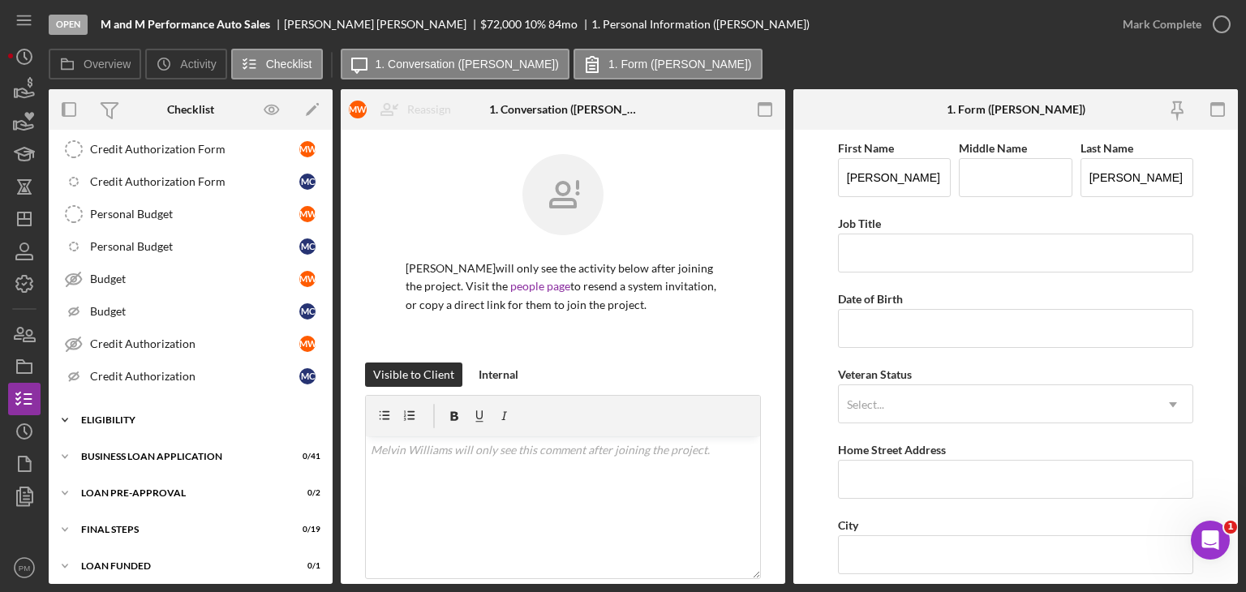
click at [138, 405] on div "Icon/Expander ELIGIBILITY 0 / 6" at bounding box center [191, 420] width 284 height 32
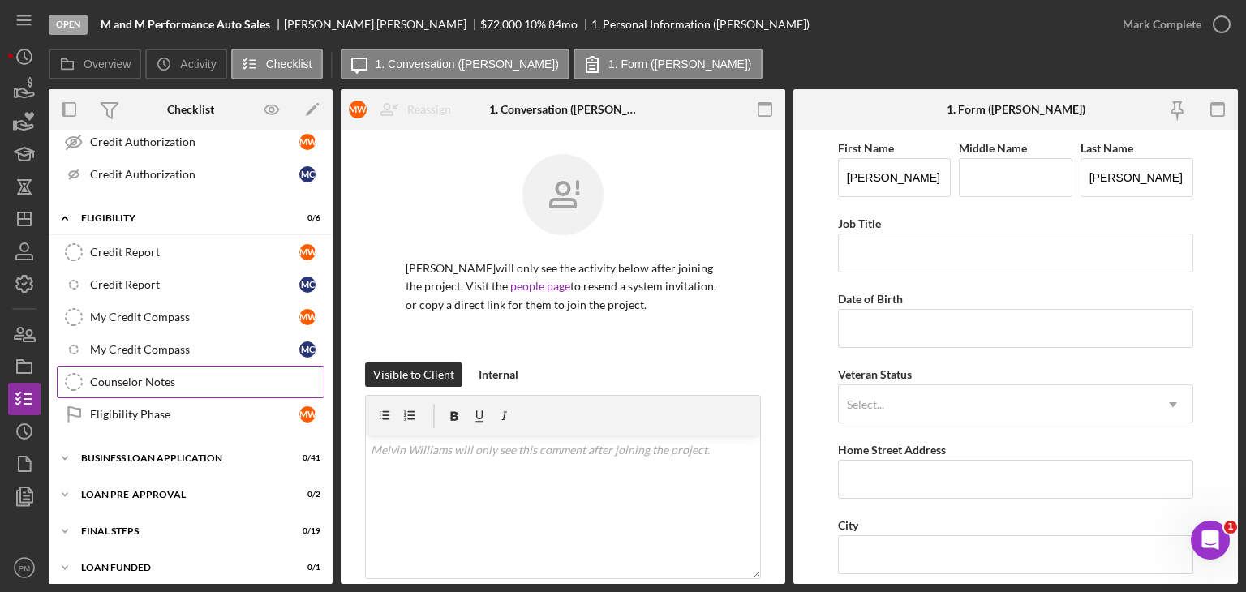
click at [136, 376] on div "Counselor Notes" at bounding box center [207, 382] width 234 height 13
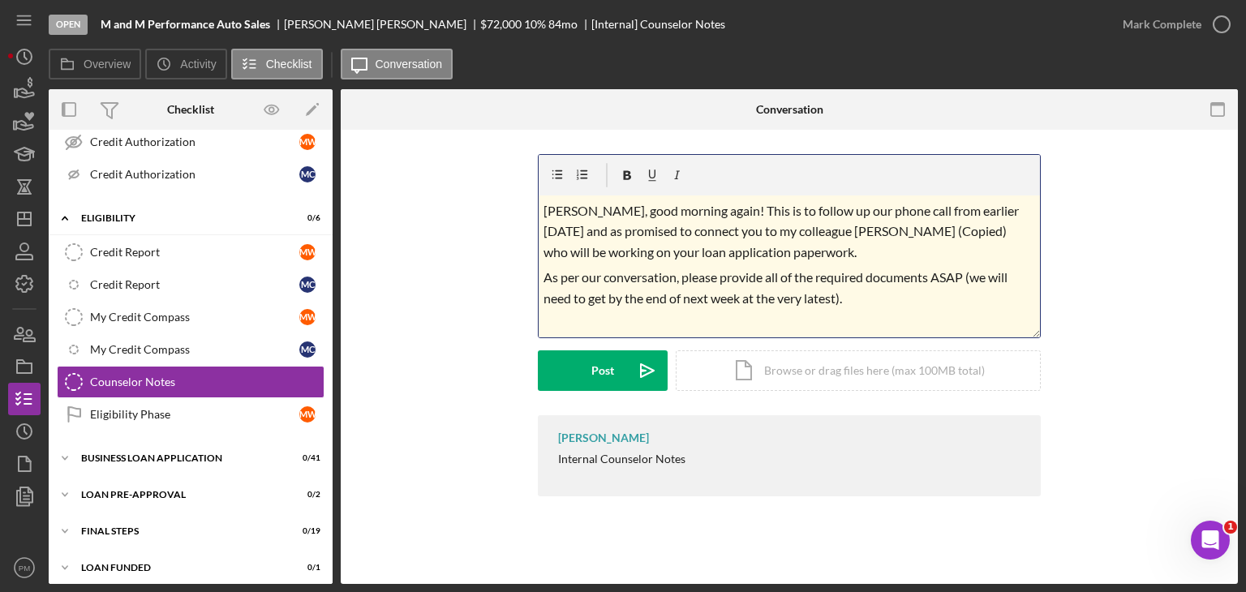
scroll to position [702, 0]
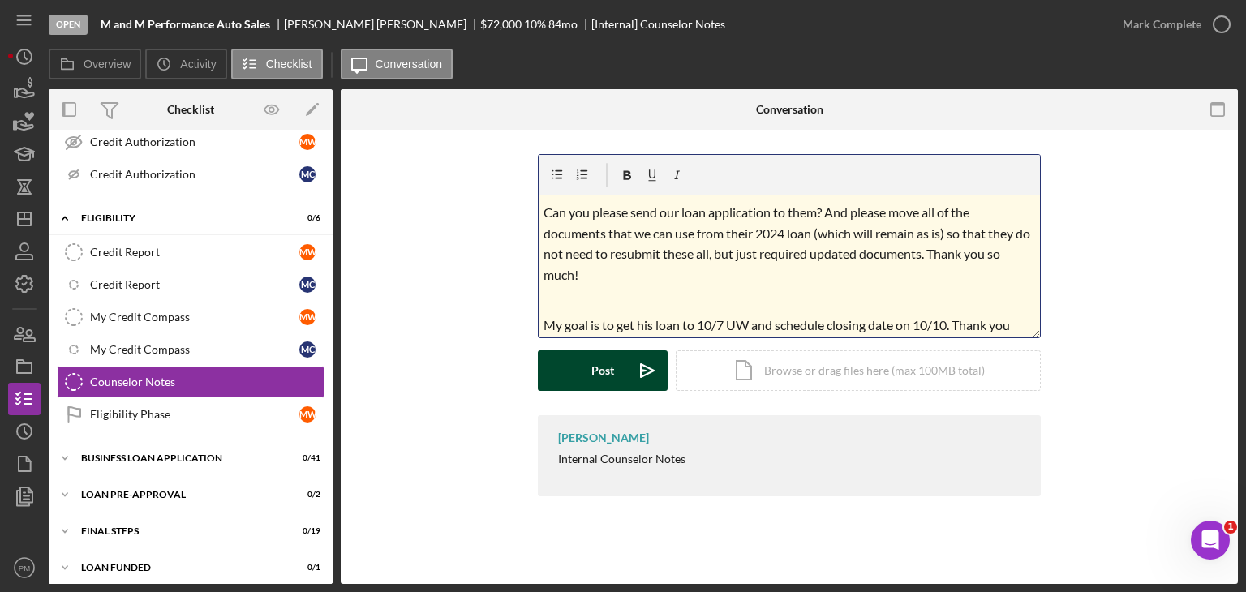
click at [590, 368] on button "Post Icon/icon-invite-send" at bounding box center [603, 370] width 130 height 41
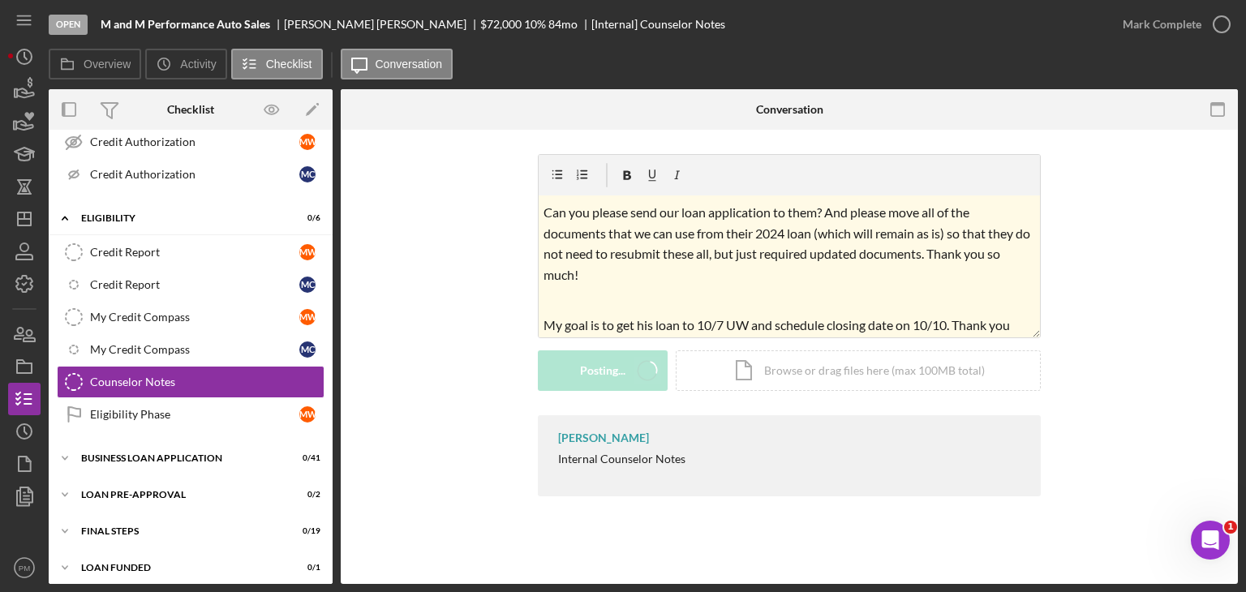
scroll to position [0, 0]
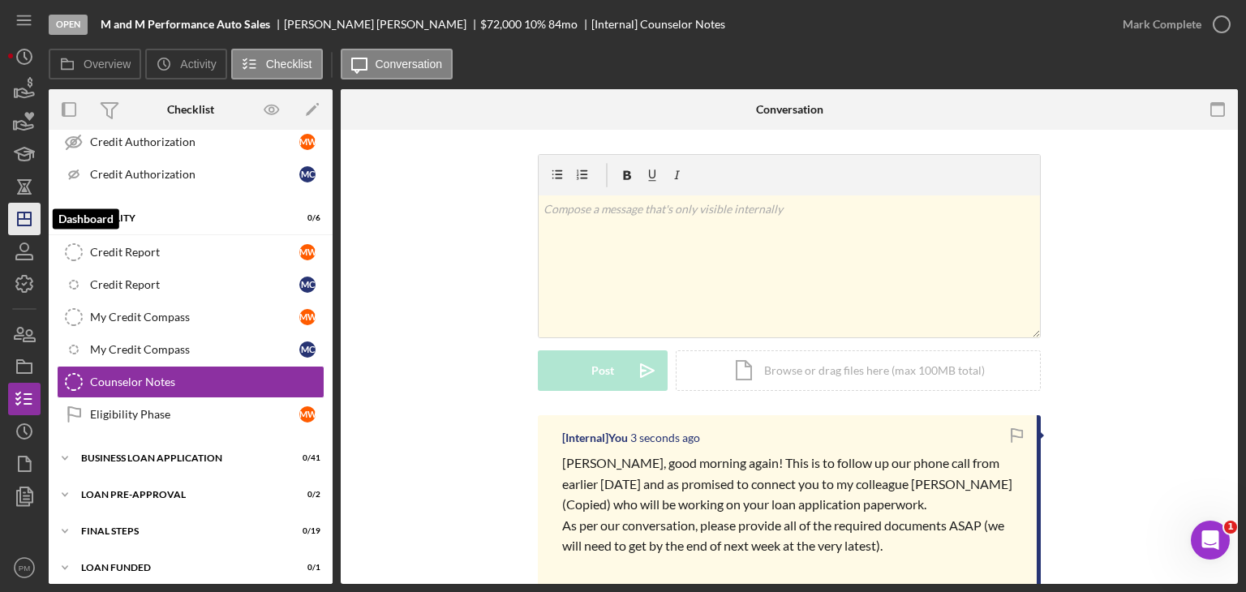
click at [24, 221] on icon "Icon/Dashboard" at bounding box center [24, 219] width 41 height 41
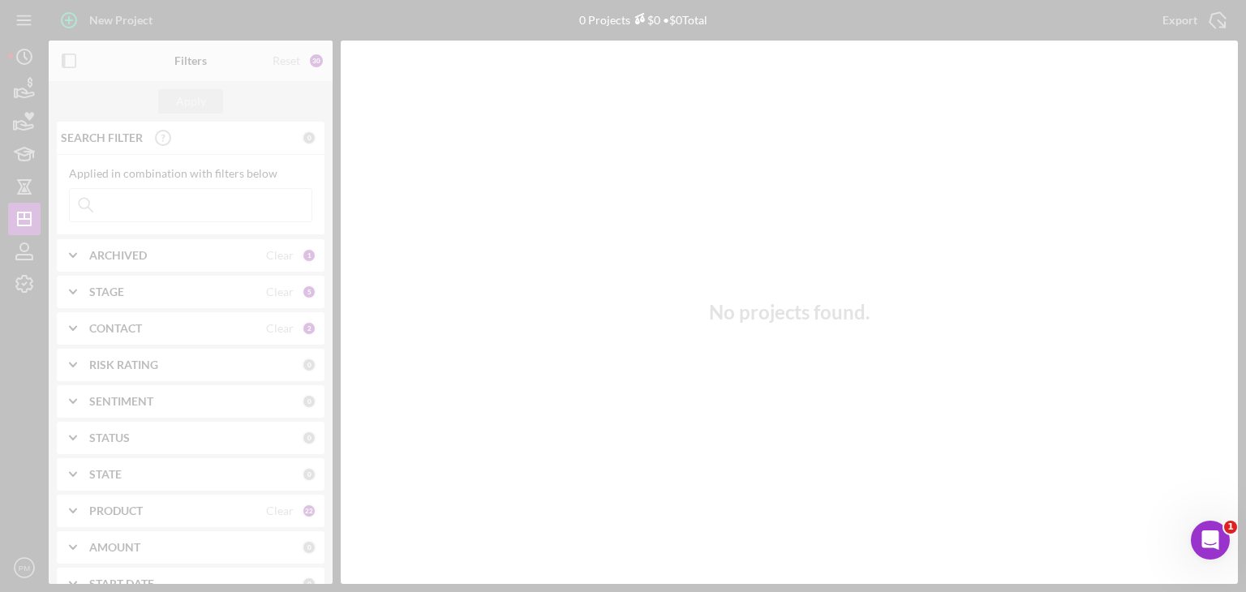
click at [29, 260] on div at bounding box center [623, 296] width 1246 height 592
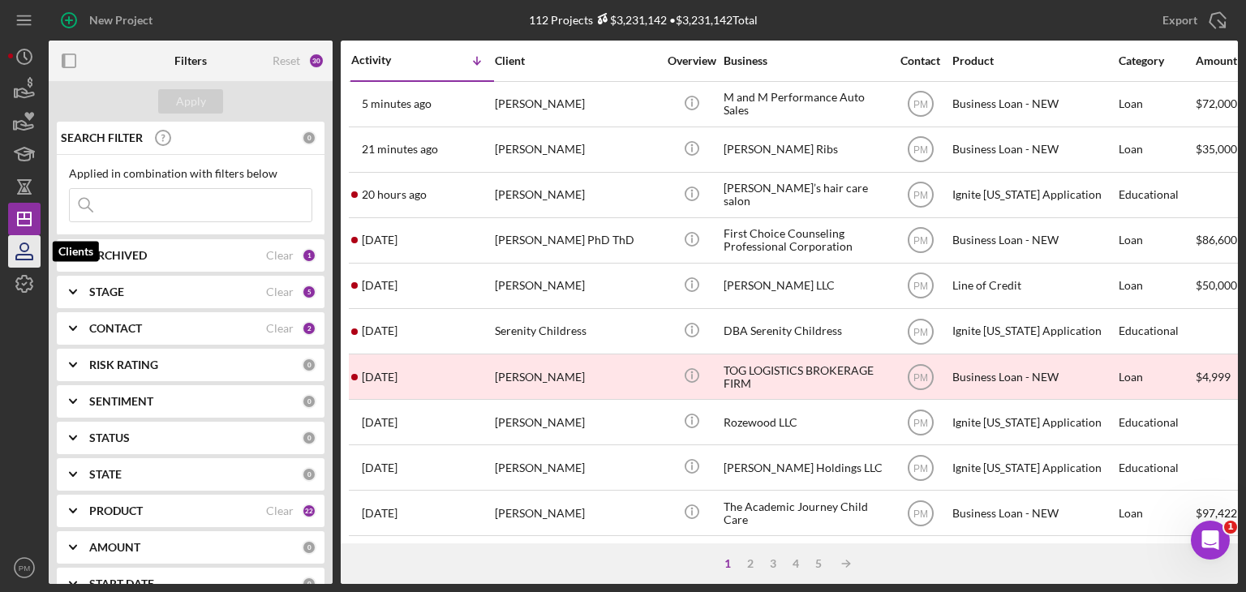
click at [28, 247] on icon "button" at bounding box center [24, 247] width 8 height 8
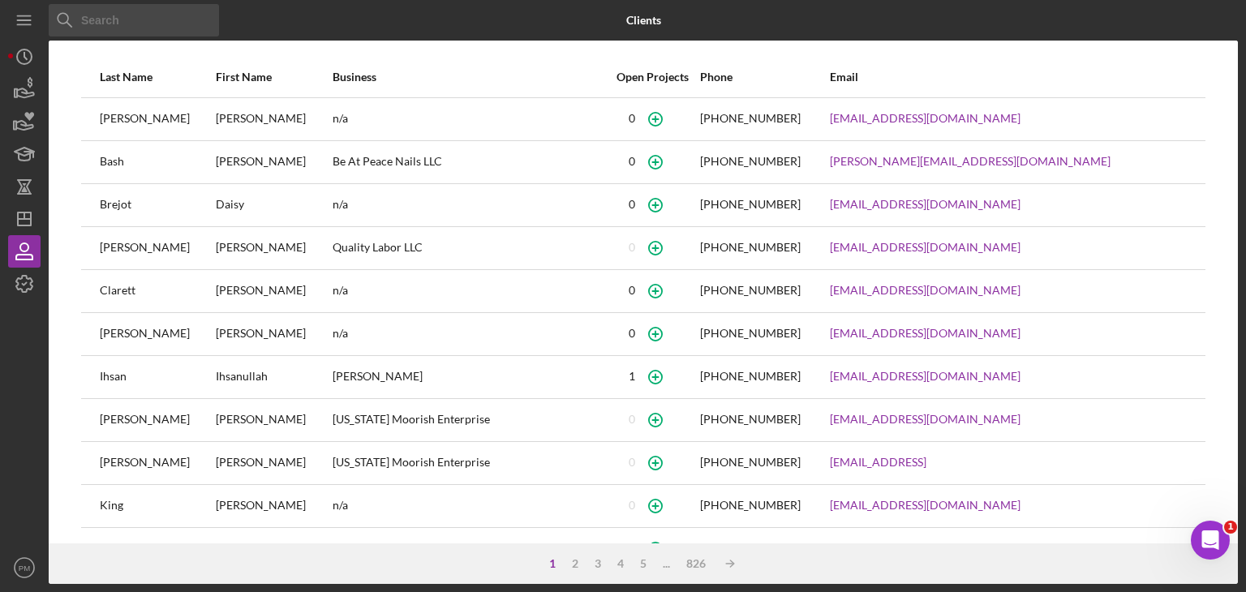
click at [120, 23] on input at bounding box center [134, 20] width 170 height 32
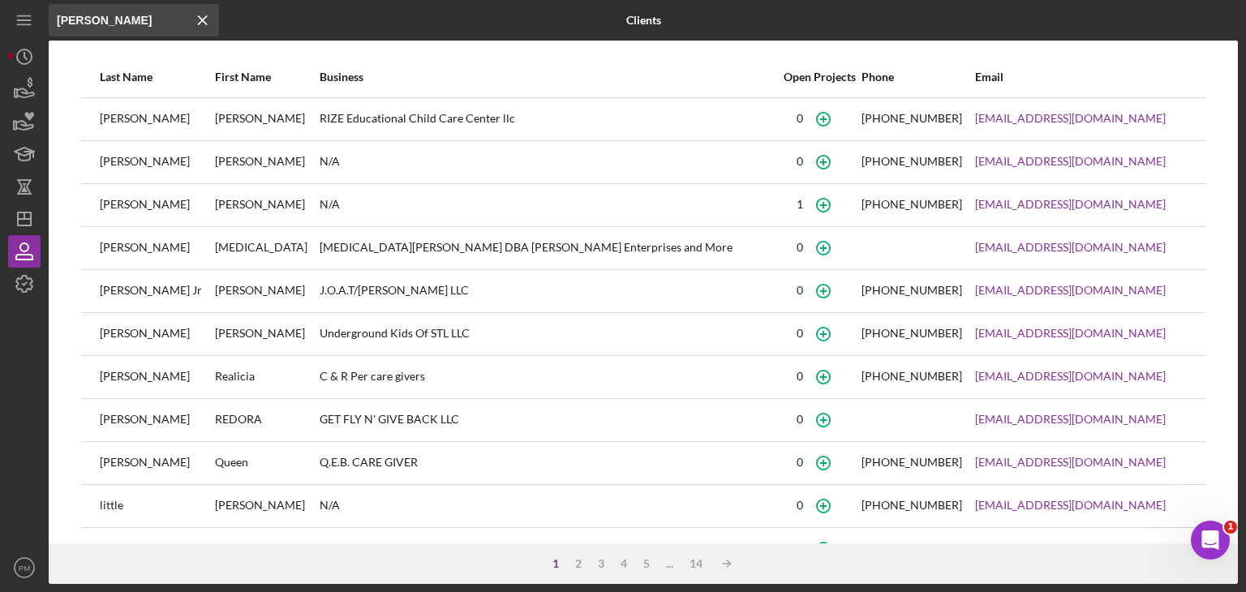
type input "givins"
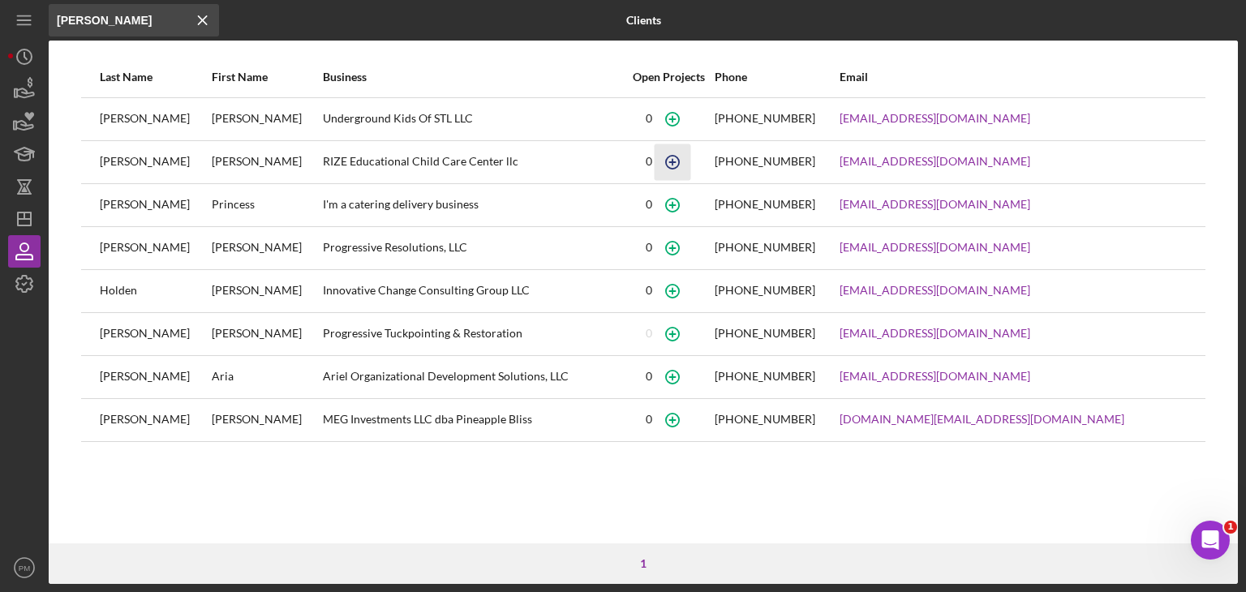
click at [663, 157] on icon "button" at bounding box center [672, 162] width 36 height 36
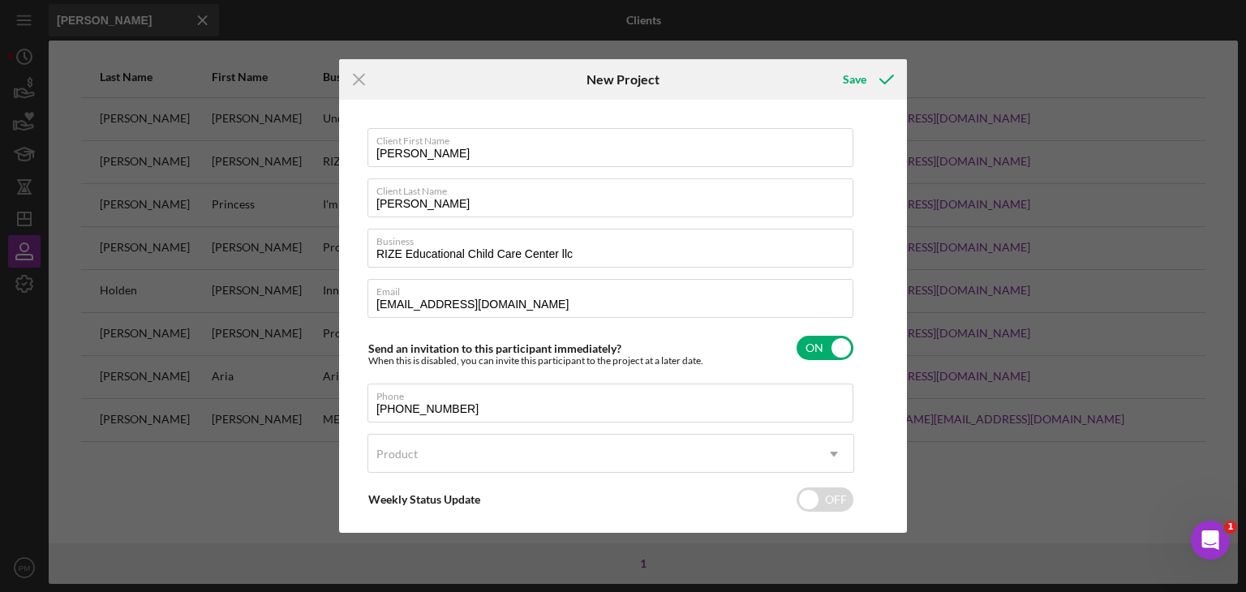
scroll to position [78, 0]
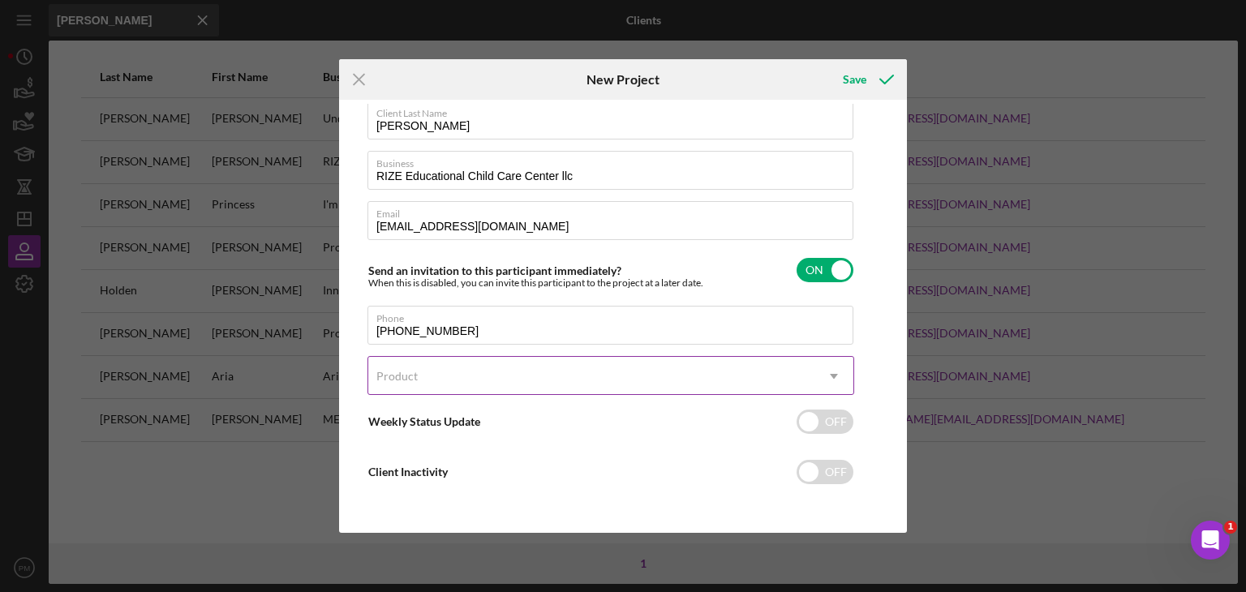
click at [441, 367] on div "Product" at bounding box center [591, 376] width 446 height 37
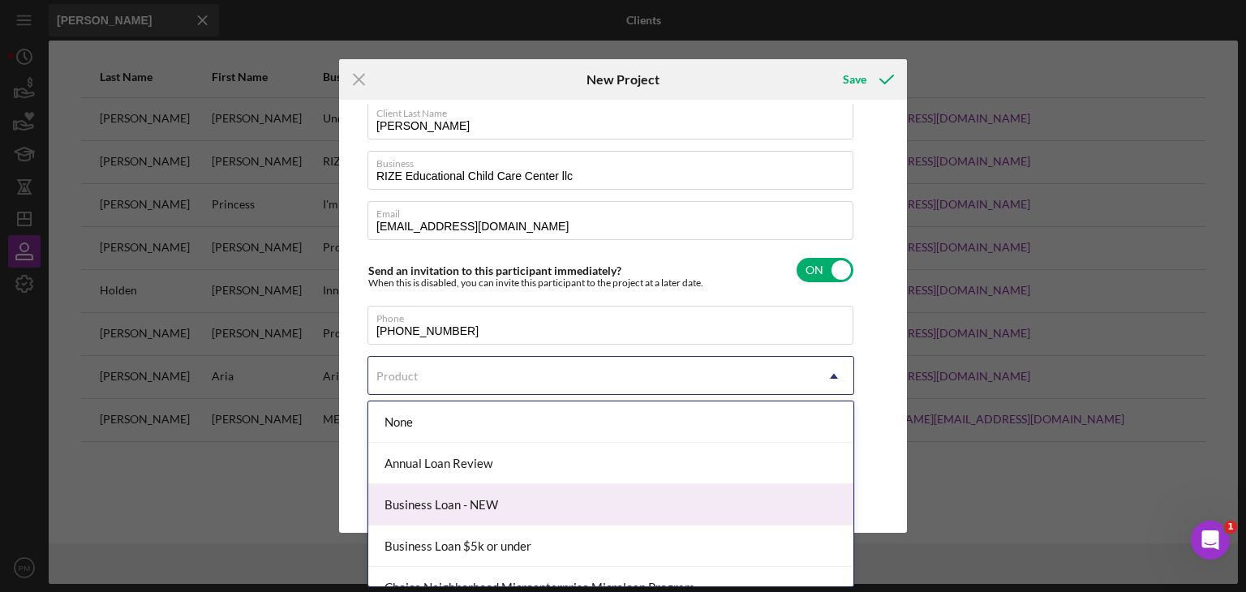
click at [440, 508] on div "Business Loan - NEW" at bounding box center [610, 504] width 485 height 41
checkbox input "true"
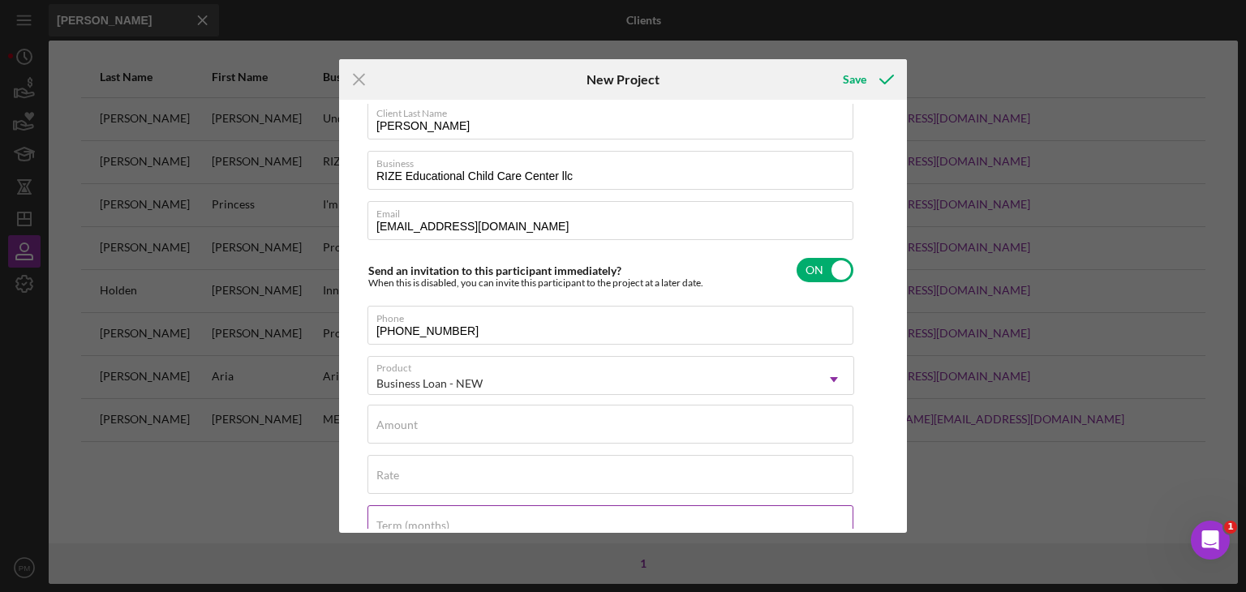
scroll to position [159, 0]
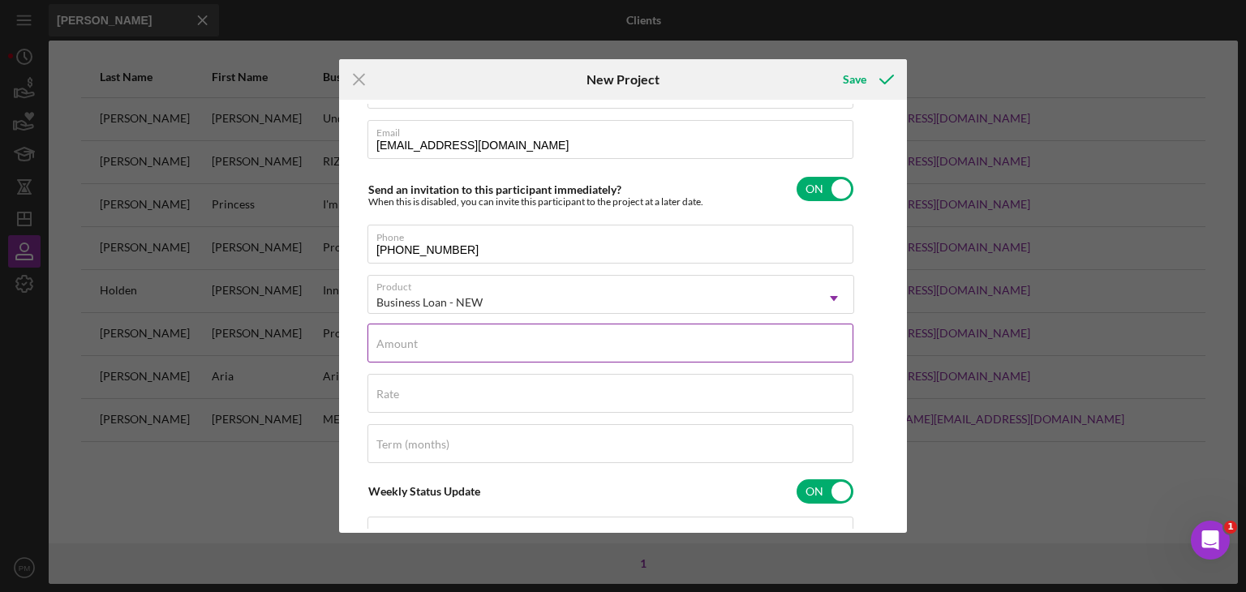
click at [436, 344] on div "Amount" at bounding box center [610, 344] width 487 height 41
click at [324, 27] on div "Icon/Menu Close New Project Save Client First Name LINDA Client Last Name GIVIN…" at bounding box center [623, 296] width 1246 height 592
click at [465, 345] on input "Amount" at bounding box center [610, 343] width 486 height 39
type input "$31,400"
click at [448, 407] on input "Rate" at bounding box center [610, 393] width 486 height 39
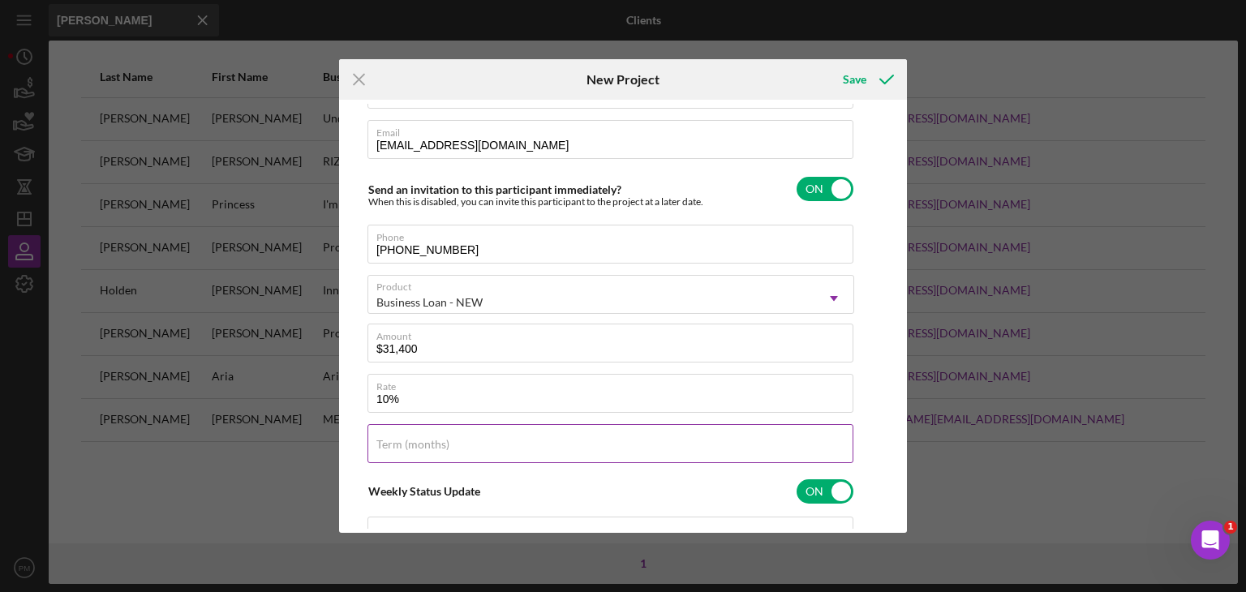
type input "10.000%"
click at [439, 438] on label "Term (months)" at bounding box center [412, 444] width 73 height 13
click at [439, 436] on input "Term (months)" at bounding box center [610, 443] width 486 height 39
type input "6"
type input "8"
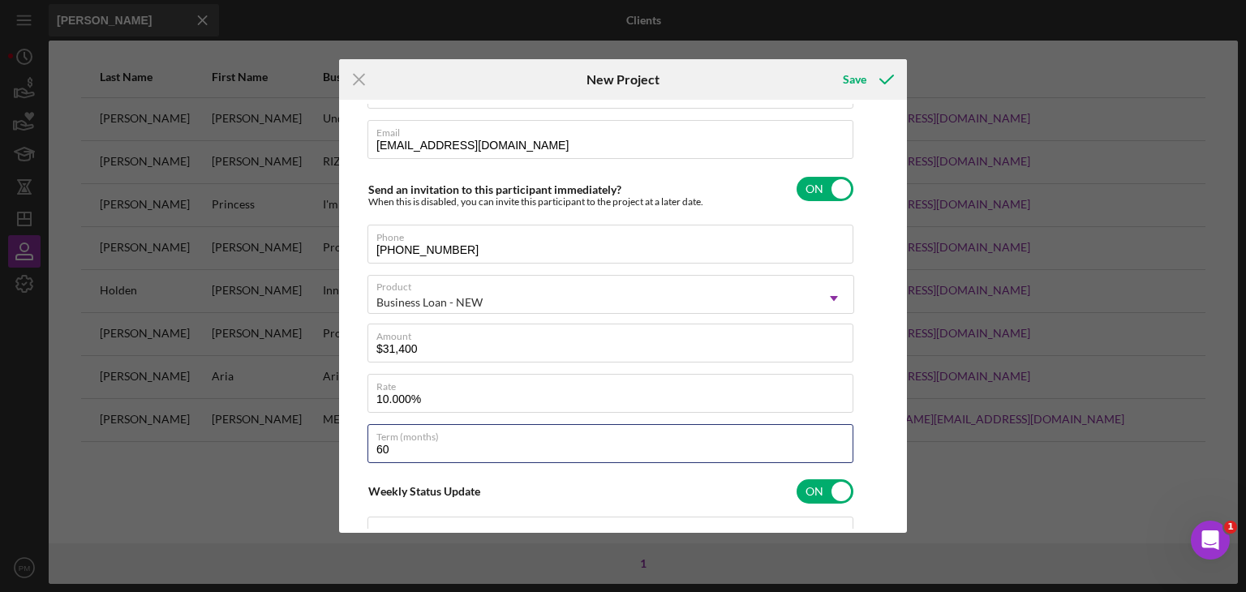
scroll to position [321, 0]
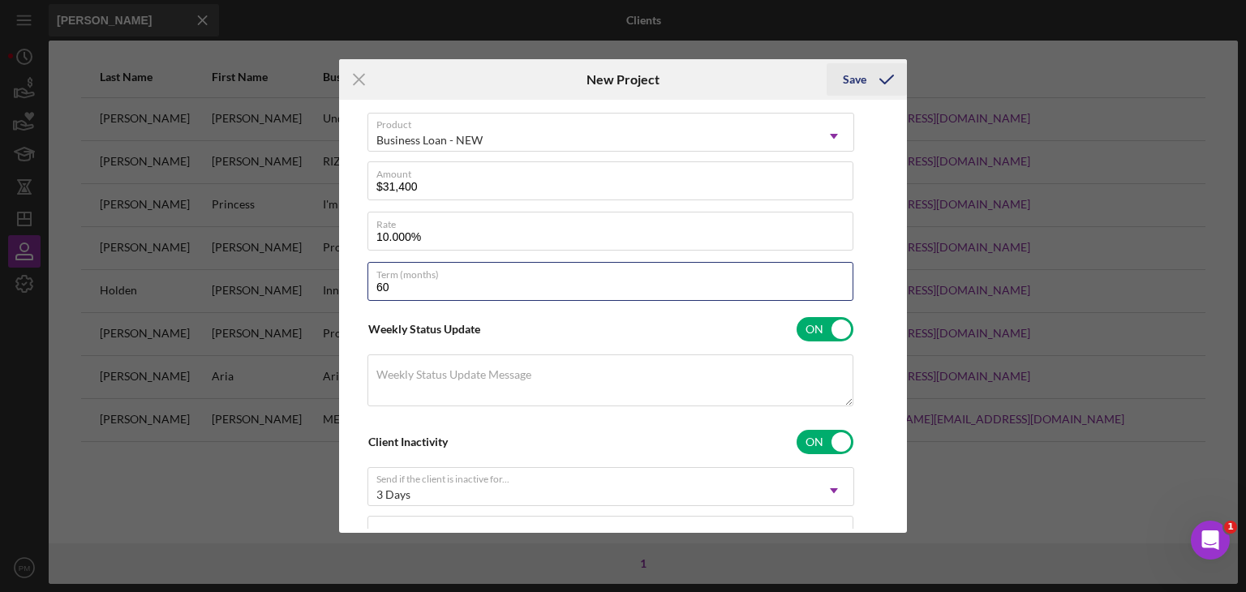
type input "60"
click at [844, 79] on div "Save" at bounding box center [855, 79] width 24 height 32
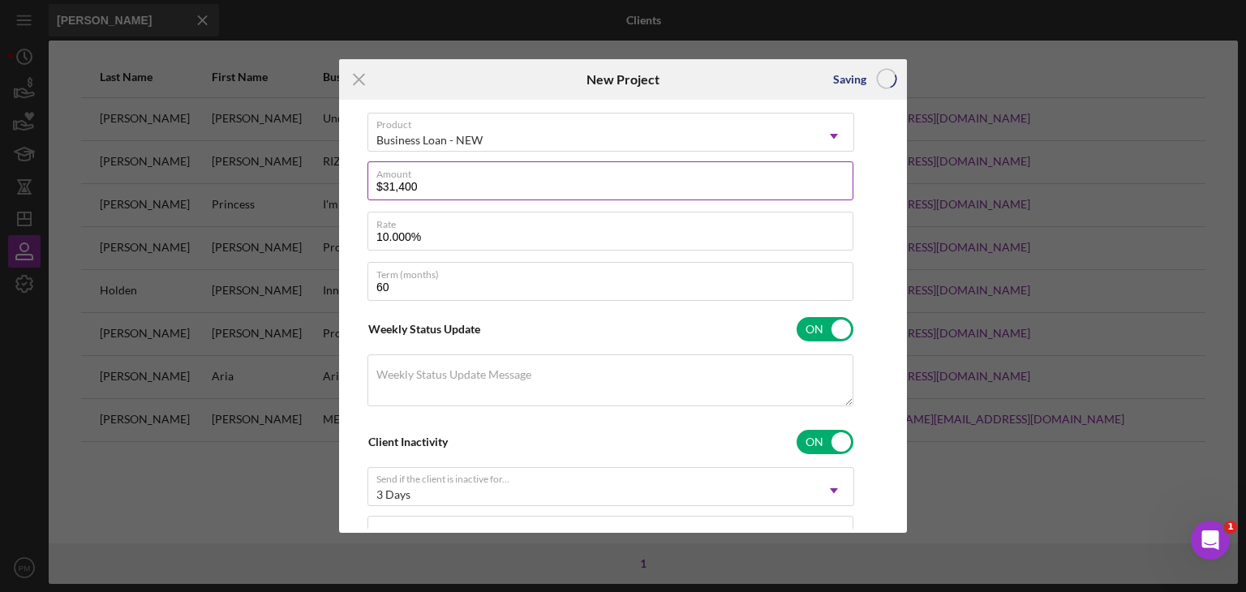
checkbox input "false"
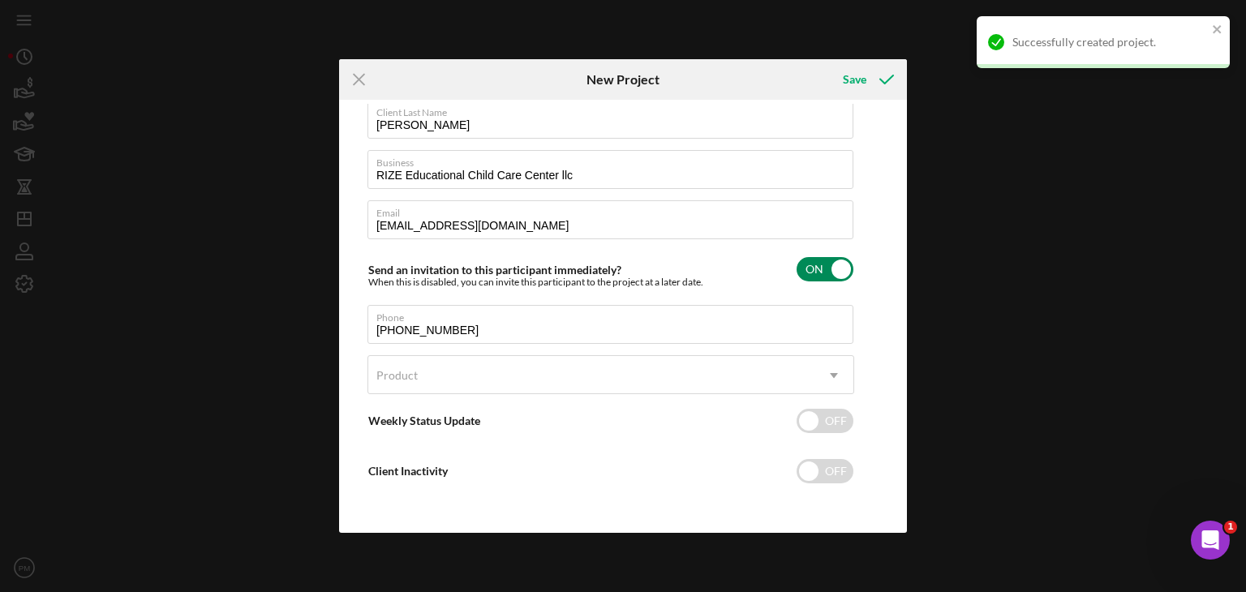
scroll to position [78, 0]
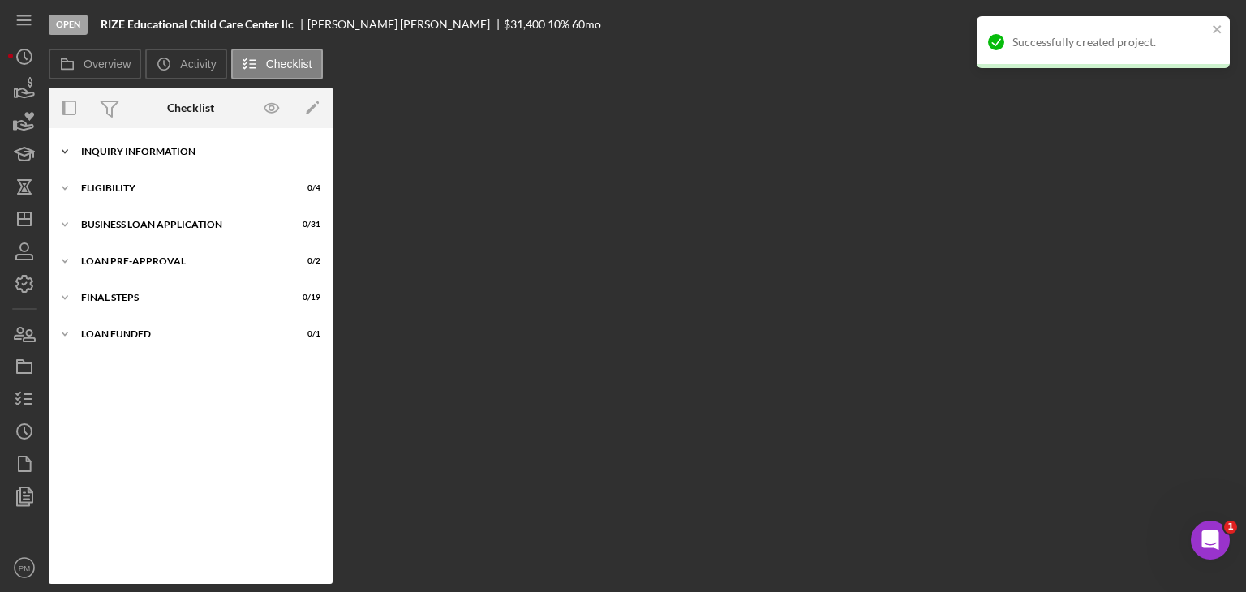
click at [118, 144] on div "Icon/Expander INQUIRY INFORMATION 0 / 11" at bounding box center [191, 151] width 284 height 32
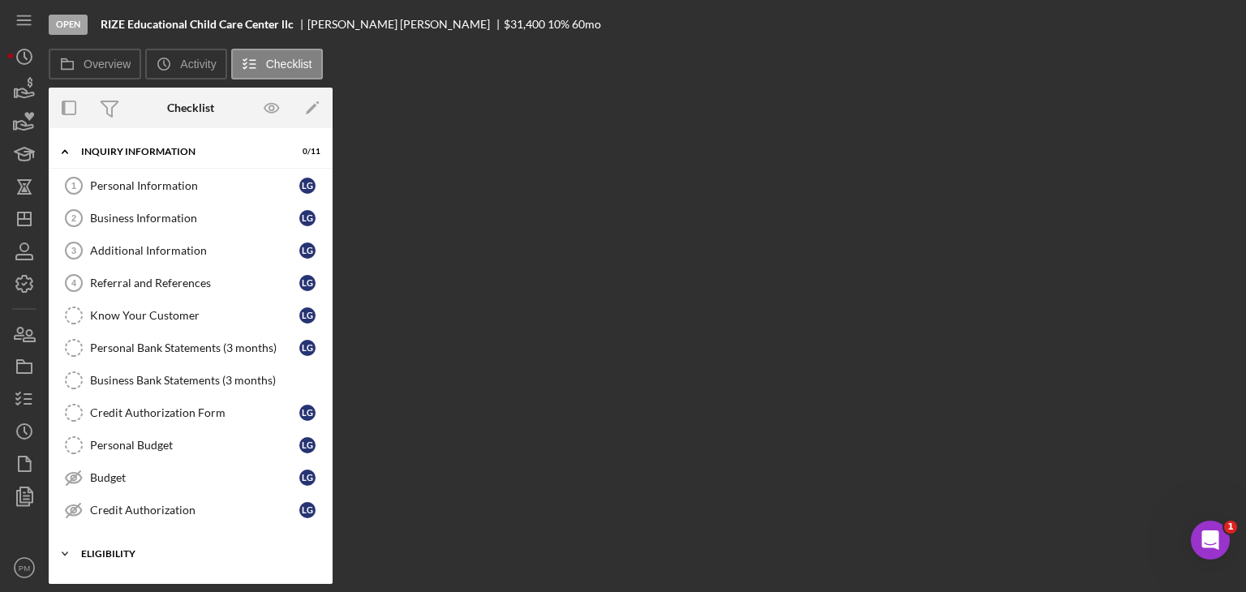
scroll to position [137, 0]
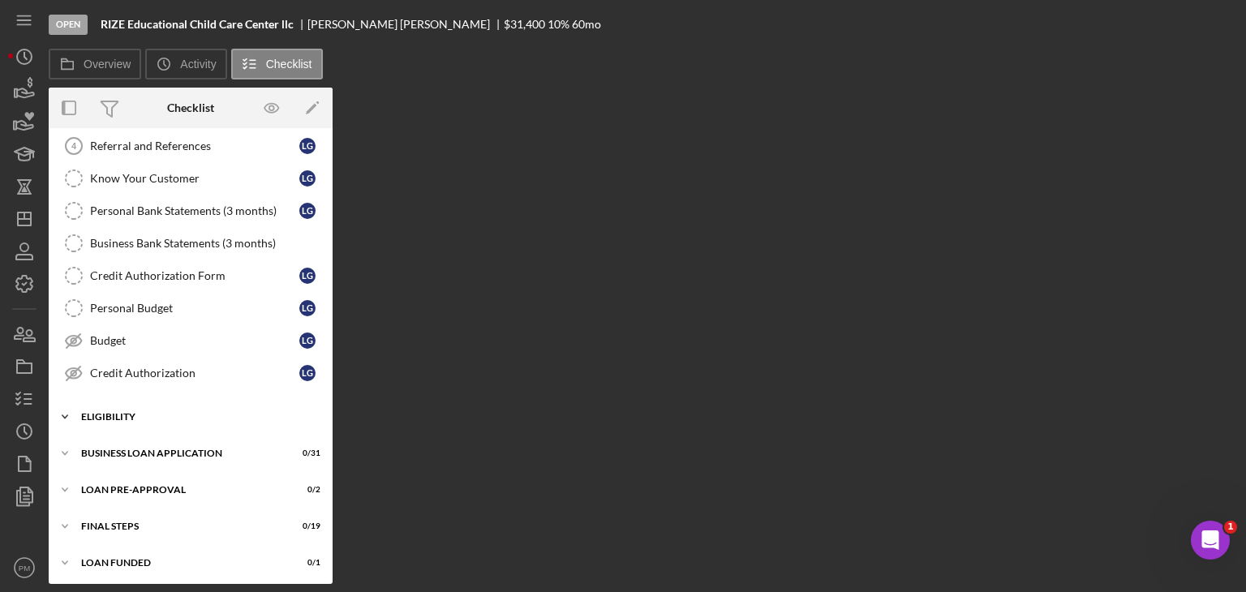
click at [131, 401] on div "Icon/Expander ELIGIBILITY 0 / 4" at bounding box center [191, 417] width 284 height 32
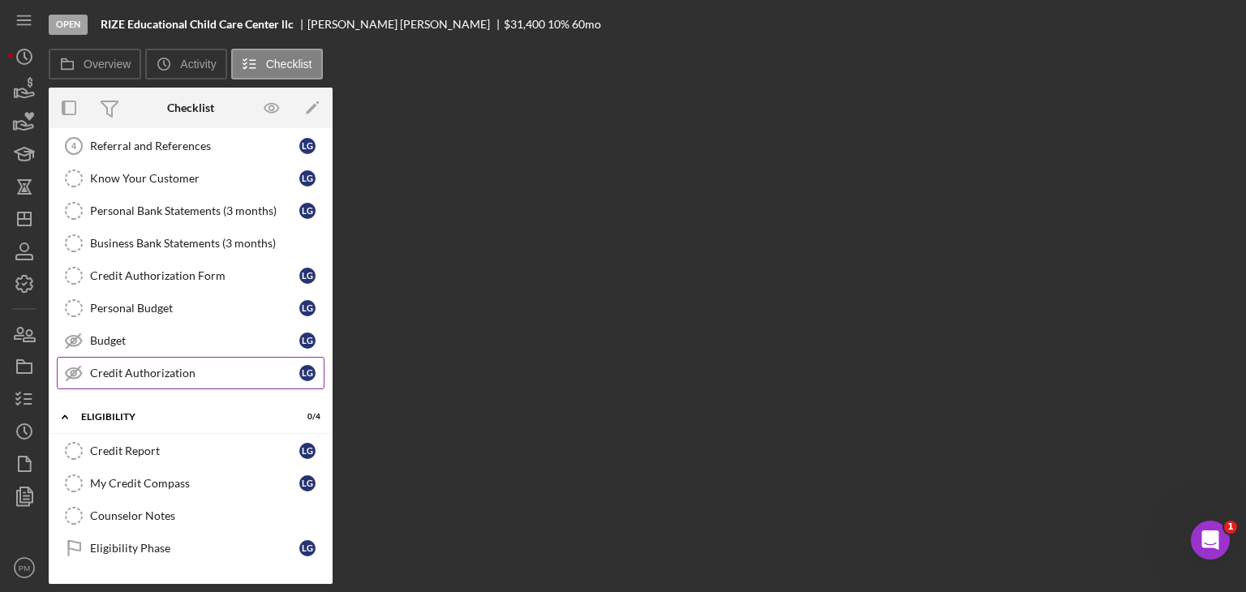
click at [153, 375] on div "Credit Authorization" at bounding box center [194, 373] width 209 height 13
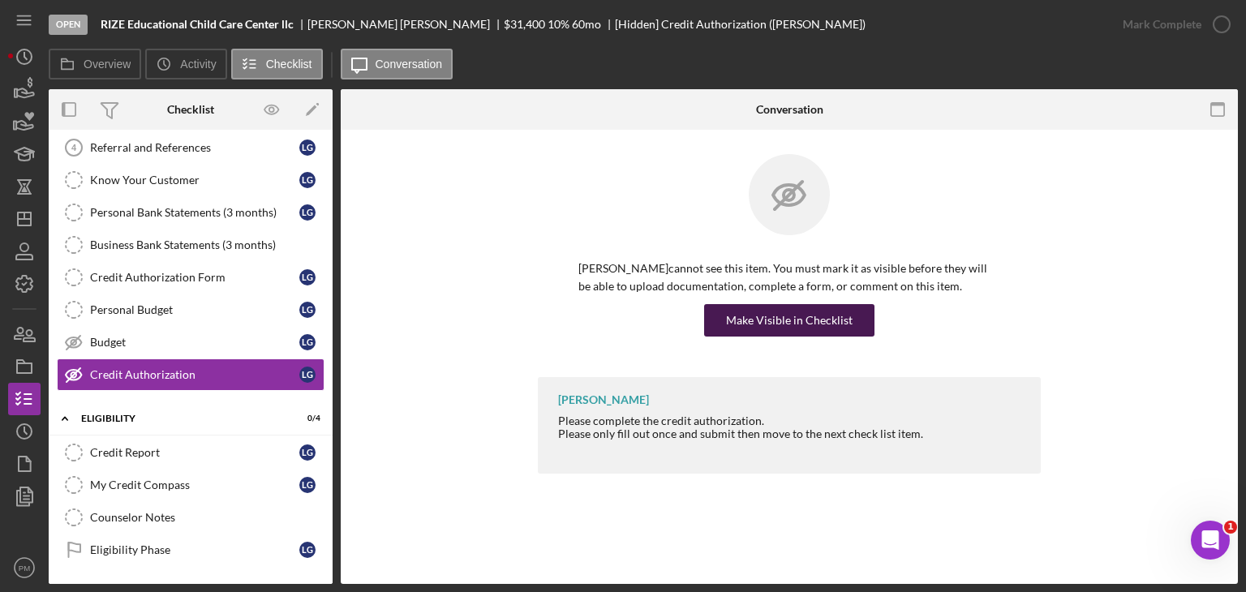
click at [734, 306] on div "Make Visible in Checklist" at bounding box center [789, 320] width 127 height 32
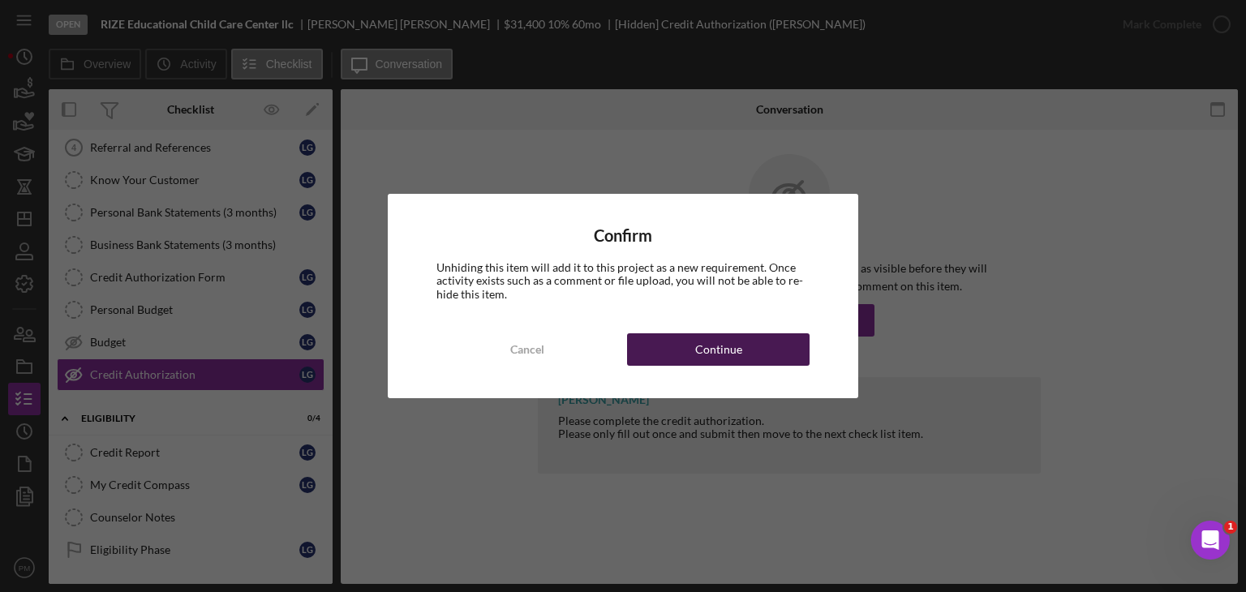
click at [717, 359] on div "Continue" at bounding box center [718, 349] width 47 height 32
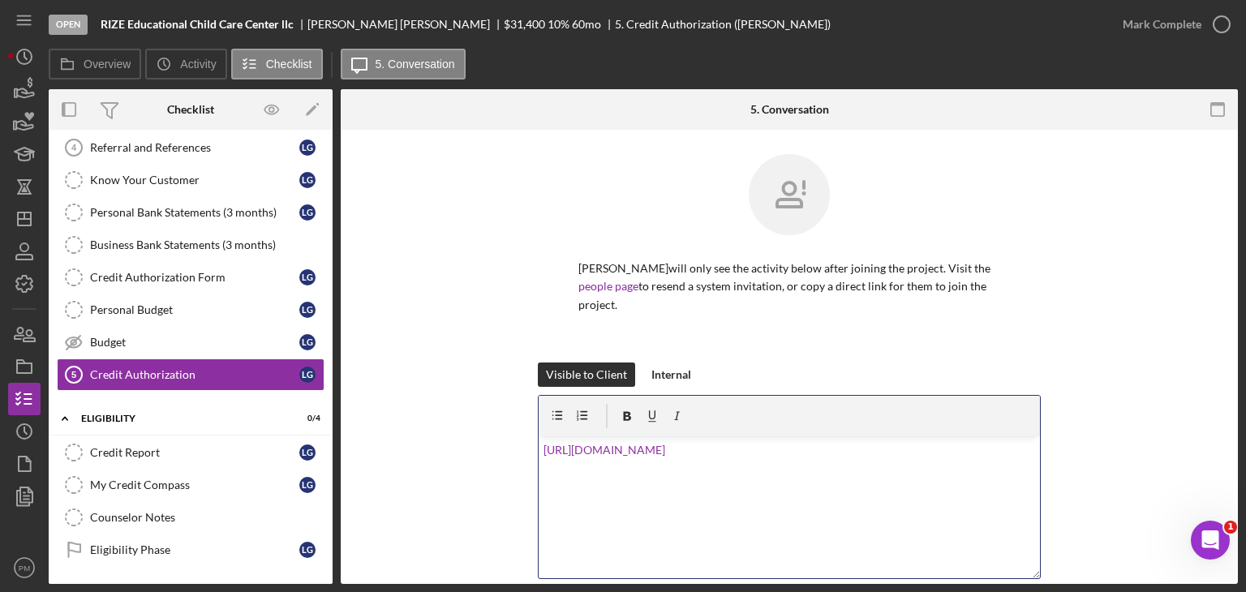
scroll to position [201, 0]
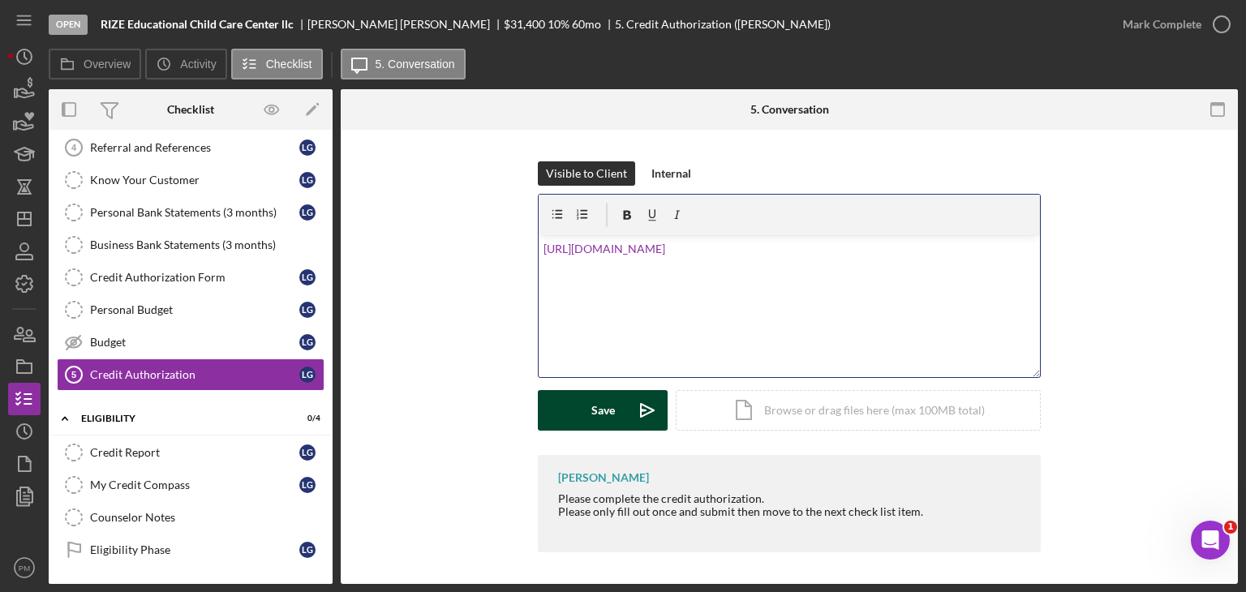
click at [570, 409] on button "Save Icon/icon-invite-send" at bounding box center [603, 410] width 130 height 41
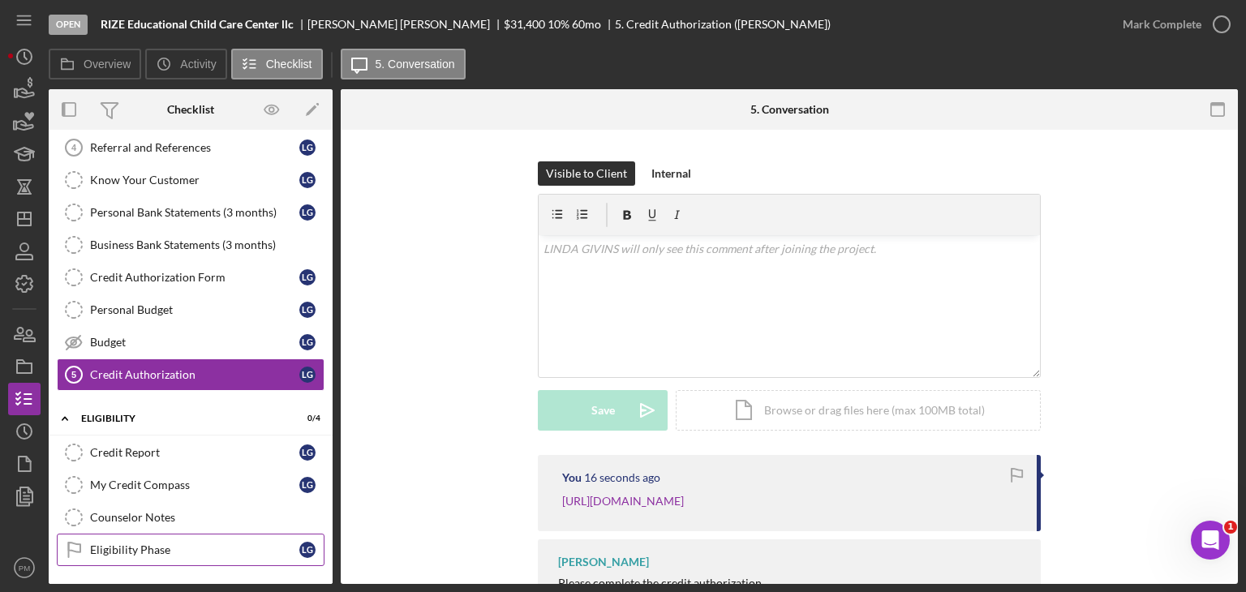
click at [136, 534] on link "Eligibility Phase Eligibility Phase L G" at bounding box center [191, 550] width 268 height 32
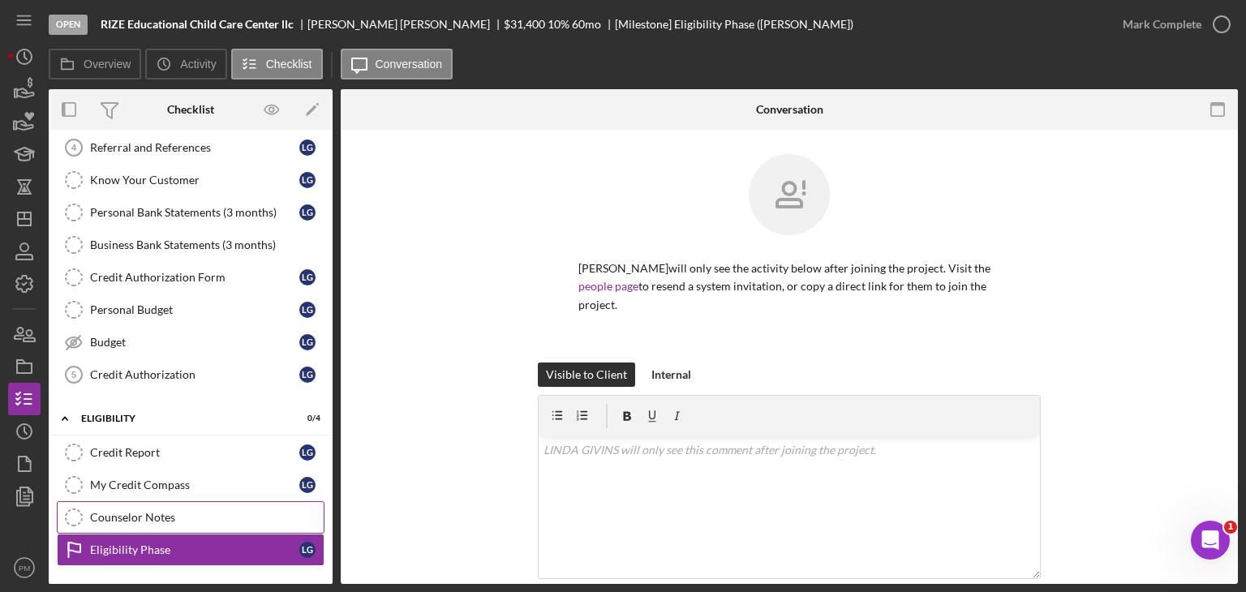
click at [142, 512] on div "Counselor Notes" at bounding box center [207, 517] width 234 height 13
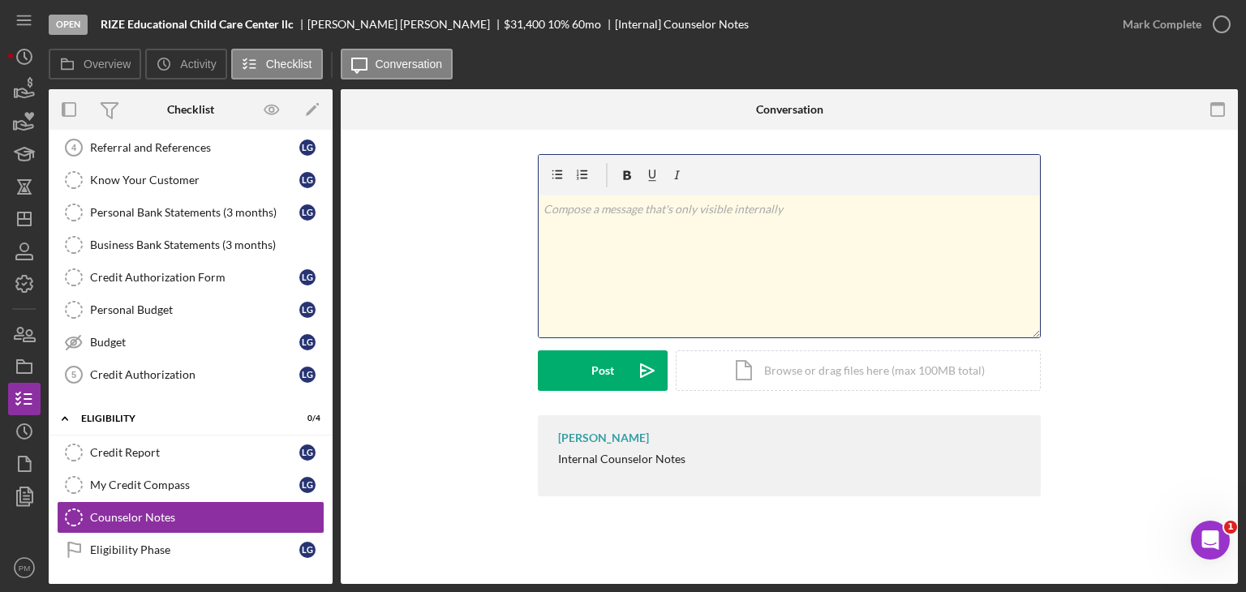
scroll to position [497, 0]
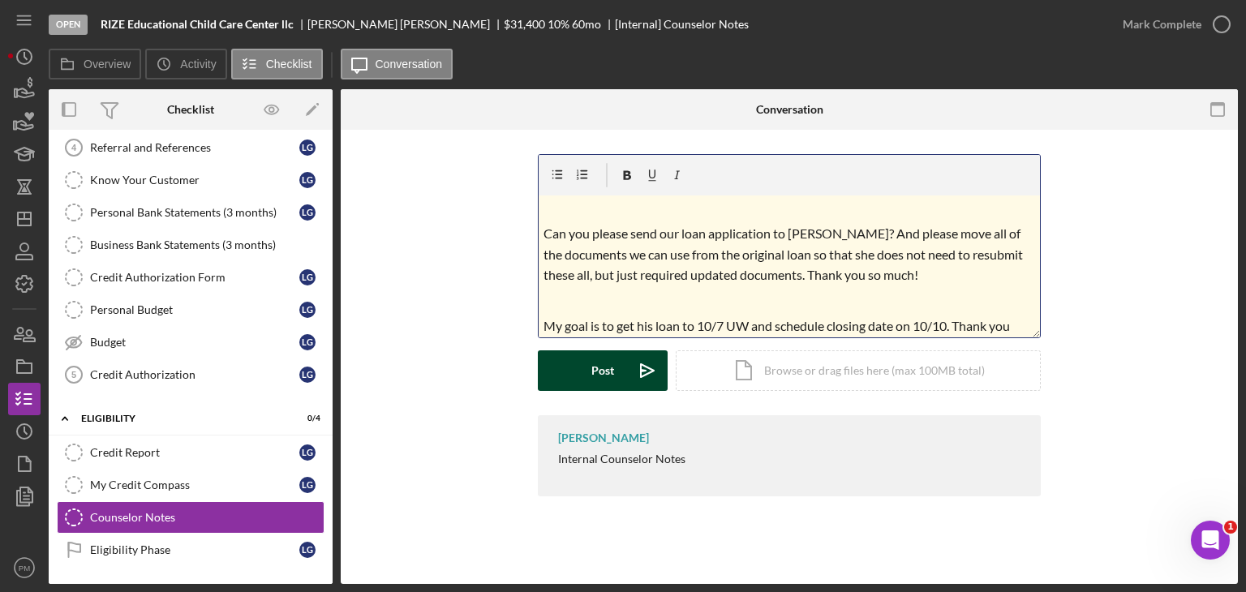
click at [608, 364] on div "Post" at bounding box center [602, 370] width 23 height 41
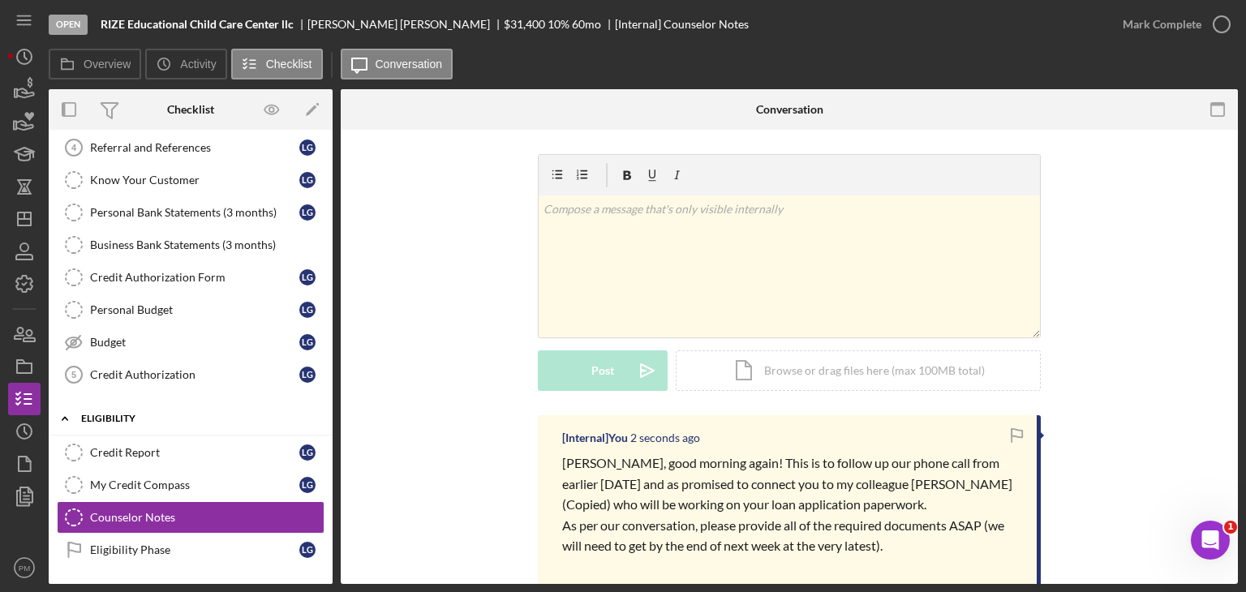
scroll to position [0, 0]
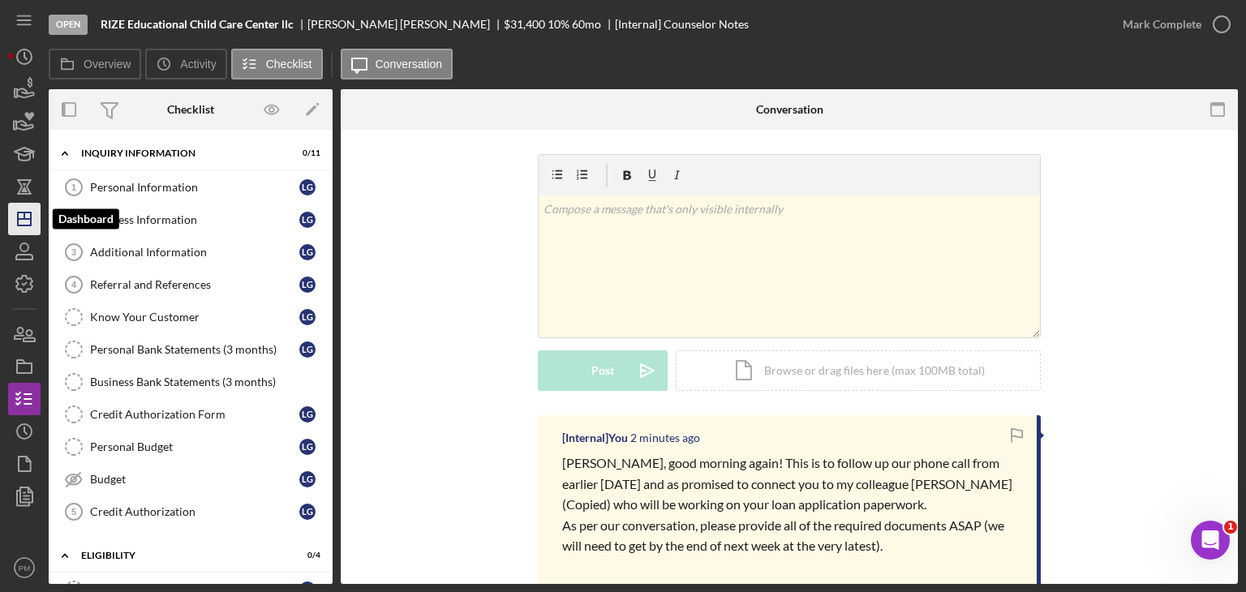
click at [23, 215] on icon "Icon/Dashboard" at bounding box center [24, 219] width 41 height 41
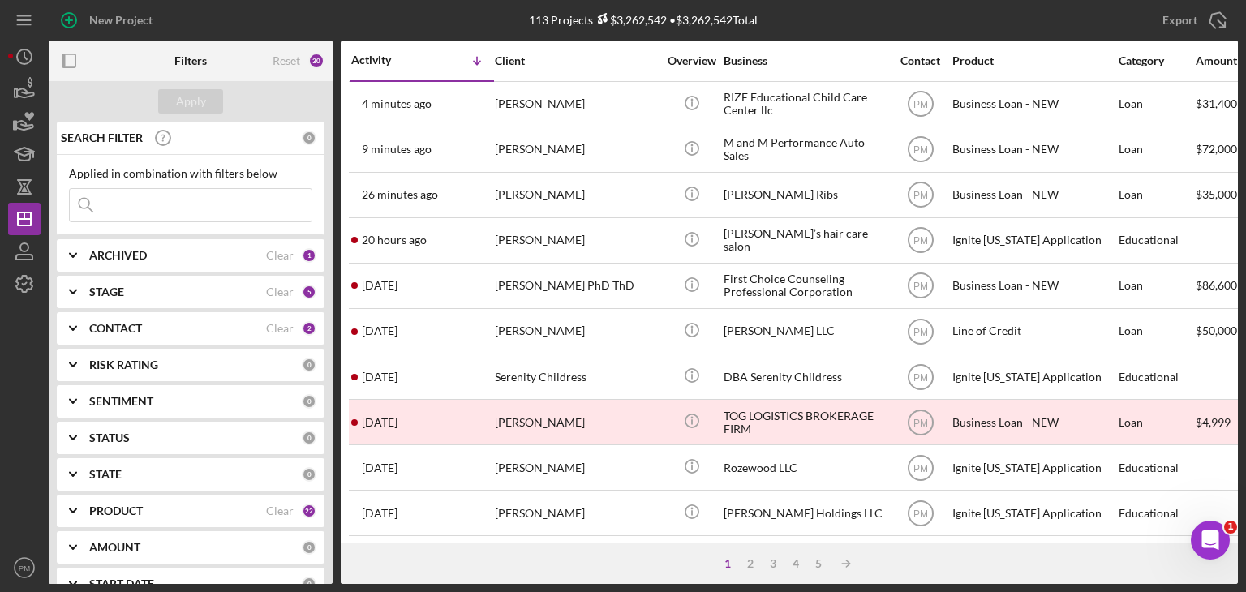
click at [148, 191] on input at bounding box center [191, 205] width 242 height 32
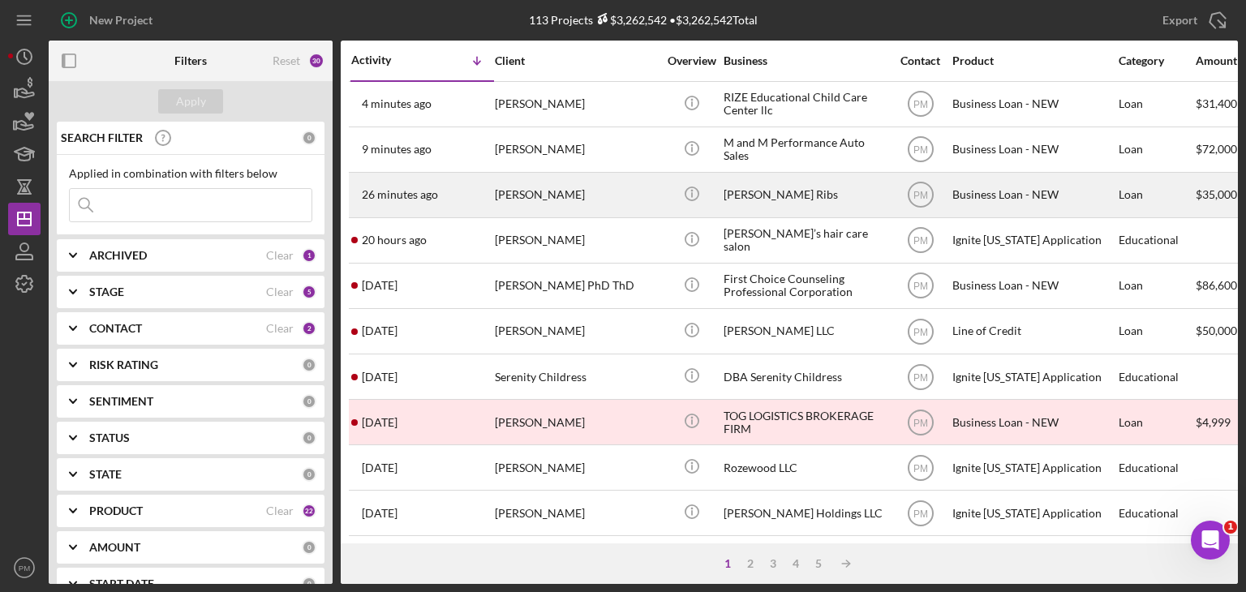
click at [523, 201] on div "[PERSON_NAME]" at bounding box center [576, 195] width 162 height 43
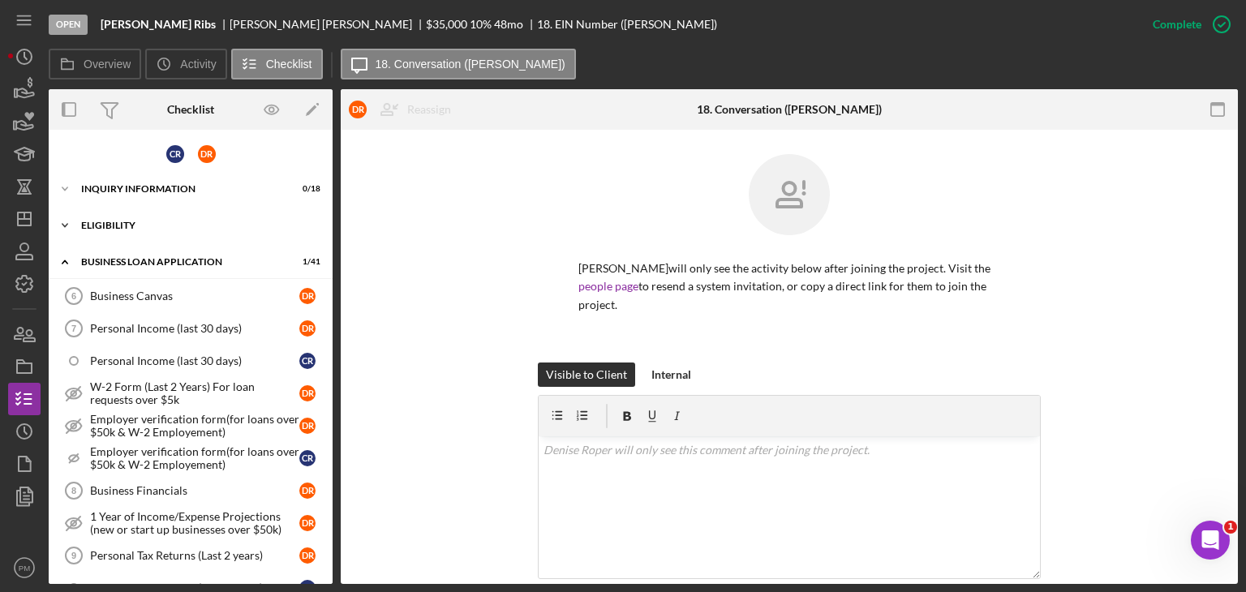
click at [114, 225] on div "ELIGIBILITY" at bounding box center [196, 226] width 231 height 10
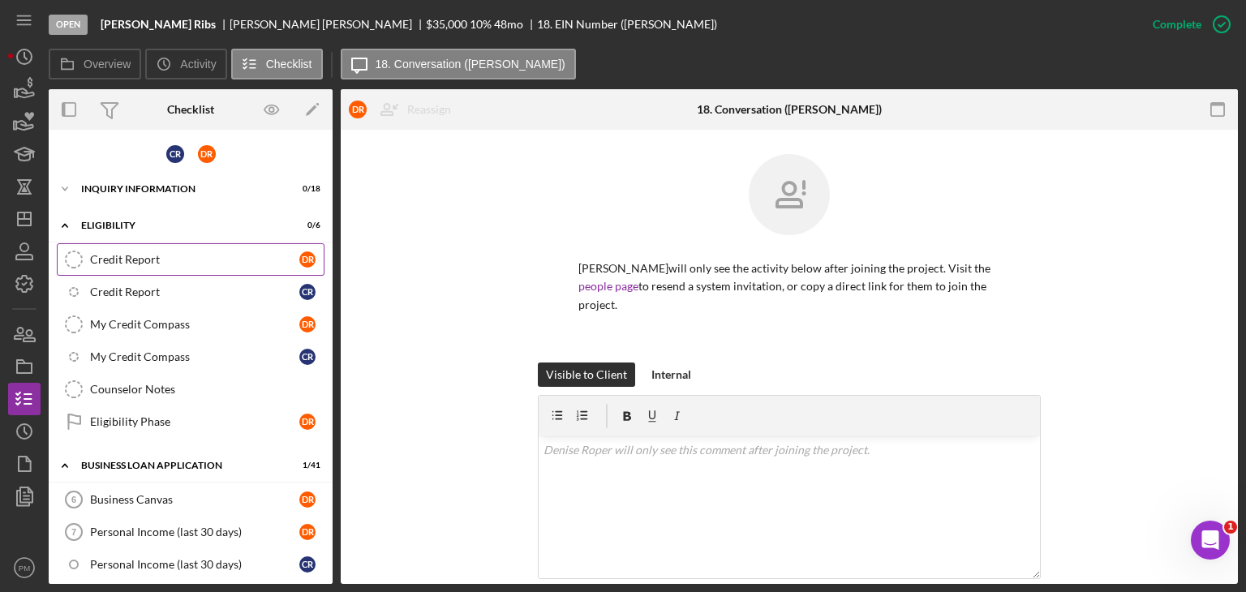
click at [145, 255] on div "Credit Report" at bounding box center [194, 259] width 209 height 13
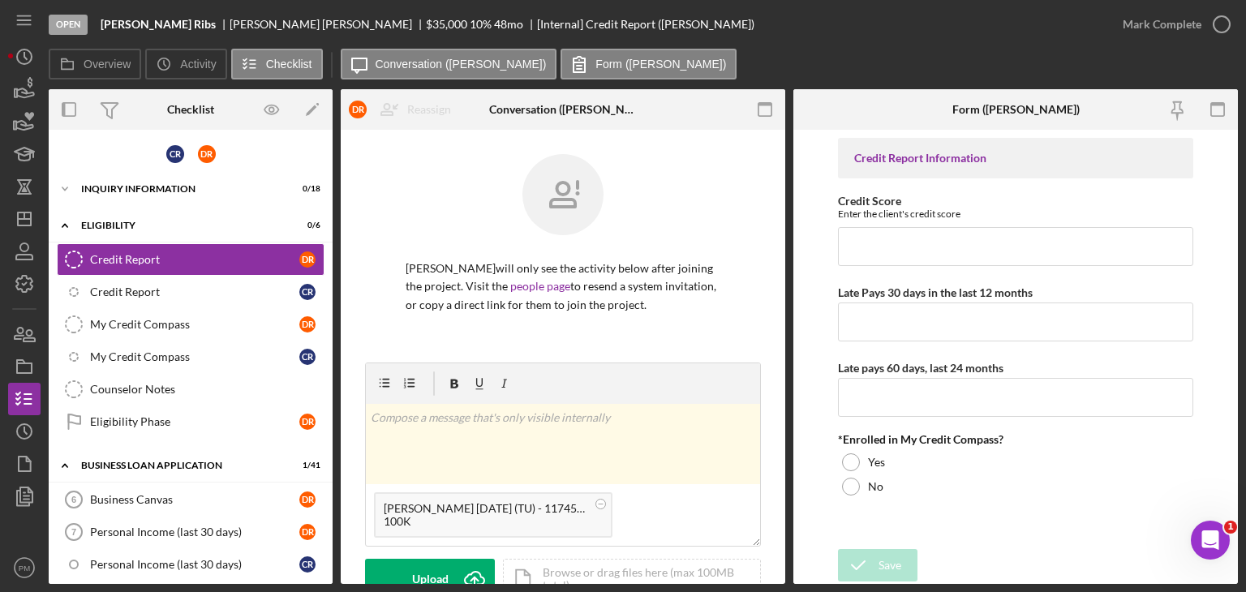
scroll to position [243, 0]
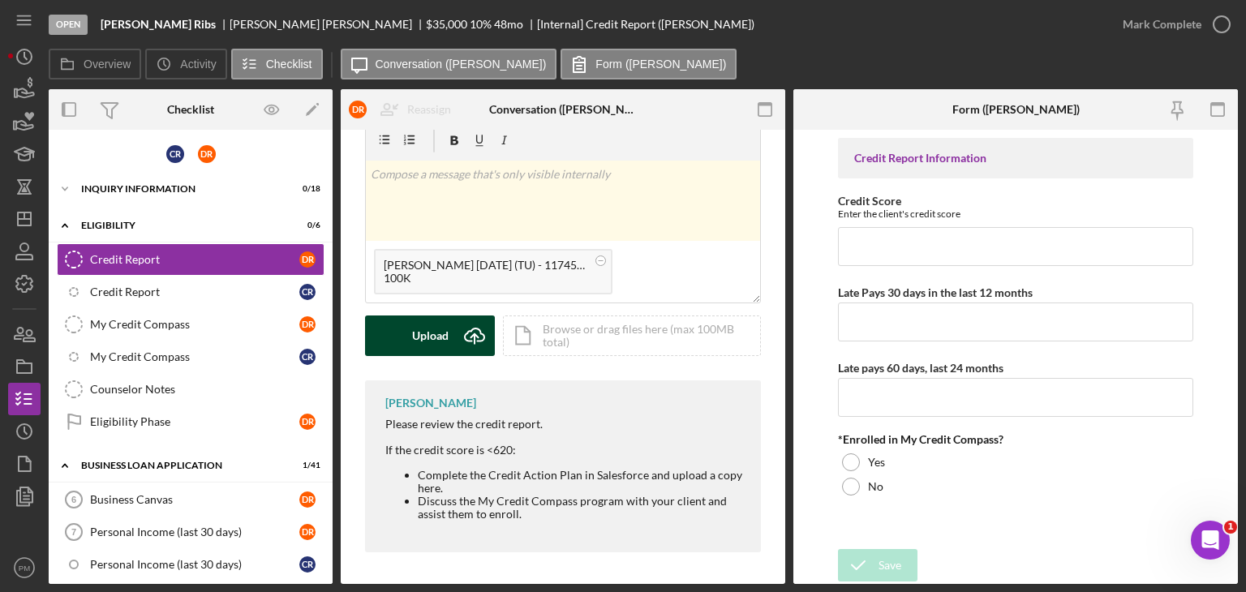
click at [419, 351] on div "Upload" at bounding box center [430, 336] width 36 height 41
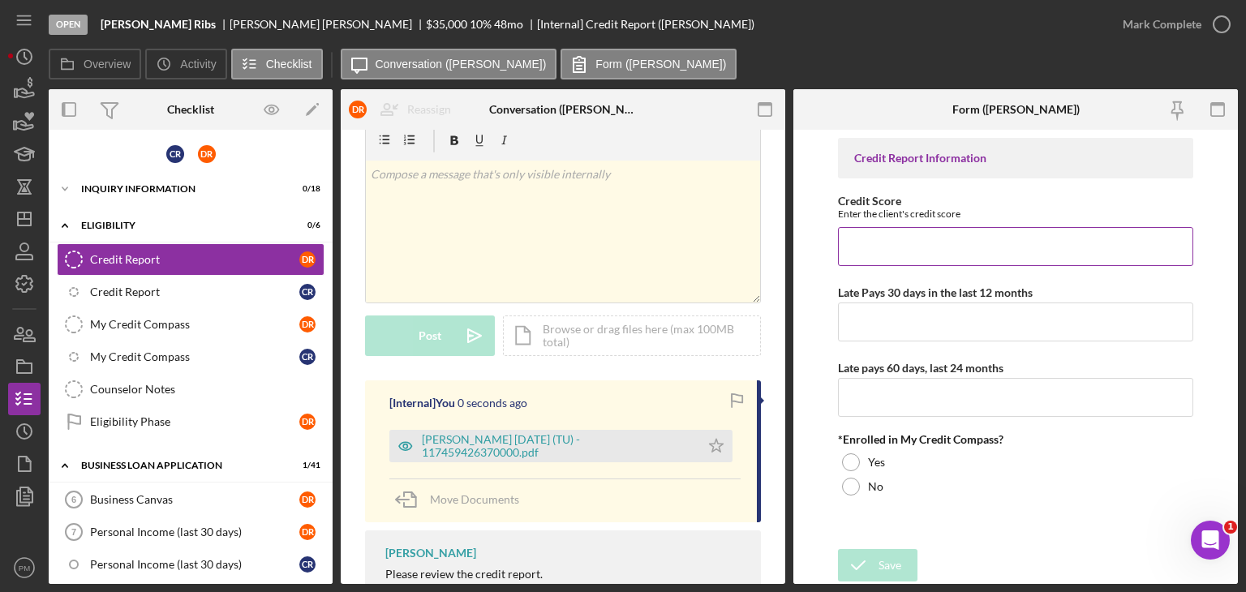
click at [907, 244] on input "Credit Score" at bounding box center [1015, 246] width 355 height 39
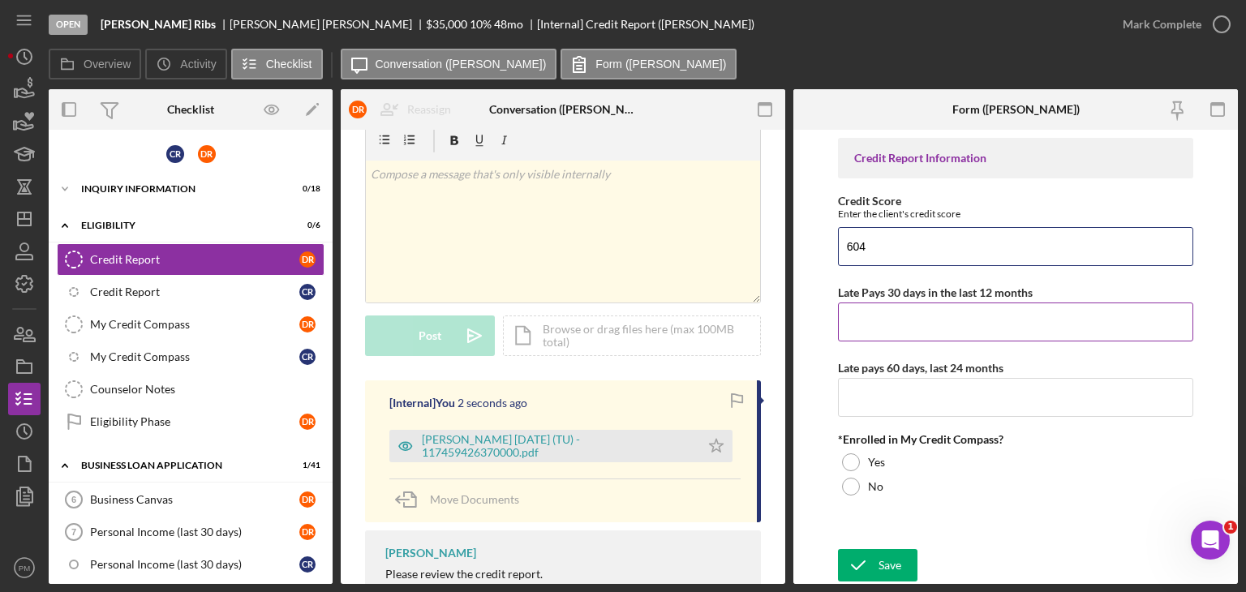
type input "604"
click at [901, 318] on input "Late Pays 30 days in the last 12 months" at bounding box center [1015, 322] width 355 height 39
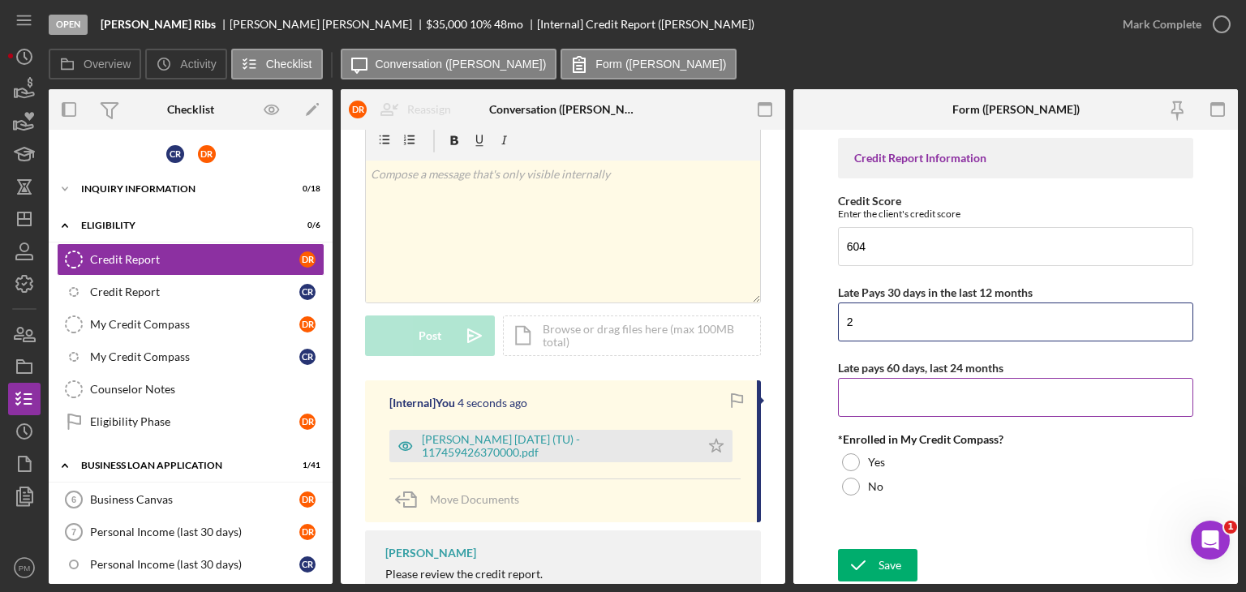
type input "2"
click at [876, 393] on input "Late pays 60 days, last 24 months" at bounding box center [1015, 397] width 355 height 39
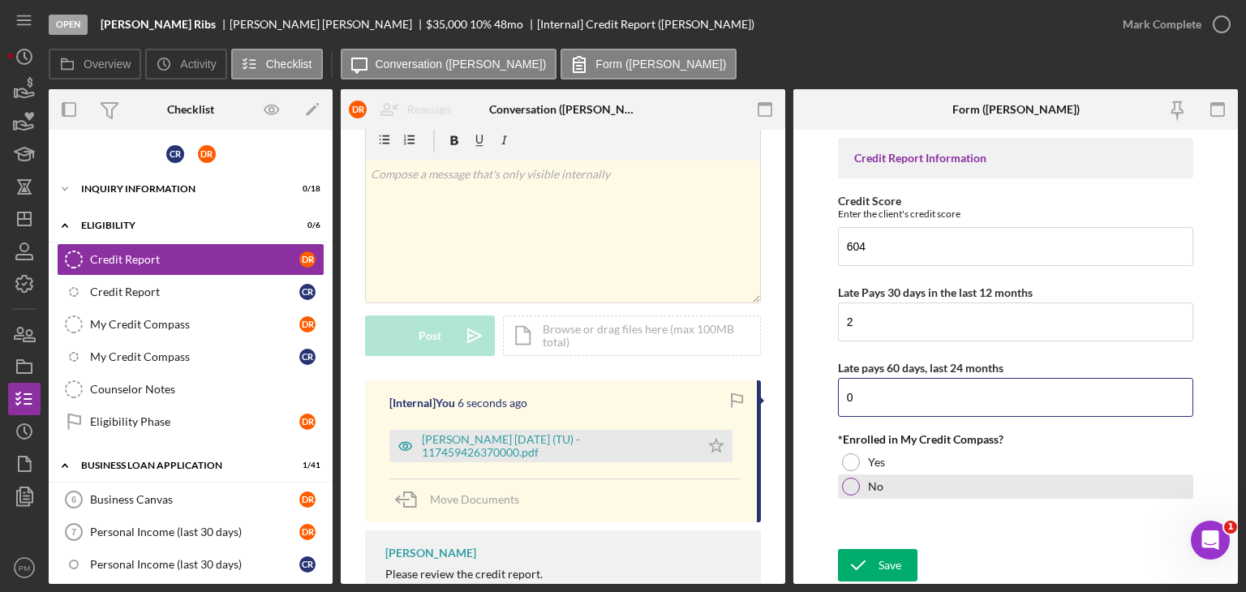
type input "0"
click at [848, 488] on div at bounding box center [851, 487] width 18 height 18
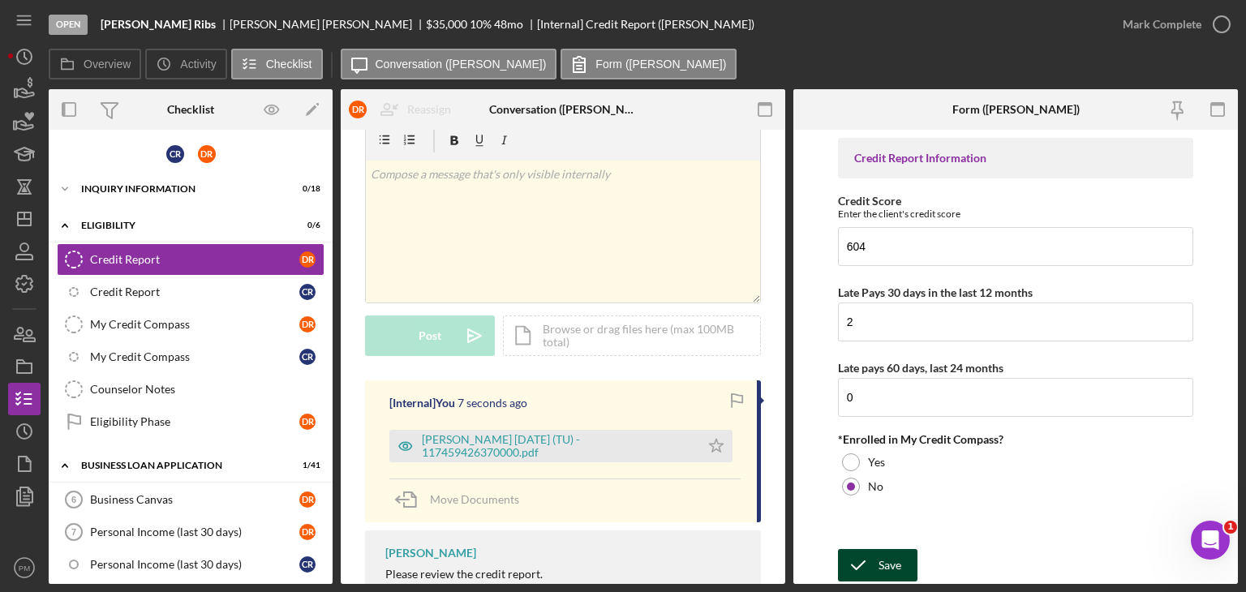
click at [879, 563] on div "Save" at bounding box center [889, 565] width 23 height 32
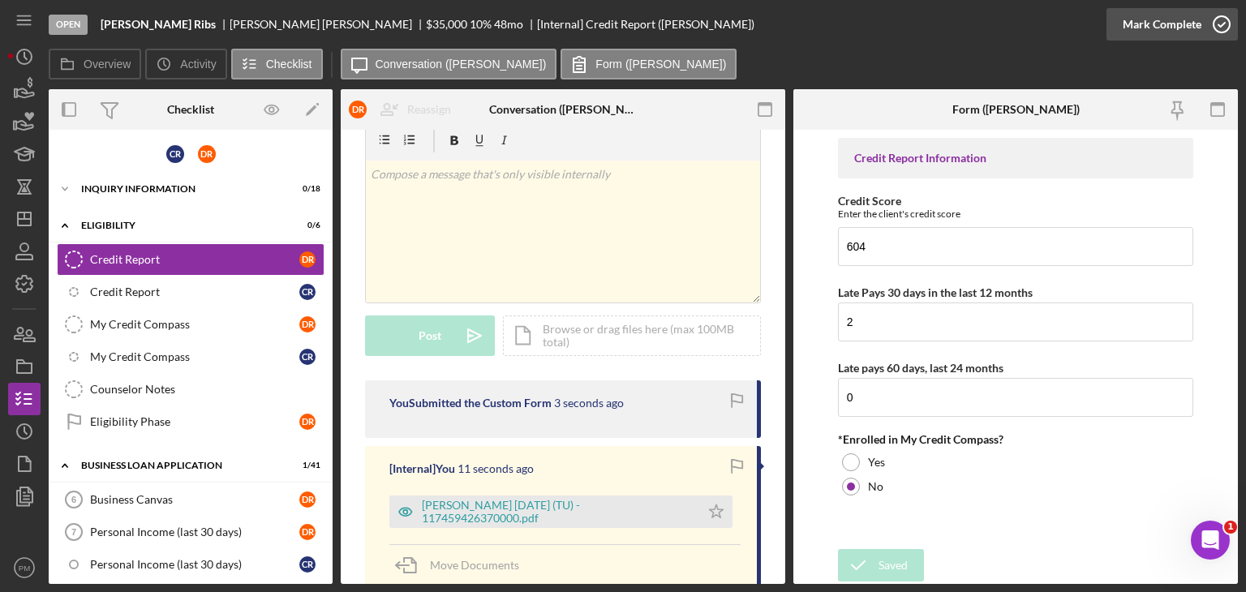
click at [1174, 26] on div "Mark Complete" at bounding box center [1162, 24] width 79 height 32
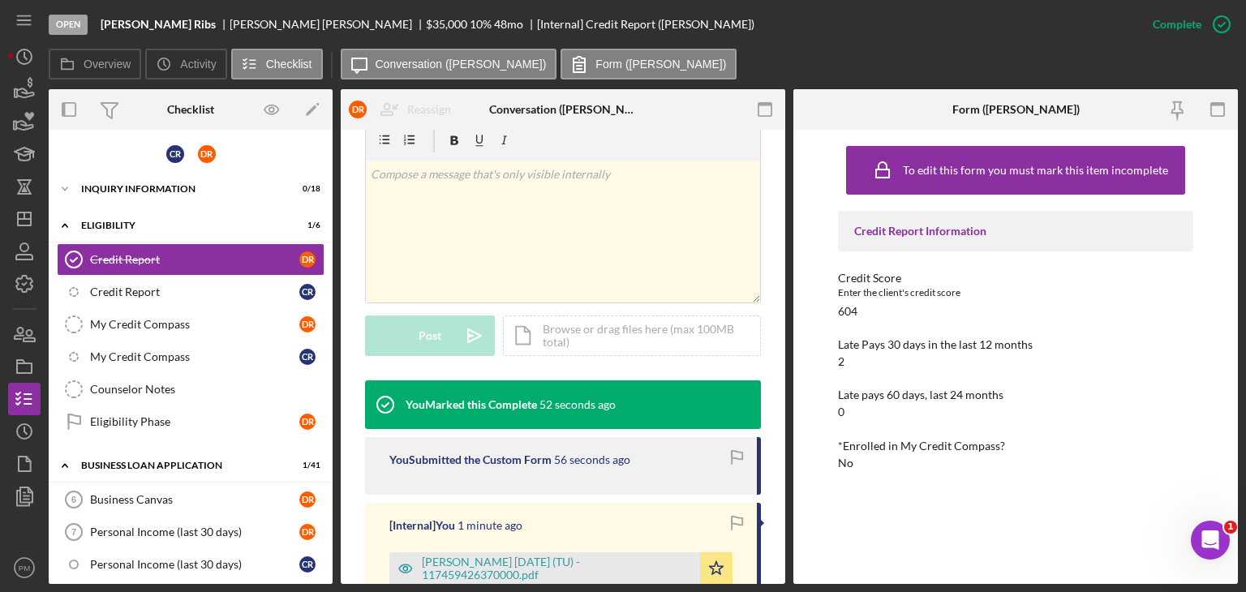
scroll to position [324, 0]
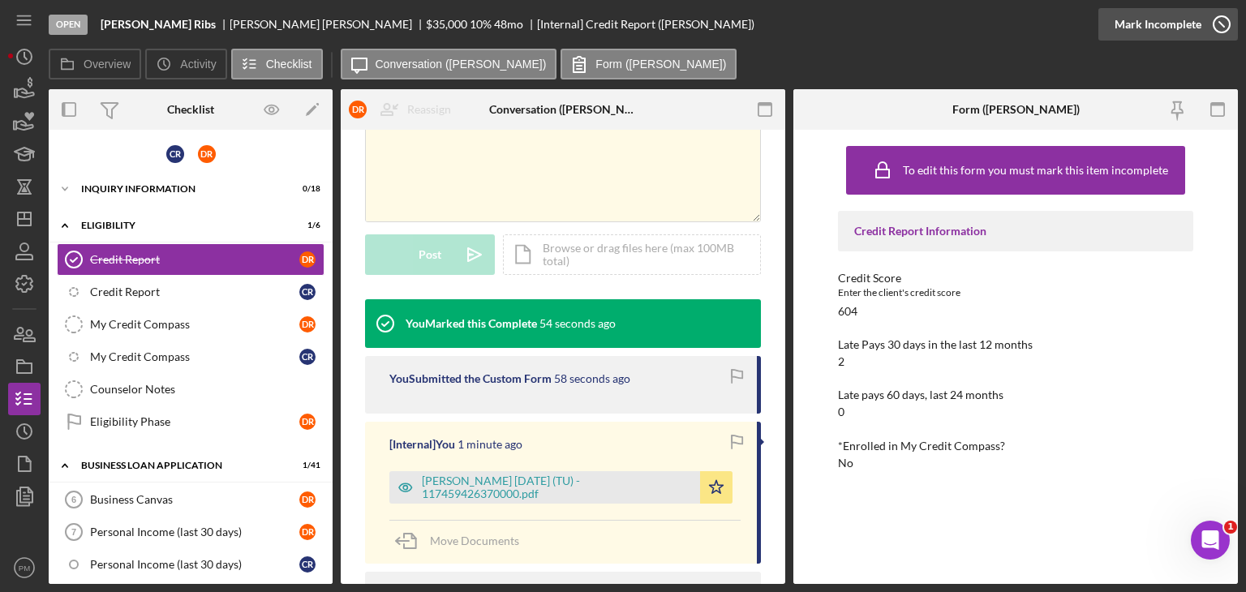
click at [1159, 28] on div "Mark Incomplete" at bounding box center [1157, 24] width 87 height 32
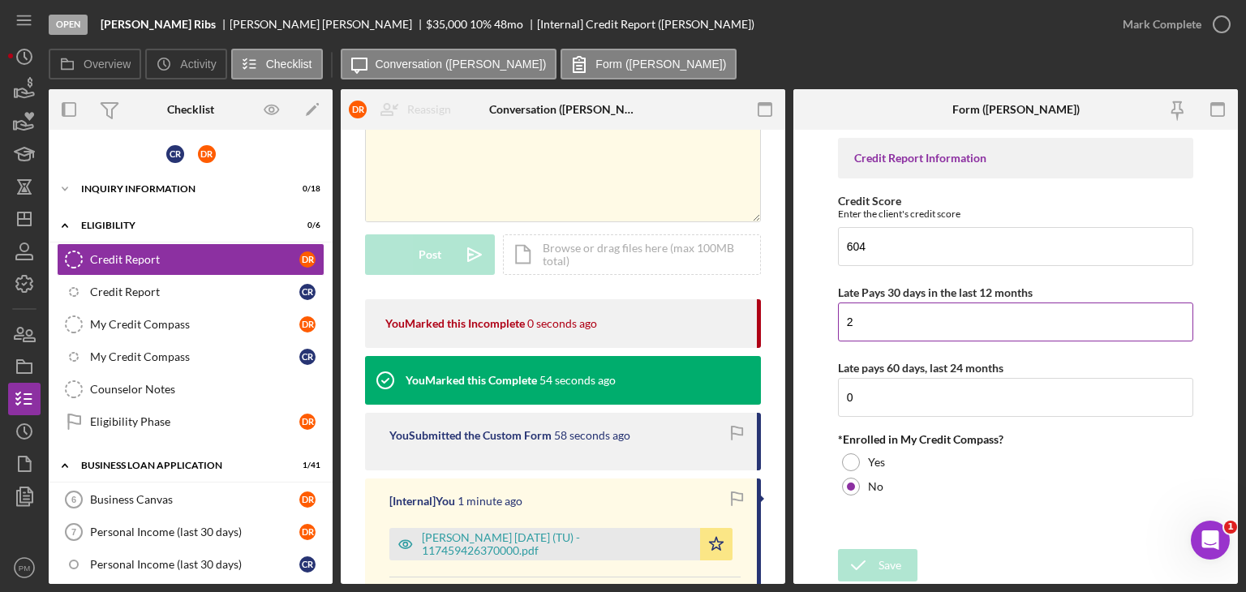
click at [896, 319] on input "2" at bounding box center [1015, 322] width 355 height 39
type input "0"
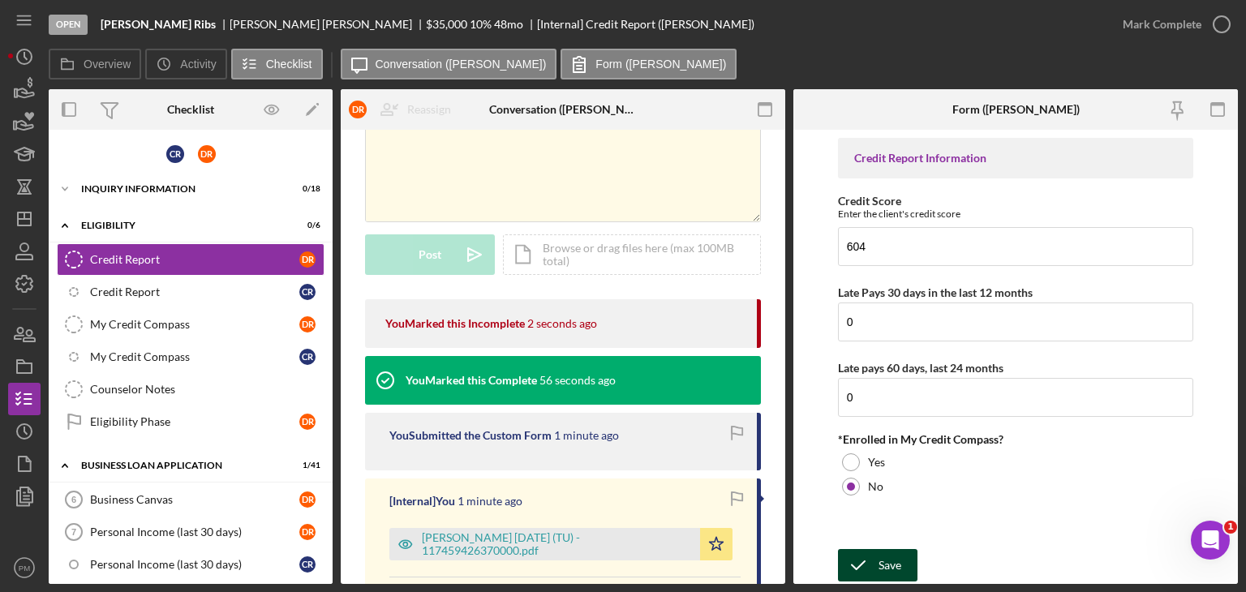
click at [881, 557] on div "Save" at bounding box center [889, 565] width 23 height 32
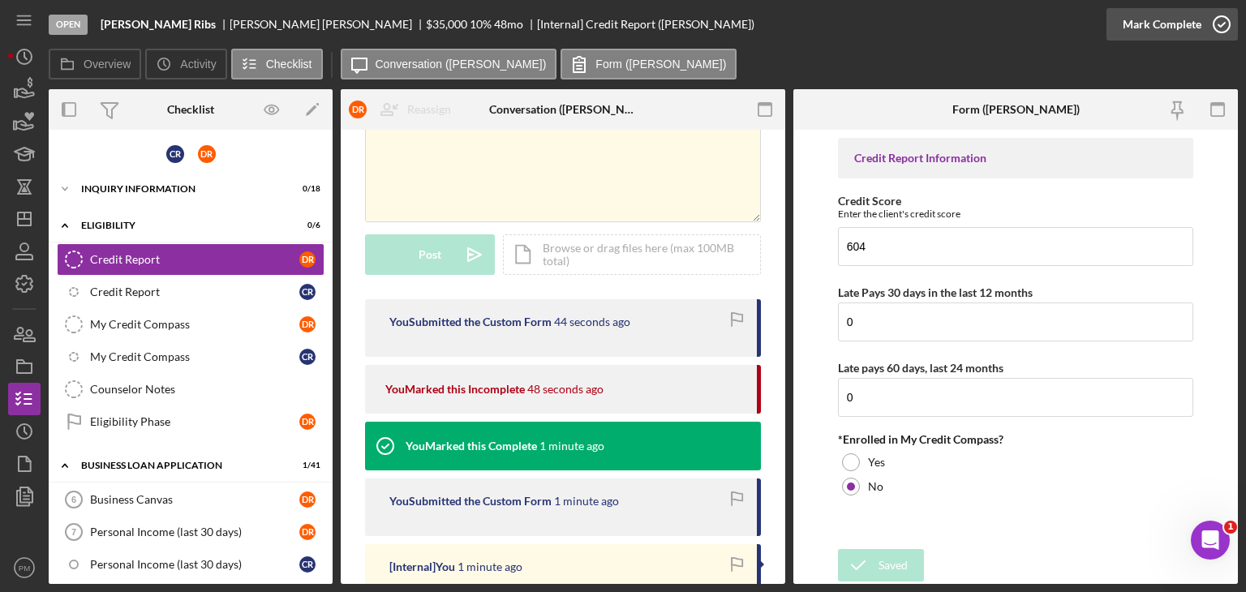
click at [1154, 30] on div "Mark Complete" at bounding box center [1162, 24] width 79 height 32
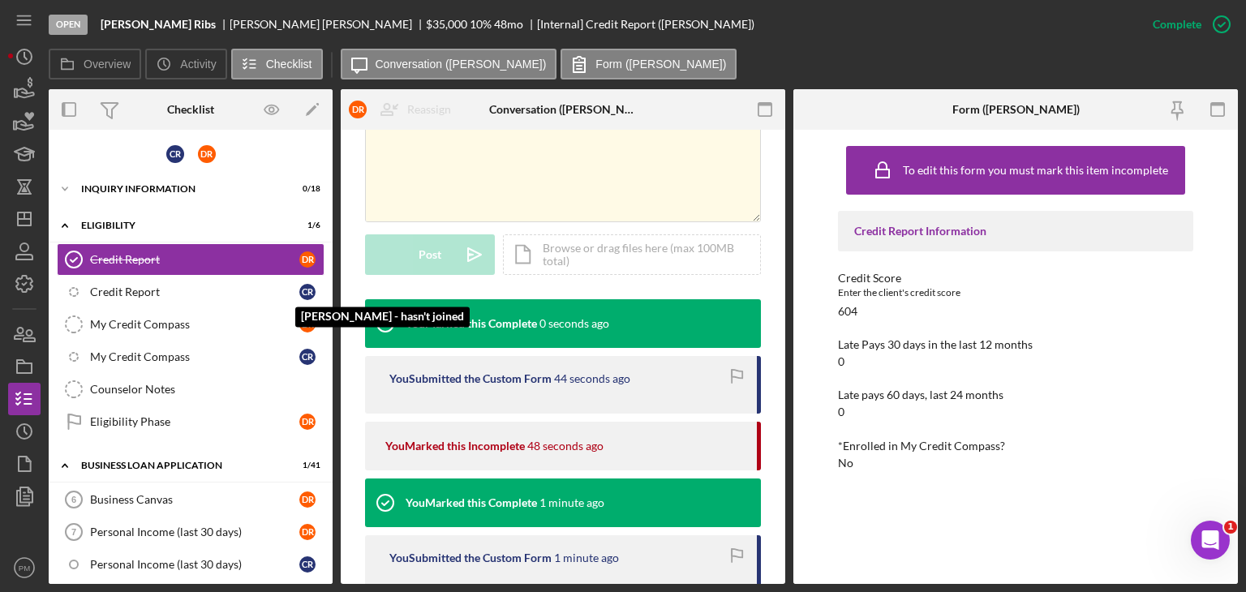
click at [204, 293] on div "Credit Report" at bounding box center [194, 292] width 209 height 13
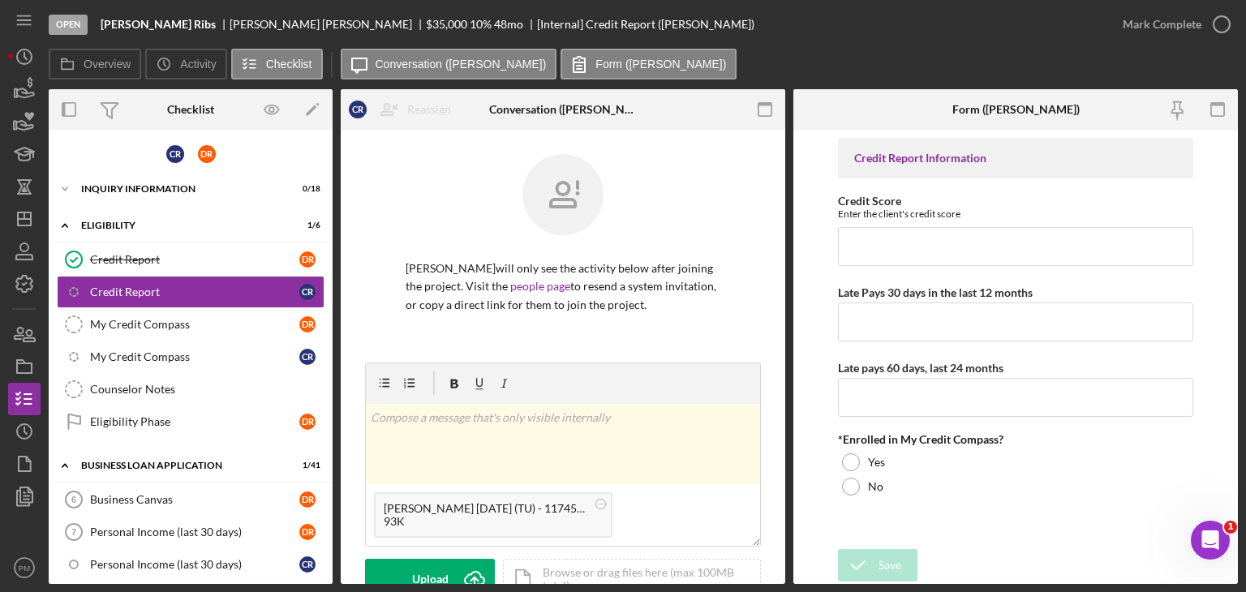
scroll to position [243, 0]
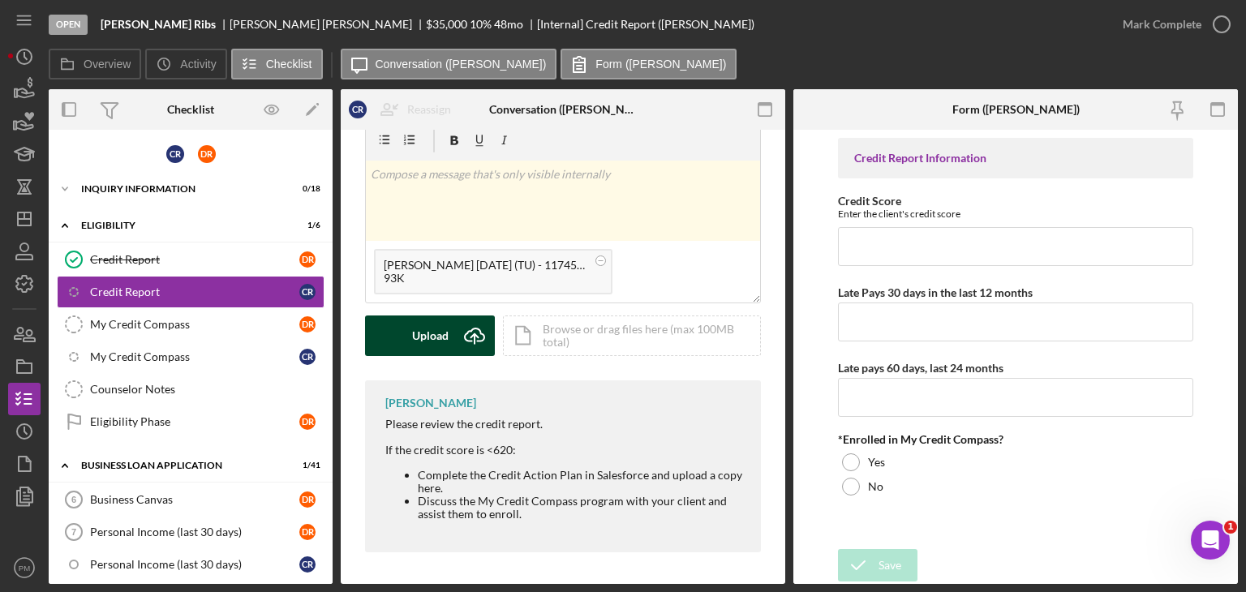
click at [447, 324] on div "Upload" at bounding box center [430, 336] width 36 height 41
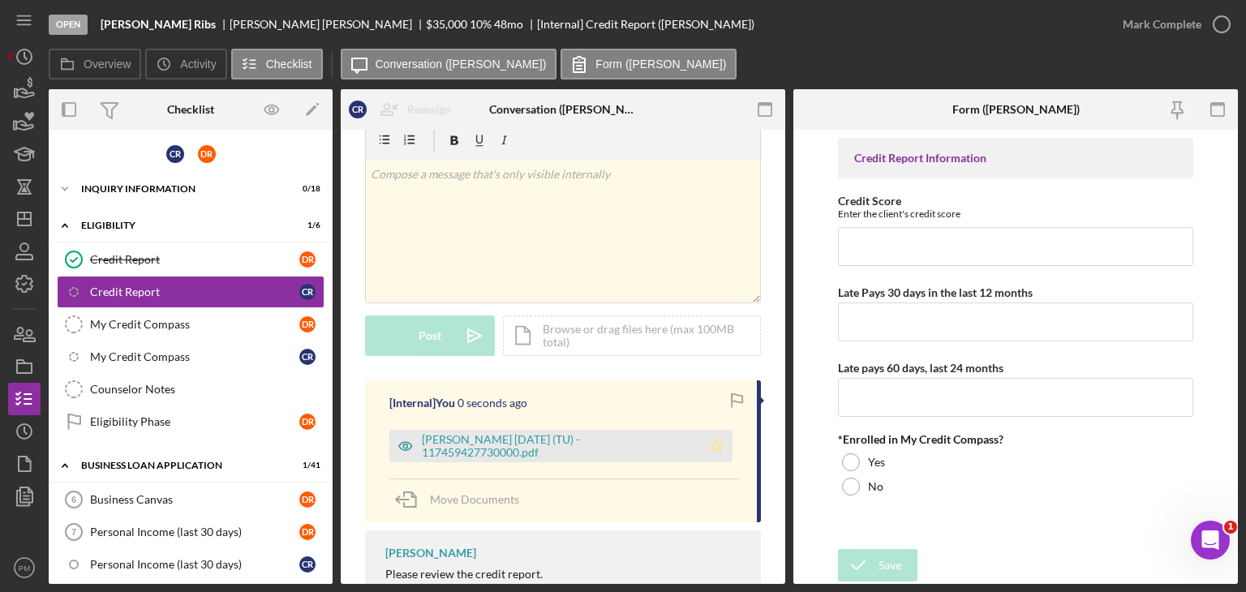
click at [710, 449] on polygon "button" at bounding box center [717, 445] width 14 height 13
click at [881, 251] on input "Credit Score" at bounding box center [1015, 246] width 355 height 39
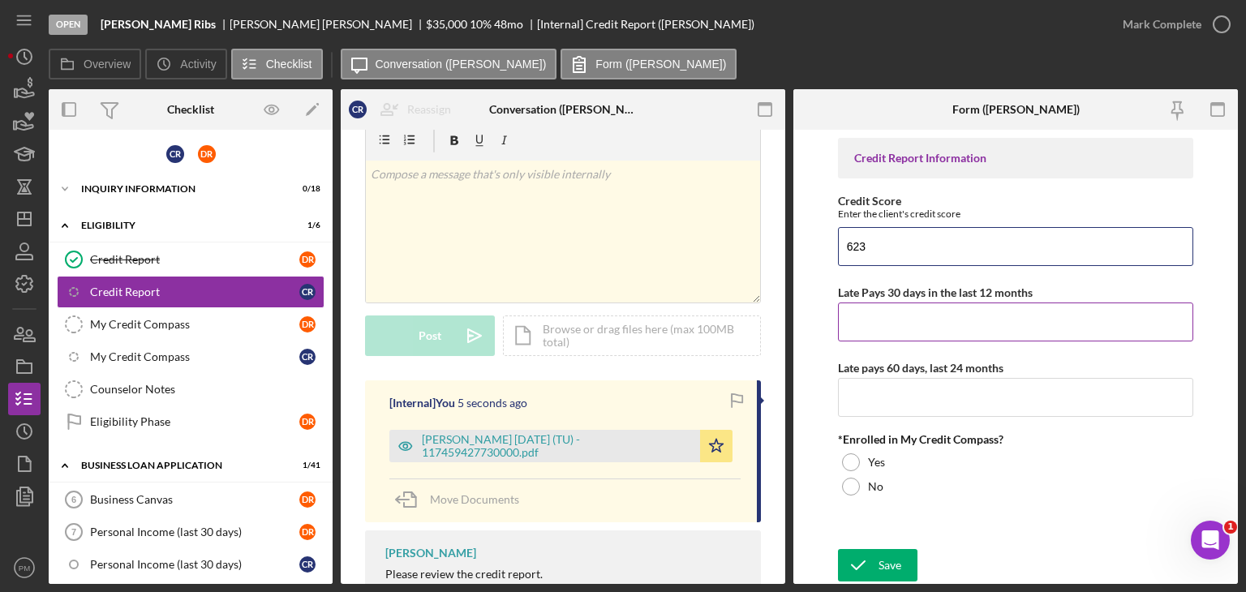
type input "623"
click at [931, 338] on input "Late Pays 30 days in the last 12 months" at bounding box center [1015, 322] width 355 height 39
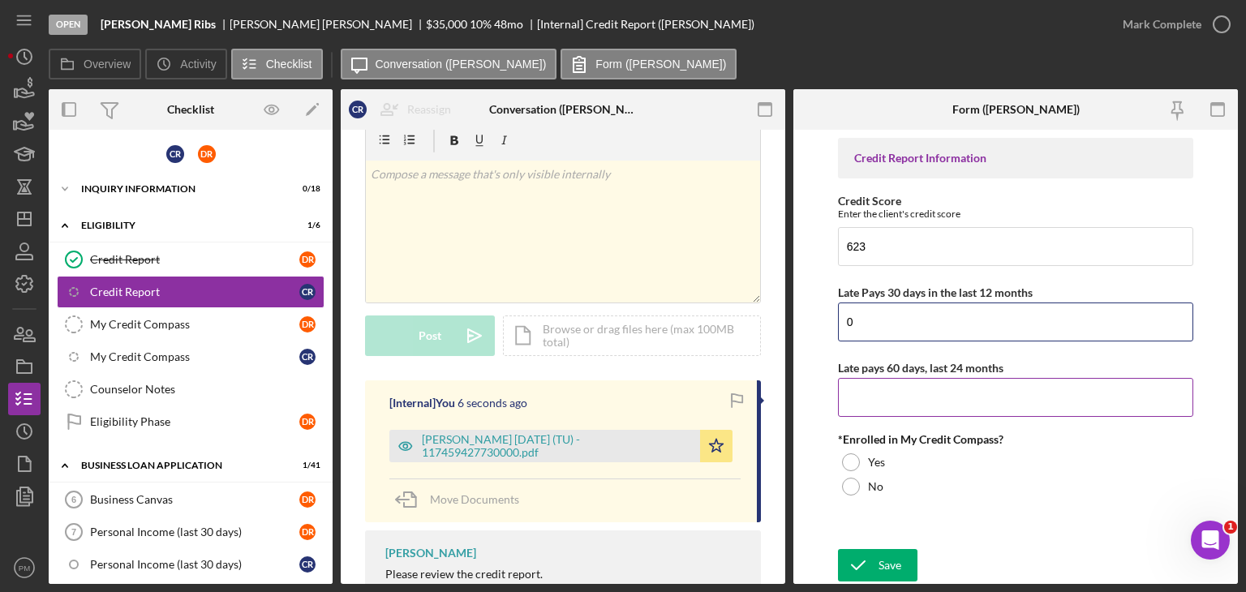
type input "0"
click at [929, 403] on input "Late pays 60 days, last 24 months" at bounding box center [1015, 397] width 355 height 39
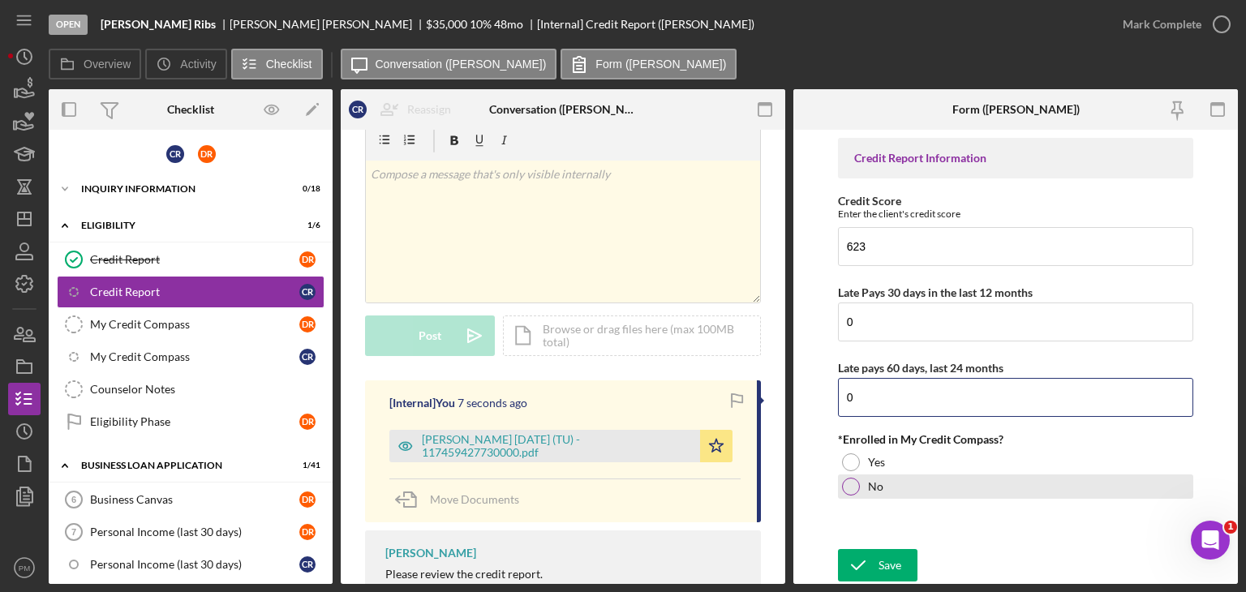
type input "0"
drag, startPoint x: 851, startPoint y: 487, endPoint x: 867, endPoint y: 520, distance: 37.0
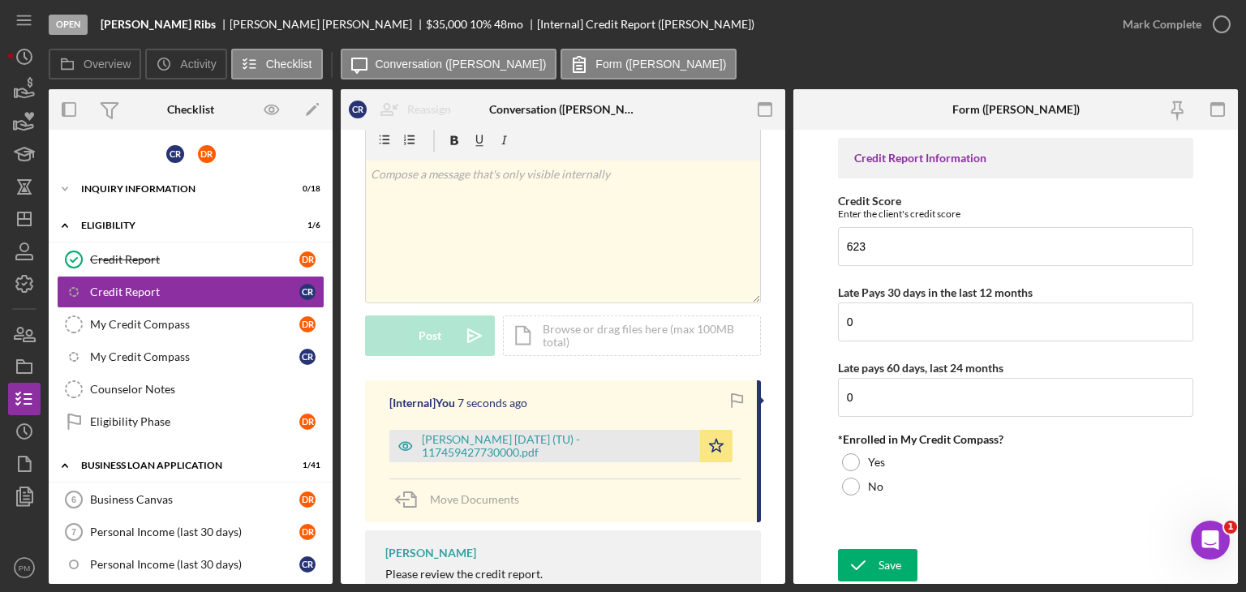
click at [851, 488] on div at bounding box center [851, 487] width 18 height 18
click at [877, 563] on icon "submit" at bounding box center [858, 565] width 41 height 41
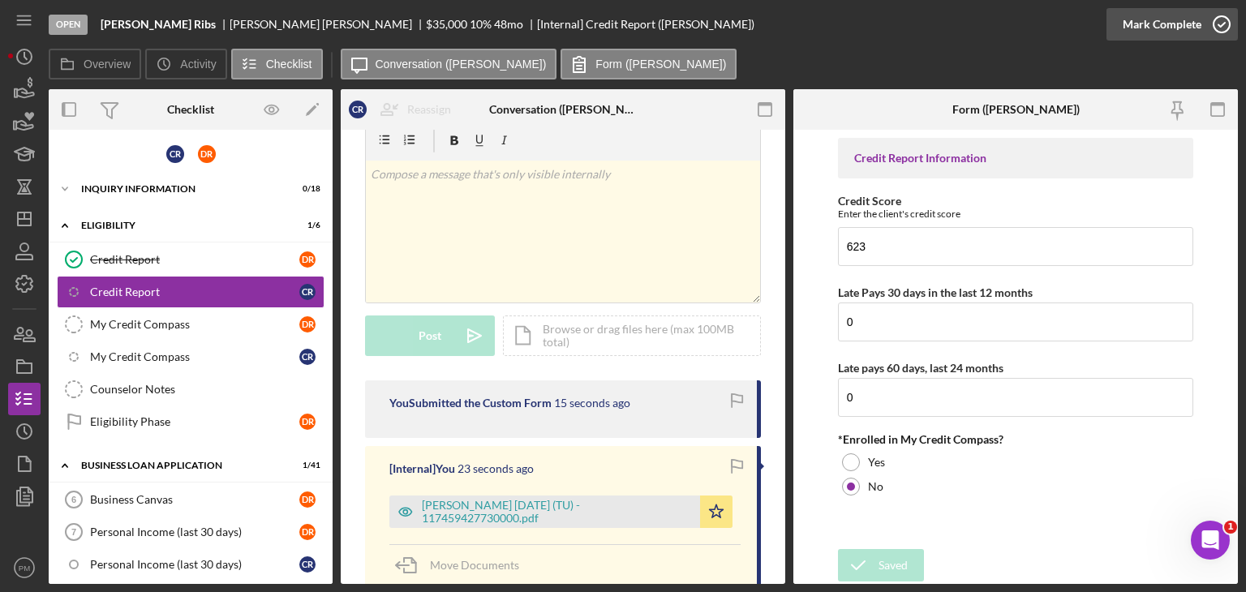
click at [1139, 16] on div "Mark Complete" at bounding box center [1162, 24] width 79 height 32
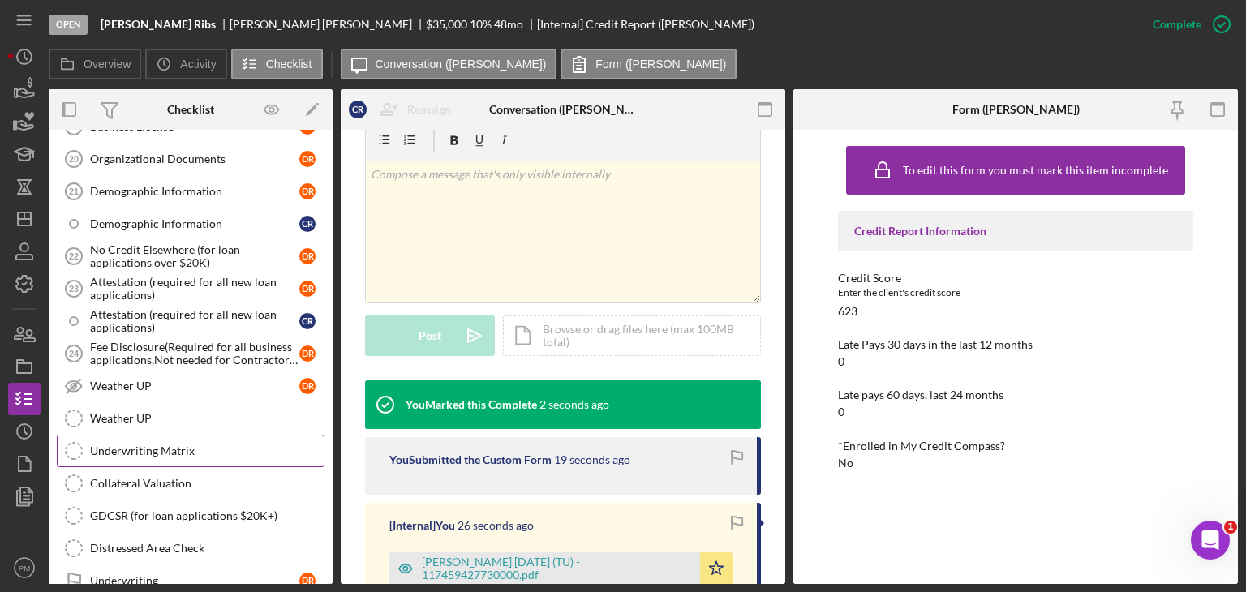
scroll to position [1338, 0]
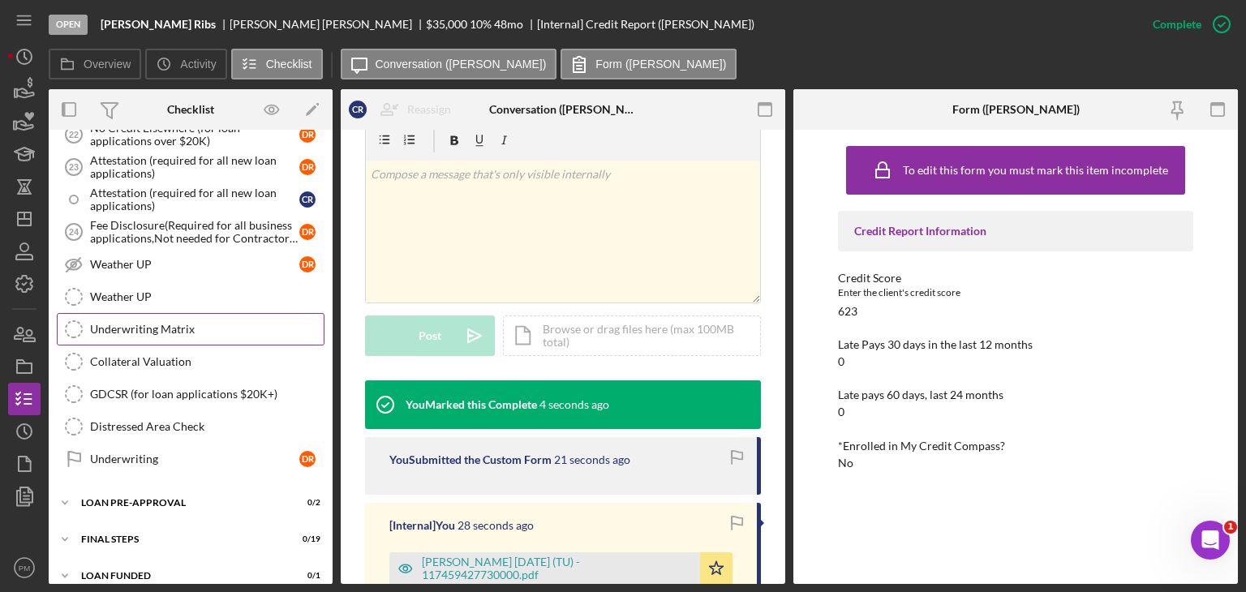
click at [186, 323] on div "Underwriting Matrix" at bounding box center [207, 329] width 234 height 13
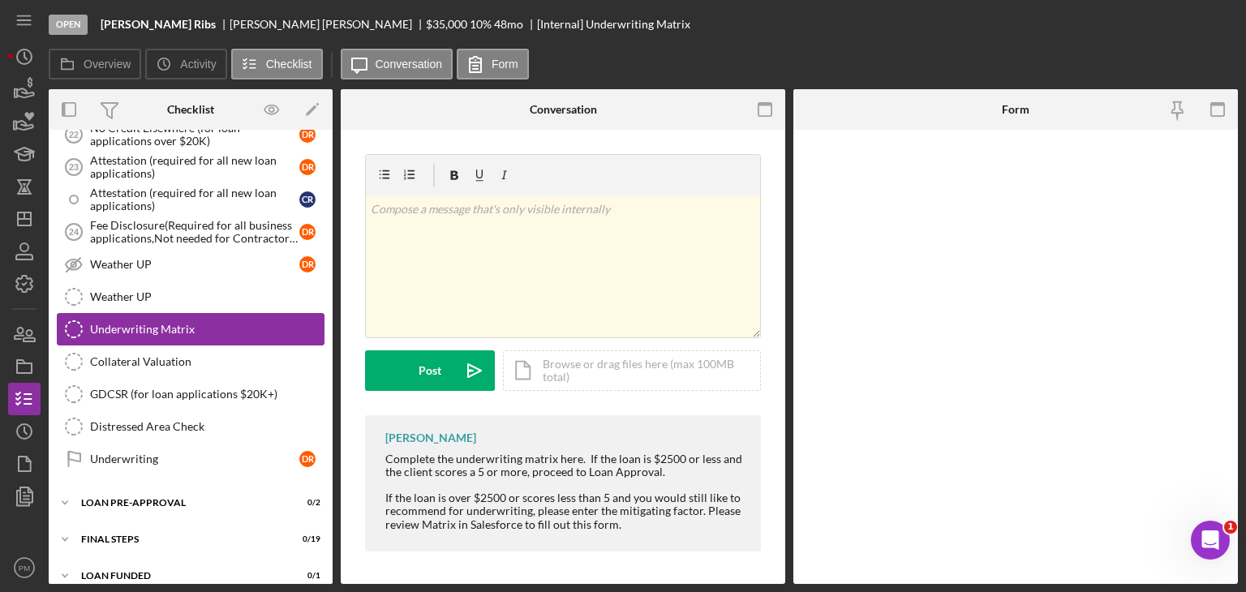
scroll to position [1338, 0]
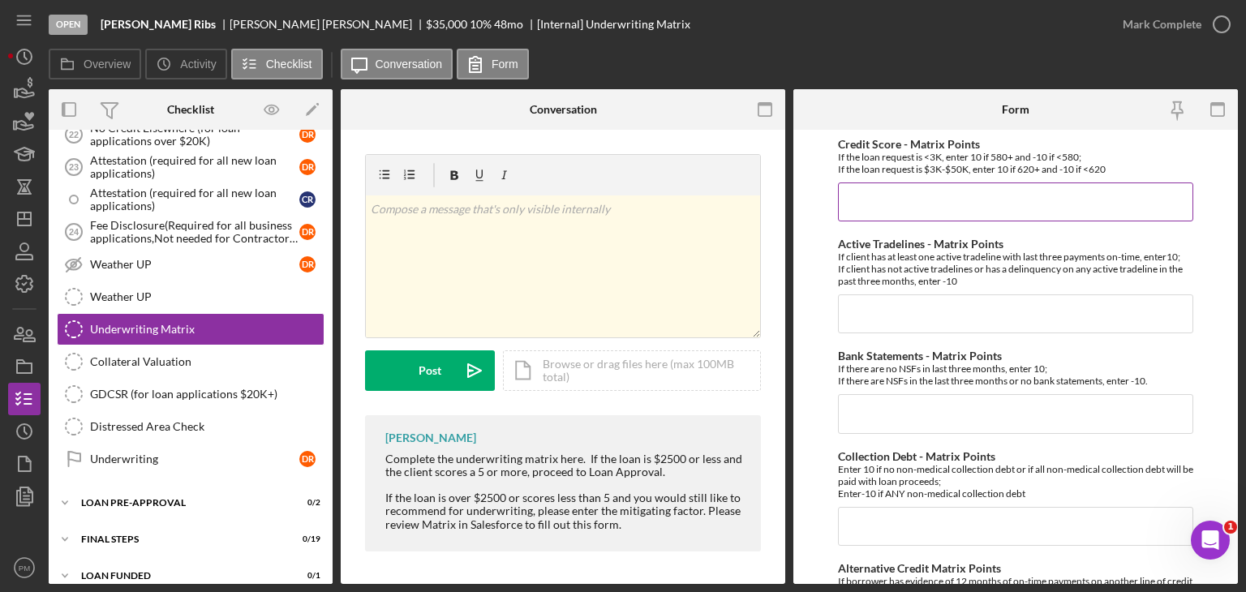
click at [892, 195] on input "Credit Score - Matrix Points" at bounding box center [1015, 201] width 355 height 39
type input "-"
type input "-10"
click at [891, 303] on input "Active Tradelines - Matrix Points" at bounding box center [1015, 313] width 355 height 39
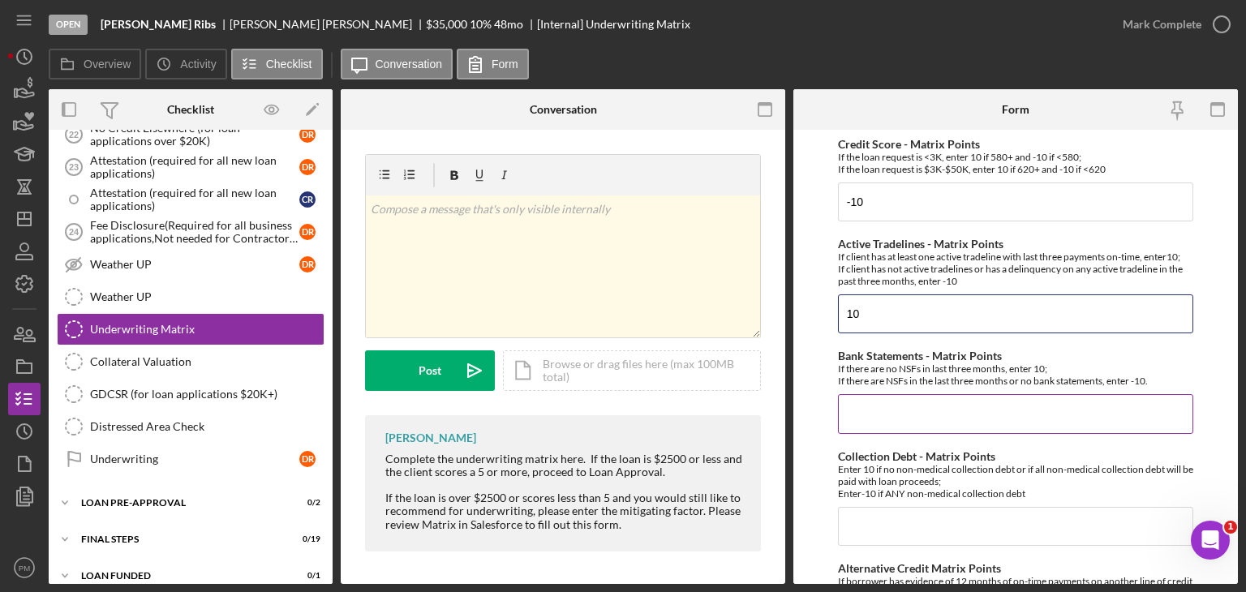
type input "10"
click at [879, 410] on input "Bank Statements - Matrix Points" at bounding box center [1015, 413] width 355 height 39
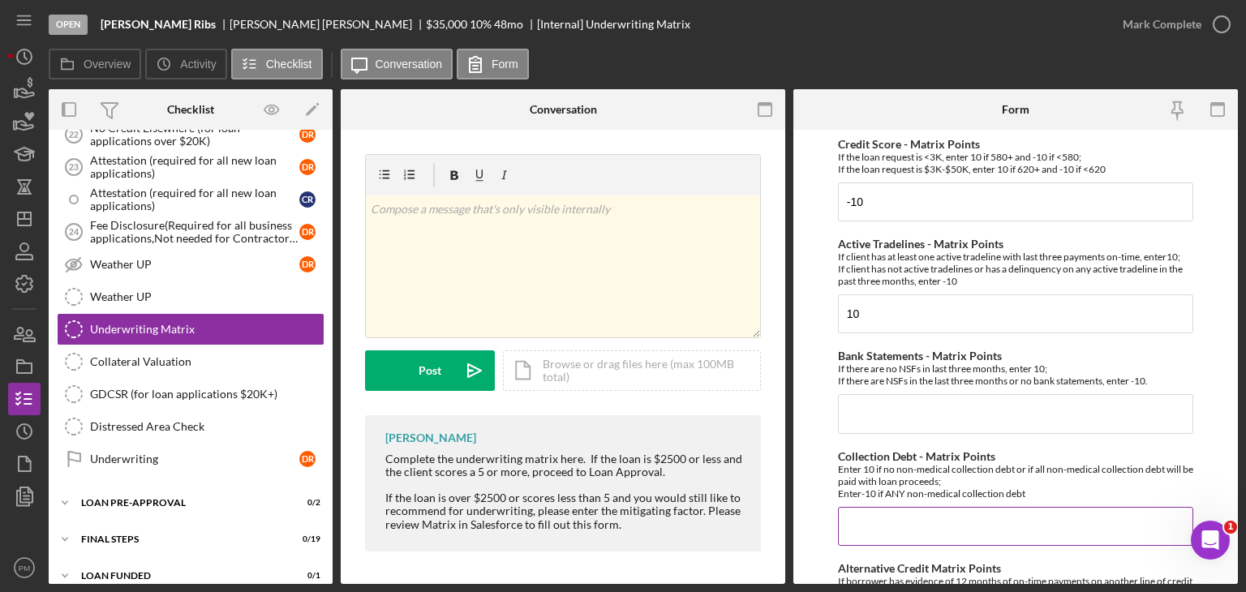
click at [881, 525] on input "Collection Debt - Matrix Points" at bounding box center [1015, 526] width 355 height 39
type input "10"
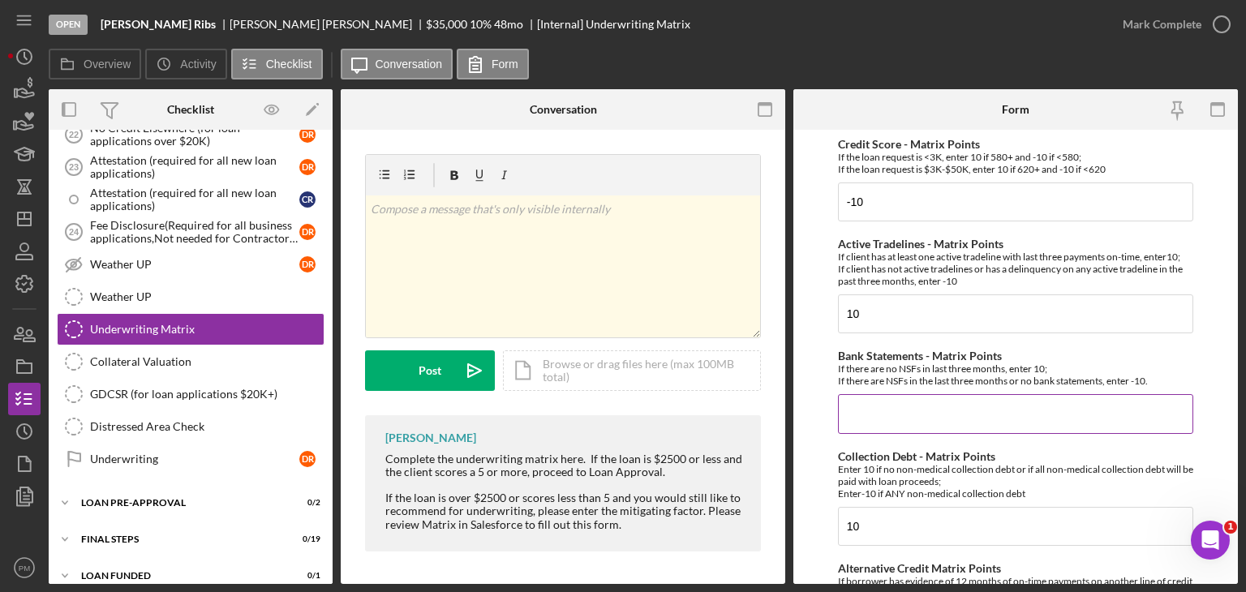
click at [878, 411] on input "Bank Statements - Matrix Points" at bounding box center [1015, 413] width 355 height 39
click at [1226, 181] on form "Credit Score - Matrix Points If the loan request is <3K, enter 10 if 580+ and -…" at bounding box center [1015, 357] width 444 height 454
click at [905, 418] on input "Bank Statements - Matrix Points" at bounding box center [1015, 413] width 355 height 39
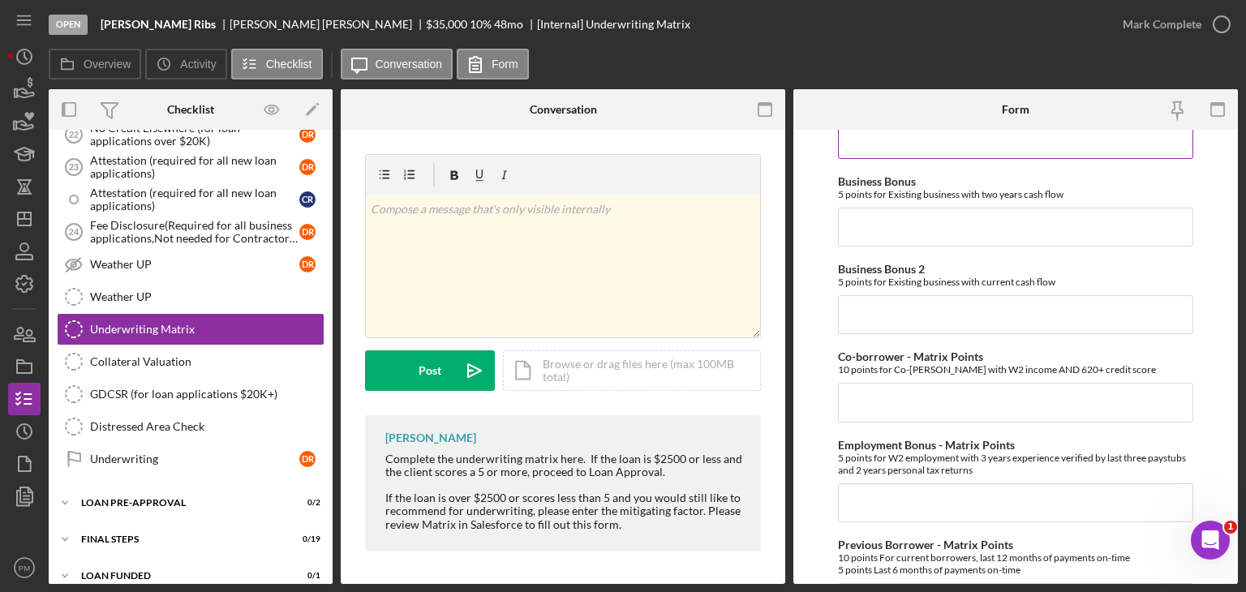
scroll to position [324, 0]
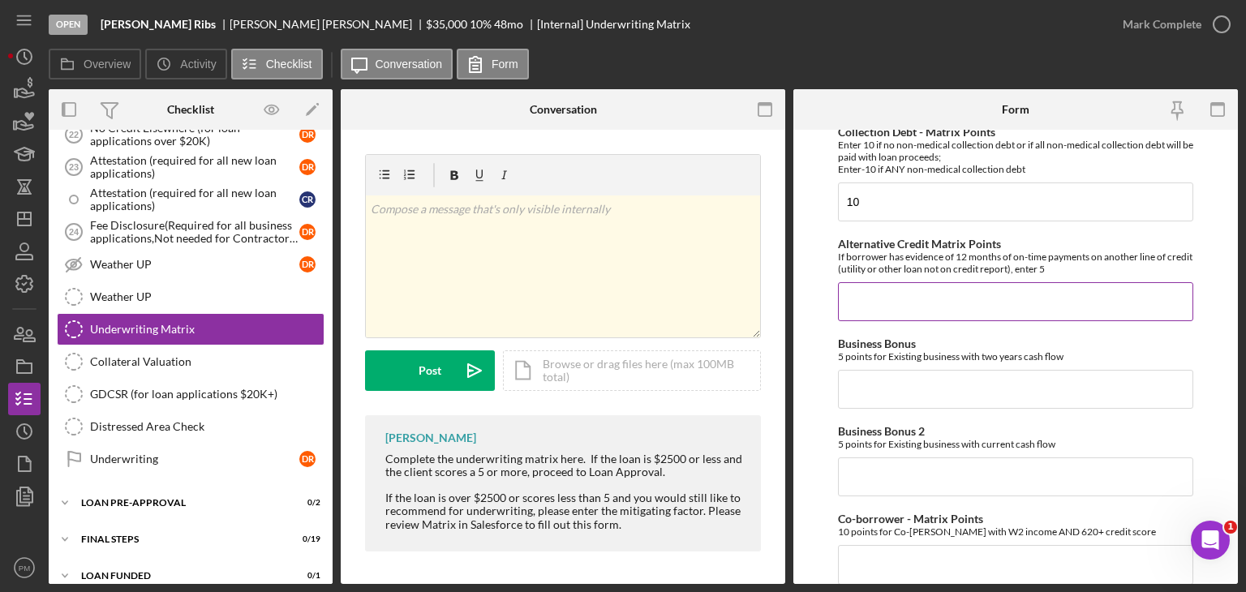
type input "-10"
click at [903, 317] on input "Alternative Credit Matrix Points" at bounding box center [1015, 301] width 355 height 39
type input "0"
drag, startPoint x: 896, startPoint y: 378, endPoint x: 895, endPoint y: 395, distance: 17.1
click at [896, 383] on input "Business Bonus" at bounding box center [1015, 389] width 355 height 39
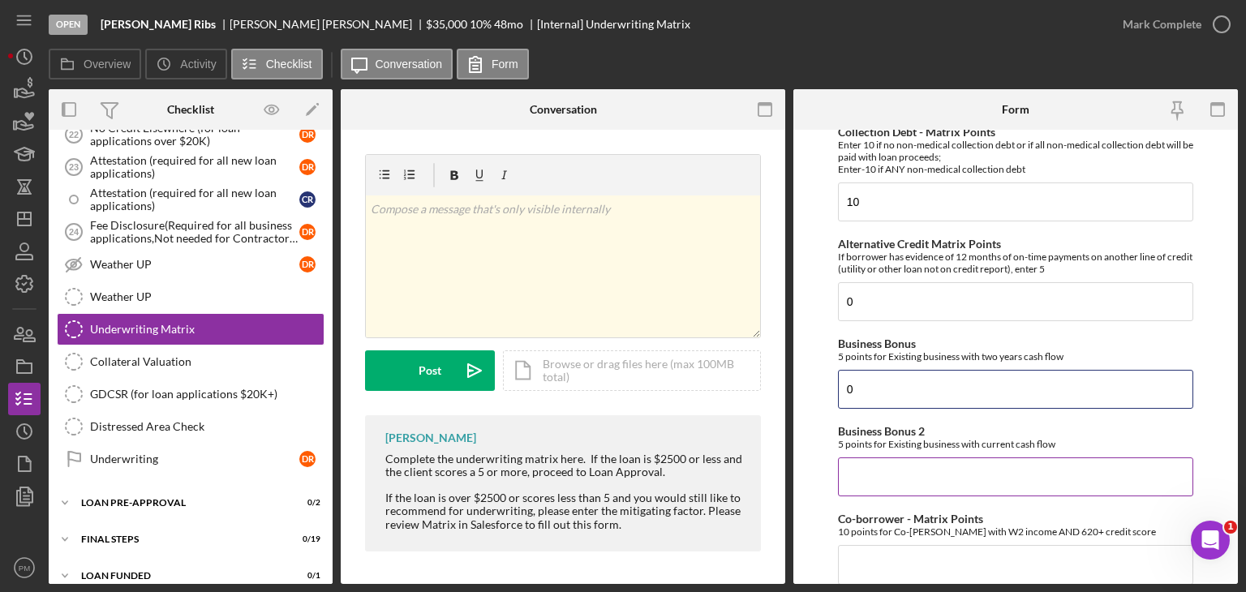
type input "0"
click at [886, 486] on input "Business Bonus 2" at bounding box center [1015, 476] width 355 height 39
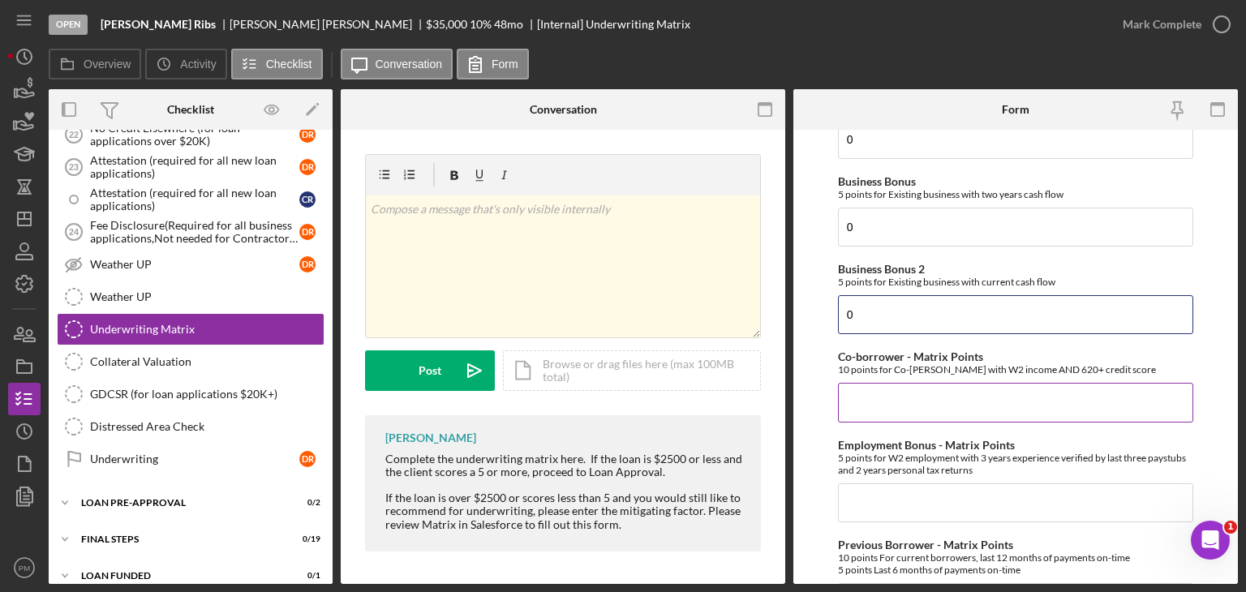
type input "0"
click at [871, 388] on input "Co-borrower - Matrix Points" at bounding box center [1015, 402] width 355 height 39
type input "0"
click at [884, 500] on input "Employment Bonus - Matrix Points" at bounding box center [1015, 502] width 355 height 39
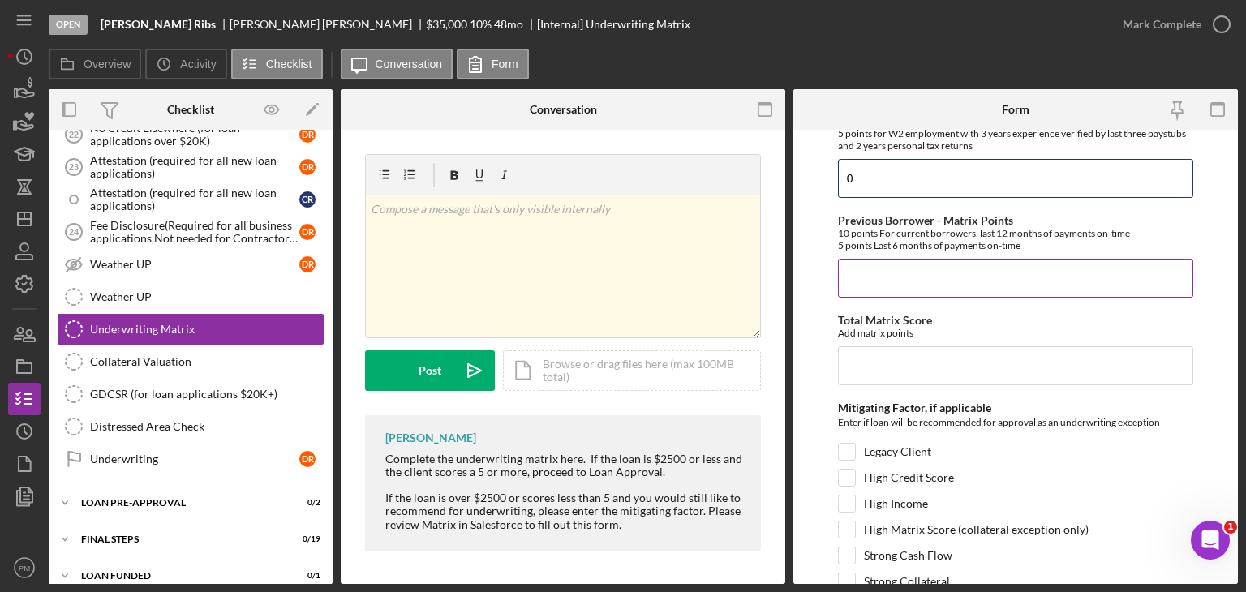
type input "0"
click at [883, 264] on input "Previous Borrower - Matrix Points" at bounding box center [1015, 278] width 355 height 39
type input "0"
click at [879, 369] on input "Total Matrix Score" at bounding box center [1015, 365] width 355 height 39
type input "0"
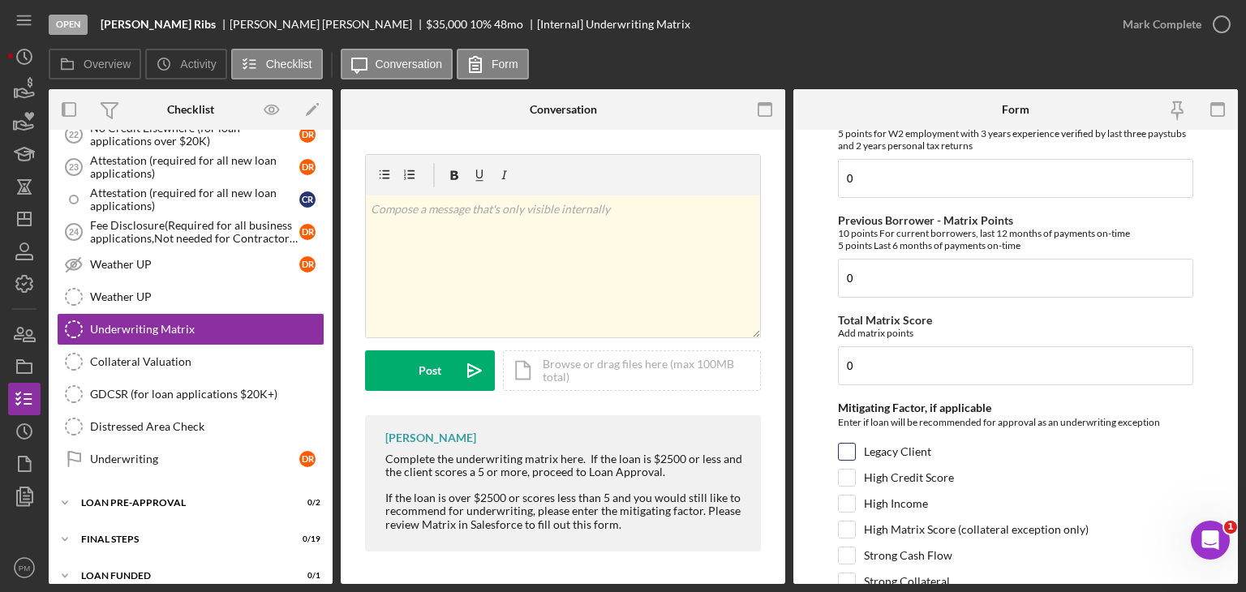
click at [850, 449] on input "Legacy Client" at bounding box center [847, 452] width 16 height 16
checkbox input "true"
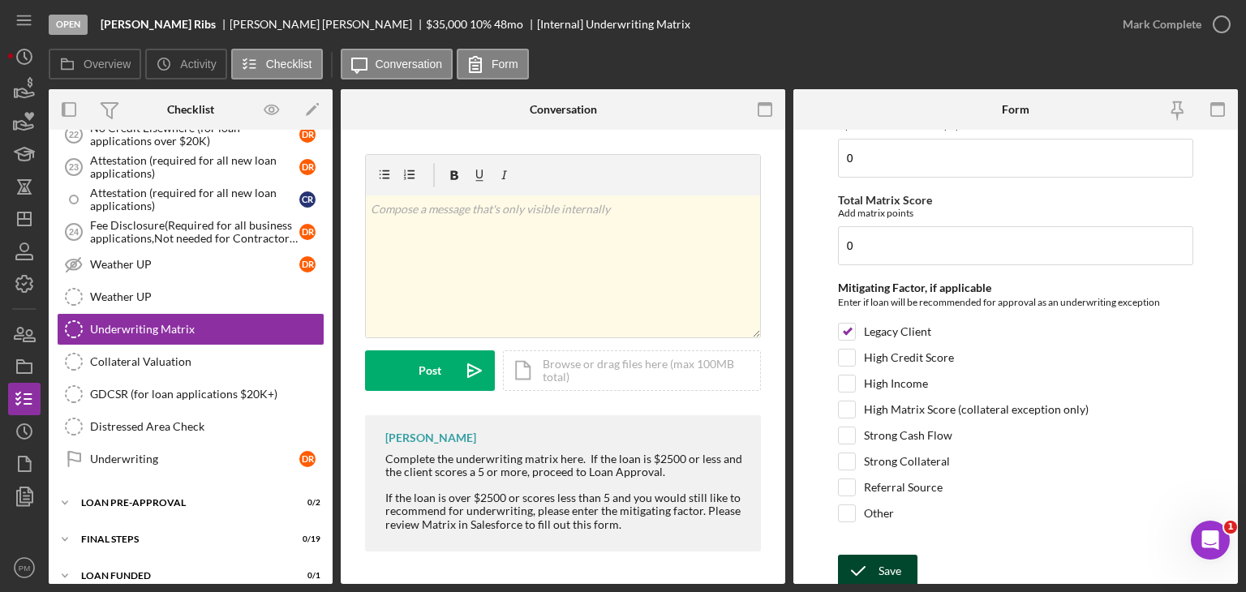
click at [878, 562] on div "Save" at bounding box center [889, 571] width 23 height 32
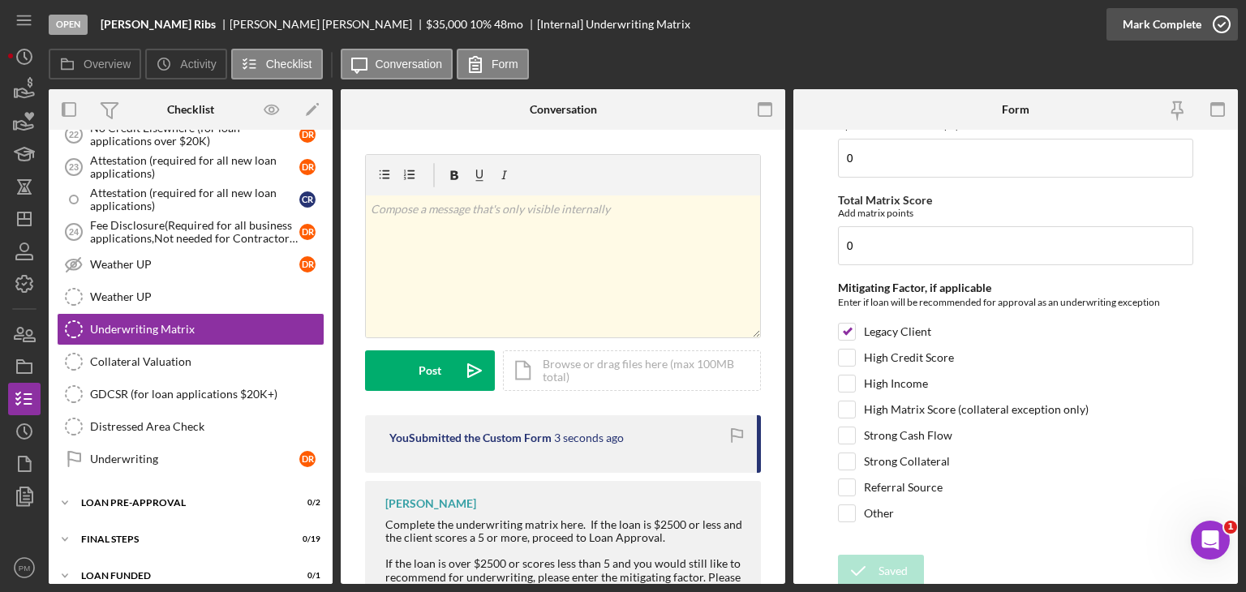
click at [1149, 31] on div "Mark Complete" at bounding box center [1162, 24] width 79 height 32
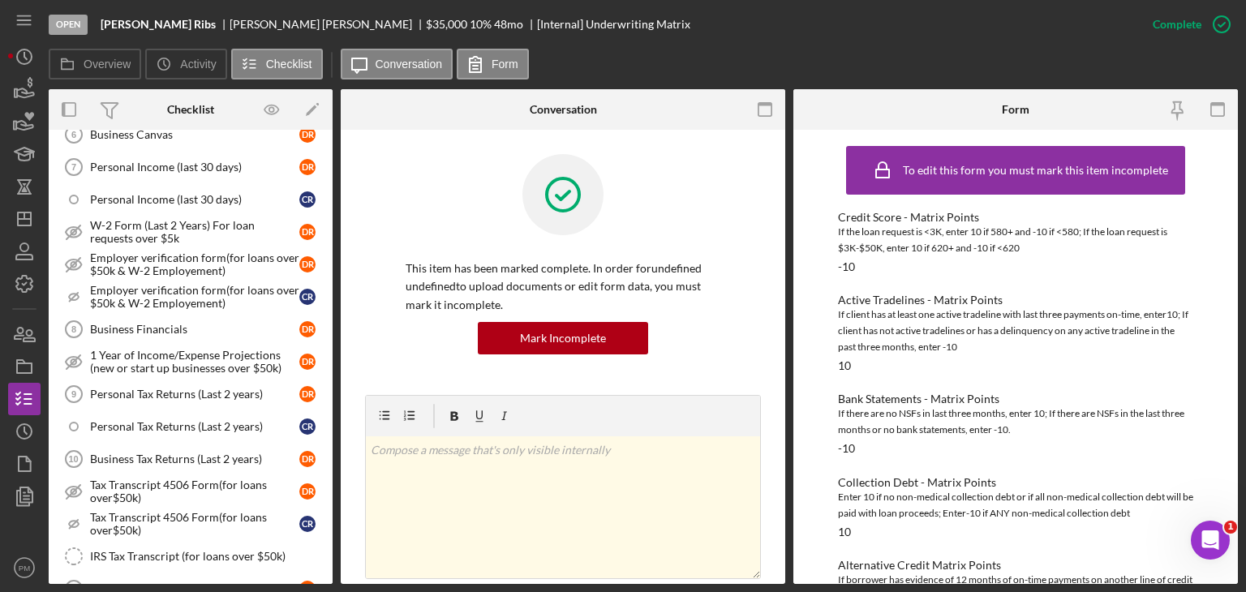
scroll to position [122, 0]
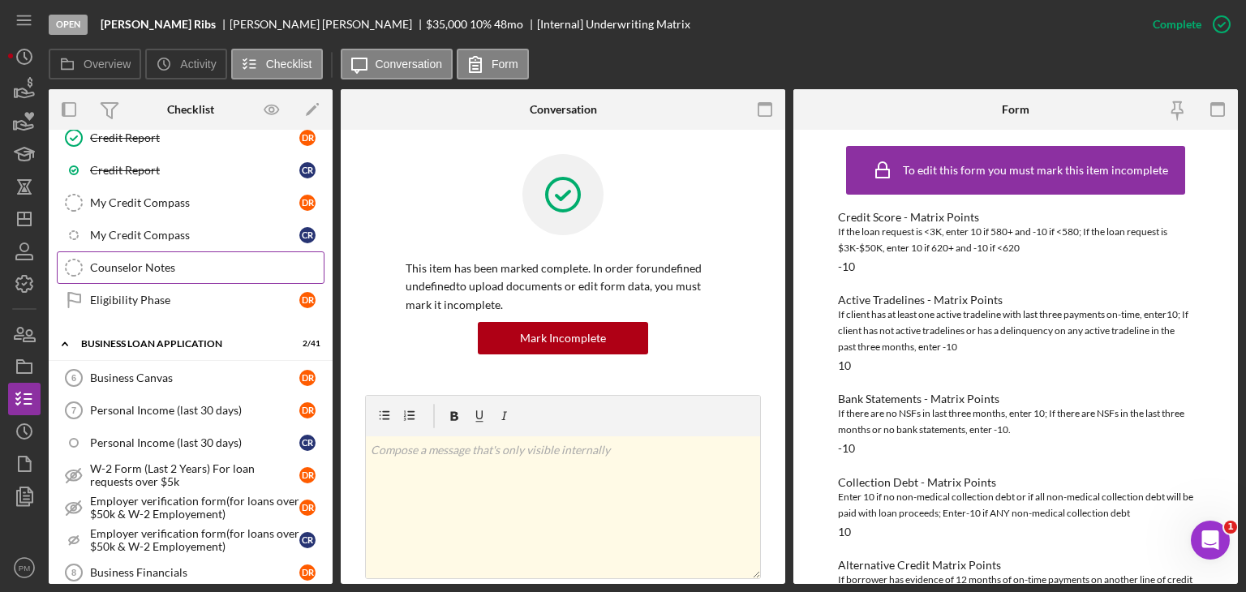
click at [158, 255] on link "Counselor Notes Counselor Notes" at bounding box center [191, 267] width 268 height 32
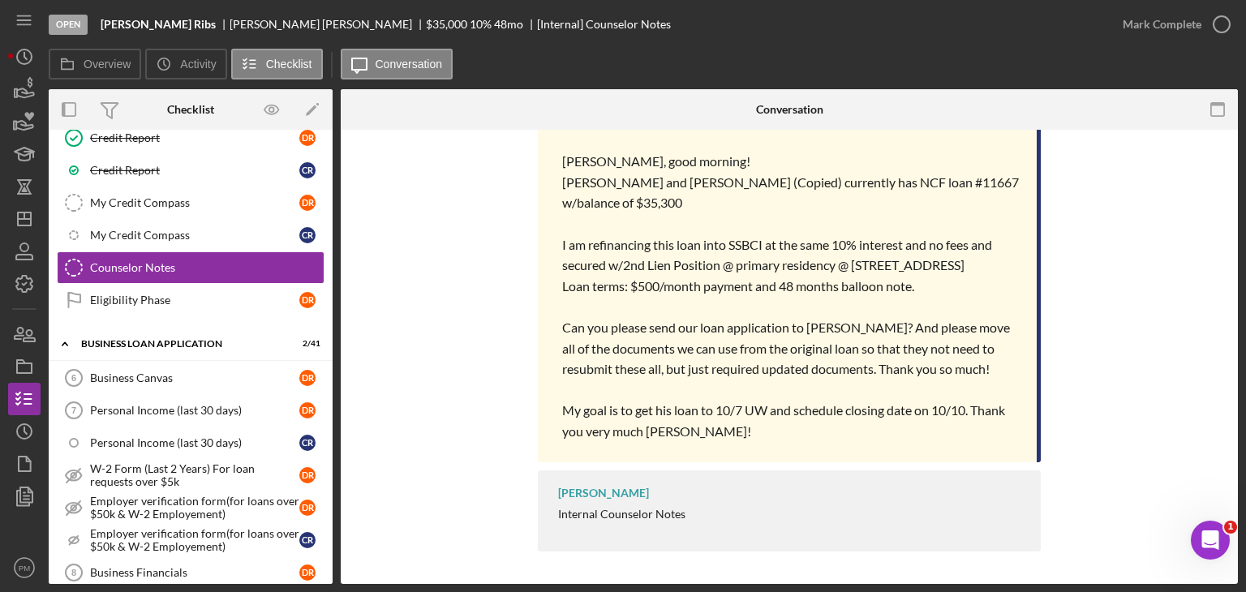
scroll to position [487, 0]
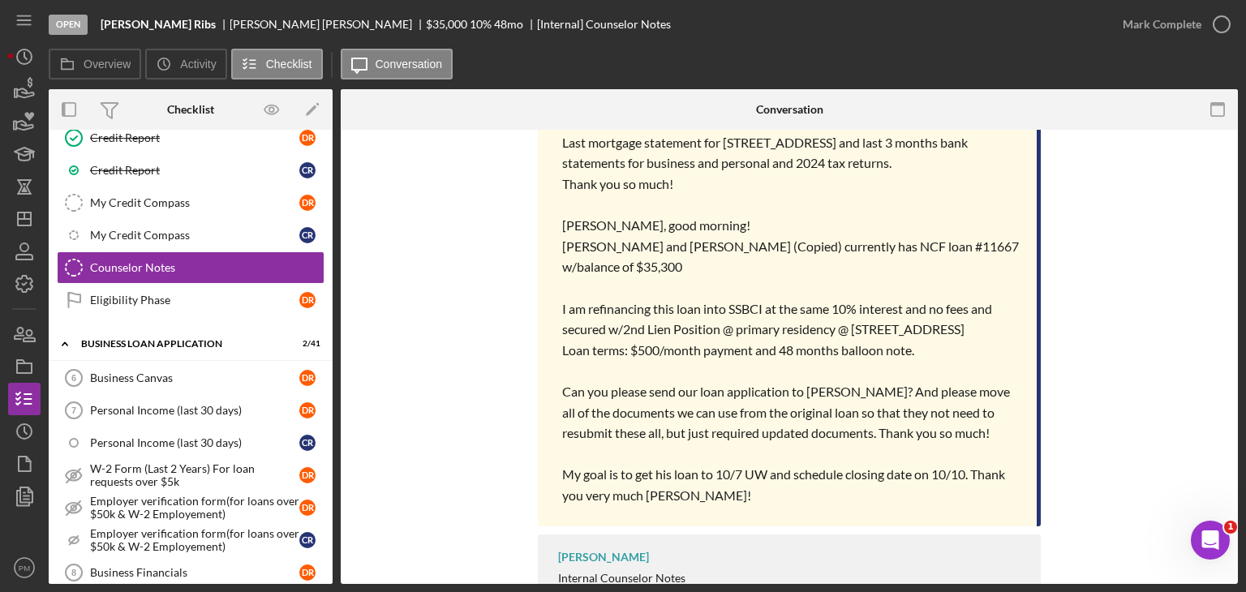
drag, startPoint x: 681, startPoint y: 354, endPoint x: 623, endPoint y: 328, distance: 63.5
click at [623, 328] on p "I am refinancing this loan into SSBCI at the same 10% interest and no fees and …" at bounding box center [791, 318] width 458 height 41
copy span "2nd Lien Position @ primary residency @ 1805 Millshire Drive Ferguson MO 63136"
click at [32, 221] on icon "Icon/Dashboard" at bounding box center [24, 219] width 41 height 41
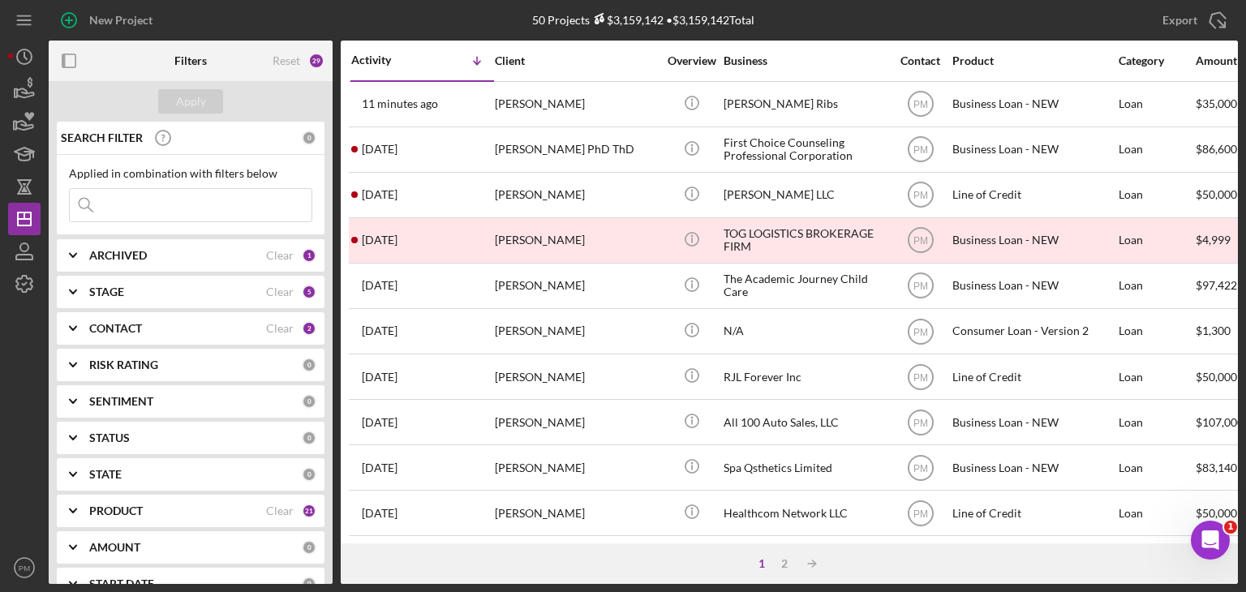
click at [226, 260] on div "ARCHIVED" at bounding box center [177, 255] width 177 height 13
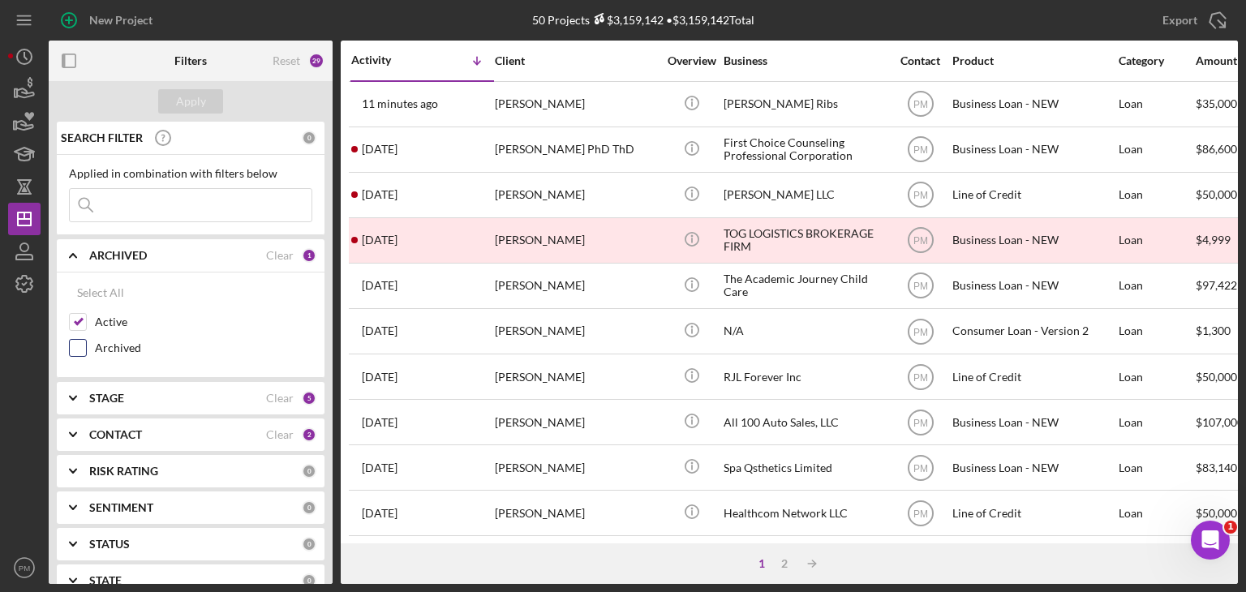
click at [114, 347] on label "Archived" at bounding box center [203, 348] width 217 height 16
click at [86, 347] on input "Archived" at bounding box center [78, 348] width 16 height 16
checkbox input "true"
click at [168, 403] on div "STAGE" at bounding box center [177, 398] width 177 height 13
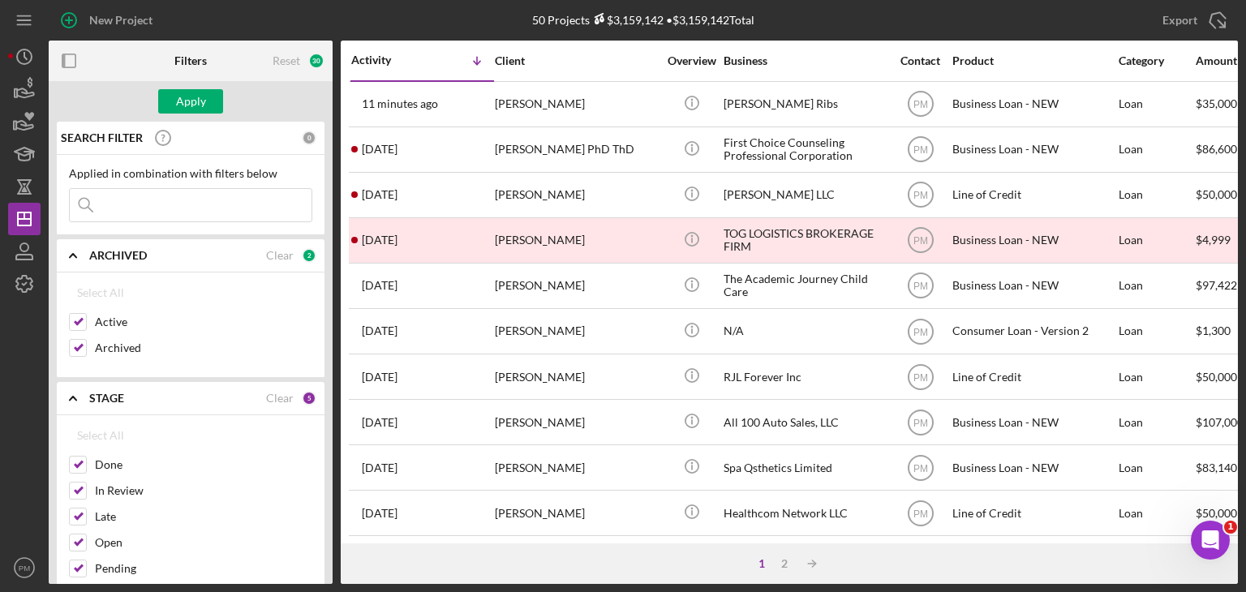
scroll to position [406, 0]
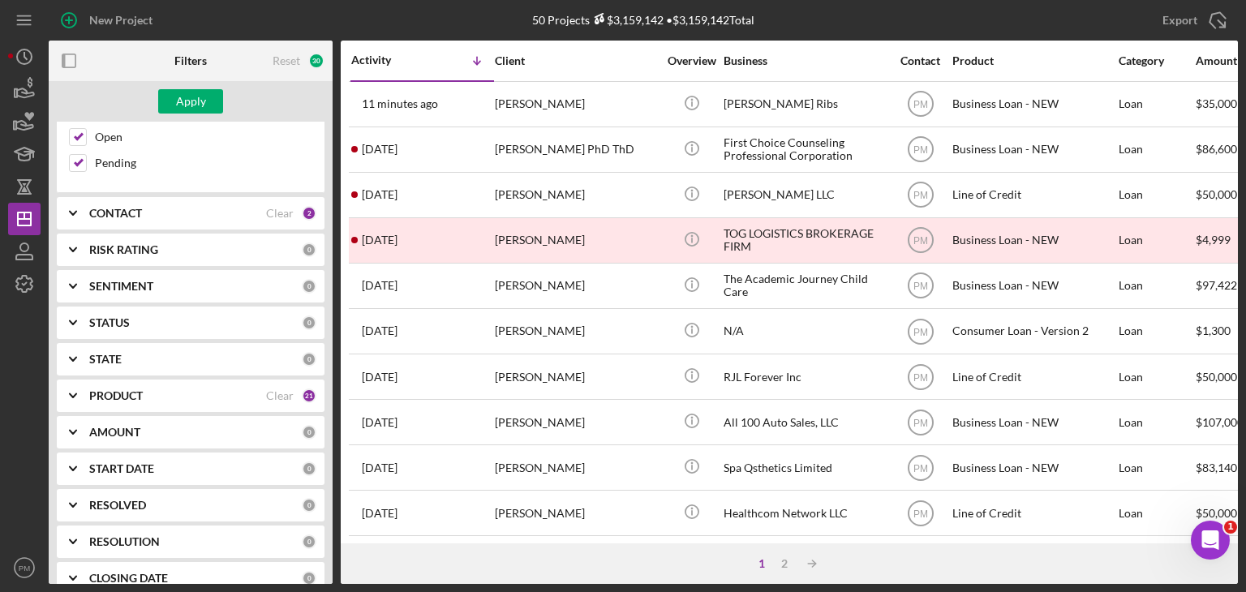
click at [198, 398] on div "PRODUCT" at bounding box center [177, 395] width 177 height 13
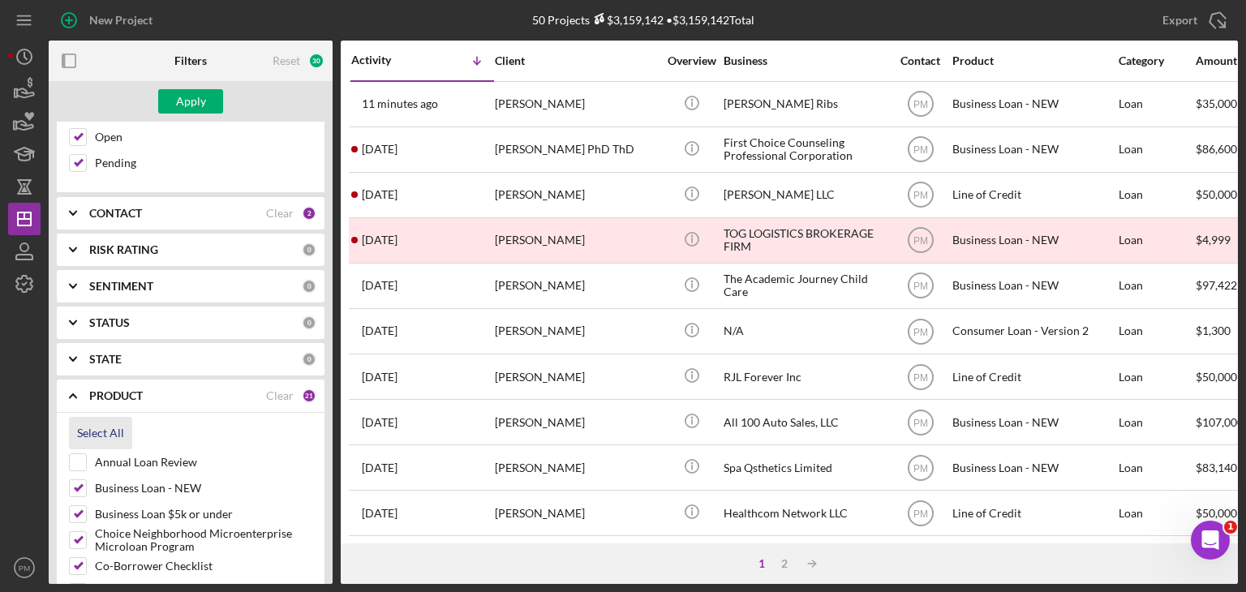
click at [109, 436] on div "Select All" at bounding box center [100, 433] width 47 height 32
checkbox input "true"
click at [81, 462] on input "Annual Loan Review" at bounding box center [78, 462] width 16 height 16
checkbox input "false"
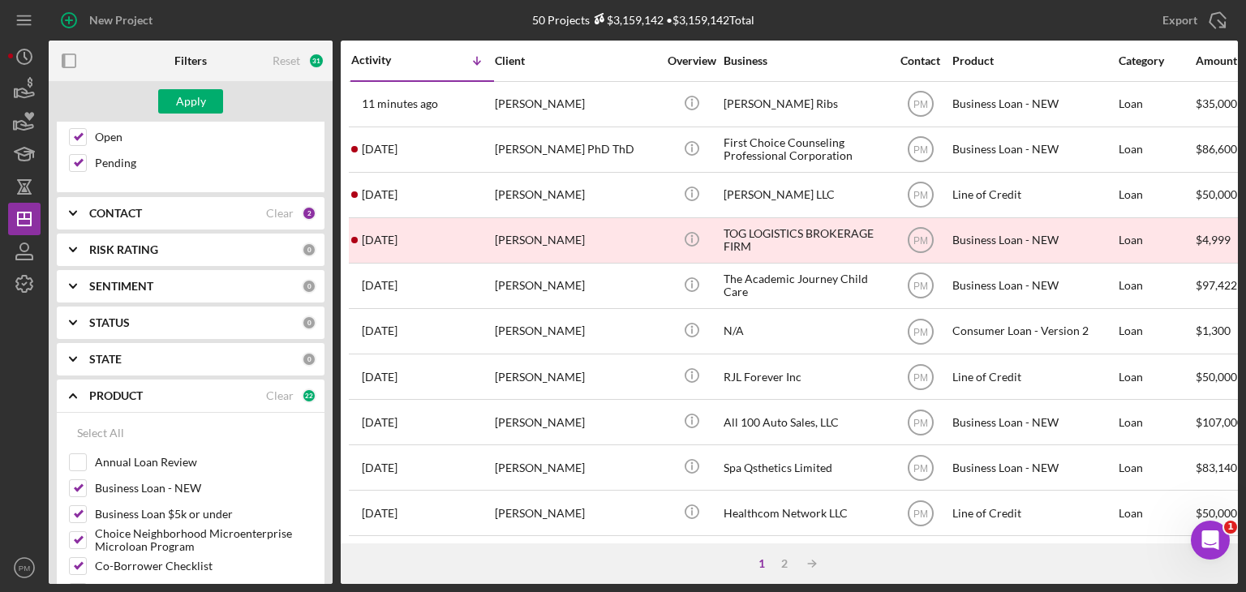
scroll to position [324, 0]
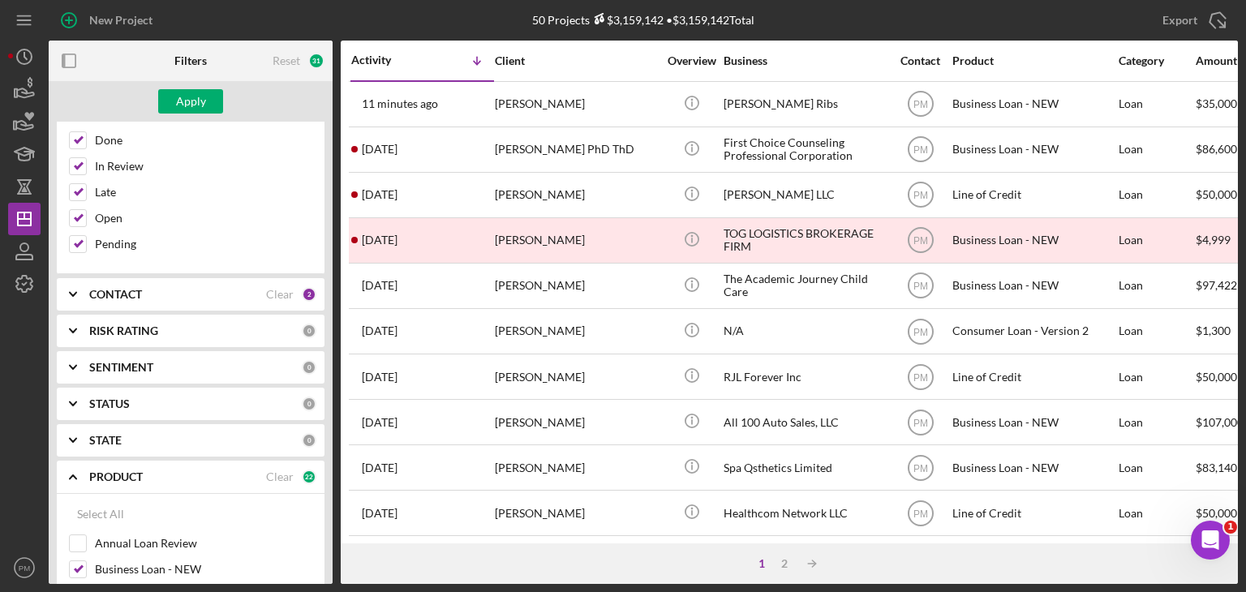
click at [165, 299] on div "CONTACT Clear 2" at bounding box center [202, 294] width 227 height 32
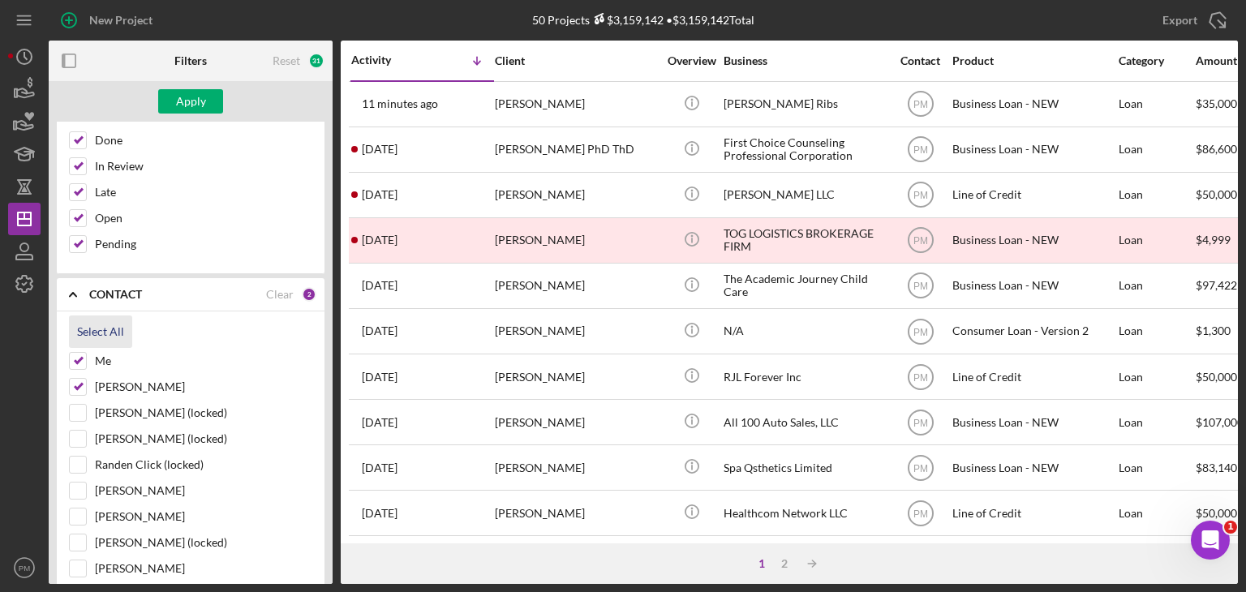
click at [100, 326] on div "Select All" at bounding box center [100, 332] width 47 height 32
checkbox input "true"
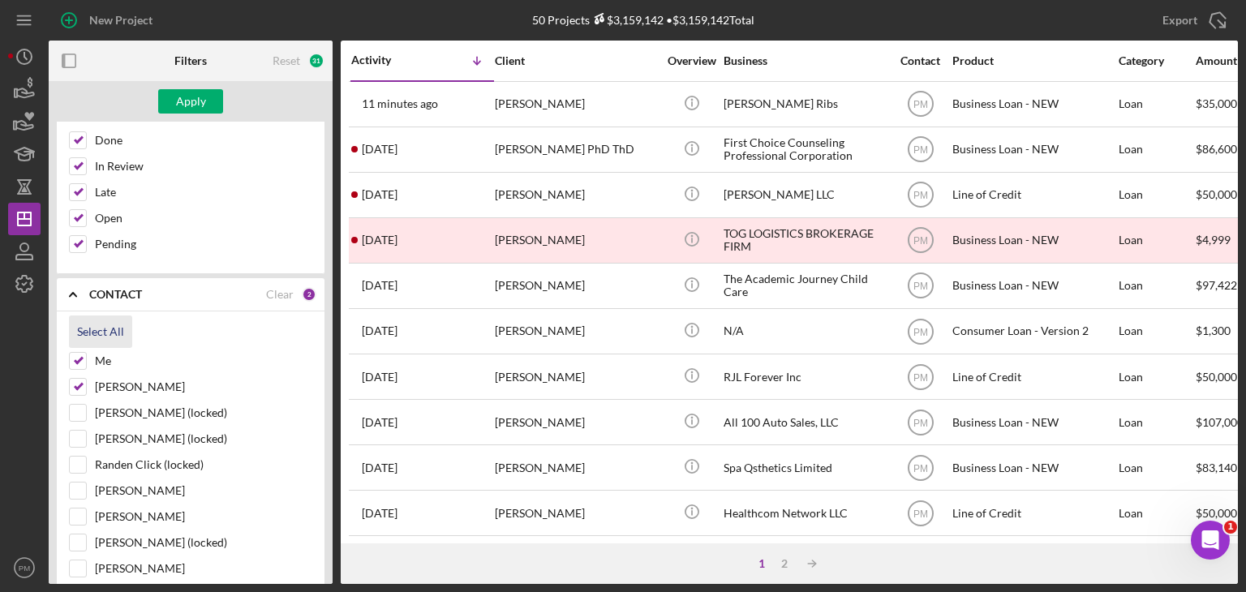
checkbox input "true"
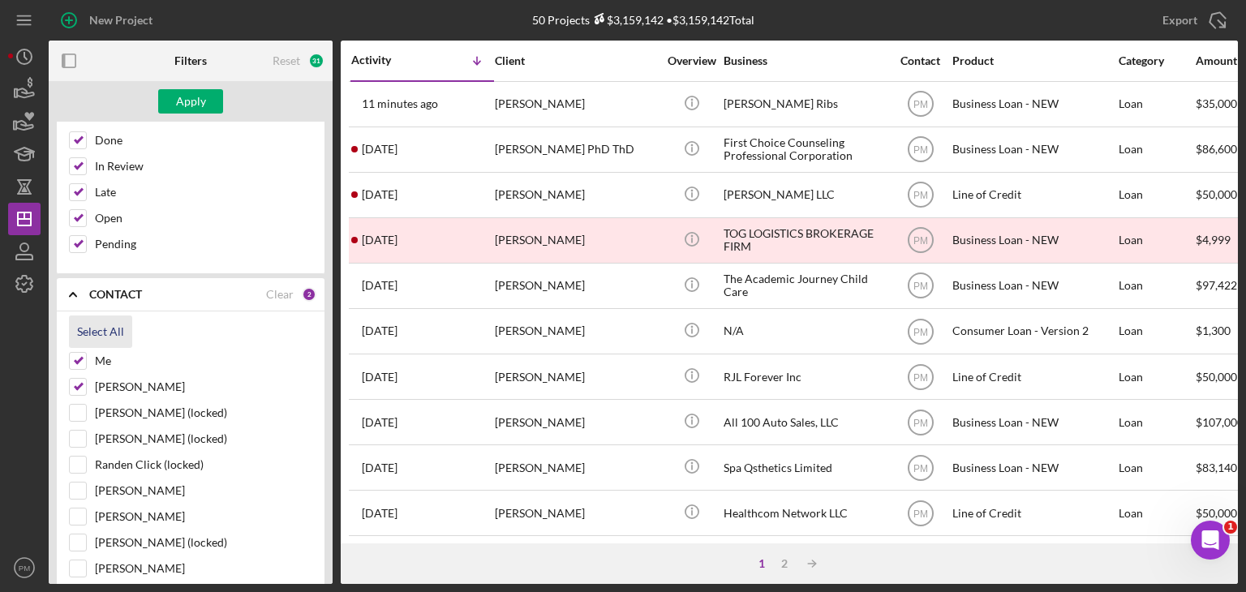
checkbox input "true"
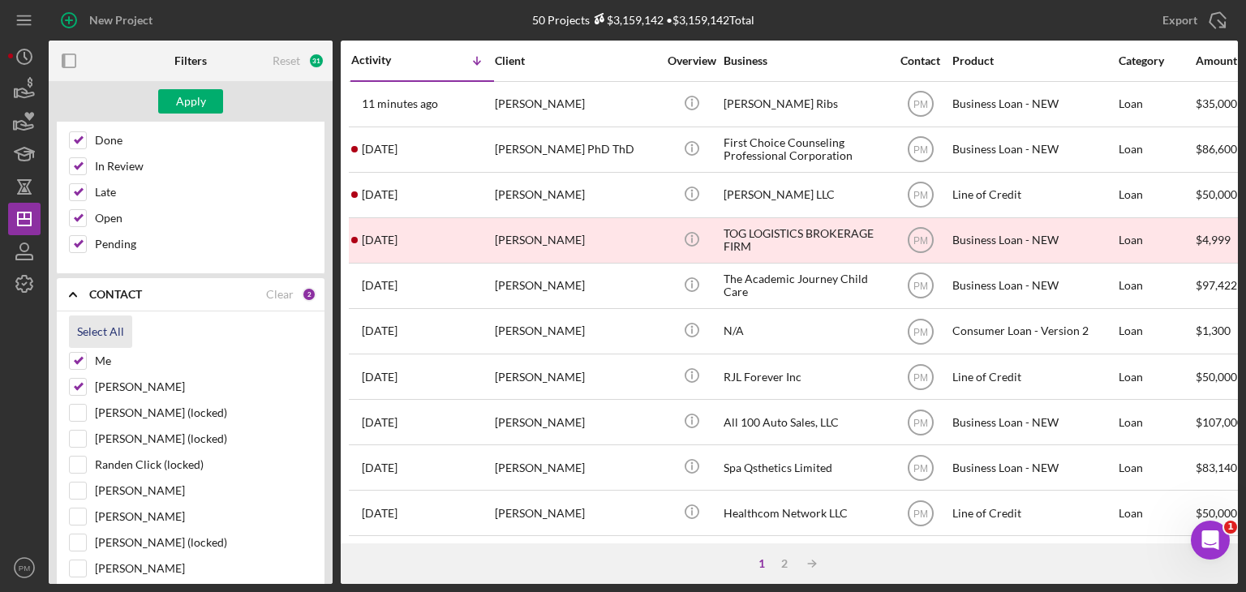
checkbox input "true"
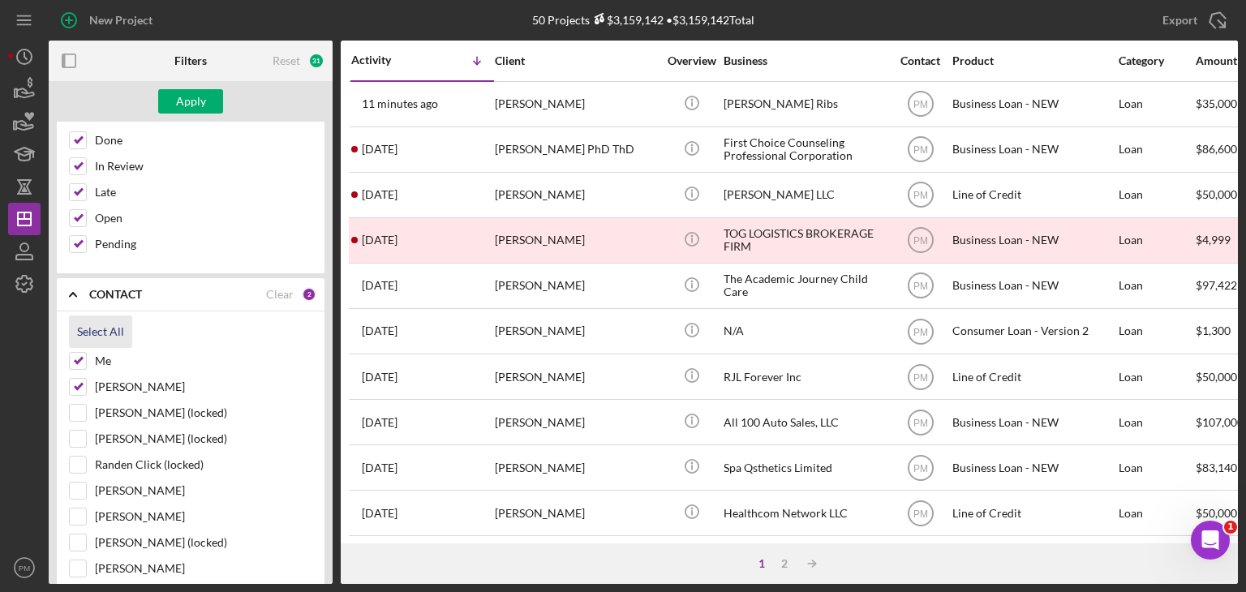
checkbox input "true"
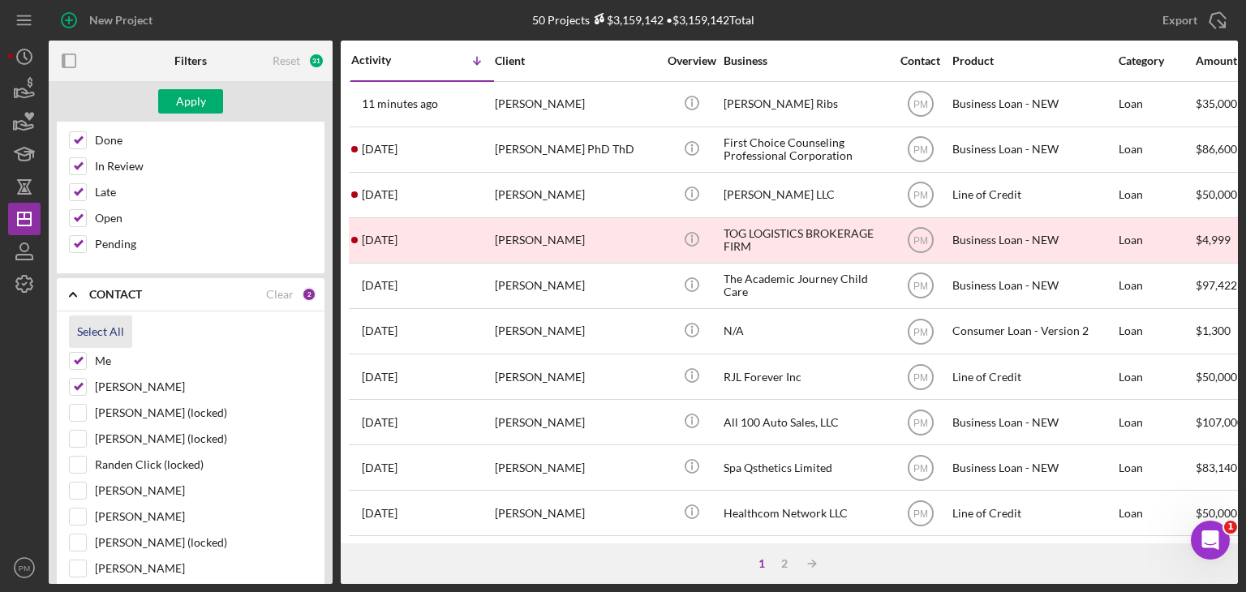
checkbox input "true"
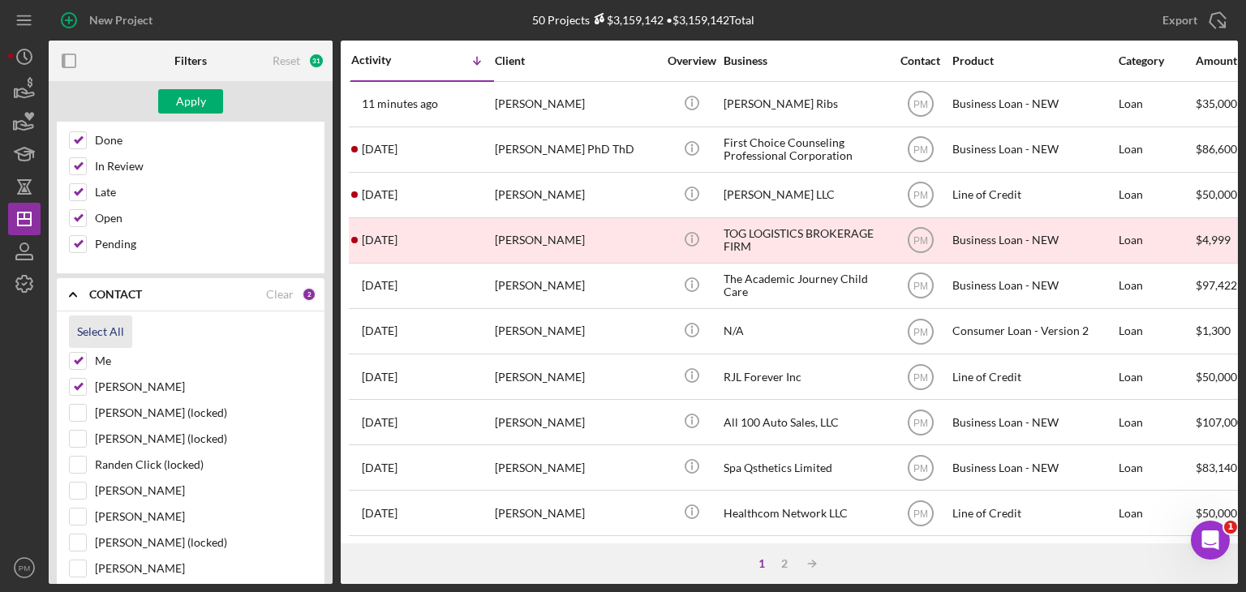
checkbox input "true"
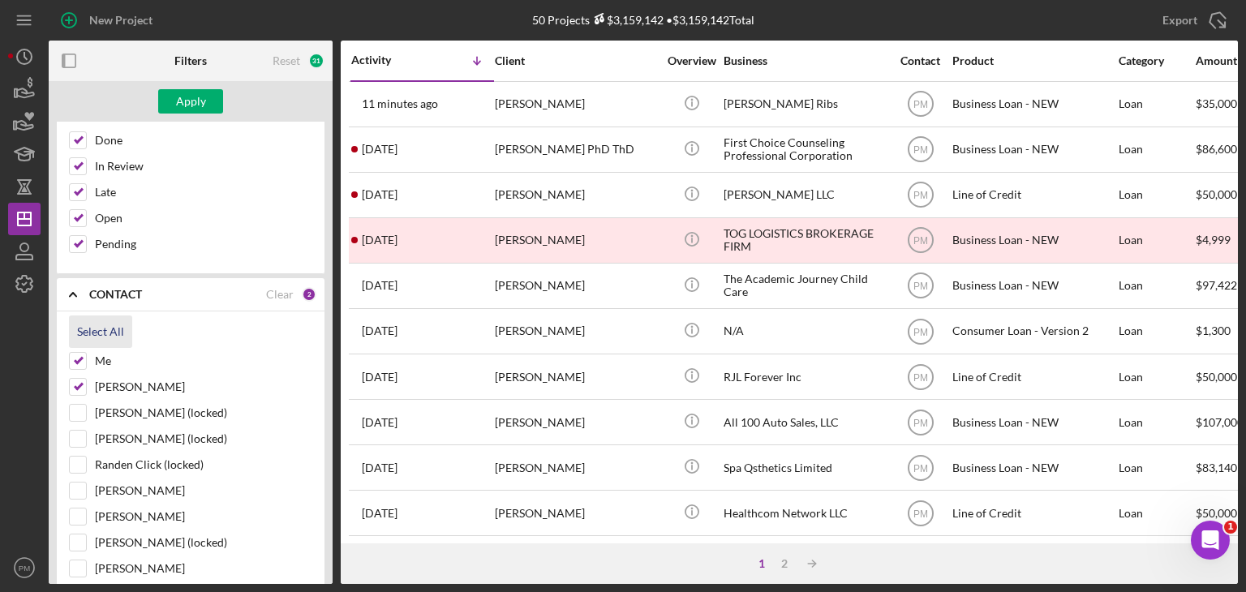
checkbox input "true"
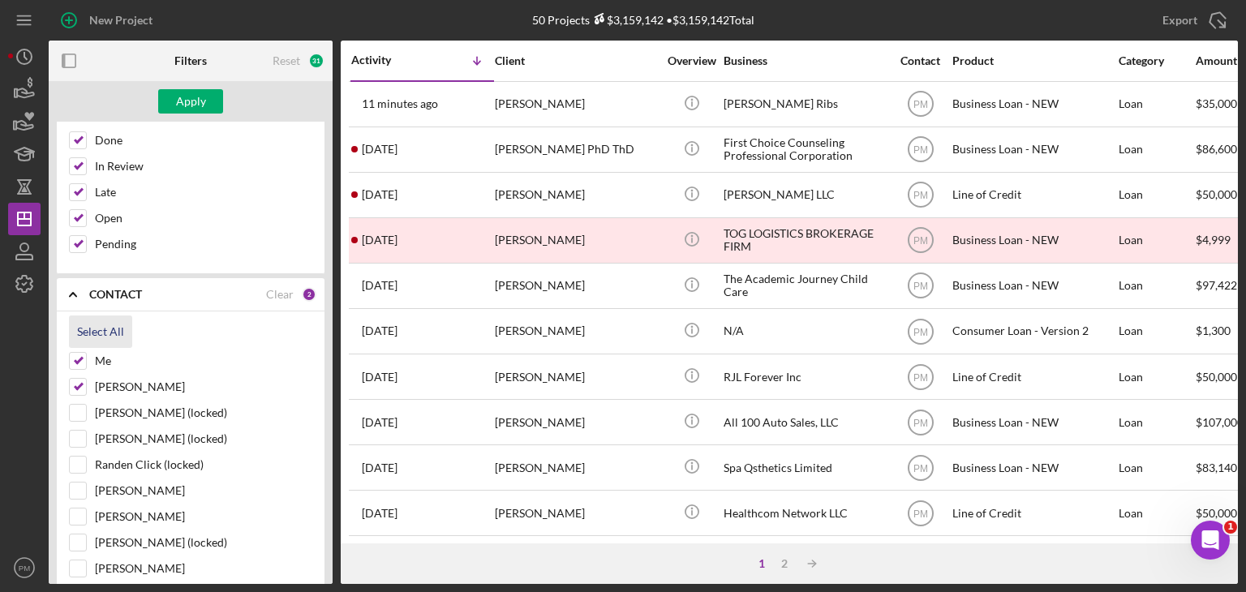
checkbox input "true"
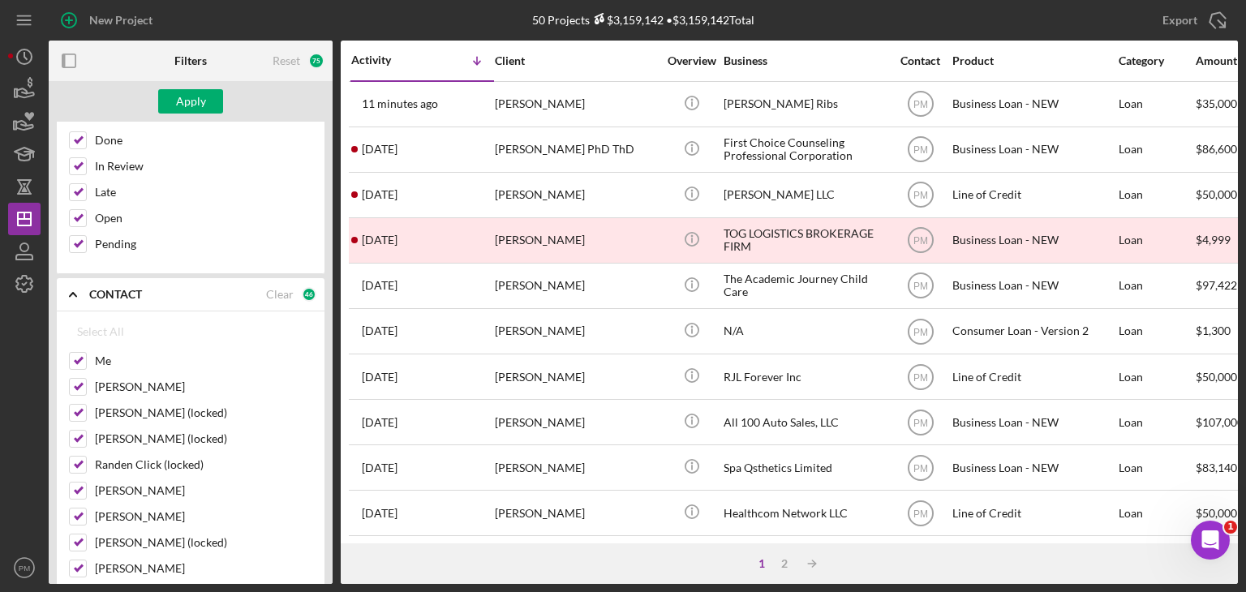
scroll to position [0, 0]
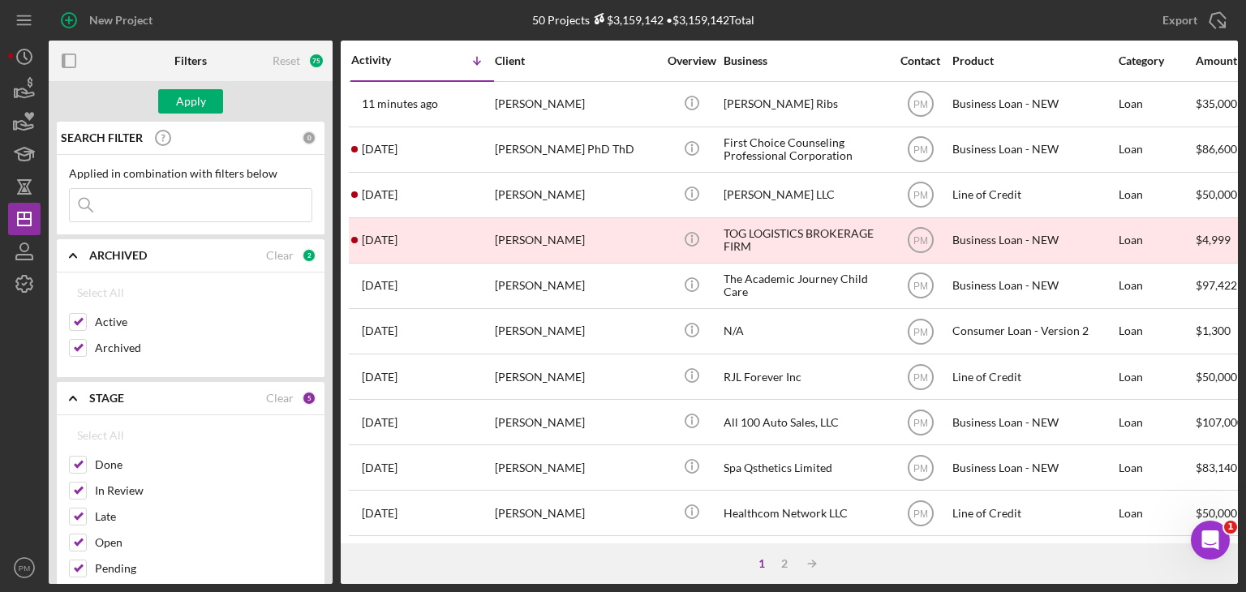
click at [156, 203] on input at bounding box center [191, 205] width 242 height 32
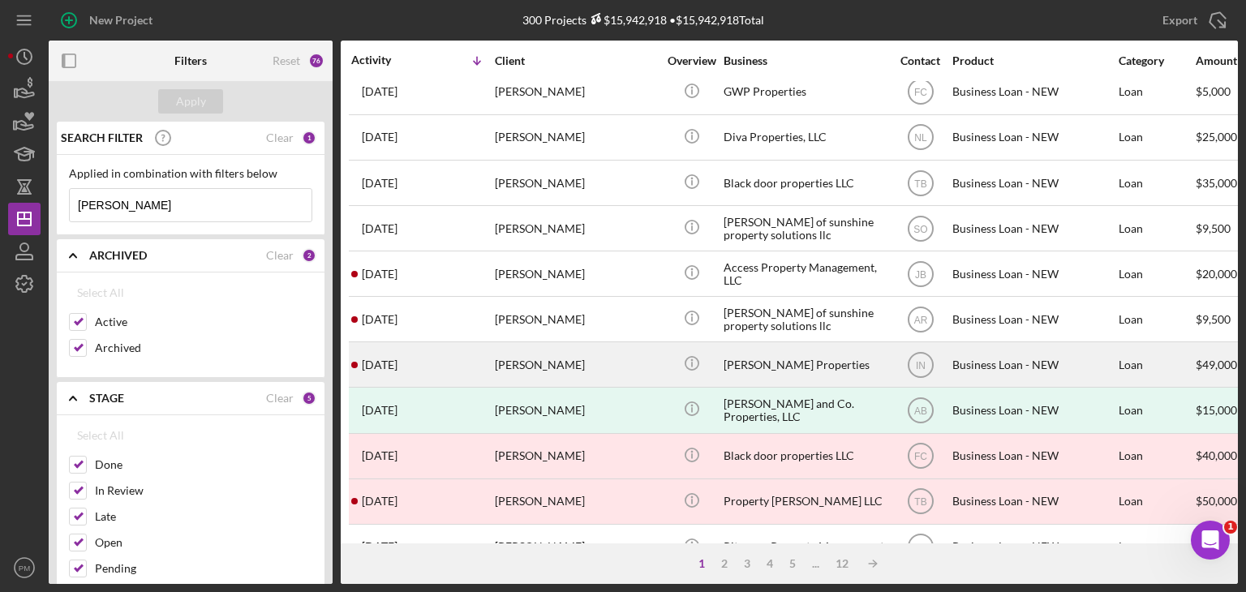
scroll to position [696, 0]
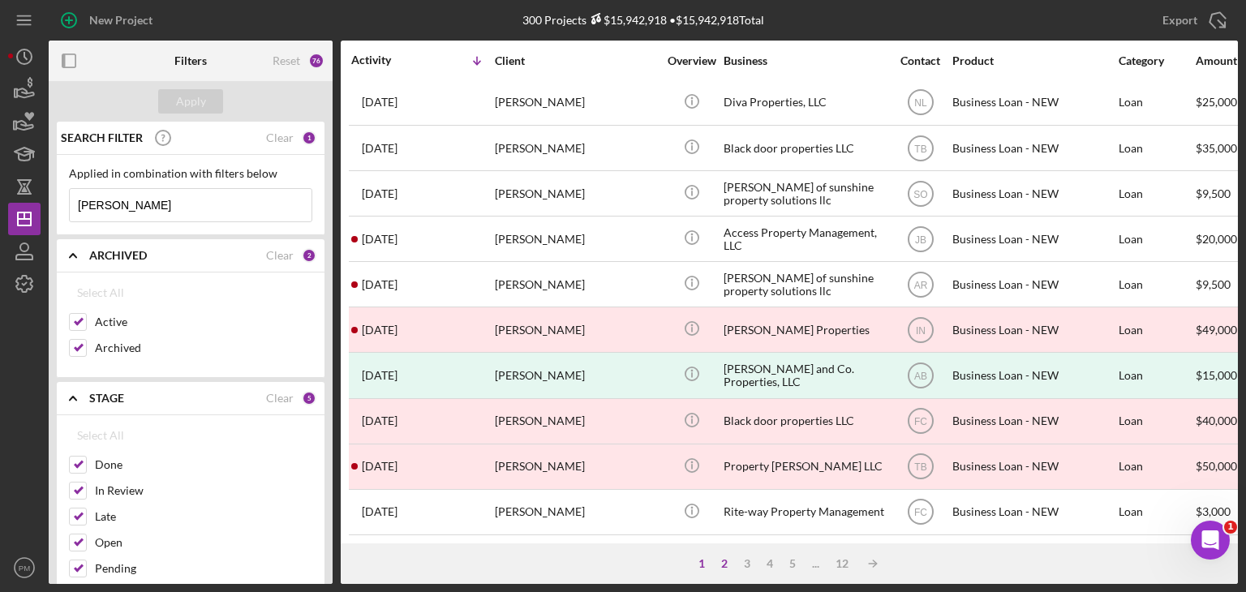
click at [730, 562] on div "2" at bounding box center [724, 563] width 23 height 13
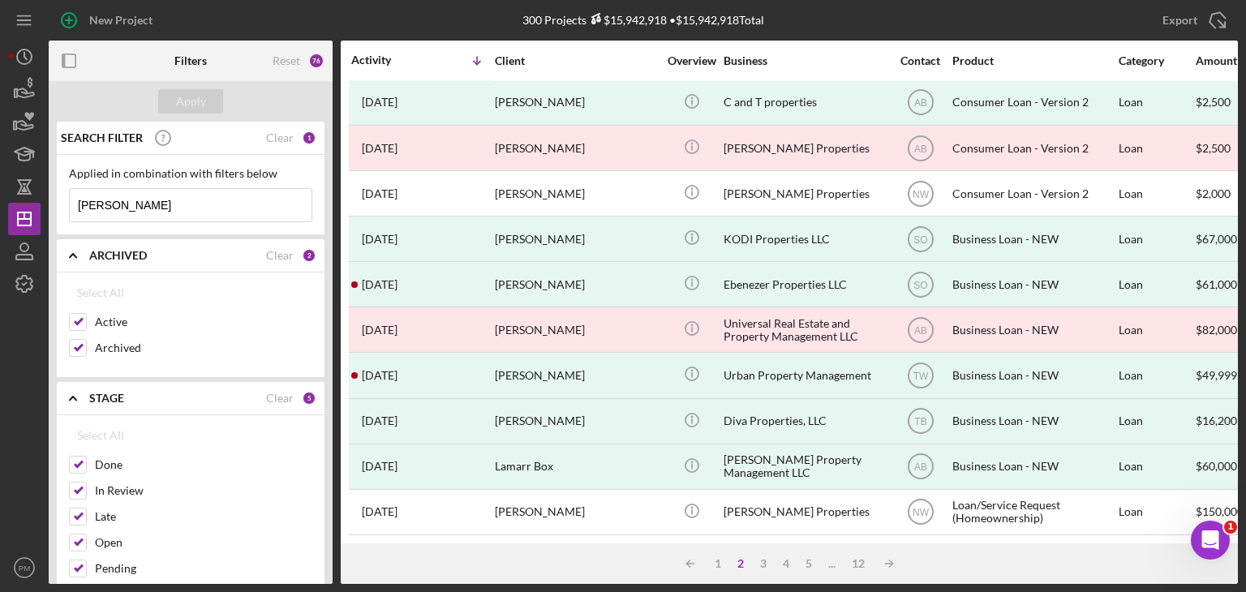
click at [118, 209] on input "[PERSON_NAME]" at bounding box center [191, 205] width 242 height 32
drag, startPoint x: 118, startPoint y: 208, endPoint x: 36, endPoint y: 195, distance: 82.9
click at [36, 195] on div "New Project 300 Projects $15,942,918 • $15,942,918 Total Export Icon/Export Fil…" at bounding box center [623, 292] width 1230 height 584
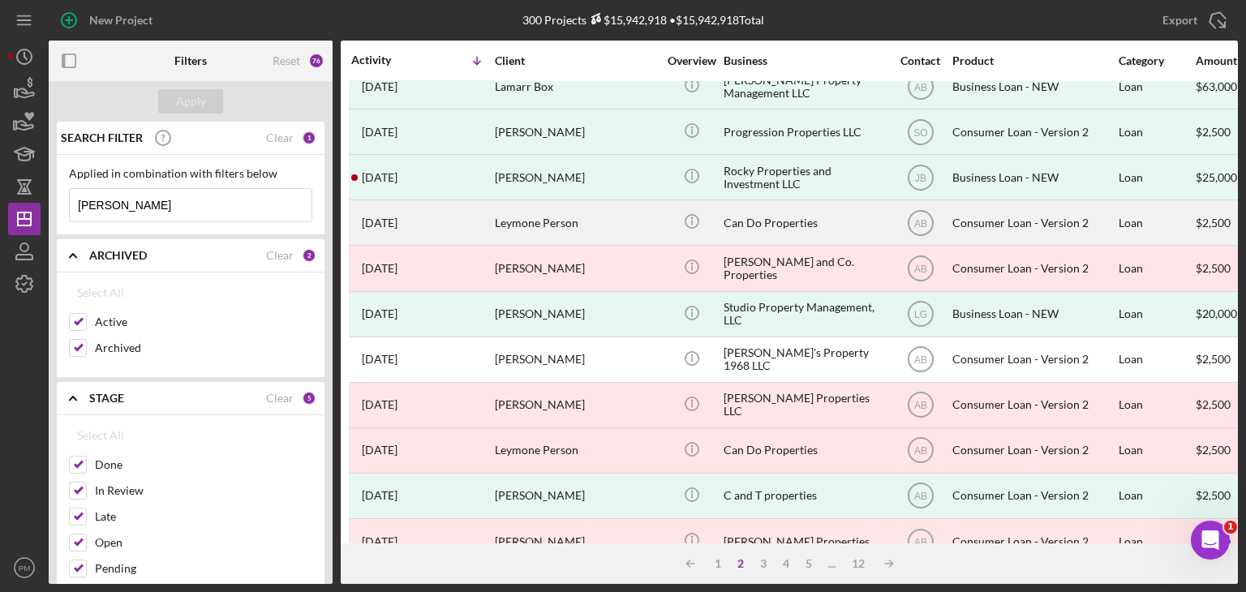
scroll to position [0, 0]
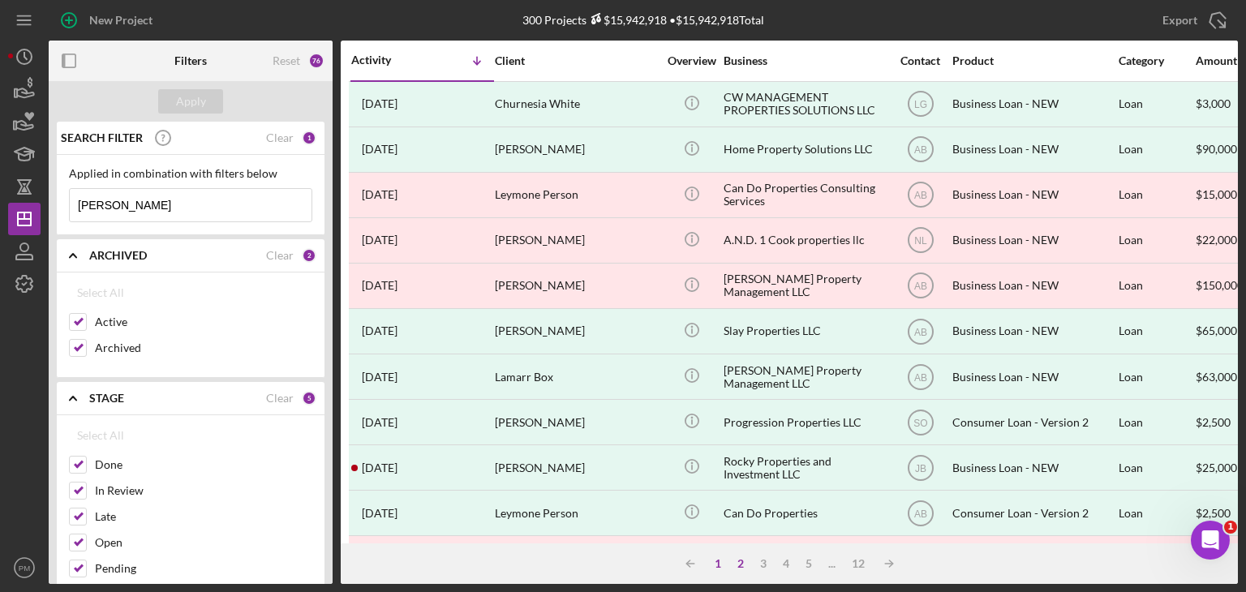
click at [718, 564] on div "1" at bounding box center [717, 563] width 23 height 13
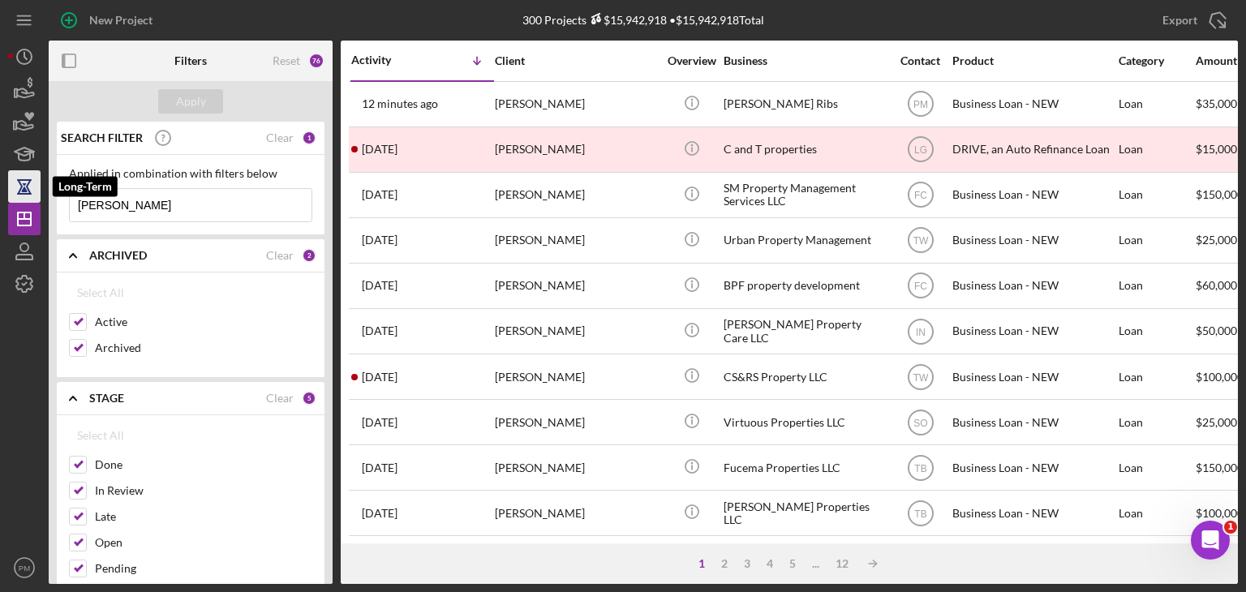
drag, startPoint x: 129, startPoint y: 207, endPoint x: 36, endPoint y: 198, distance: 93.7
click at [36, 198] on div "New Project 300 Projects $15,942,918 • $15,942,918 Total Export Icon/Export Fil…" at bounding box center [623, 292] width 1230 height 584
type input "[PERSON_NAME]"
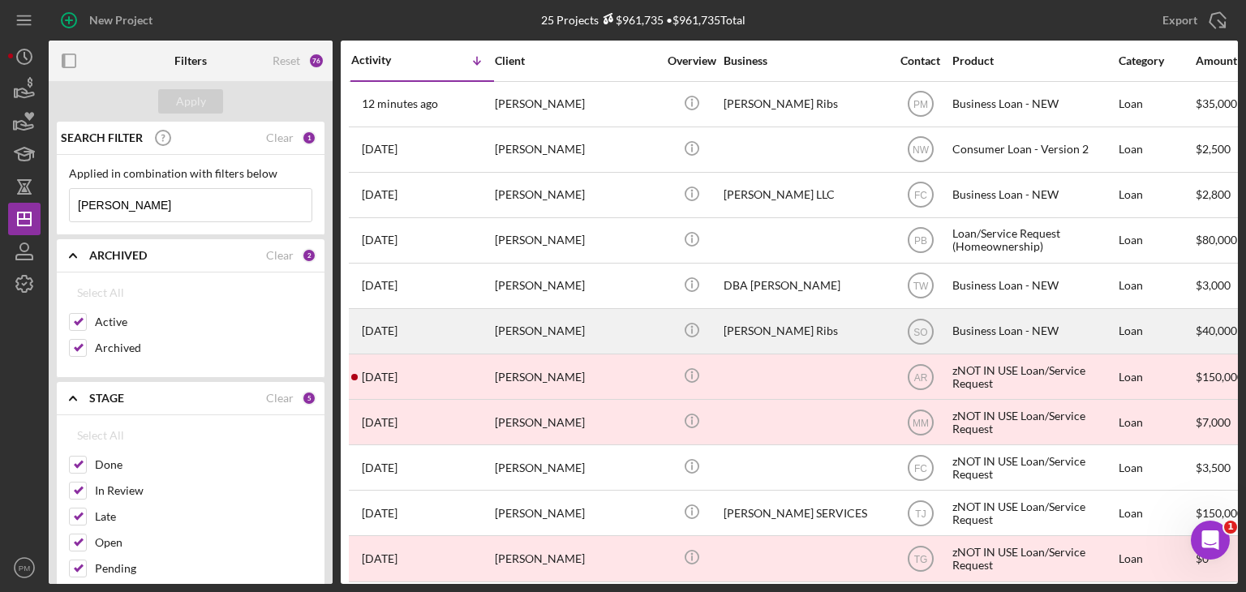
click at [514, 337] on div "[PERSON_NAME]" at bounding box center [576, 331] width 162 height 43
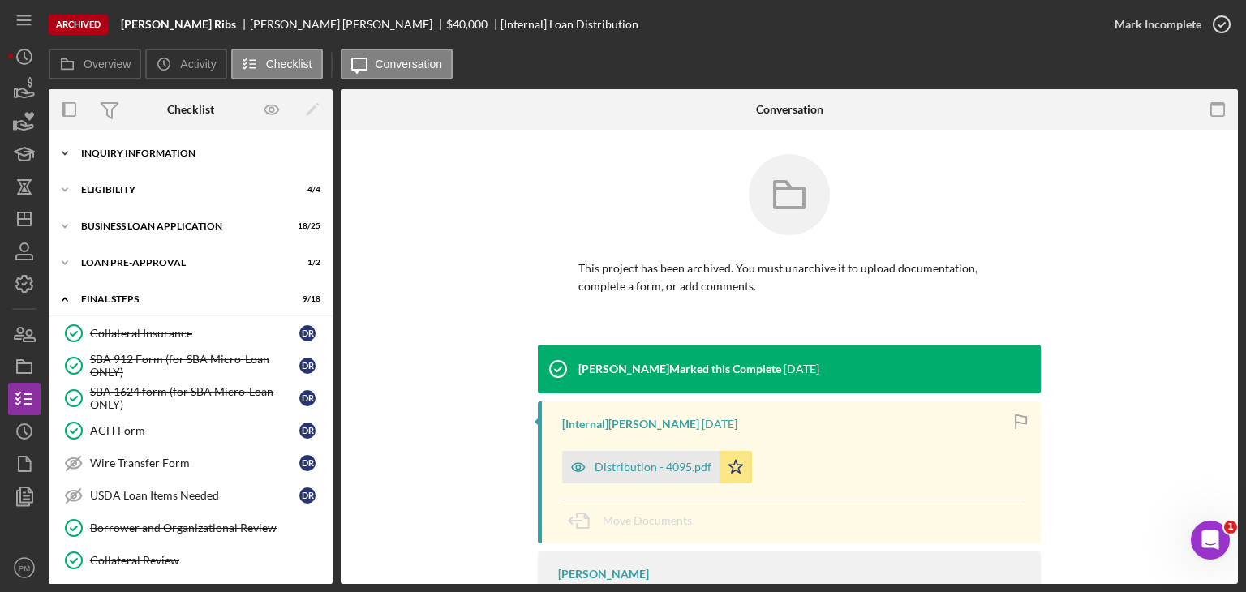
click at [123, 160] on div "Icon/Expander INQUIRY INFORMATION 8 / 9" at bounding box center [191, 153] width 284 height 32
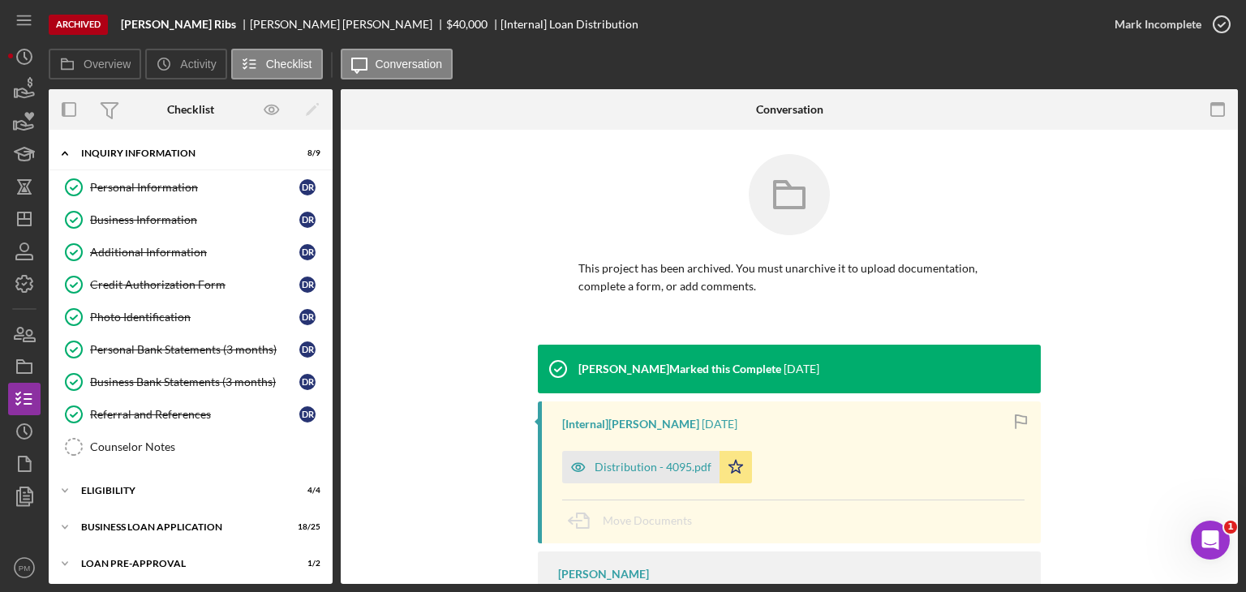
scroll to position [162, 0]
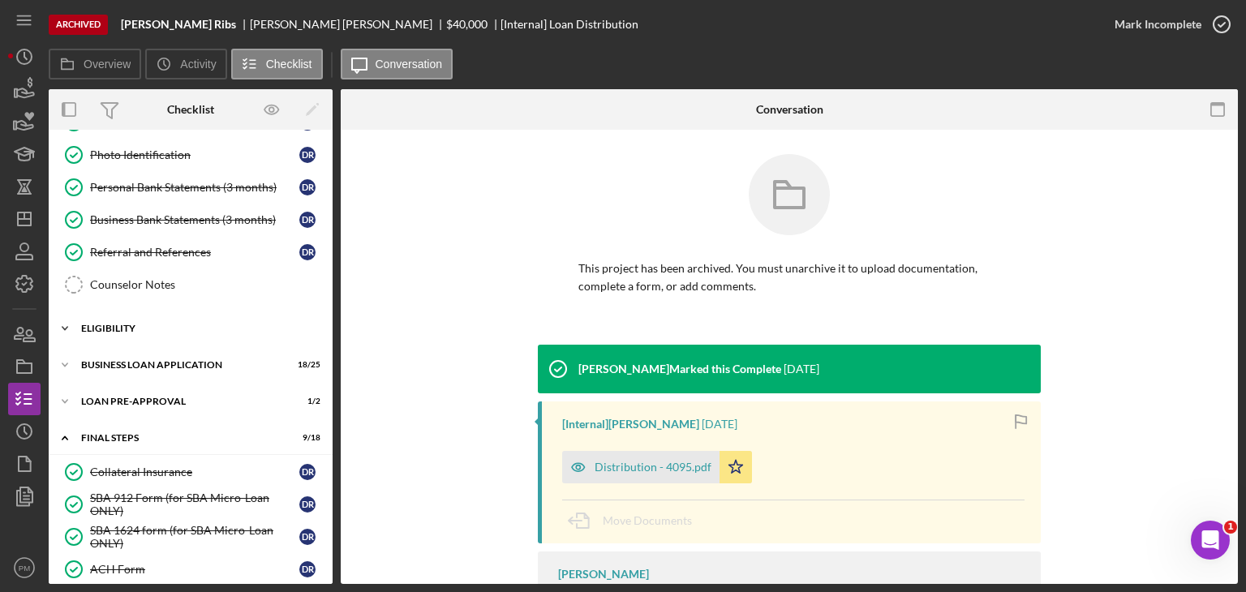
click at [140, 325] on div "ELIGIBILITY" at bounding box center [196, 329] width 231 height 10
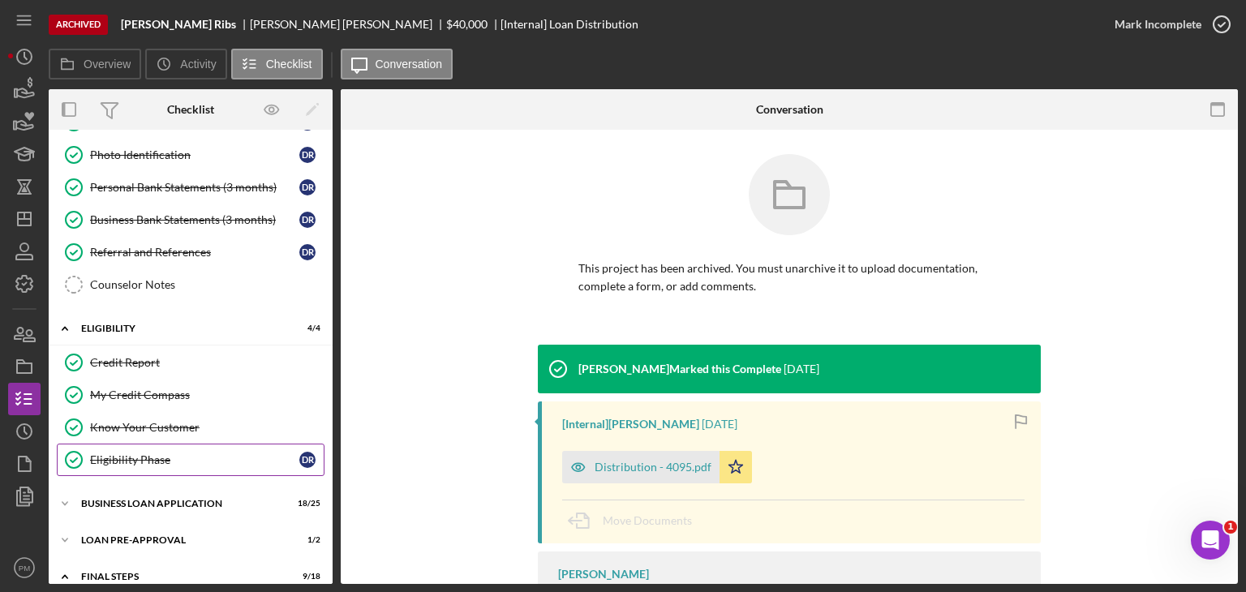
scroll to position [324, 0]
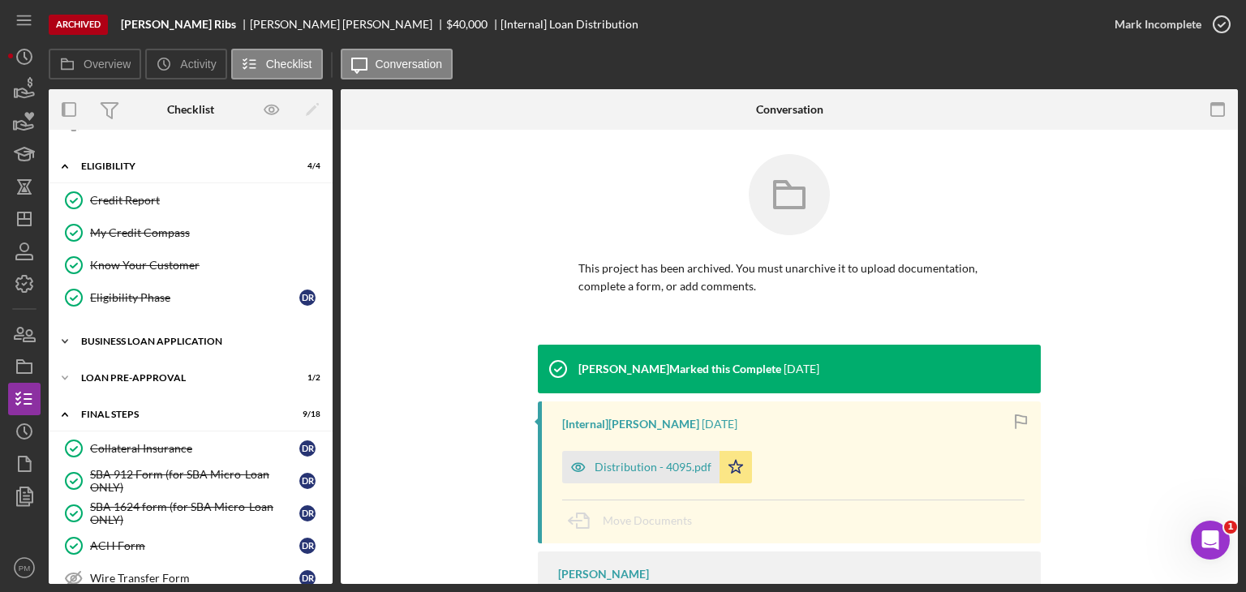
click at [159, 340] on div "BUSINESS LOAN APPLICATION" at bounding box center [196, 342] width 231 height 10
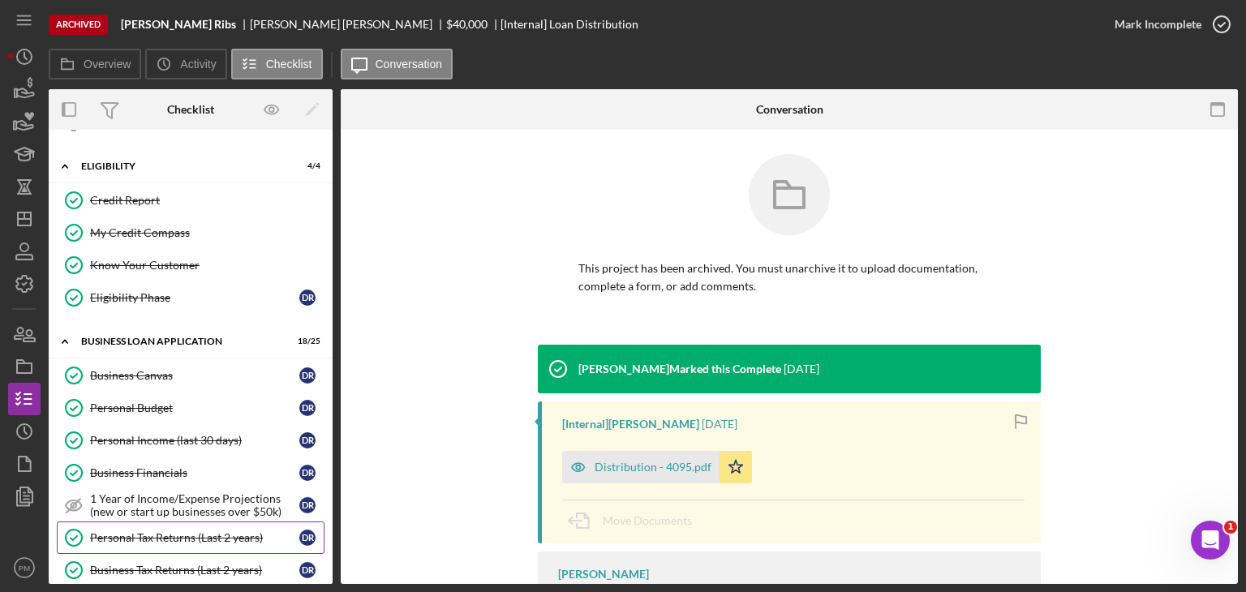
scroll to position [487, 0]
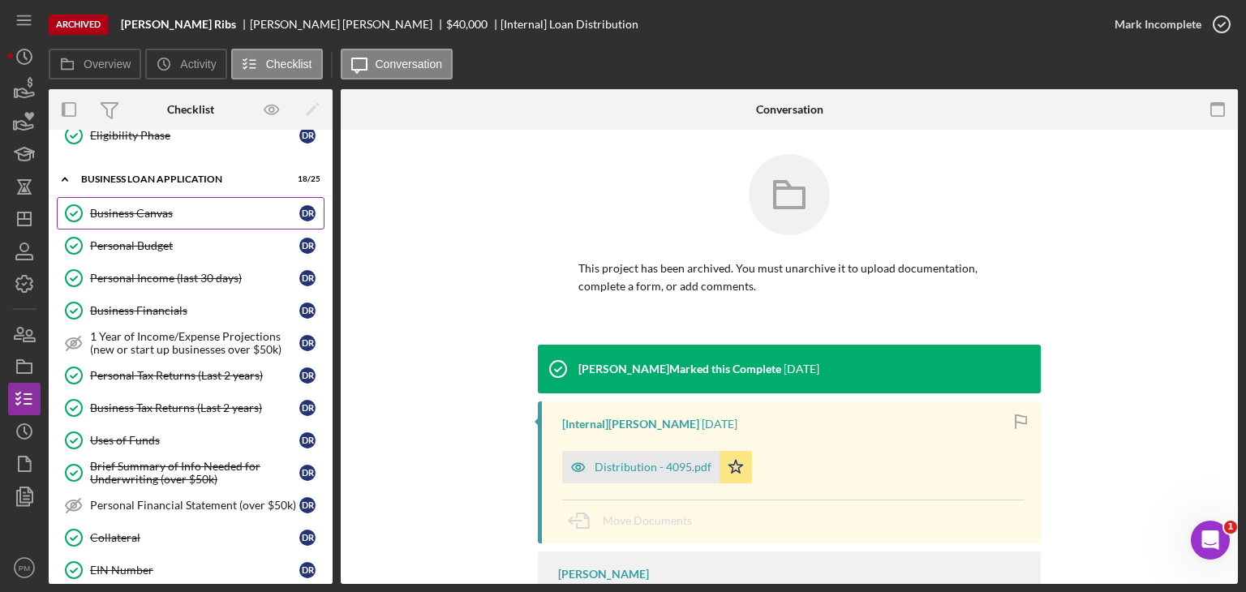
click at [161, 211] on div "Business Canvas" at bounding box center [194, 213] width 209 height 13
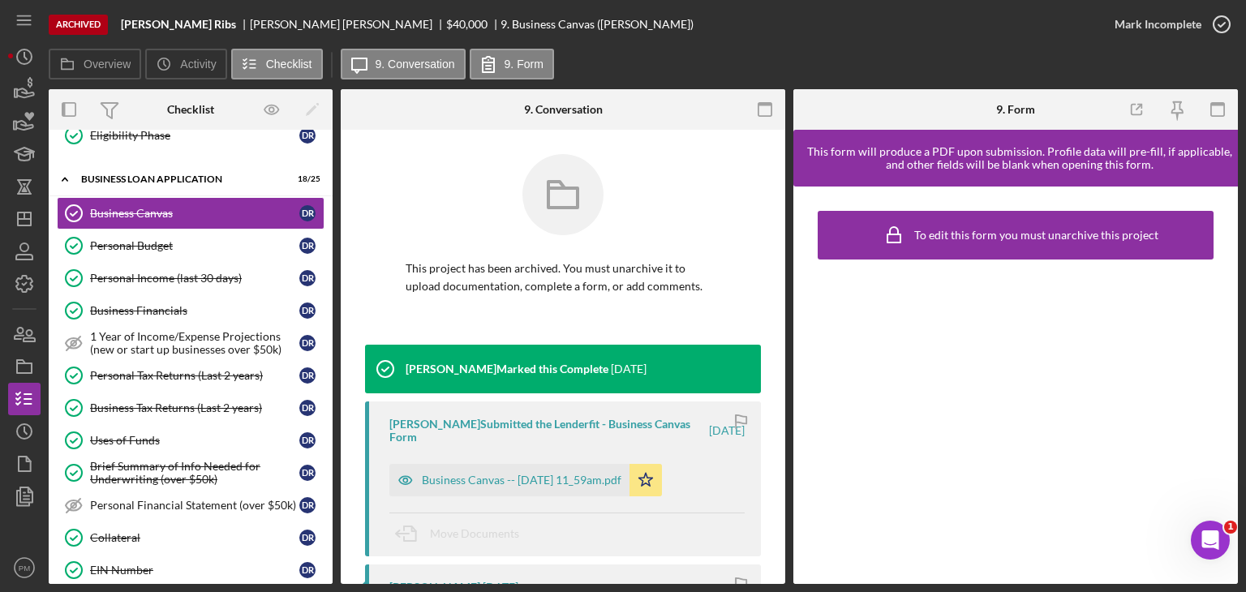
click at [579, 477] on div "Business Canvas -- [DATE] 11_59am.pdf" at bounding box center [522, 480] width 200 height 13
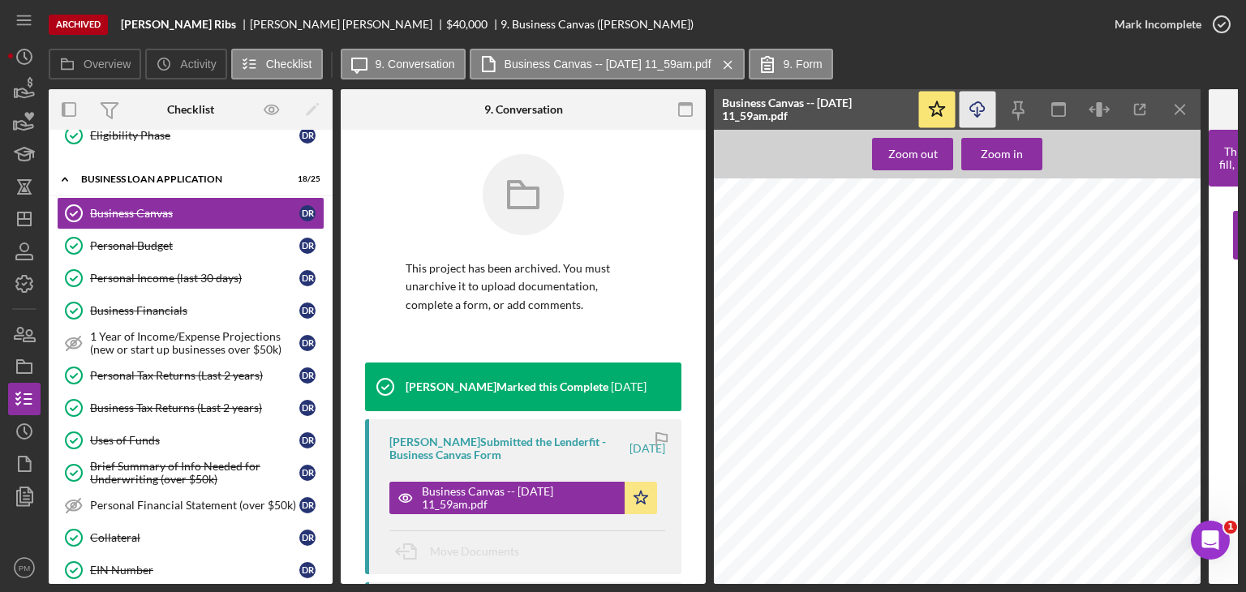
click at [986, 105] on icon "Icon/Download" at bounding box center [978, 110] width 36 height 36
click at [152, 411] on link "Business Tax Returns (Last 2 years) Business Tax Returns (Last 2 years) D R" at bounding box center [191, 408] width 268 height 32
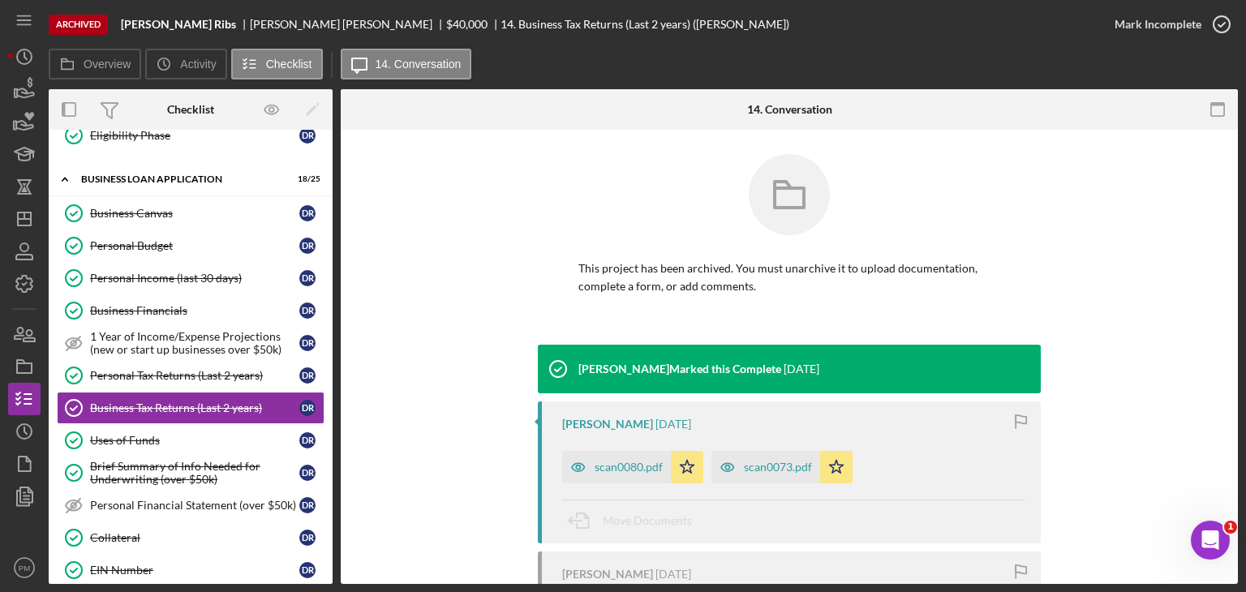
scroll to position [162, 0]
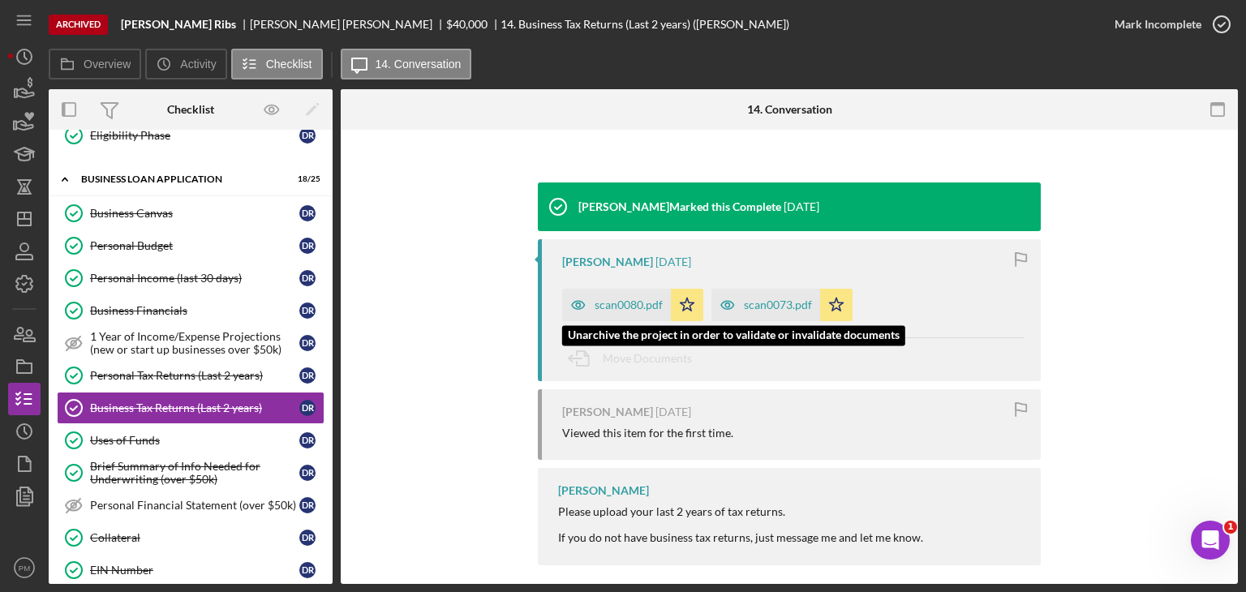
click at [620, 311] on div "scan0080.pdf" at bounding box center [616, 305] width 109 height 32
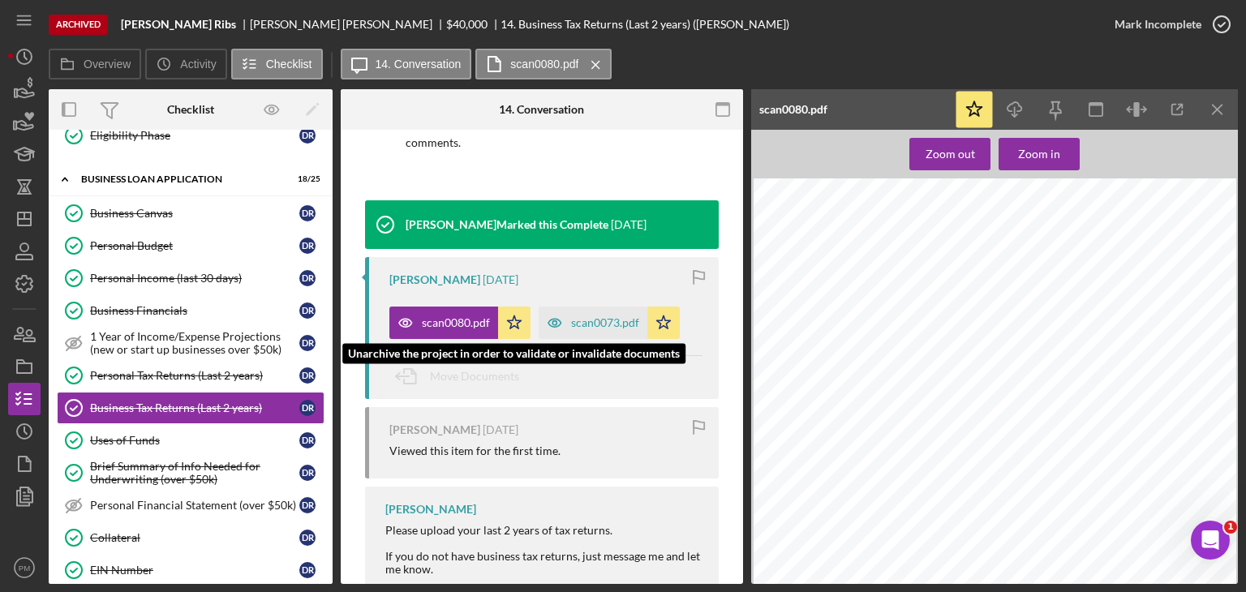
click at [578, 324] on div "scan0073.pdf" at bounding box center [605, 322] width 68 height 13
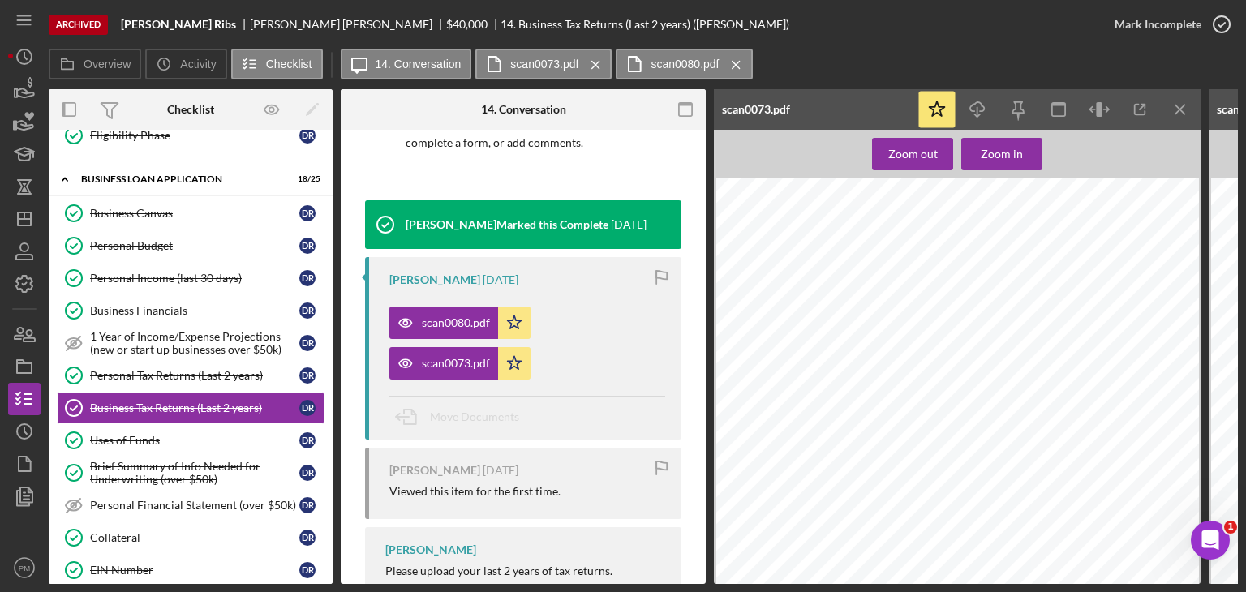
scroll to position [3326, 0]
drag, startPoint x: 157, startPoint y: 371, endPoint x: 144, endPoint y: 366, distance: 14.6
click at [158, 370] on div "Personal Tax Returns (Last 2 years)" at bounding box center [194, 375] width 209 height 13
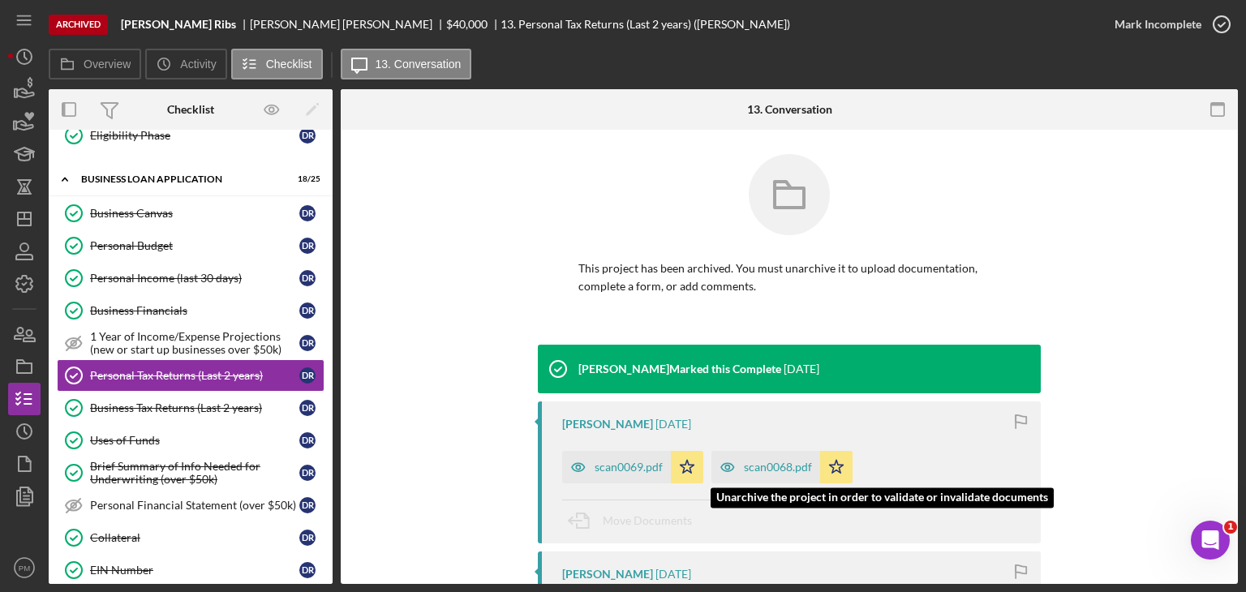
click at [744, 470] on div "scan0068.pdf" at bounding box center [778, 467] width 68 height 13
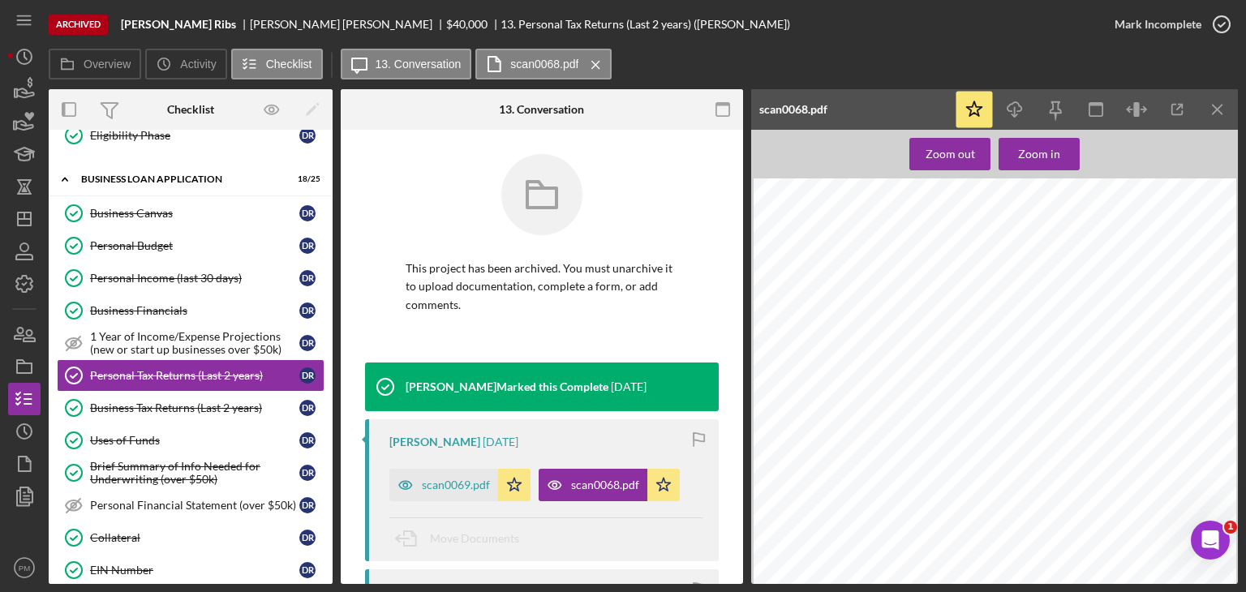
scroll to position [406, 0]
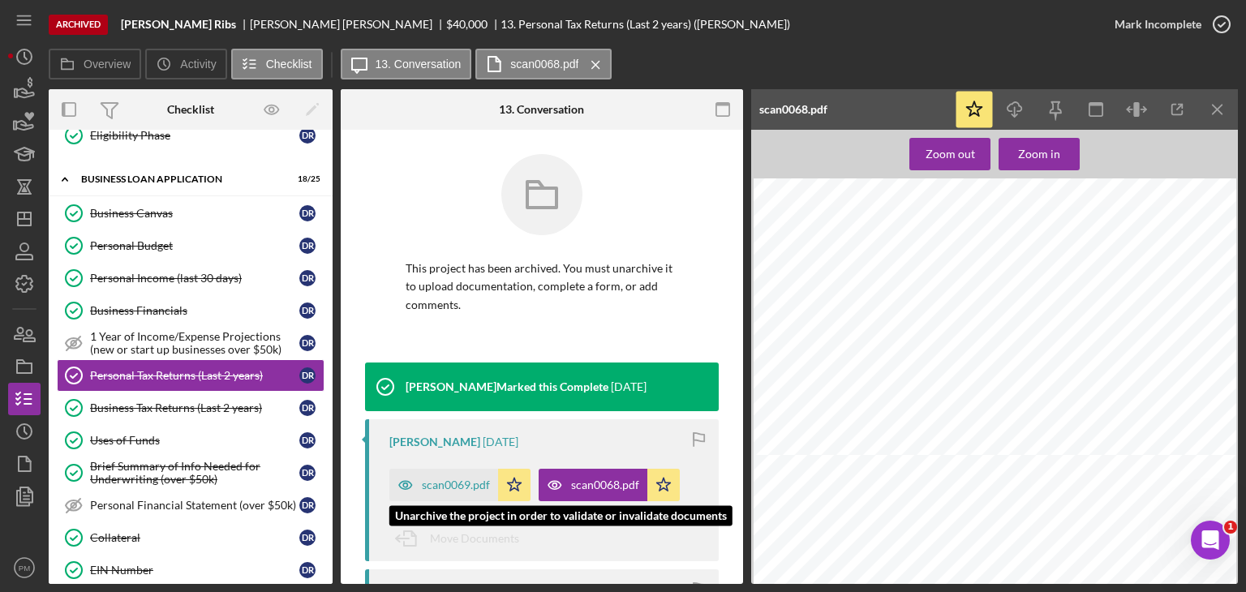
click at [428, 496] on div "scan0069.pdf" at bounding box center [443, 485] width 109 height 32
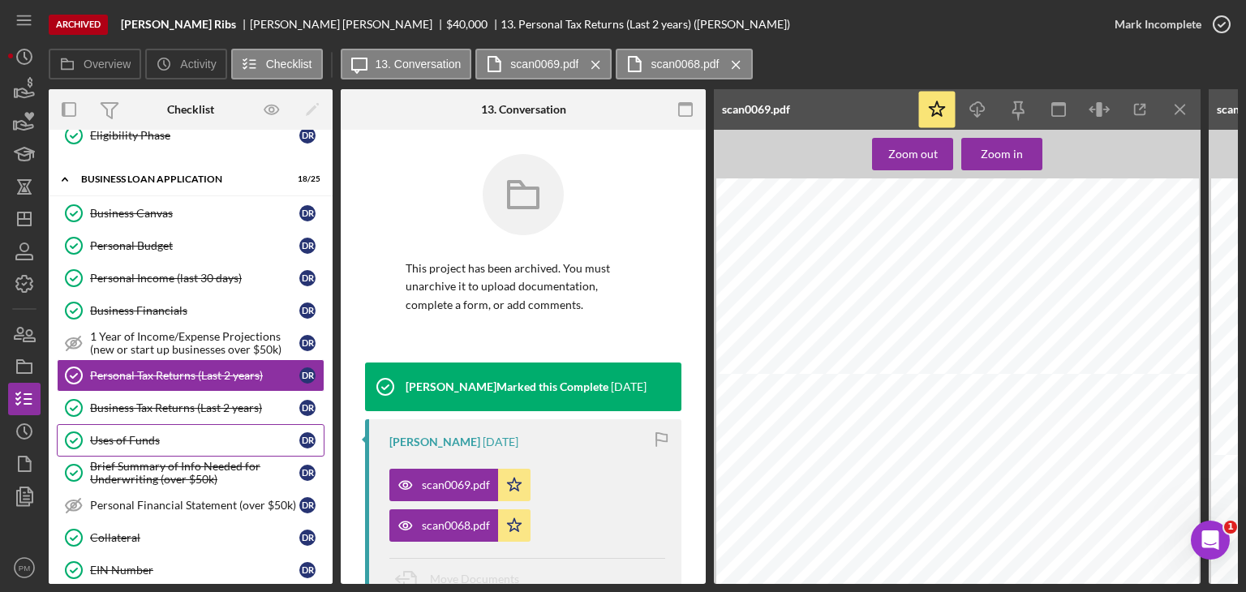
scroll to position [730, 0]
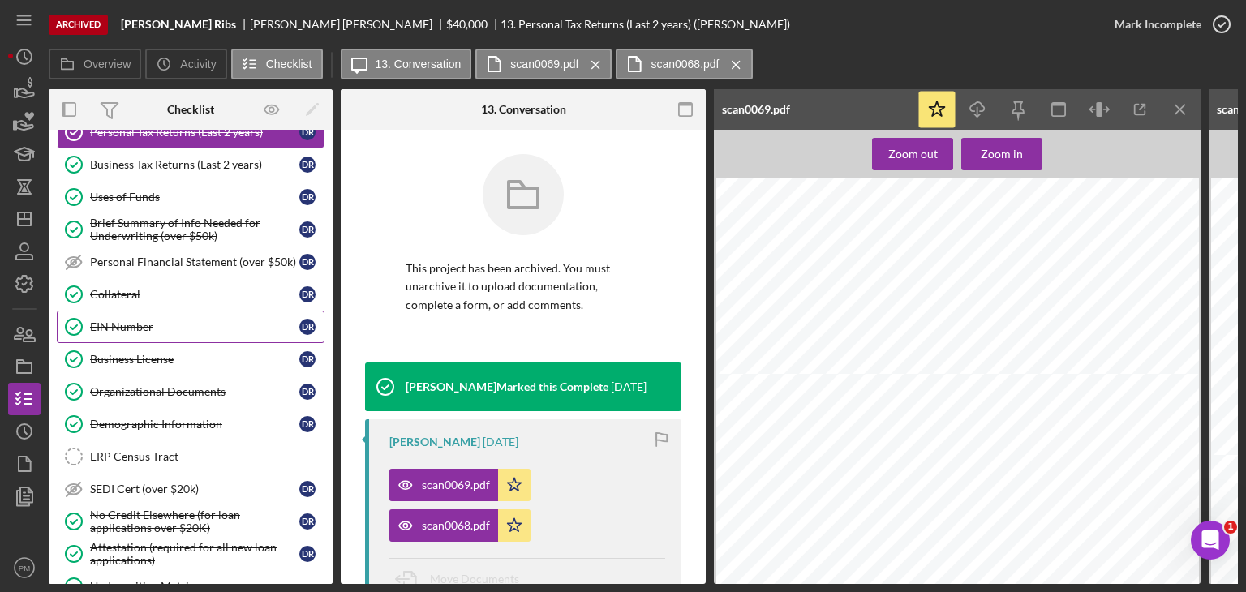
click at [127, 328] on link "EIN Number EIN Number D R" at bounding box center [191, 327] width 268 height 32
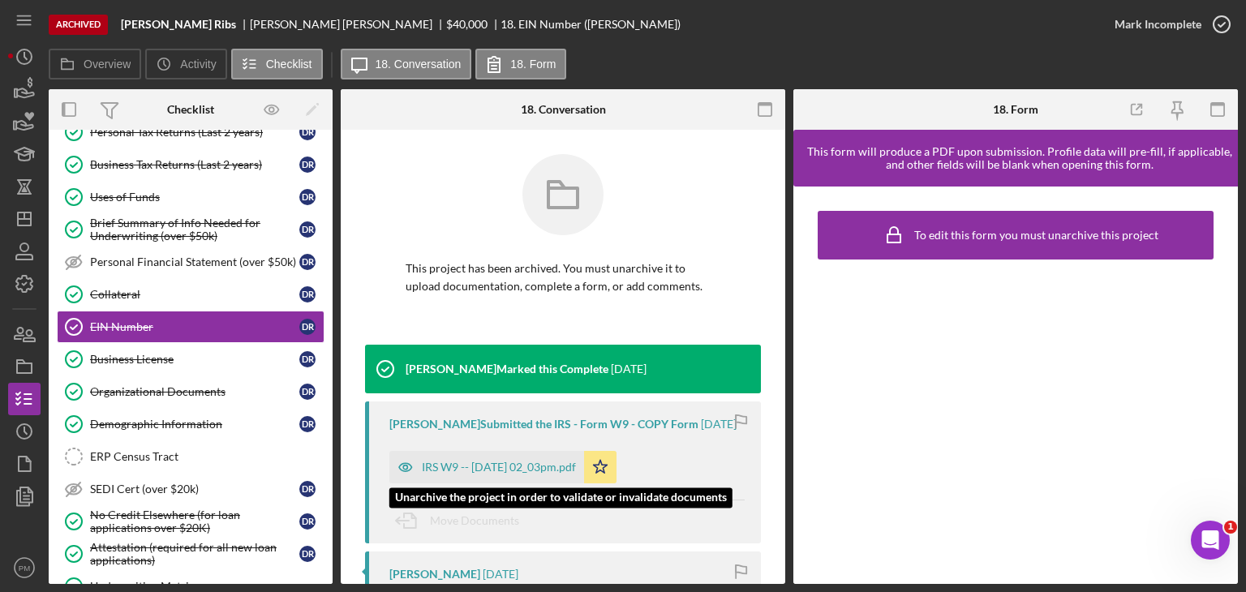
click at [512, 468] on div "IRS W9 -- [DATE] 02_03pm.pdf" at bounding box center [499, 467] width 154 height 13
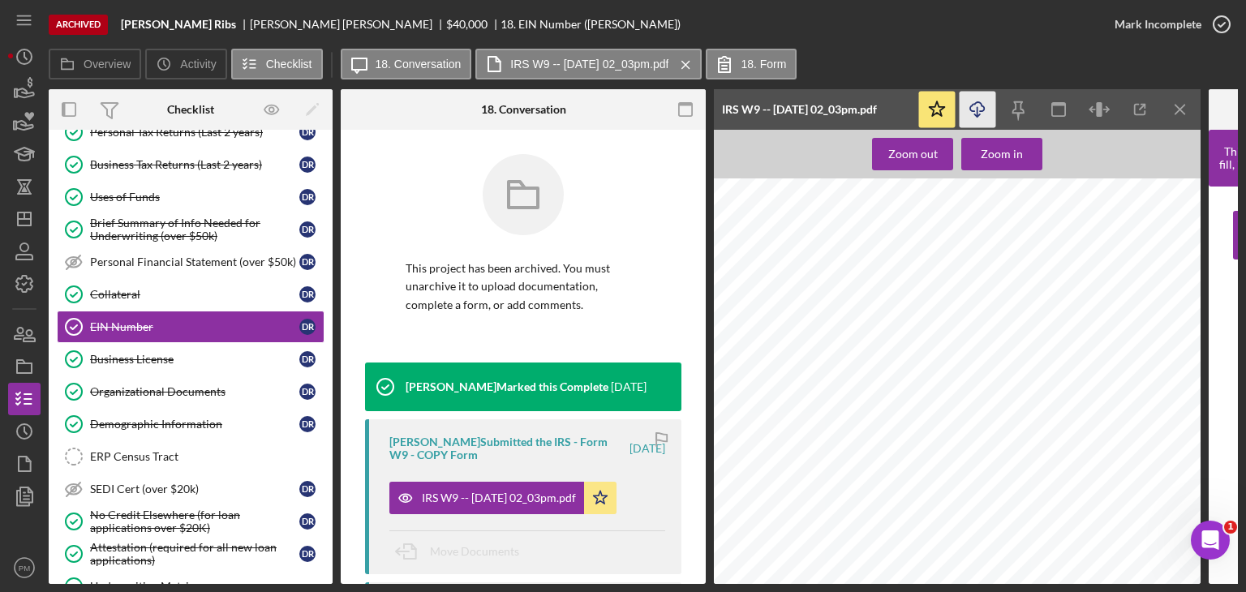
click at [977, 108] on line "button" at bounding box center [977, 111] width 0 height 9
